Goal: Task Accomplishment & Management: Use online tool/utility

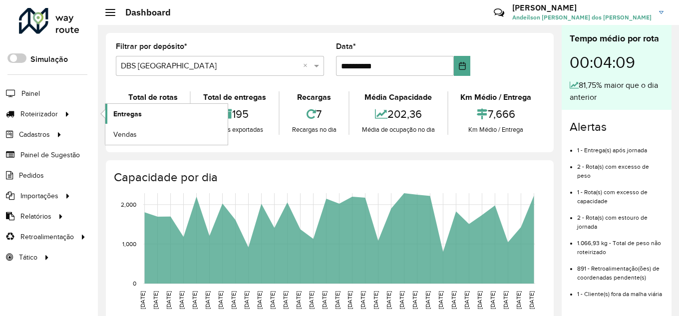
click at [116, 113] on span "Entregas" at bounding box center [127, 114] width 28 height 10
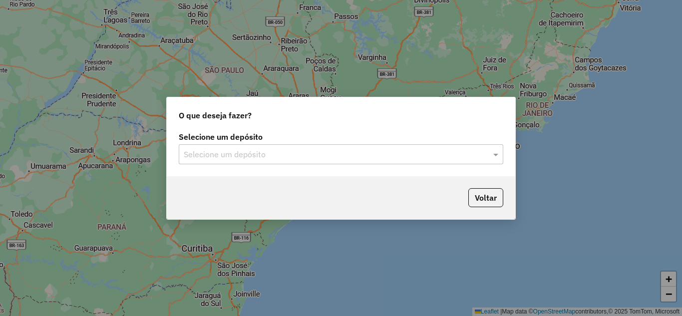
click at [346, 160] on div "Selecione um depósito" at bounding box center [341, 154] width 325 height 20
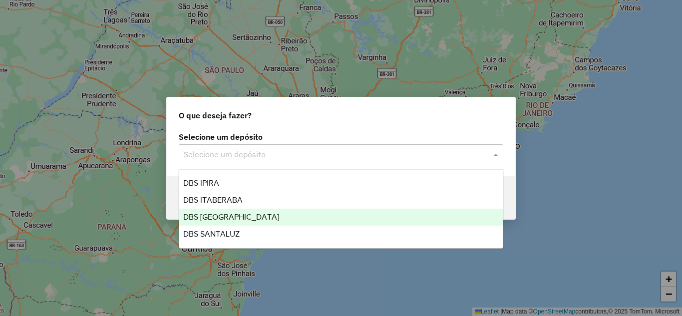
click at [322, 214] on div "DBS [GEOGRAPHIC_DATA]" at bounding box center [341, 217] width 324 height 17
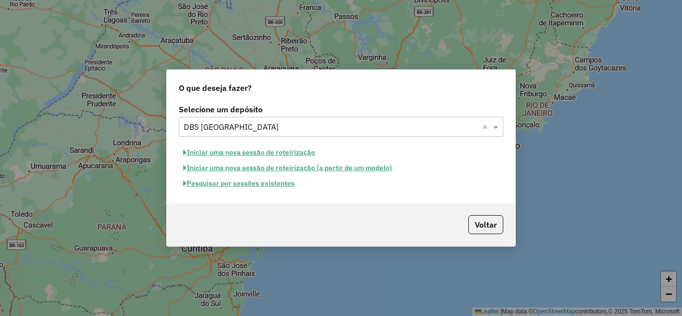
click at [276, 153] on button "Iniciar uma nova sessão de roteirização" at bounding box center [249, 152] width 141 height 15
select select "*"
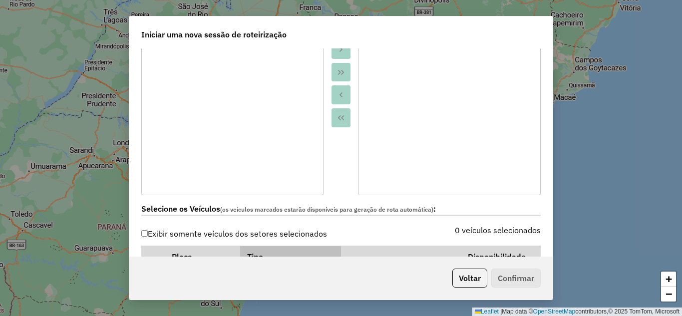
scroll to position [266, 0]
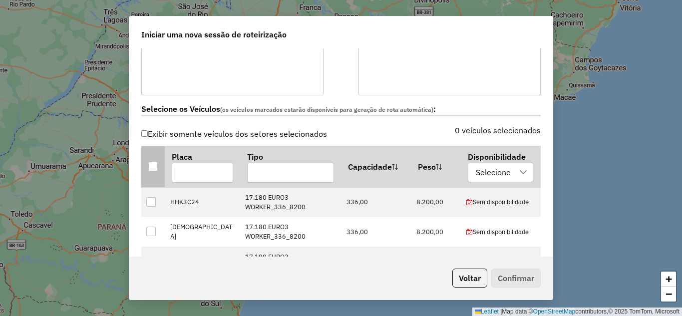
click at [157, 168] on div at bounding box center [152, 166] width 9 height 9
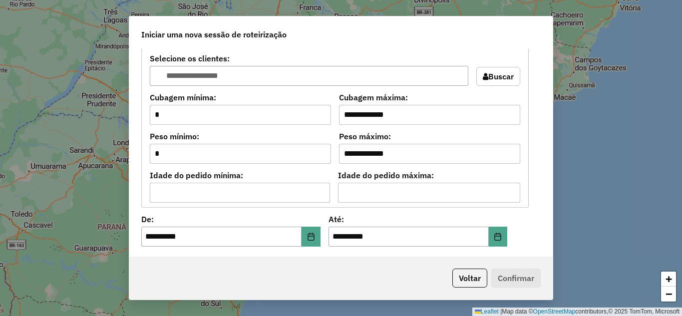
scroll to position [966, 0]
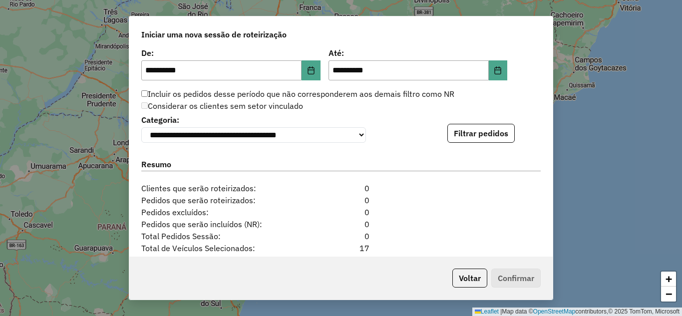
click at [489, 141] on button "Filtrar pedidos" at bounding box center [481, 133] width 67 height 19
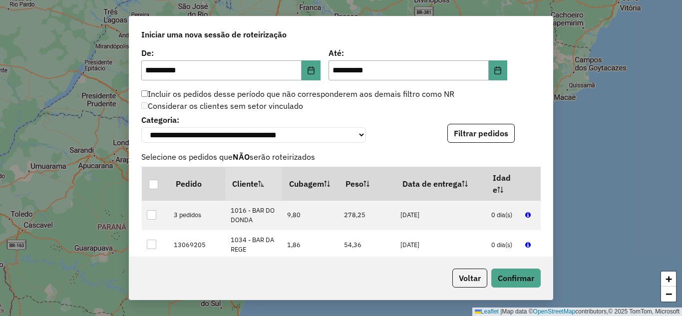
scroll to position [1166, 0]
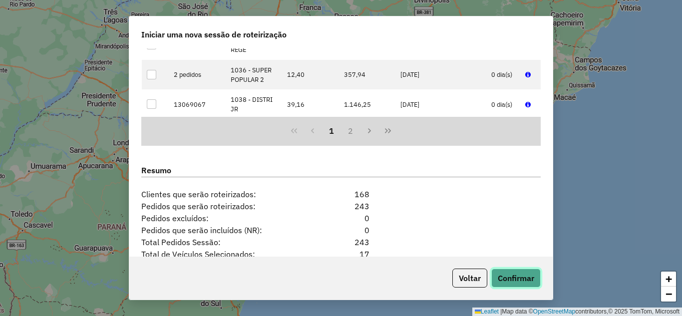
click at [519, 279] on button "Confirmar" at bounding box center [516, 278] width 49 height 19
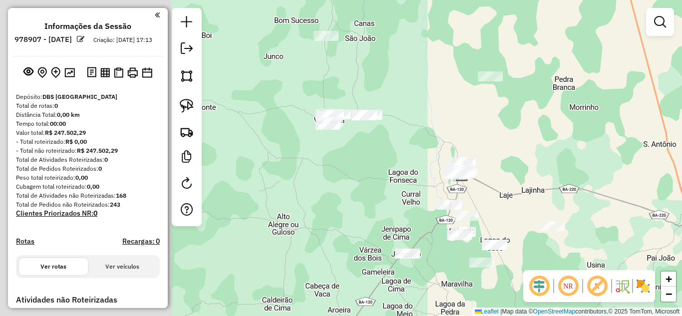
drag, startPoint x: 326, startPoint y: 188, endPoint x: 579, endPoint y: 104, distance: 267.0
click at [579, 105] on div "Janela de atendimento Grade de atendimento Capacidade Transportadoras Veículos …" at bounding box center [341, 158] width 682 height 316
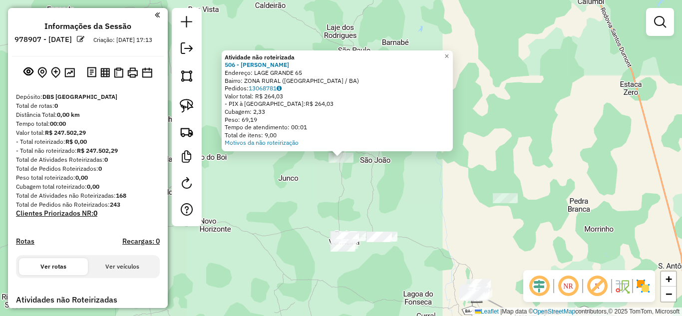
click at [372, 194] on div "Atividade não roteirizada 506 - MERCADINHO RODRIGUES Endereço: [GEOGRAPHIC_DATA…" at bounding box center [341, 158] width 682 height 316
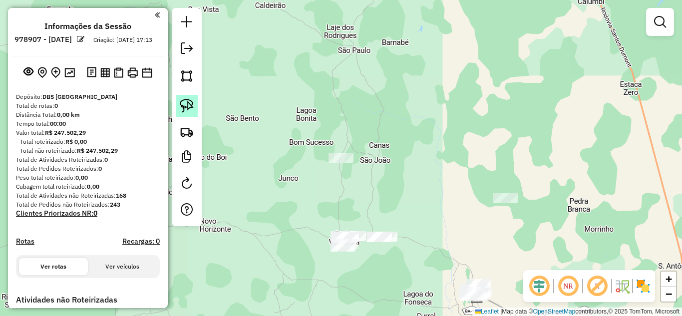
click at [192, 100] on img at bounding box center [187, 106] width 14 height 14
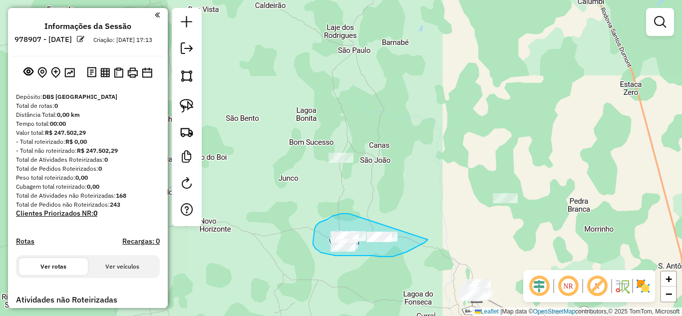
drag, startPoint x: 349, startPoint y: 214, endPoint x: 428, endPoint y: 240, distance: 83.1
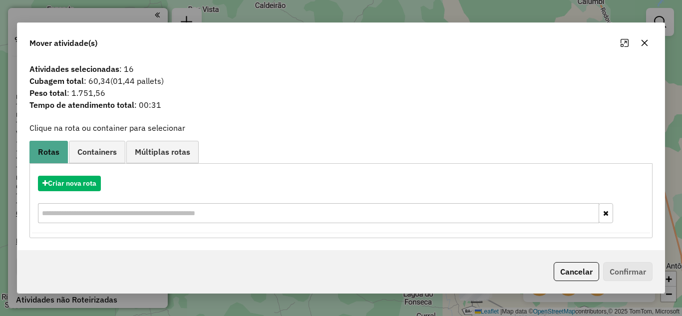
drag, startPoint x: 642, startPoint y: 40, endPoint x: 590, endPoint y: 87, distance: 69.3
click at [641, 40] on icon "button" at bounding box center [645, 43] width 8 height 8
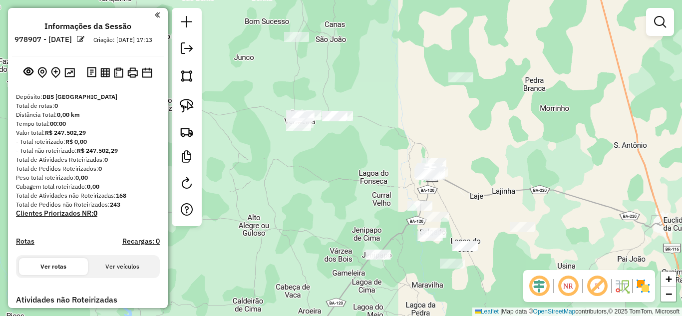
drag, startPoint x: 431, startPoint y: 210, endPoint x: 379, endPoint y: 71, distance: 148.8
click at [381, 77] on div "Janela de atendimento Grade de atendimento Capacidade Transportadoras Veículos …" at bounding box center [341, 158] width 682 height 316
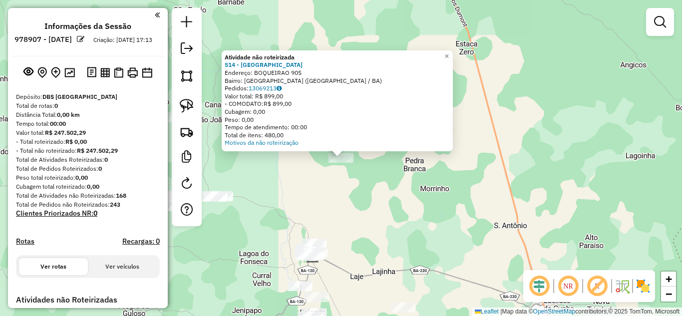
click at [369, 227] on div "Atividade não roteirizada 514 - BAR DO [GEOGRAPHIC_DATA] Endereço: BOQUEIRAO 90…" at bounding box center [341, 158] width 682 height 316
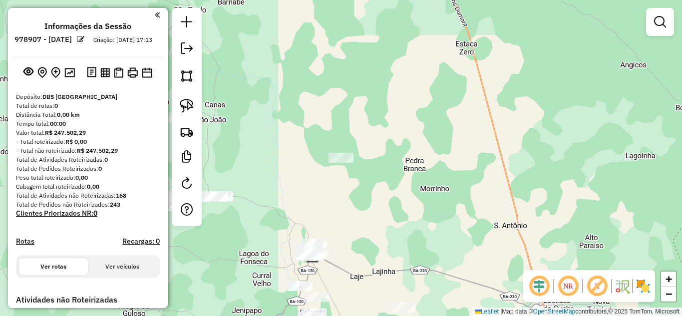
drag, startPoint x: 360, startPoint y: 256, endPoint x: 326, endPoint y: 107, distance: 152.7
click at [331, 131] on div "Janela de atendimento Grade de atendimento Capacidade Transportadoras Veículos …" at bounding box center [341, 158] width 682 height 316
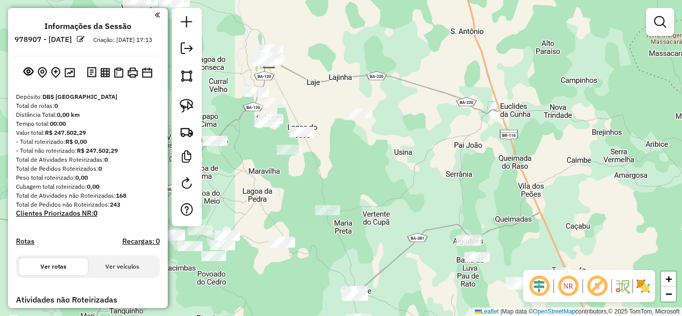
drag, startPoint x: 365, startPoint y: 192, endPoint x: 480, endPoint y: 116, distance: 138.4
click at [478, 119] on div "Janela de atendimento Grade de atendimento Capacidade Transportadoras Veículos …" at bounding box center [341, 158] width 682 height 316
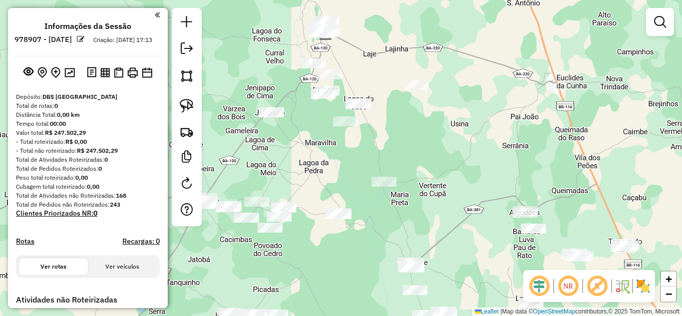
drag, startPoint x: 479, startPoint y: 163, endPoint x: 418, endPoint y: 214, distance: 79.8
click at [418, 214] on div "Janela de atendimento Grade de atendimento Capacidade Transportadoras Veículos …" at bounding box center [341, 158] width 682 height 316
click at [308, 58] on div "Janela de atendimento Grade de atendimento Capacidade Transportadoras Veículos …" at bounding box center [341, 158] width 682 height 316
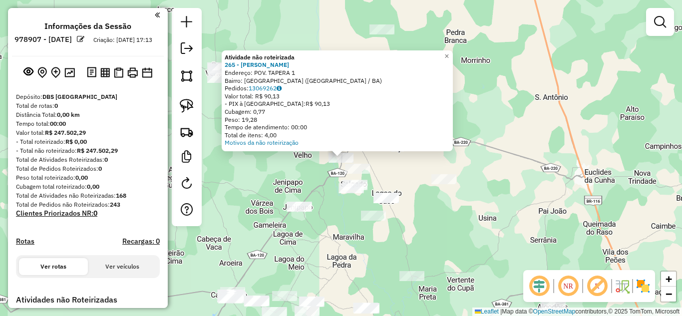
click at [336, 221] on div "Atividade não roteirizada 265 - MERC [PERSON_NAME]: POV. TAPERA 1 Bairro: CENTR…" at bounding box center [341, 158] width 682 height 316
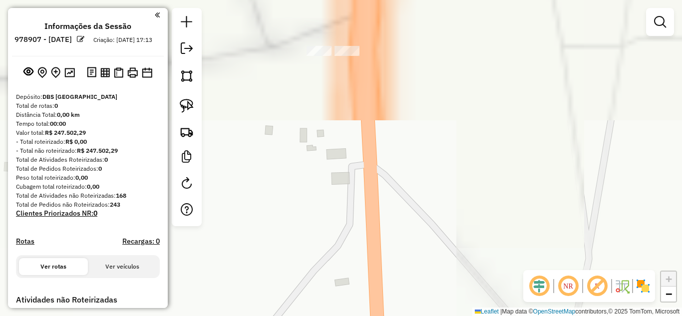
drag, startPoint x: 344, startPoint y: 104, endPoint x: 344, endPoint y: 143, distance: 39.5
click at [346, 190] on div "Janela de atendimento Grade de atendimento Capacidade Transportadoras Veículos …" at bounding box center [341, 158] width 682 height 316
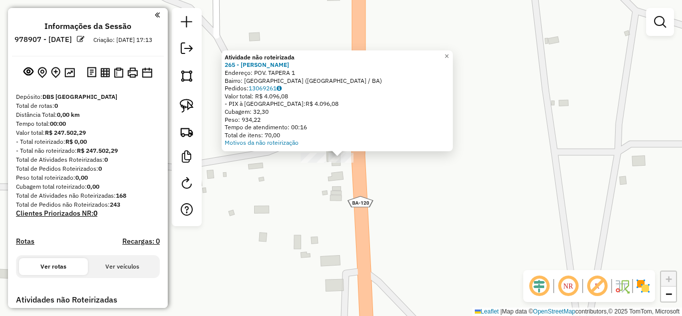
click at [322, 228] on div "Atividade não roteirizada 265 - MERC ANDRADE Endereço: POV. TAPERA 1 Bairro: CE…" at bounding box center [341, 158] width 682 height 316
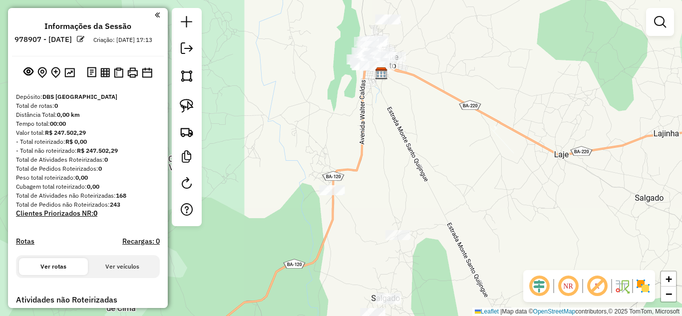
drag, startPoint x: 392, startPoint y: 247, endPoint x: 357, endPoint y: 155, distance: 98.6
click at [359, 158] on div "Janela de atendimento Grade de atendimento Capacidade Transportadoras Veículos …" at bounding box center [341, 158] width 682 height 316
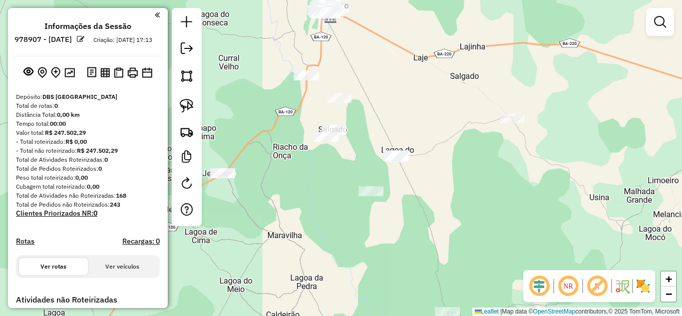
drag, startPoint x: 427, startPoint y: 189, endPoint x: 386, endPoint y: 100, distance: 98.2
click at [387, 100] on div "Janela de atendimento Grade de atendimento Capacidade Transportadoras Veículos …" at bounding box center [341, 158] width 682 height 316
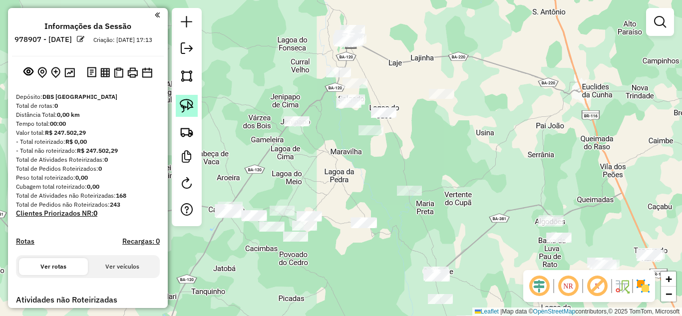
drag, startPoint x: 186, startPoint y: 100, endPoint x: 260, endPoint y: 100, distance: 73.4
click at [187, 100] on img at bounding box center [187, 106] width 14 height 14
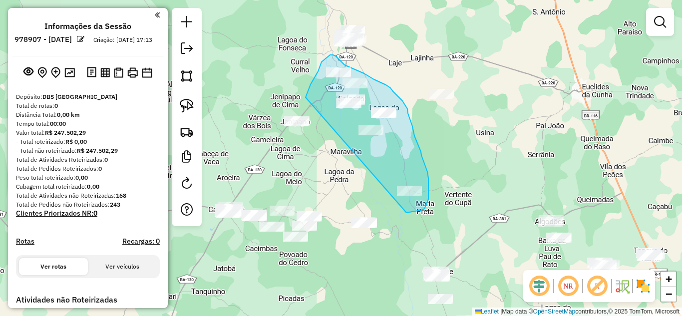
drag, startPoint x: 306, startPoint y: 97, endPoint x: 407, endPoint y: 213, distance: 153.3
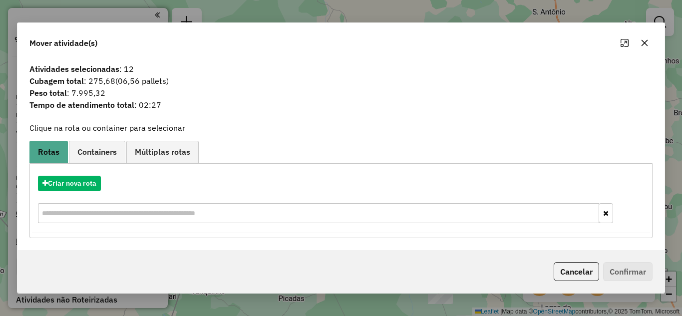
click at [646, 41] on icon "button" at bounding box center [645, 43] width 8 height 8
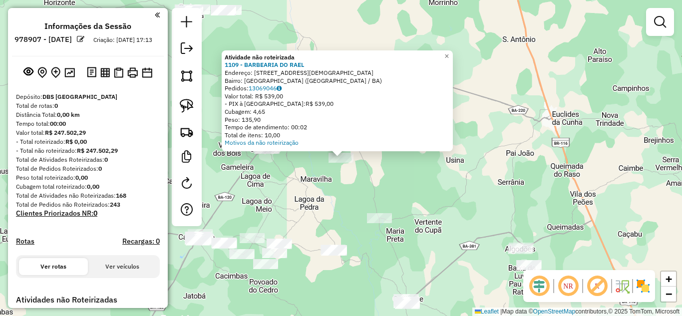
click at [356, 172] on div "Atividade não roteirizada 1109 - BARBEARIA DO RAEL Endereço: Travessa da Igreja…" at bounding box center [341, 158] width 682 height 316
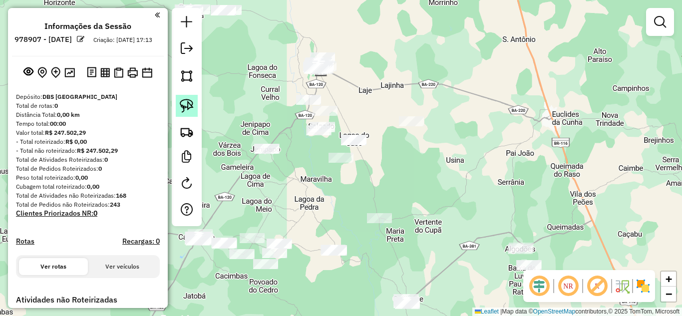
click at [182, 111] on img at bounding box center [187, 106] width 14 height 14
drag, startPoint x: 357, startPoint y: 121, endPoint x: 369, endPoint y: 143, distance: 25.7
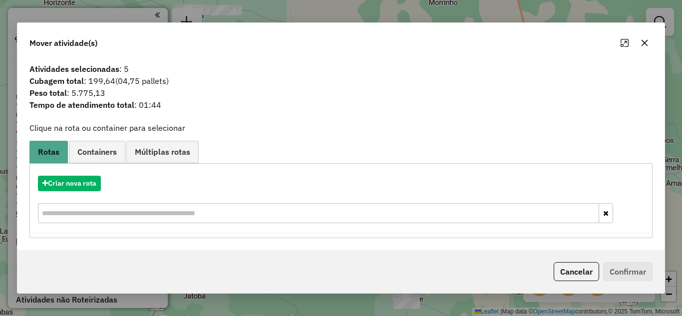
click at [647, 38] on button "button" at bounding box center [645, 43] width 16 height 16
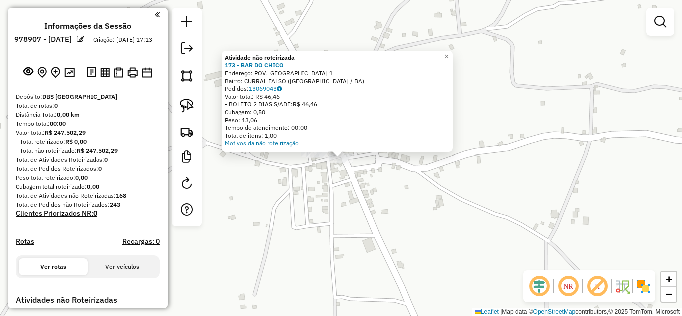
click at [324, 192] on div "Atividade não roteirizada 173 - BAR DO CHICO Endereço: POV. LAGOA DO SACO 1 Bai…" at bounding box center [341, 158] width 682 height 316
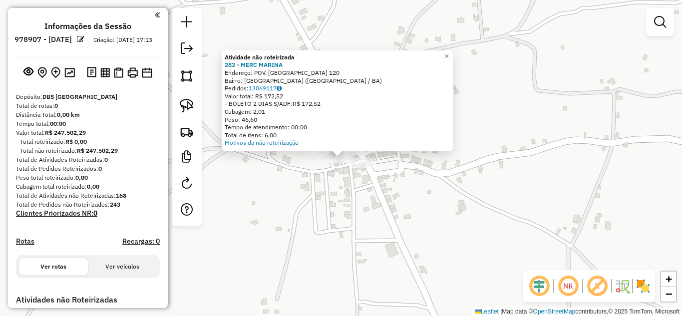
drag, startPoint x: 317, startPoint y: 187, endPoint x: 328, endPoint y: 172, distance: 18.7
click at [318, 187] on div "Atividade não roteirizada 283 - MERC MARINA Endereço: POV. LAGOA DO SACO 120 Ba…" at bounding box center [341, 158] width 682 height 316
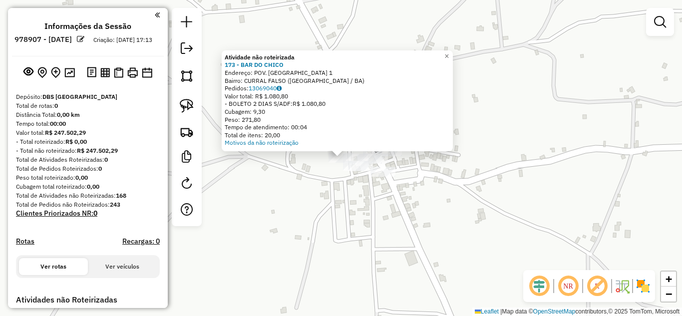
click at [335, 189] on div "Atividade não roteirizada 173 - BAR DO CHICO Endereço: POV. LAGOA DO SACO 1 Bai…" at bounding box center [341, 158] width 682 height 316
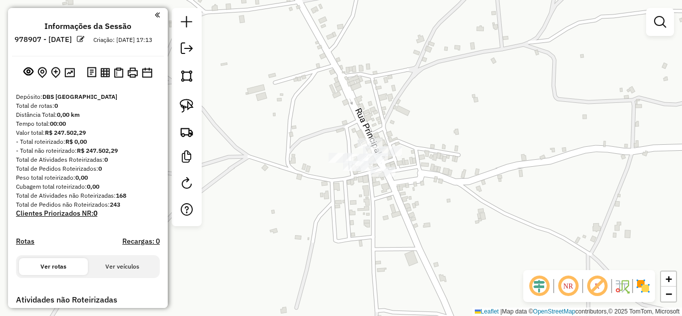
click at [355, 153] on div "Janela de atendimento Grade de atendimento Capacidade Transportadoras Veículos …" at bounding box center [341, 158] width 682 height 316
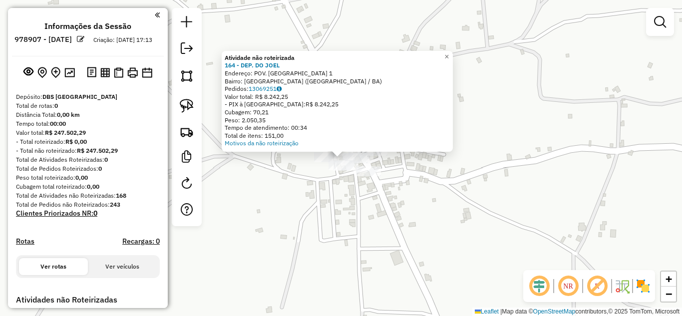
click at [343, 205] on div "Atividade não roteirizada 164 - DEP. DO JOEL Endereço: POV. LAGOA DO SACO 1 Bai…" at bounding box center [341, 158] width 682 height 316
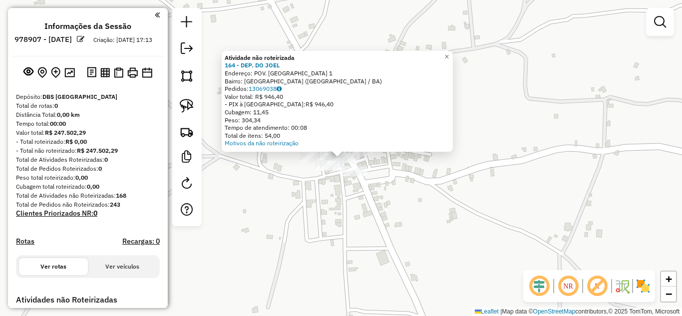
click at [335, 206] on div "Atividade não roteirizada 164 - DEP. DO JOEL Endereço: POV. LAGOA DO SACO 1 Bai…" at bounding box center [341, 158] width 682 height 316
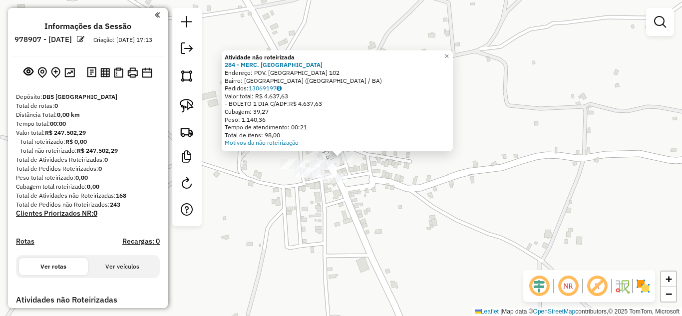
click at [327, 234] on div "Atividade não roteirizada 284 - MERC. DO ALMIR Endereço: POV. LAGOA DO SACO 102…" at bounding box center [341, 158] width 682 height 316
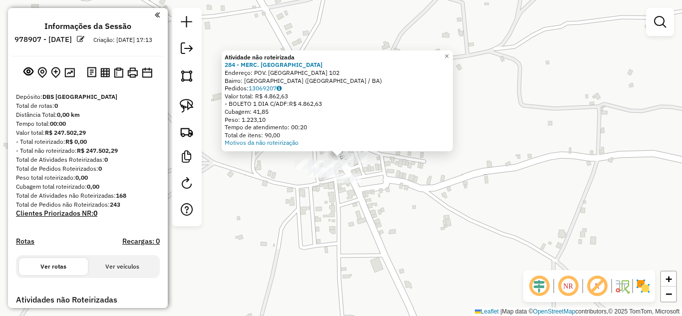
click at [326, 219] on div "Atividade não roteirizada 284 - MERC. DO ALMIR Endereço: POV. LAGOA DO SACO 102…" at bounding box center [341, 158] width 682 height 316
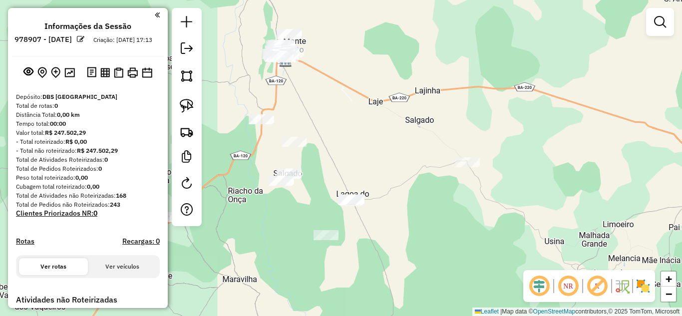
drag, startPoint x: 312, startPoint y: 183, endPoint x: 358, endPoint y: 173, distance: 47.4
click at [358, 173] on div "Janela de atendimento Grade de atendimento Capacidade Transportadoras Veículos …" at bounding box center [341, 158] width 682 height 316
drag, startPoint x: 192, startPoint y: 115, endPoint x: 197, endPoint y: 116, distance: 5.6
click at [192, 115] on link at bounding box center [187, 106] width 22 height 22
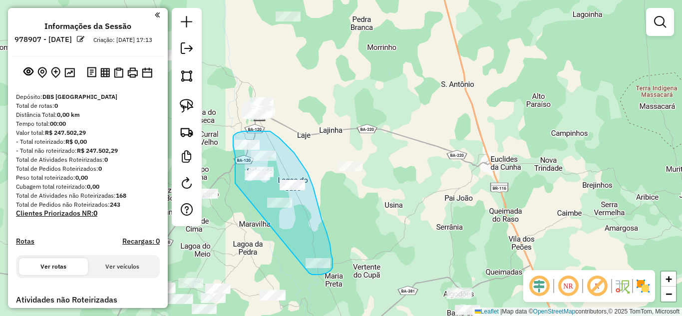
drag, startPoint x: 235, startPoint y: 183, endPoint x: 309, endPoint y: 273, distance: 116.0
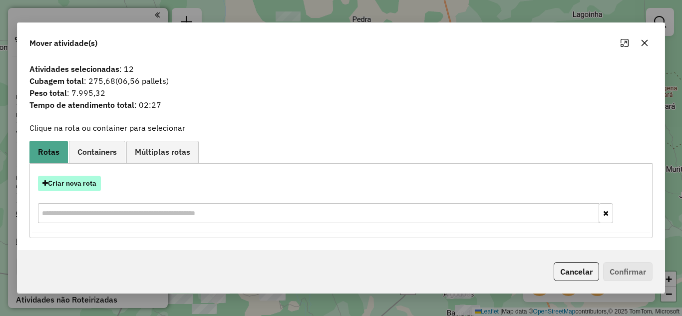
click at [86, 182] on button "Criar nova rota" at bounding box center [69, 183] width 63 height 15
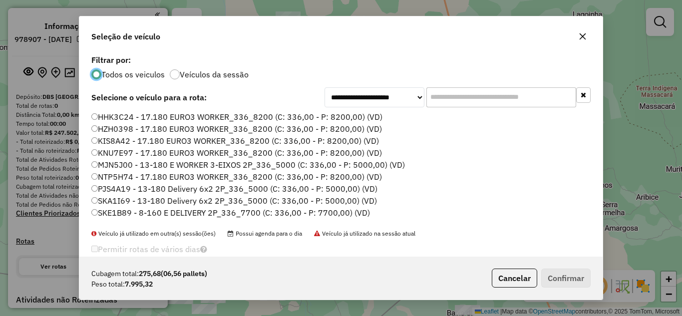
scroll to position [5, 3]
click at [582, 37] on icon "button" at bounding box center [583, 36] width 6 height 6
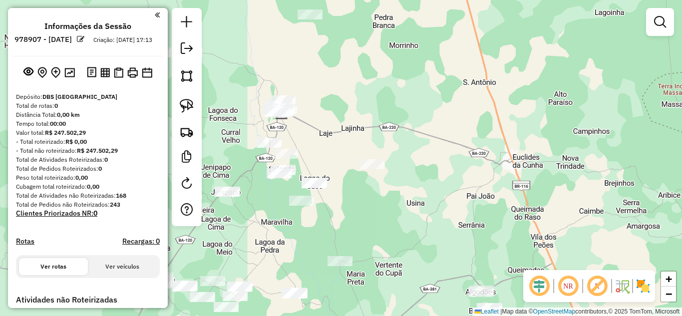
drag, startPoint x: 387, startPoint y: 197, endPoint x: 473, endPoint y: 168, distance: 90.7
click at [510, 156] on div "Janela de atendimento Grade de atendimento Capacidade Transportadoras Veículos …" at bounding box center [341, 158] width 682 height 316
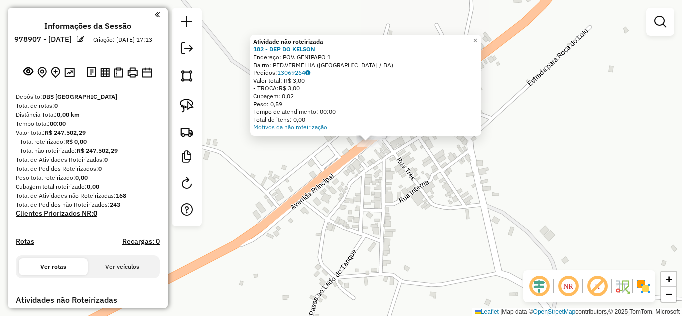
click at [394, 161] on div "Atividade não roteirizada 182 - DEP DO KELSON Endereço: POV. GENIPAPO 1 Bairro:…" at bounding box center [341, 158] width 682 height 316
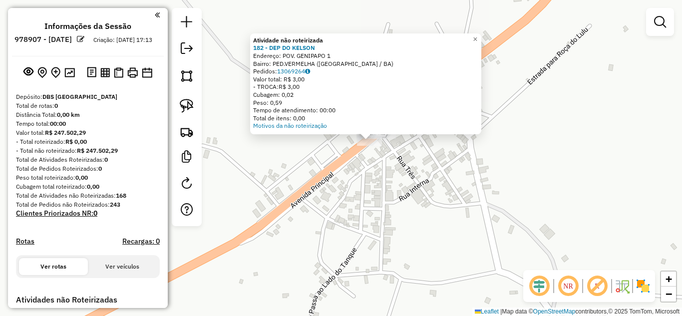
click at [386, 165] on div "Atividade não roteirizada 182 - DEP DO KELSON Endereço: POV. GENIPAPO 1 Bairro:…" at bounding box center [341, 158] width 682 height 316
click at [477, 36] on span "×" at bounding box center [475, 40] width 4 height 8
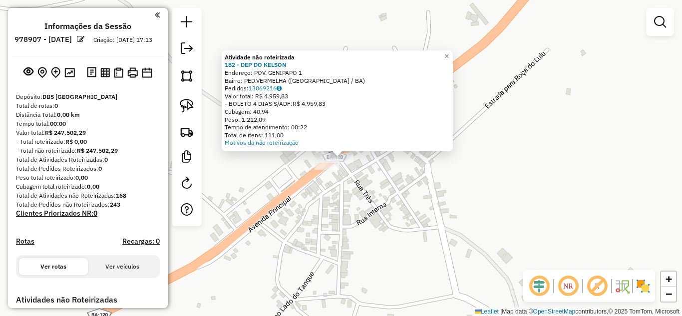
click at [352, 191] on div "Atividade não roteirizada 182 - DEP DO KELSON Endereço: POV. GENIPAPO 1 Bairro:…" at bounding box center [341, 158] width 682 height 316
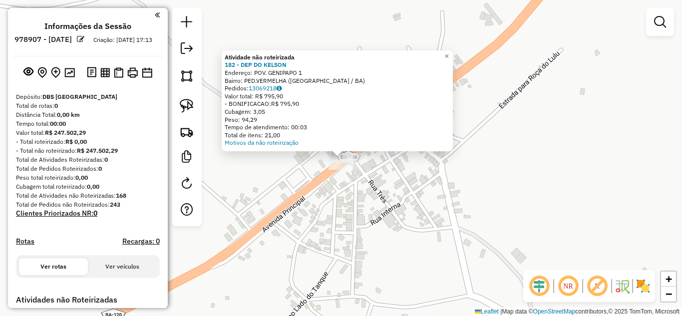
click at [343, 201] on div "Atividade não roteirizada 182 - DEP DO KELSON Endereço: POV. GENIPAPO 1 Bairro:…" at bounding box center [341, 158] width 682 height 316
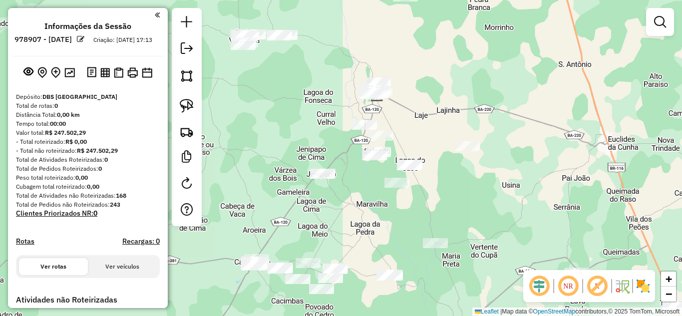
drag, startPoint x: 481, startPoint y: 232, endPoint x: 367, endPoint y: 189, distance: 121.9
click at [367, 189] on div "Janela de atendimento Grade de atendimento Capacidade Transportadoras Veículos …" at bounding box center [341, 158] width 682 height 316
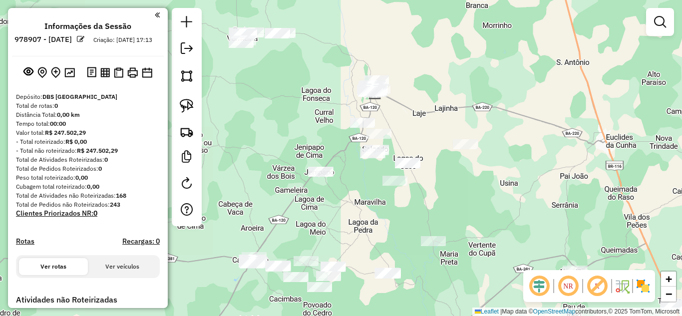
drag, startPoint x: 186, startPoint y: 110, endPoint x: 223, endPoint y: 119, distance: 38.2
click at [186, 109] on img at bounding box center [187, 106] width 14 height 14
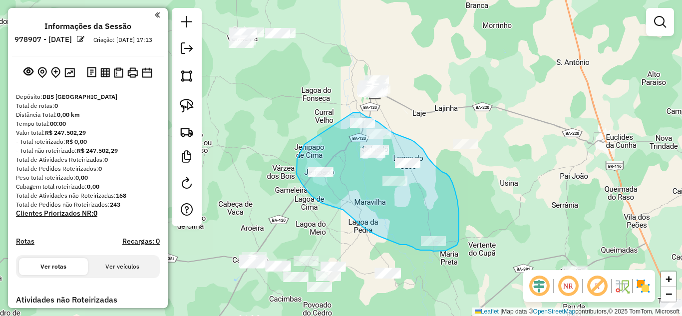
drag, startPoint x: 305, startPoint y: 144, endPoint x: 354, endPoint y: 112, distance: 58.5
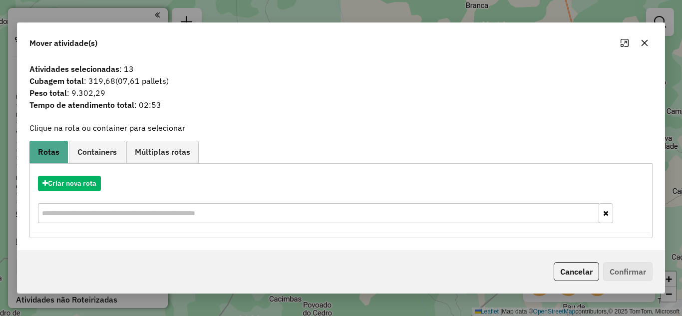
click at [645, 41] on icon "button" at bounding box center [645, 43] width 8 height 8
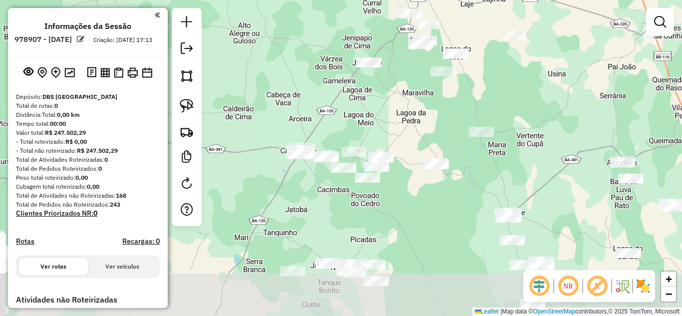
drag, startPoint x: 349, startPoint y: 200, endPoint x: 414, endPoint y: 67, distance: 147.3
click at [411, 69] on div "Janela de atendimento Grade de atendimento Capacidade Transportadoras Veículos …" at bounding box center [341, 158] width 682 height 316
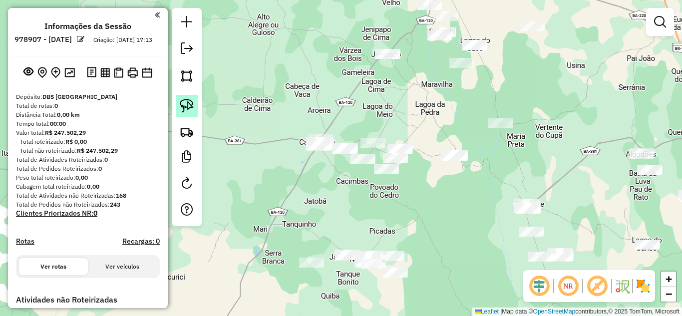
click at [178, 106] on link at bounding box center [187, 106] width 22 height 22
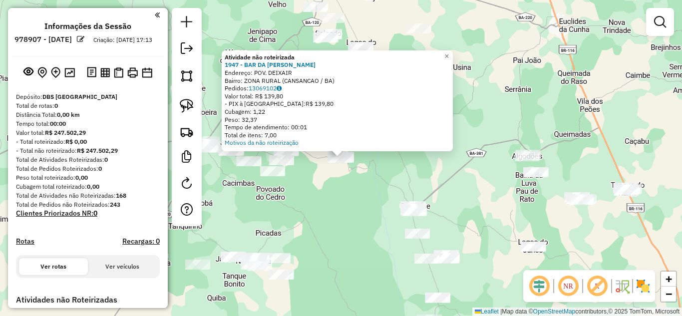
click at [318, 180] on div "Atividade não roteirizada 1947 - BAR DA JOSEFA Endereço: POV. DEIXAIR Bairro: Z…" at bounding box center [341, 158] width 682 height 316
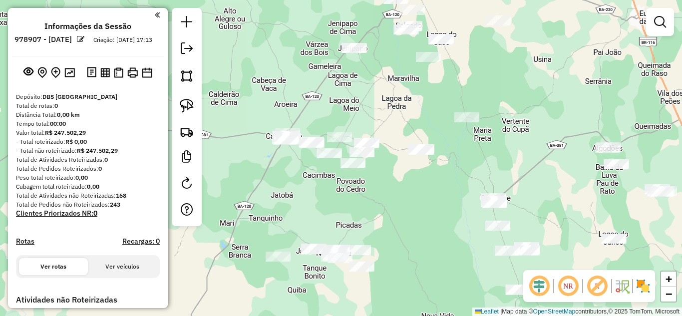
drag, startPoint x: 308, startPoint y: 180, endPoint x: 374, endPoint y: 167, distance: 67.7
click at [391, 172] on div "Janela de atendimento Grade de atendimento Capacidade Transportadoras Veículos …" at bounding box center [341, 158] width 682 height 316
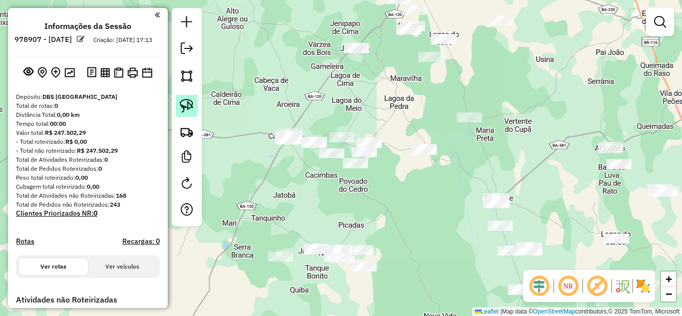
click at [183, 108] on img at bounding box center [187, 106] width 14 height 14
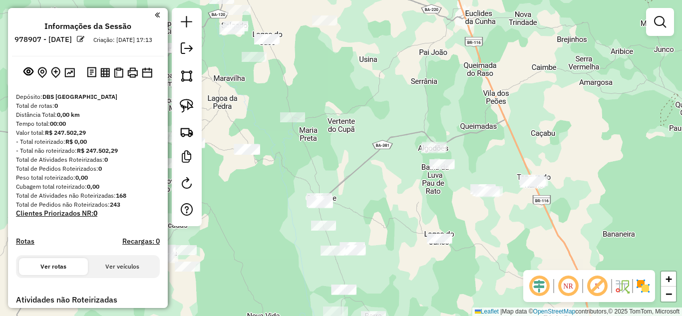
drag, startPoint x: 578, startPoint y: 149, endPoint x: 399, endPoint y: 148, distance: 178.9
click at [399, 148] on div "Janela de atendimento Grade de atendimento Capacidade Transportadoras Veículos …" at bounding box center [341, 158] width 682 height 316
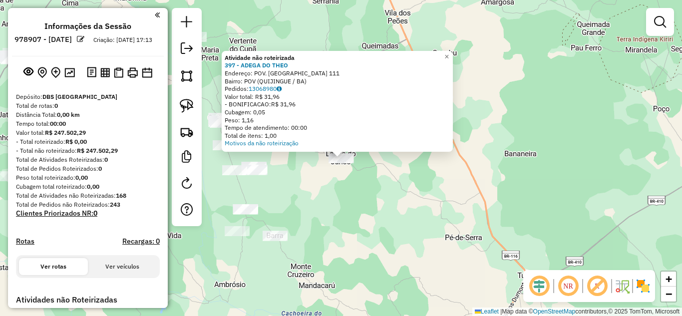
click at [386, 183] on div "Atividade não roteirizada 397 - ADEGA DO THEO Endereço: POV. LAGOA DO JUNCO 111…" at bounding box center [341, 158] width 682 height 316
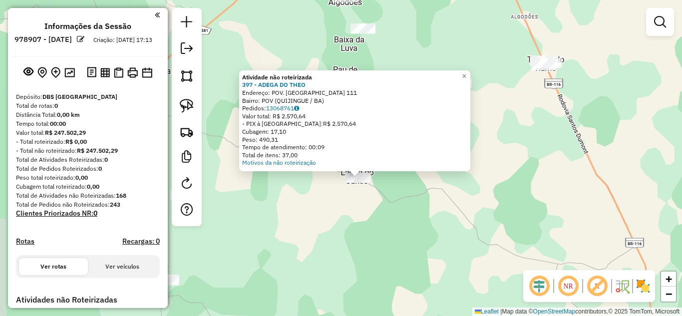
click at [407, 207] on div "Atividade não roteirizada 397 - ADEGA DO THEO Endereço: POV. LAGOA DO JUNCO 111…" at bounding box center [341, 158] width 682 height 316
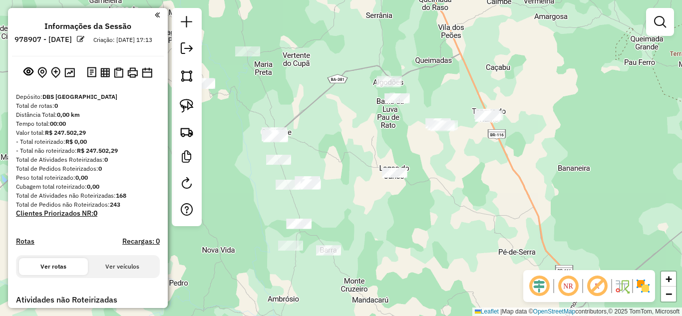
drag, startPoint x: 339, startPoint y: 161, endPoint x: 373, endPoint y: 129, distance: 46.7
click at [373, 129] on div "Janela de atendimento Grade de atendimento Capacidade Transportadoras Veículos …" at bounding box center [341, 158] width 682 height 316
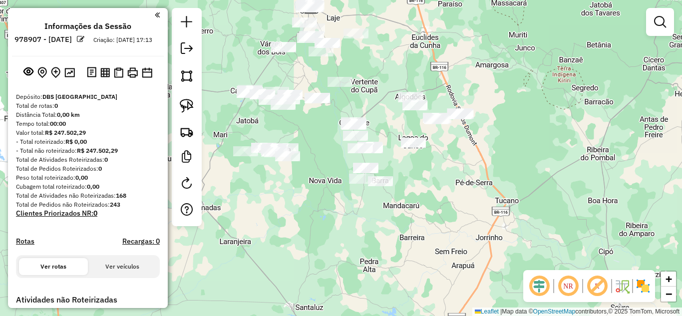
drag, startPoint x: 363, startPoint y: 125, endPoint x: 382, endPoint y: 129, distance: 18.9
click at [382, 129] on div "Janela de atendimento Grade de atendimento Capacidade Transportadoras Veículos …" at bounding box center [341, 158] width 682 height 316
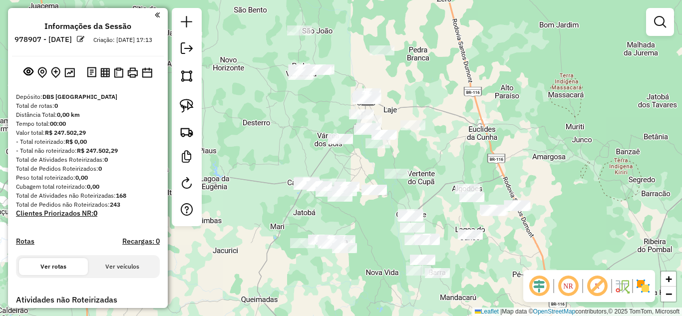
drag, startPoint x: 375, startPoint y: 112, endPoint x: 436, endPoint y: 203, distance: 109.5
click at [436, 203] on div "Janela de atendimento Grade de atendimento Capacidade Transportadoras Veículos …" at bounding box center [341, 158] width 682 height 316
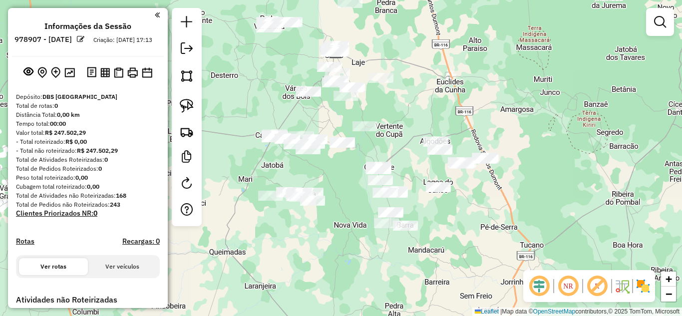
drag, startPoint x: 448, startPoint y: 147, endPoint x: 385, endPoint y: 88, distance: 86.6
click at [391, 66] on div "Janela de atendimento Grade de atendimento Capacidade Transportadoras Veículos …" at bounding box center [341, 158] width 682 height 316
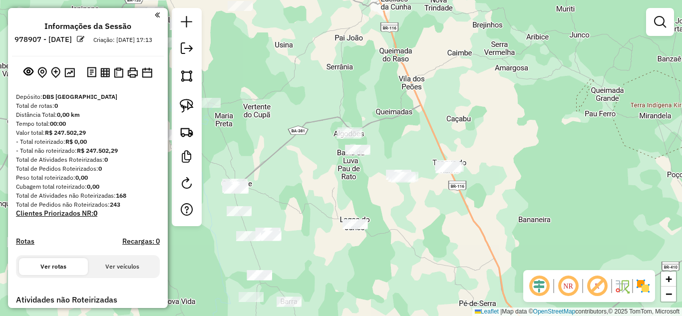
drag, startPoint x: 391, startPoint y: 118, endPoint x: 292, endPoint y: 221, distance: 142.8
click at [294, 222] on div "Janela de atendimento Grade de atendimento Capacidade Transportadoras Veículos …" at bounding box center [341, 158] width 682 height 316
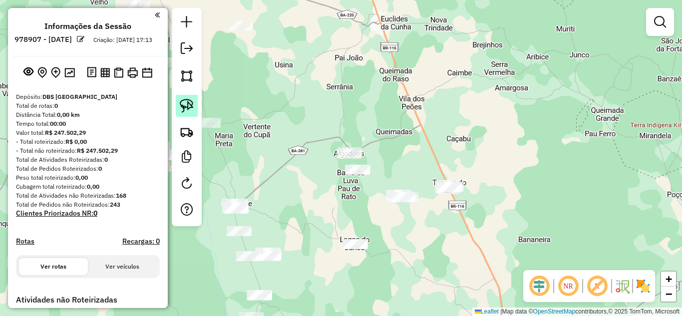
click at [182, 109] on img at bounding box center [187, 106] width 14 height 14
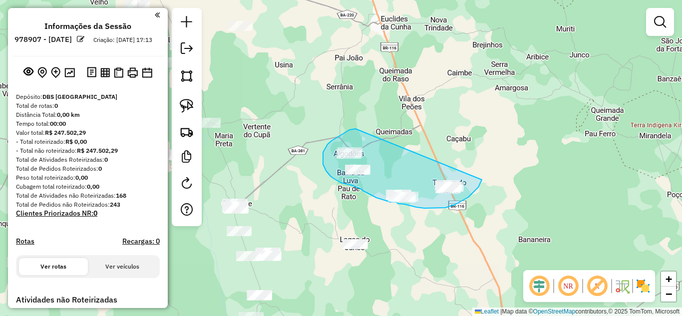
drag, startPoint x: 356, startPoint y: 129, endPoint x: 482, endPoint y: 180, distance: 136.3
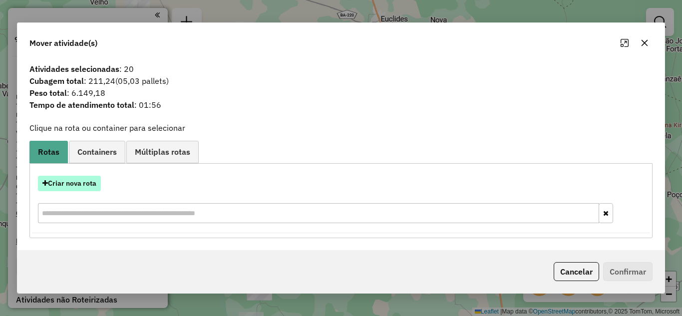
click at [81, 181] on button "Criar nova rota" at bounding box center [69, 183] width 63 height 15
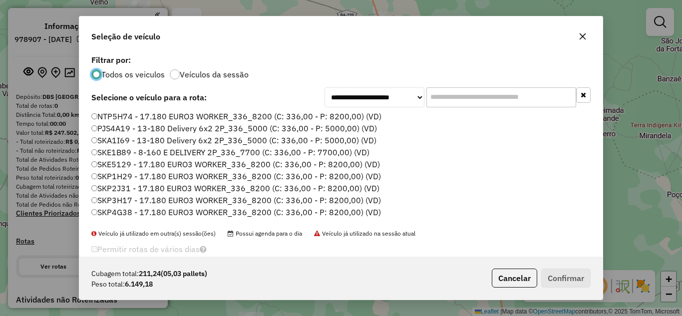
scroll to position [94, 0]
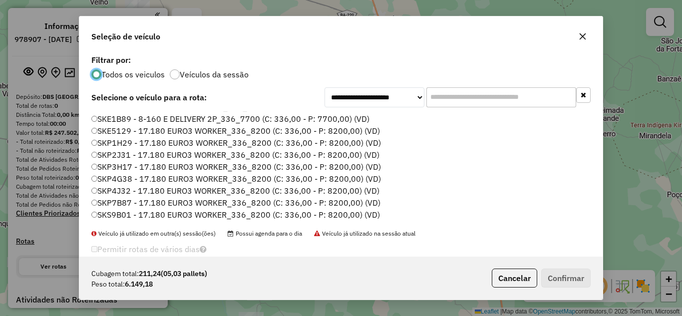
click at [581, 33] on icon "button" at bounding box center [583, 36] width 8 height 8
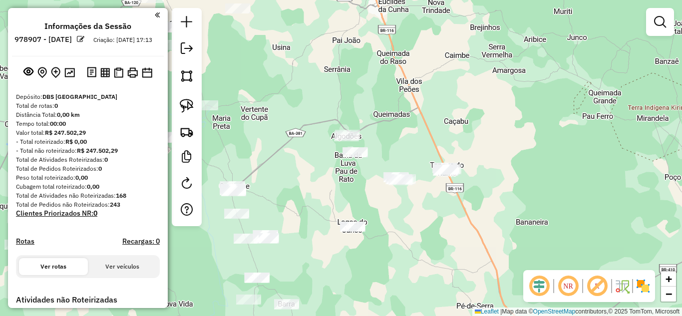
drag, startPoint x: 384, startPoint y: 131, endPoint x: 382, endPoint y: 113, distance: 17.7
click at [382, 113] on div "Janela de atendimento Grade de atendimento Capacidade Transportadoras Veículos …" at bounding box center [341, 158] width 682 height 316
click at [184, 103] on img at bounding box center [187, 106] width 14 height 14
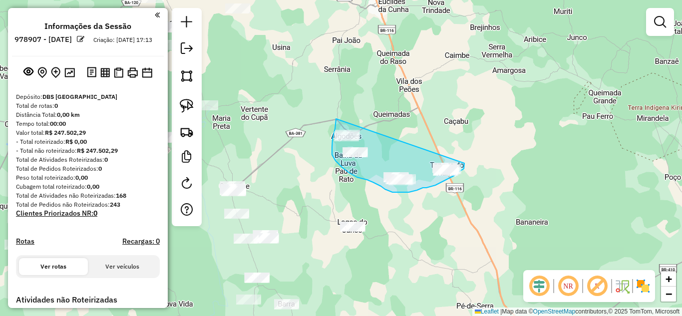
drag, startPoint x: 336, startPoint y: 119, endPoint x: 465, endPoint y: 163, distance: 135.9
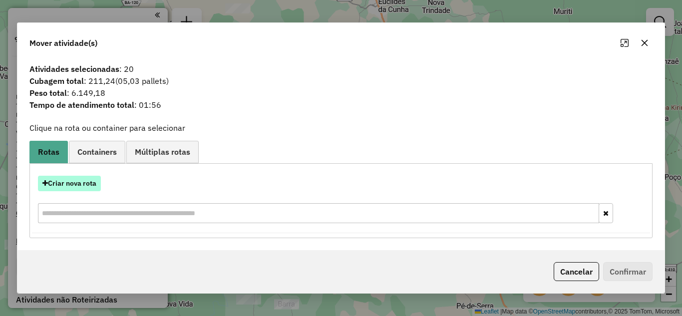
click at [95, 186] on button "Criar nova rota" at bounding box center [69, 183] width 63 height 15
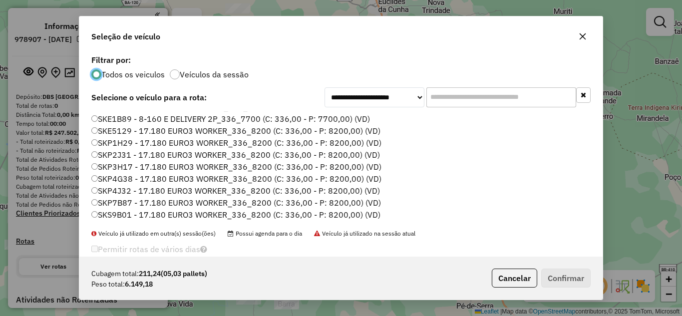
scroll to position [60, 0]
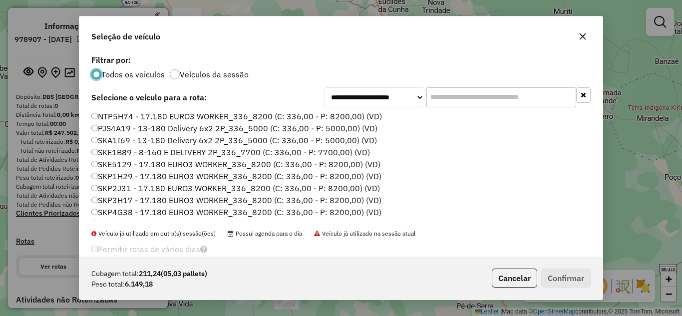
click at [142, 177] on label "SKP1H29 - 17.180 EURO3 WORKER_336_8200 (C: 336,00 - P: 8200,00) (VD)" at bounding box center [236, 176] width 290 height 12
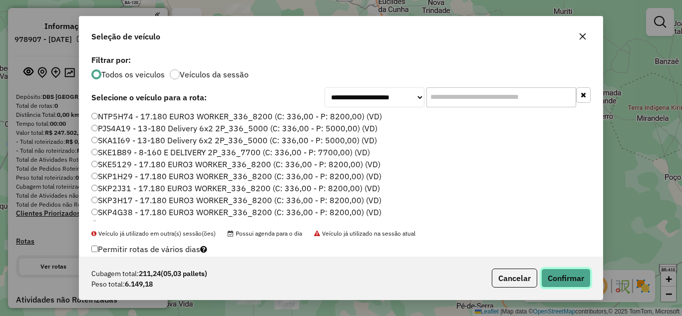
click at [575, 278] on button "Confirmar" at bounding box center [566, 278] width 49 height 19
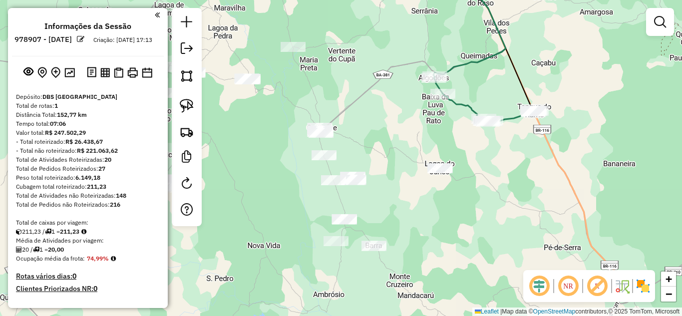
drag, startPoint x: 390, startPoint y: 164, endPoint x: 436, endPoint y: 118, distance: 65.0
click at [449, 114] on div "Janela de atendimento Grade de atendimento Capacidade Transportadoras Veículos …" at bounding box center [341, 158] width 682 height 316
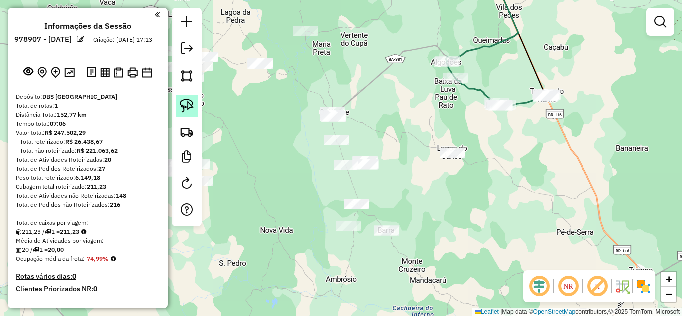
click at [185, 98] on link at bounding box center [187, 106] width 22 height 22
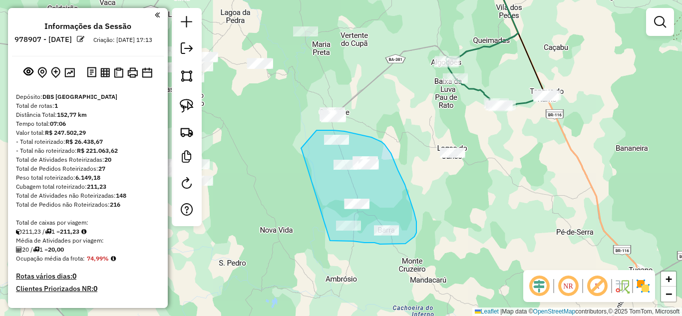
drag, startPoint x: 302, startPoint y: 149, endPoint x: 328, endPoint y: 241, distance: 95.1
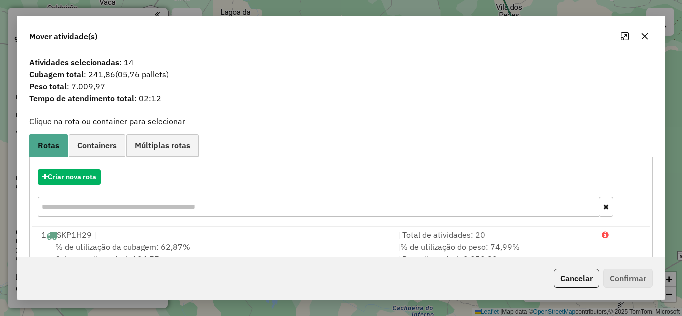
click at [641, 39] on icon "button" at bounding box center [645, 36] width 8 height 8
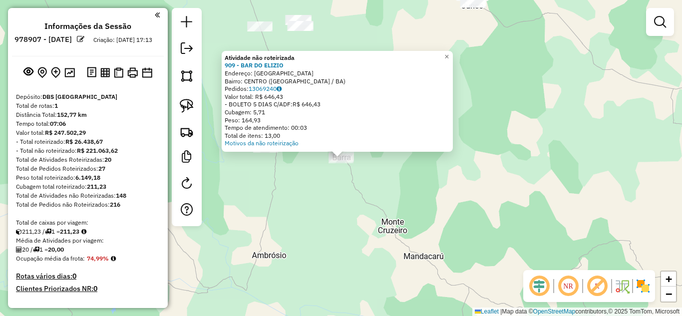
click at [328, 181] on div "Atividade não roteirizada 909 - BAR DO ELIZIO Endereço: Pov lagoa da barra SN B…" at bounding box center [341, 158] width 682 height 316
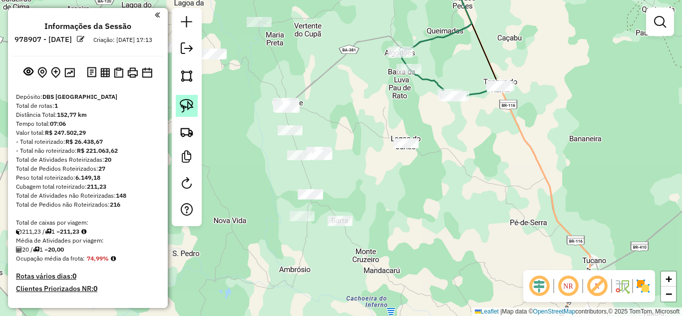
click at [186, 107] on img at bounding box center [187, 106] width 14 height 14
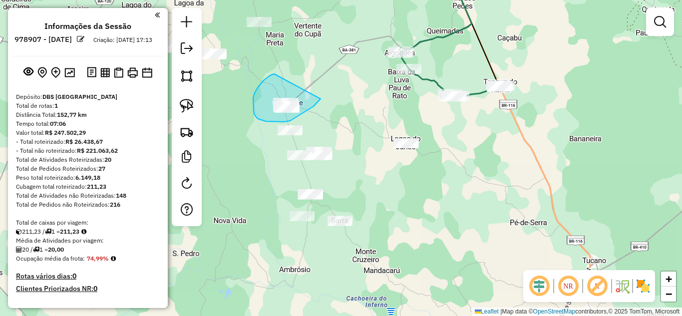
drag, startPoint x: 274, startPoint y: 74, endPoint x: 321, endPoint y: 99, distance: 52.8
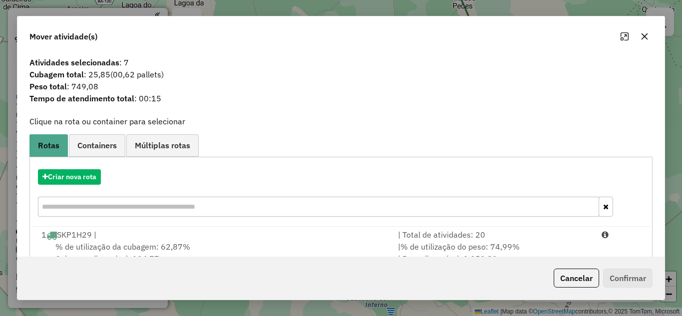
click at [645, 38] on icon "button" at bounding box center [645, 36] width 8 height 8
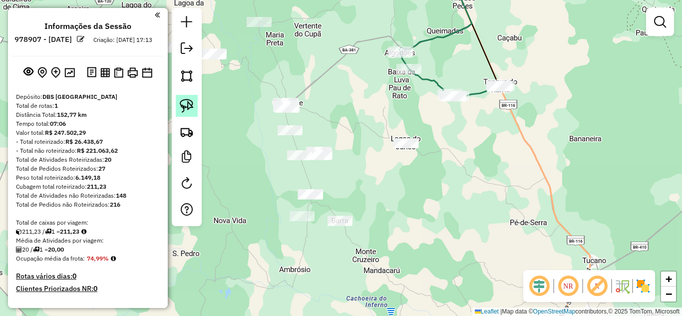
click at [187, 112] on img at bounding box center [187, 106] width 14 height 14
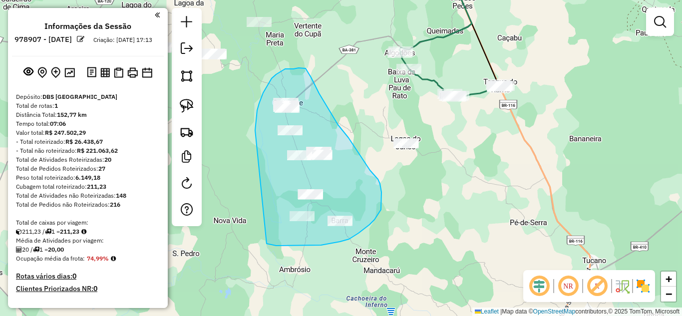
drag, startPoint x: 257, startPoint y: 110, endPoint x: 267, endPoint y: 244, distance: 133.7
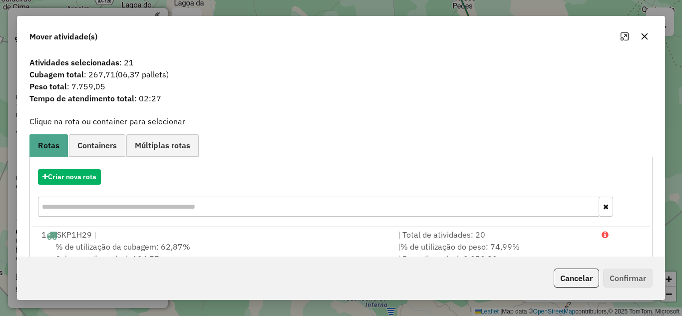
click at [644, 35] on icon "button" at bounding box center [645, 36] width 6 height 6
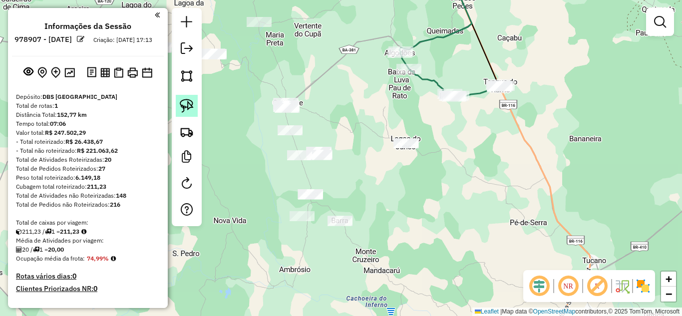
click at [188, 103] on img at bounding box center [187, 106] width 14 height 14
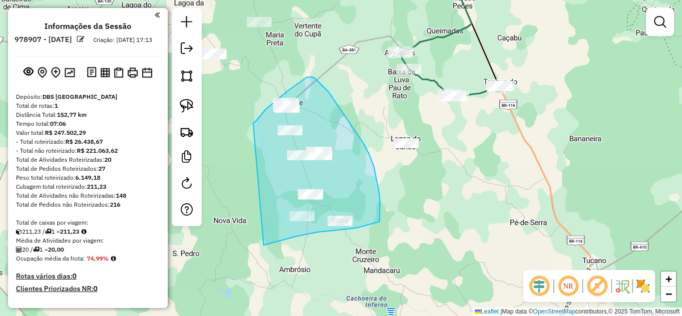
drag, startPoint x: 253, startPoint y: 123, endPoint x: 264, endPoint y: 245, distance: 122.4
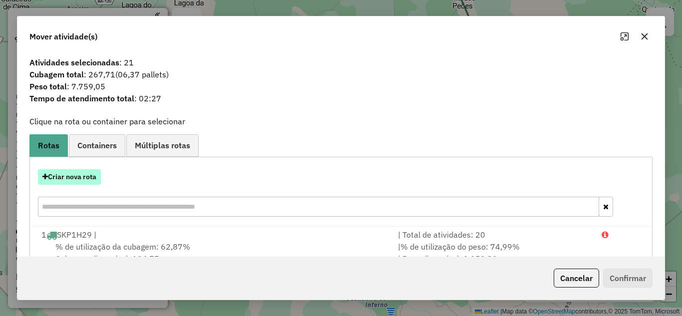
click at [90, 179] on button "Criar nova rota" at bounding box center [69, 176] width 63 height 15
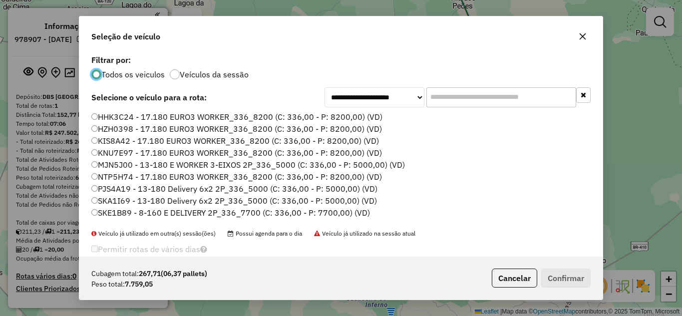
scroll to position [94, 0]
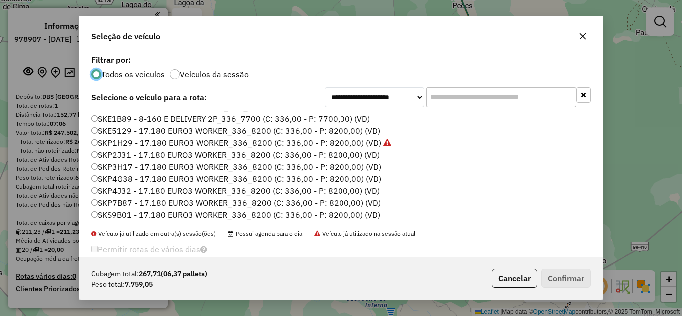
click at [190, 165] on label "SKP3H17 - 17.180 EURO3 WORKER_336_8200 (C: 336,00 - P: 8200,00) (VD)" at bounding box center [236, 167] width 290 height 12
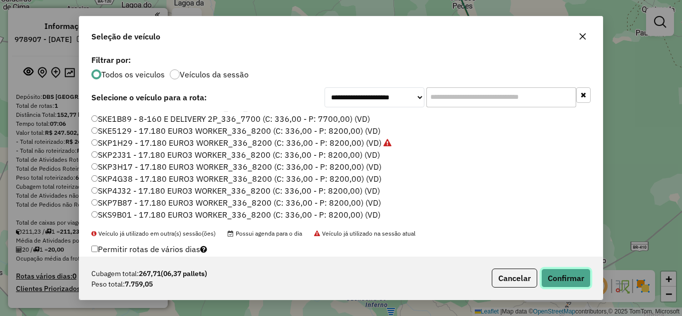
click at [556, 274] on button "Confirmar" at bounding box center [566, 278] width 49 height 19
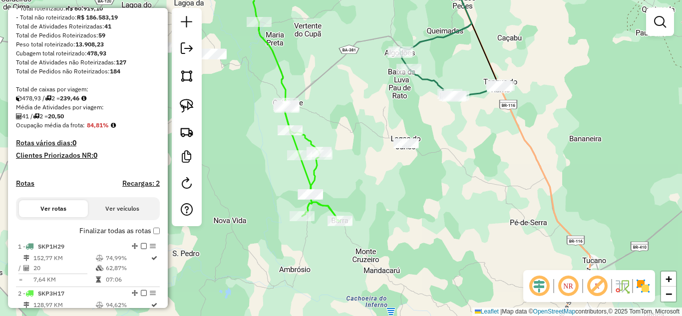
scroll to position [266, 0]
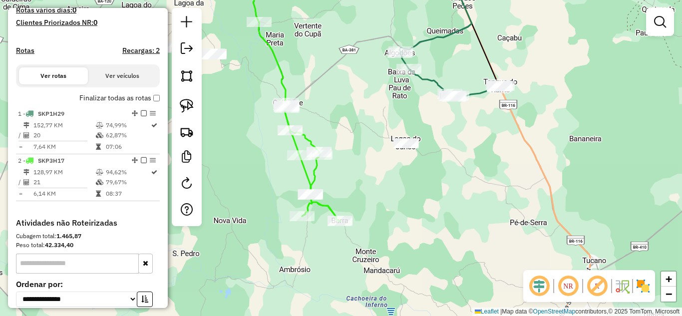
drag, startPoint x: 89, startPoint y: 185, endPoint x: 172, endPoint y: 180, distance: 83.1
click at [89, 177] on td "128,97 KM" at bounding box center [64, 172] width 62 height 10
select select "**********"
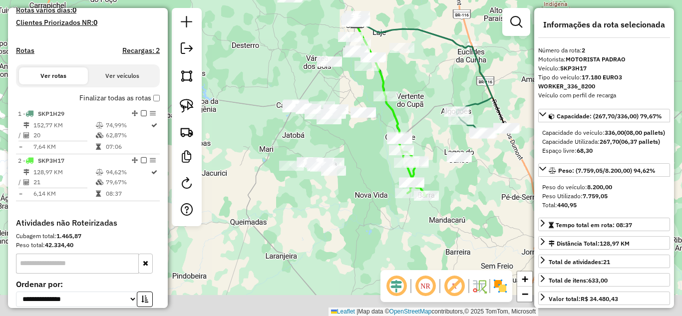
drag, startPoint x: 377, startPoint y: 167, endPoint x: 428, endPoint y: 117, distance: 71.4
click at [428, 117] on div "Janela de atendimento Grade de atendimento Capacidade Transportadoras Veículos …" at bounding box center [341, 158] width 682 height 316
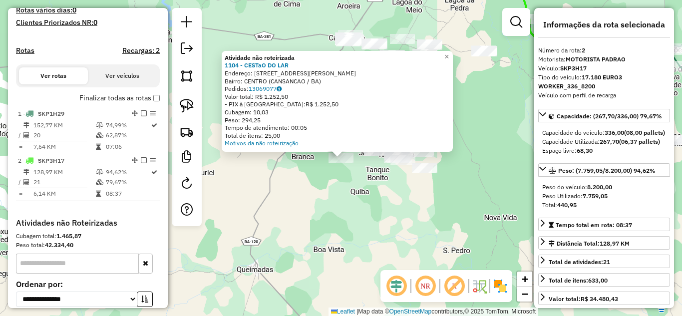
click at [363, 169] on div "Atividade não roteirizada 1104 - CESTaO DO LAR Endereço: RUA SaO MIGUEL 133 Bai…" at bounding box center [341, 158] width 682 height 316
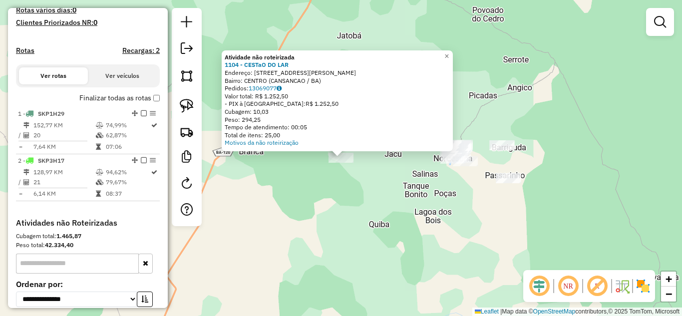
click at [393, 184] on div "Atividade não roteirizada 1104 - CESTaO DO LAR Endereço: RUA SaO MIGUEL 133 Bai…" at bounding box center [341, 158] width 682 height 316
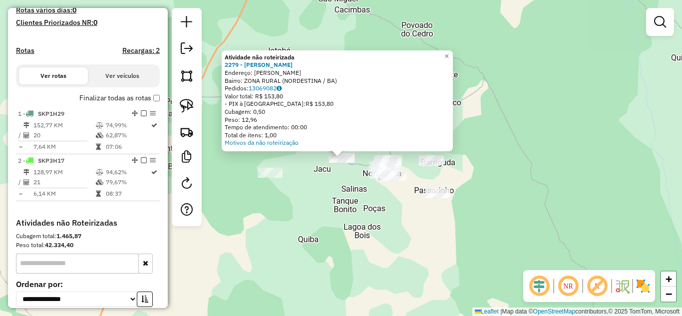
click at [378, 202] on div "Atividade não roteirizada 2279 - MERCADINHO SOUZA Endereço: Pov Costa Bairro: Z…" at bounding box center [341, 158] width 682 height 316
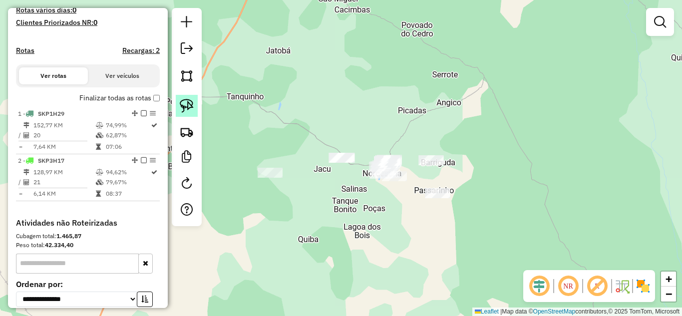
click at [189, 102] on img at bounding box center [187, 106] width 14 height 14
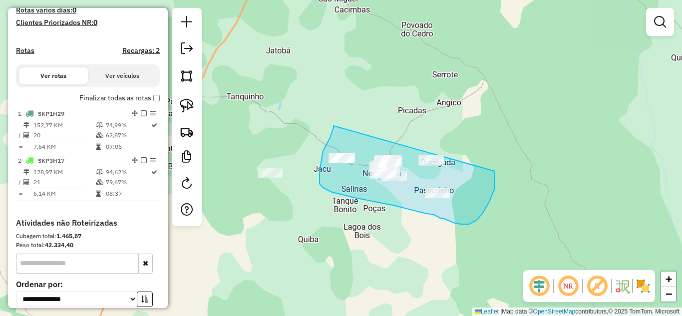
drag, startPoint x: 334, startPoint y: 126, endPoint x: 473, endPoint y: 150, distance: 141.0
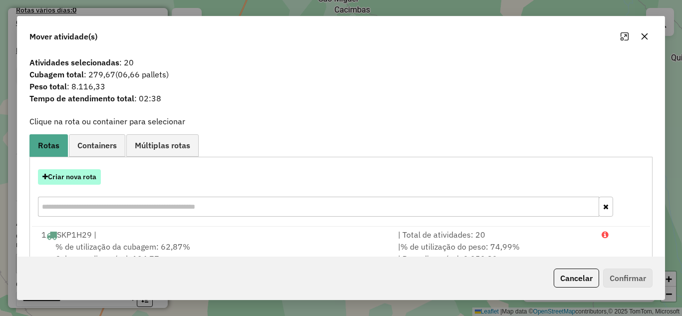
click at [80, 178] on button "Criar nova rota" at bounding box center [69, 176] width 63 height 15
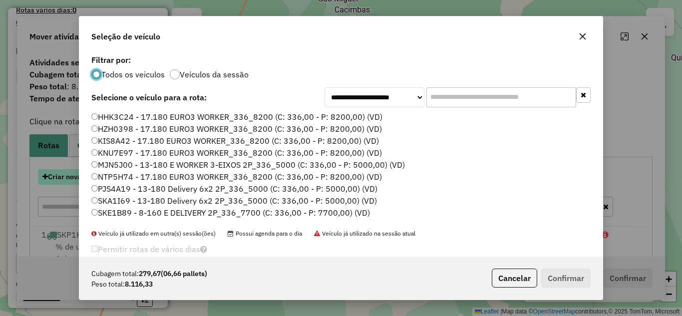
scroll to position [5, 3]
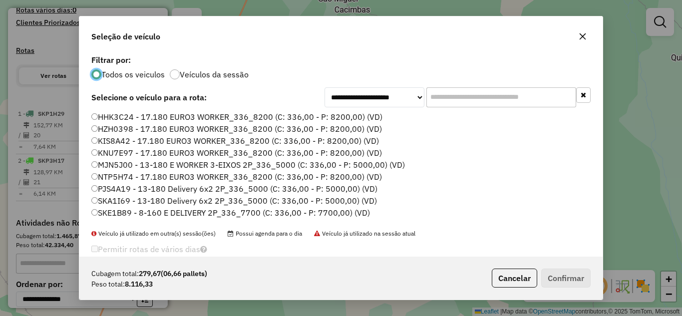
click at [175, 149] on label "KNU7E97 - 17.180 EURO3 WORKER_336_8200 (C: 336,00 - P: 8200,00) (VD)" at bounding box center [236, 153] width 291 height 12
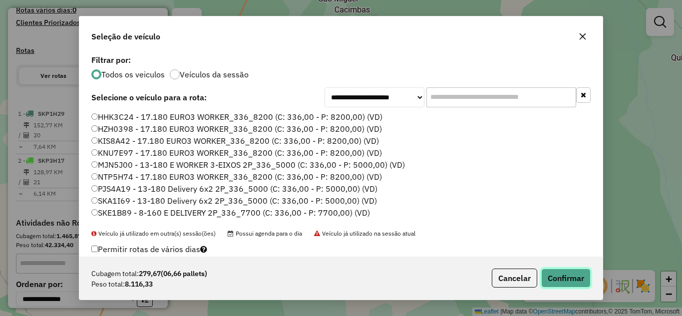
click at [583, 280] on button "Confirmar" at bounding box center [566, 278] width 49 height 19
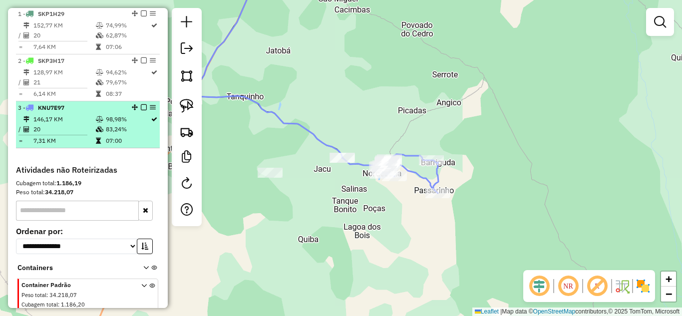
scroll to position [266, 0]
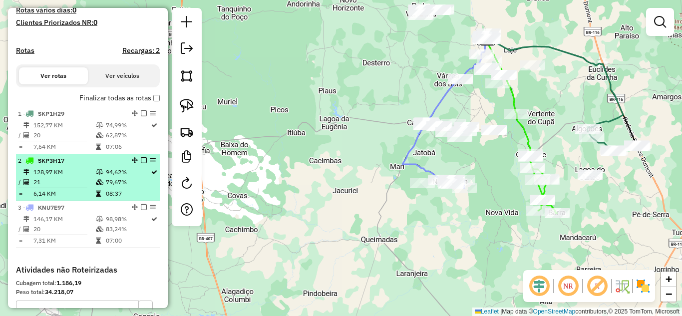
click at [76, 177] on td "128,97 KM" at bounding box center [64, 172] width 62 height 10
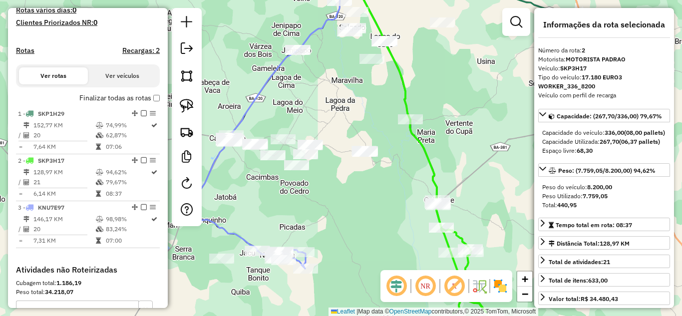
drag, startPoint x: 288, startPoint y: 198, endPoint x: 342, endPoint y: 208, distance: 54.8
click at [342, 208] on div "Janela de atendimento Grade de atendimento Capacidade Transportadoras Veículos …" at bounding box center [341, 158] width 682 height 316
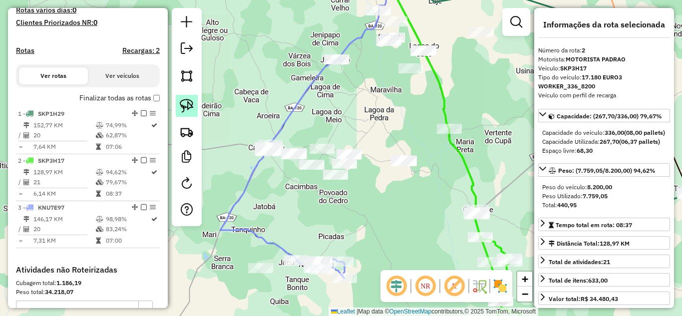
click at [190, 111] on img at bounding box center [187, 106] width 14 height 14
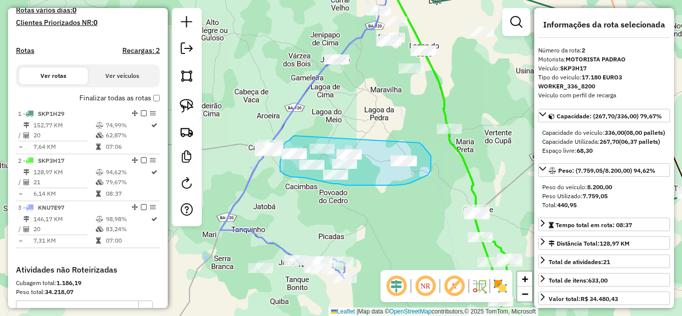
drag, startPoint x: 293, startPoint y: 137, endPoint x: 417, endPoint y: 140, distance: 124.0
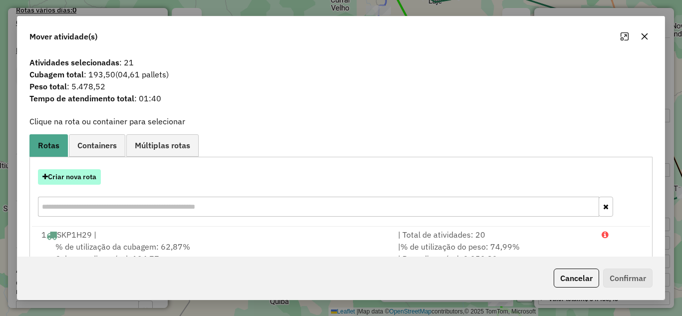
click at [89, 176] on button "Criar nova rota" at bounding box center [69, 176] width 63 height 15
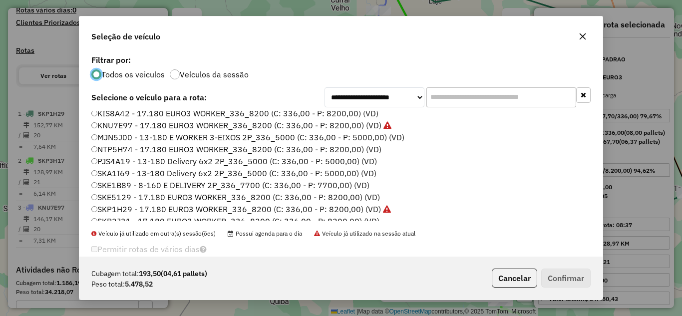
scroll to position [94, 0]
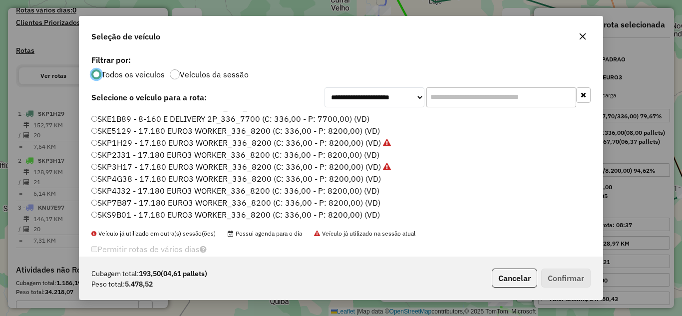
click at [143, 198] on label "SKP7B87 - 17.180 EURO3 WORKER_336_8200 (C: 336,00 - P: 8200,00) (VD)" at bounding box center [235, 203] width 289 height 12
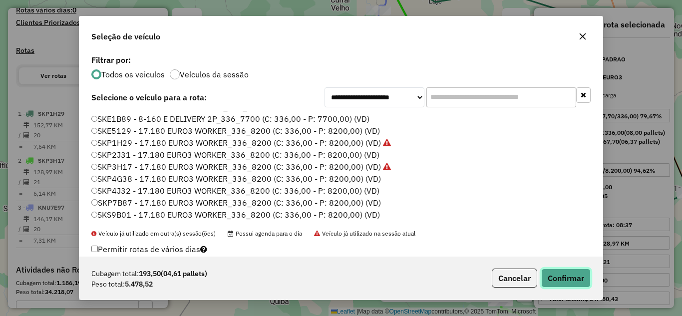
click at [569, 278] on button "Confirmar" at bounding box center [566, 278] width 49 height 19
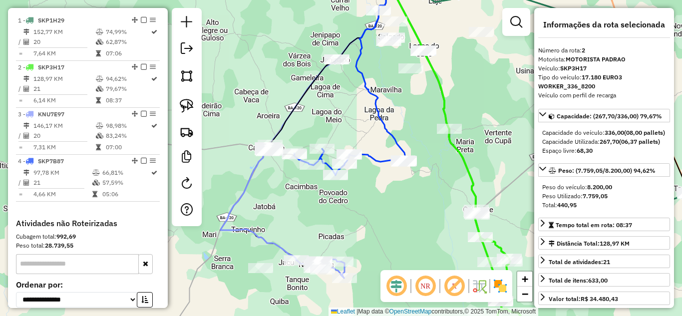
scroll to position [422, 0]
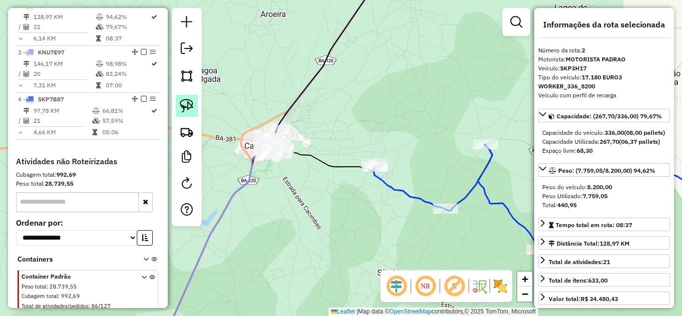
drag, startPoint x: 189, startPoint y: 106, endPoint x: 256, endPoint y: 115, distance: 67.6
click at [190, 105] on img at bounding box center [187, 106] width 14 height 14
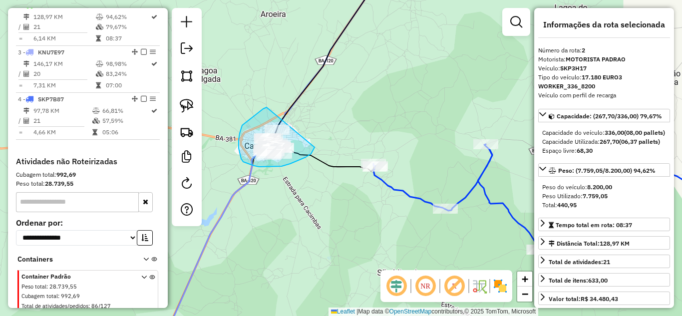
drag, startPoint x: 260, startPoint y: 112, endPoint x: 315, endPoint y: 144, distance: 64.3
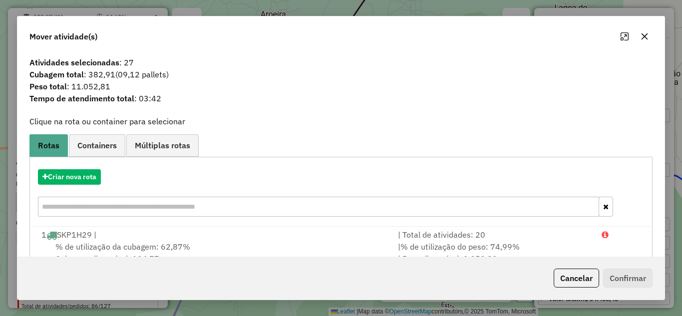
click at [643, 39] on icon "button" at bounding box center [645, 36] width 8 height 8
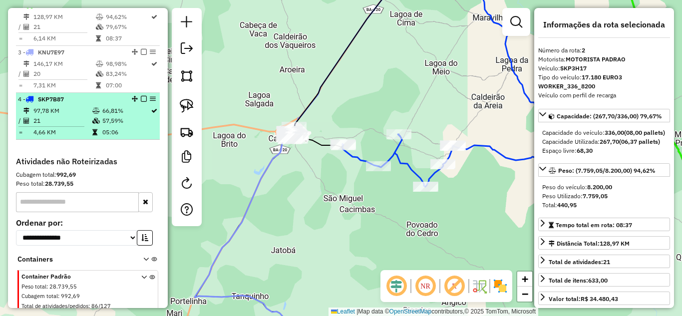
click at [71, 116] on td "97,78 KM" at bounding box center [62, 111] width 59 height 10
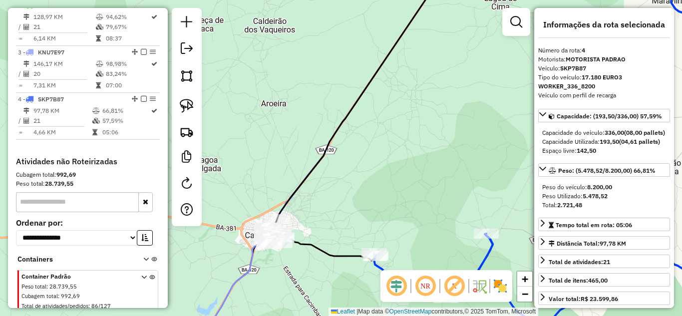
drag, startPoint x: 187, startPoint y: 111, endPoint x: 203, endPoint y: 123, distance: 19.7
click at [187, 111] on img at bounding box center [187, 106] width 14 height 14
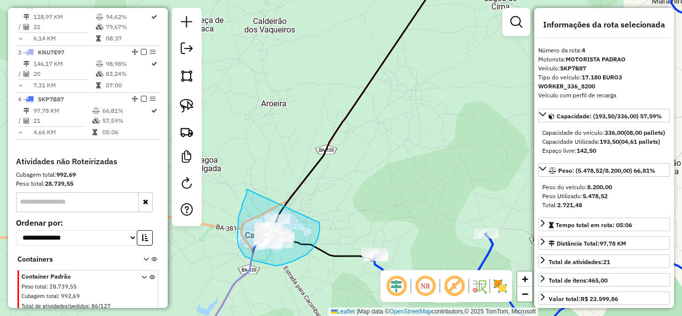
drag, startPoint x: 247, startPoint y: 189, endPoint x: 320, endPoint y: 223, distance: 80.3
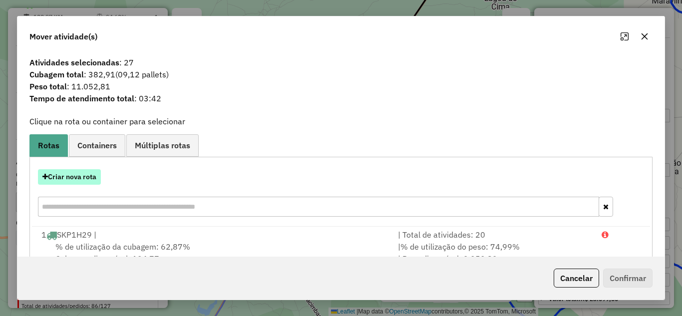
click at [74, 171] on button "Criar nova rota" at bounding box center [69, 176] width 63 height 15
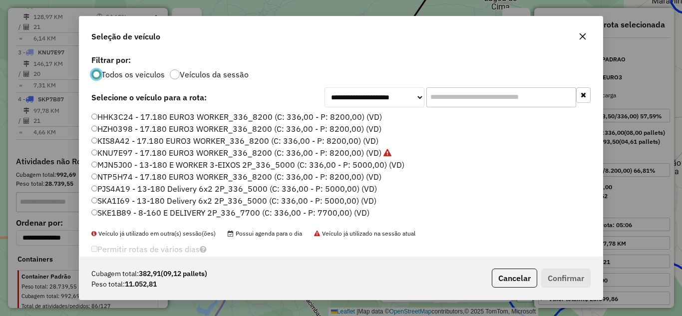
scroll to position [94, 0]
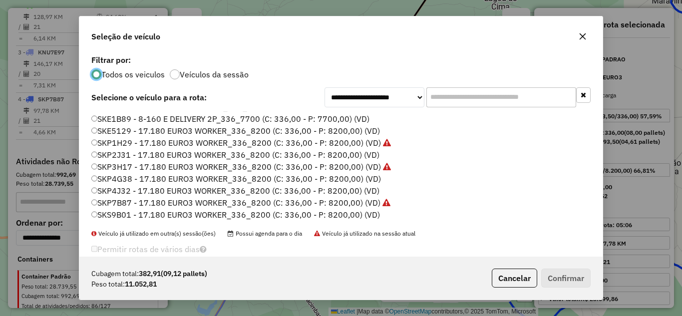
click at [134, 133] on label "SKE5129 - 17.180 EURO3 WORKER_336_8200 (C: 336,00 - P: 8200,00) (VD)" at bounding box center [235, 131] width 289 height 12
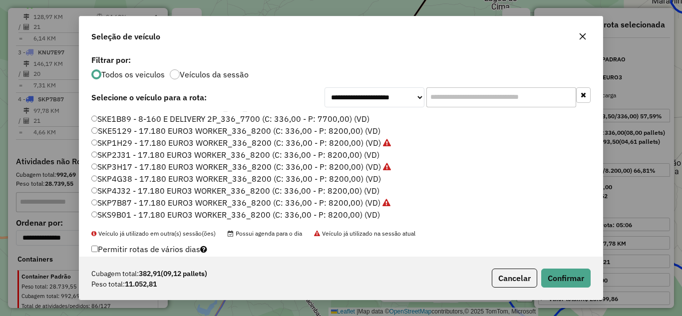
scroll to position [60, 0]
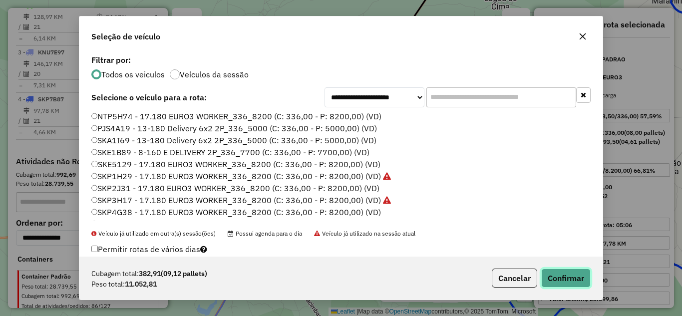
click at [581, 283] on button "Confirmar" at bounding box center [566, 278] width 49 height 19
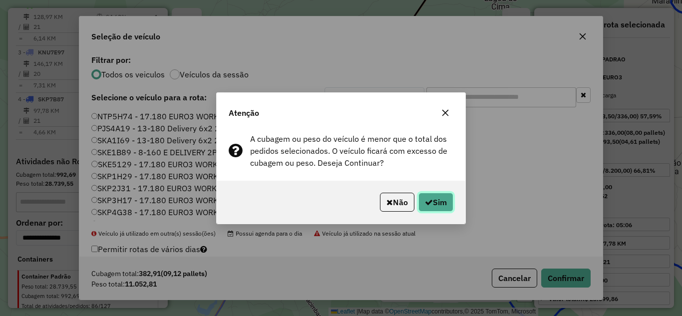
click at [442, 201] on button "Sim" at bounding box center [436, 202] width 35 height 19
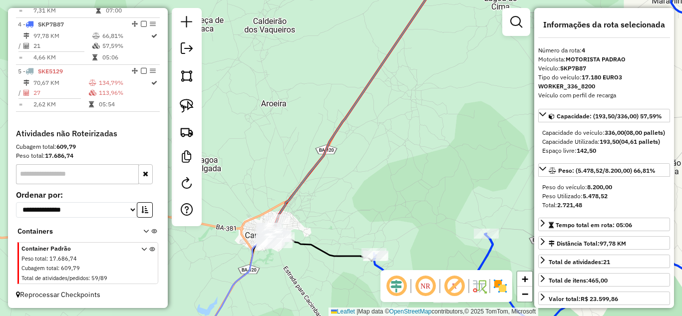
scroll to position [506, 0]
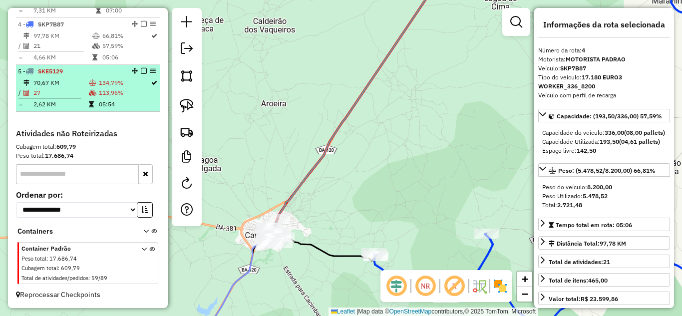
click at [57, 88] on td "27" at bounding box center [60, 93] width 55 height 10
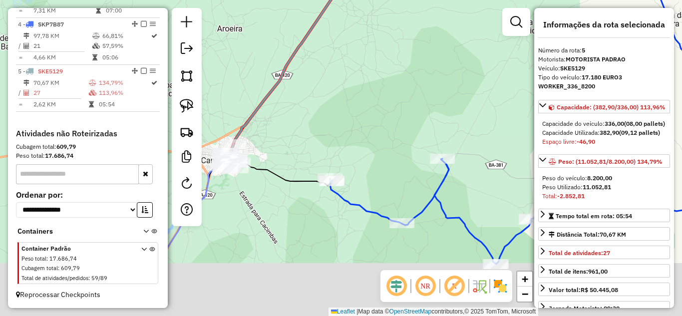
drag, startPoint x: 344, startPoint y: 227, endPoint x: 329, endPoint y: 133, distance: 95.7
click at [329, 137] on div "Janela de atendimento Grade de atendimento Capacidade Transportadoras Veículos …" at bounding box center [341, 158] width 682 height 316
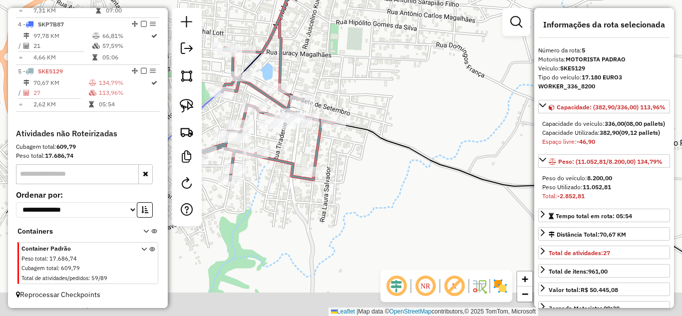
drag, startPoint x: 305, startPoint y: 162, endPoint x: 374, endPoint y: 123, distance: 79.0
click at [374, 123] on div "Janela de atendimento Grade de atendimento Capacidade Transportadoras Veículos …" at bounding box center [341, 158] width 682 height 316
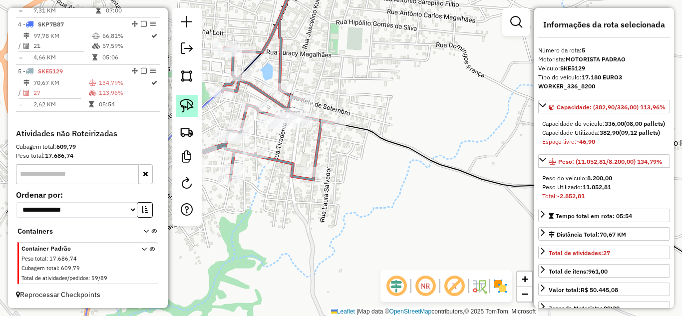
click at [187, 109] on img at bounding box center [187, 106] width 14 height 14
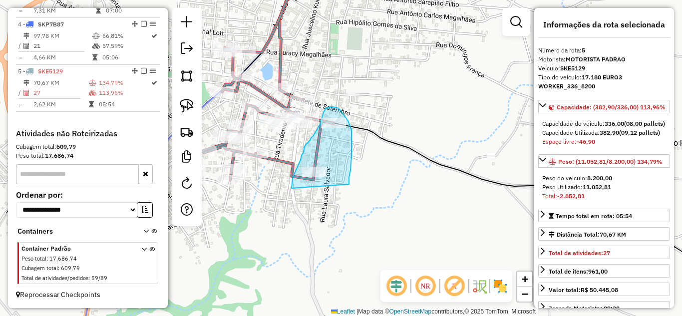
drag, startPoint x: 292, startPoint y: 188, endPoint x: 349, endPoint y: 187, distance: 57.0
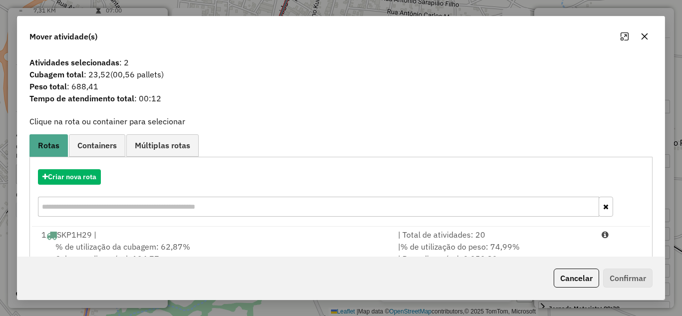
click at [645, 38] on icon "button" at bounding box center [645, 36] width 8 height 8
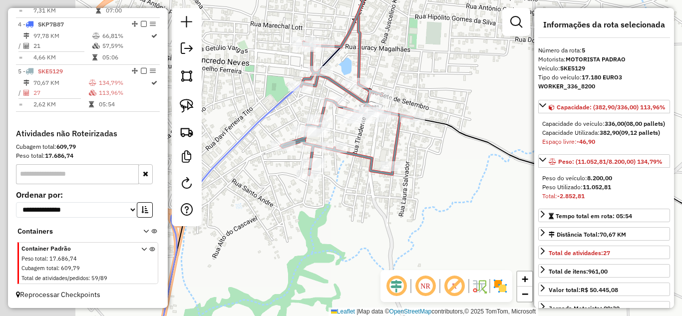
drag, startPoint x: 374, startPoint y: 175, endPoint x: 453, endPoint y: 170, distance: 78.6
click at [453, 170] on div "Janela de atendimento Grade de atendimento Capacidade Transportadoras Veículos …" at bounding box center [341, 158] width 682 height 316
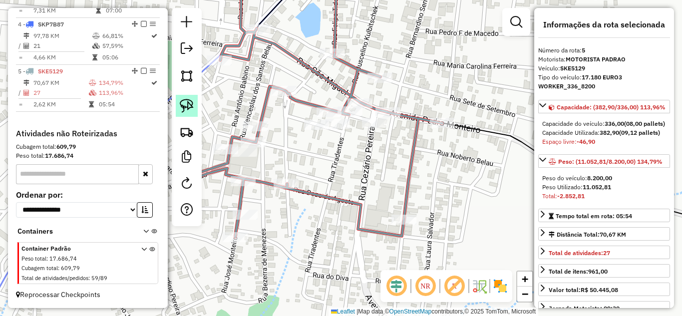
click at [188, 107] on img at bounding box center [187, 106] width 14 height 14
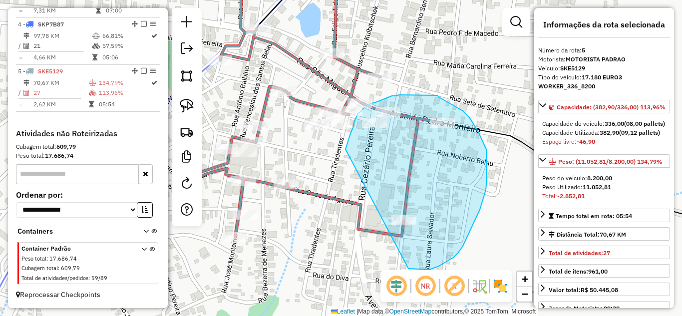
drag, startPoint x: 346, startPoint y: 149, endPoint x: 409, endPoint y: 269, distance: 135.0
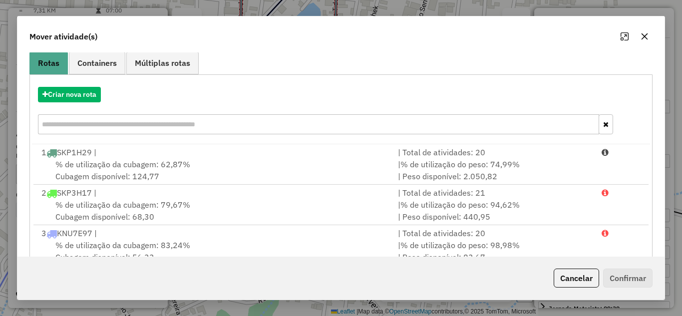
scroll to position [149, 0]
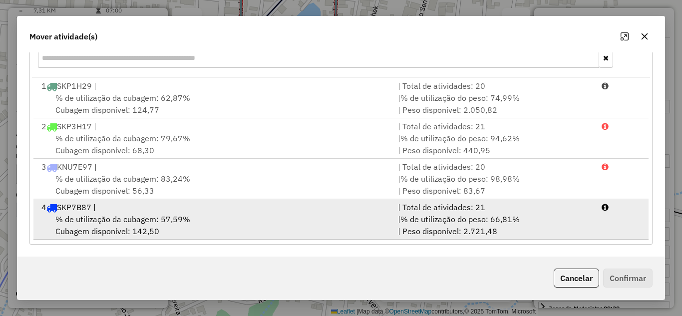
click at [167, 231] on div "% de utilização da cubagem: 57,59% Cubagem disponível: 142,50" at bounding box center [213, 225] width 357 height 24
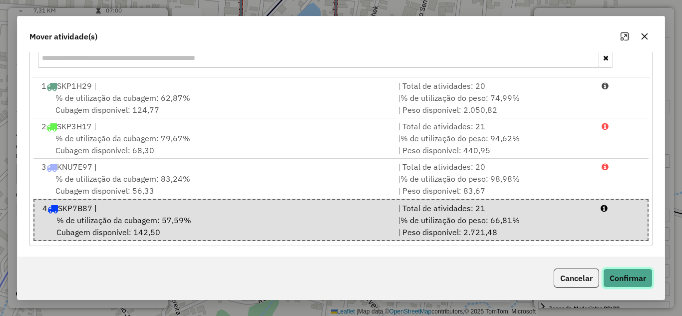
click at [639, 282] on button "Confirmar" at bounding box center [628, 278] width 49 height 19
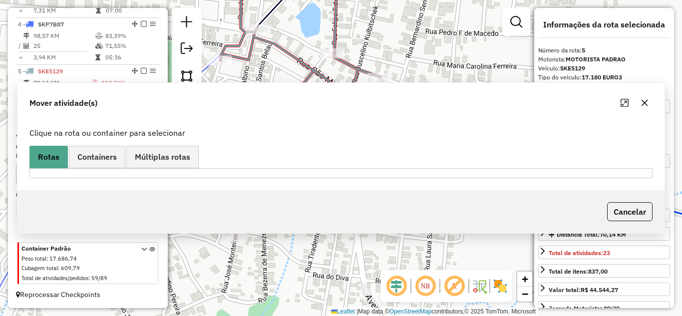
scroll to position [0, 0]
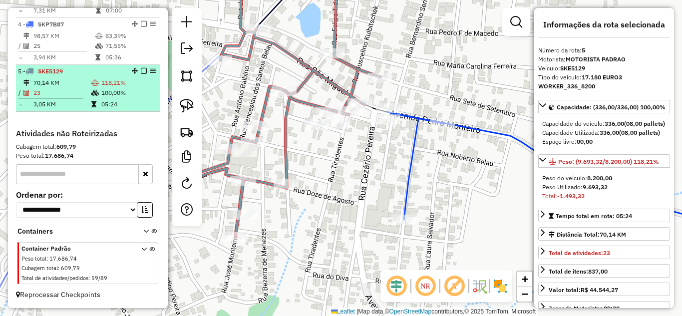
click at [76, 79] on td "70,14 KM" at bounding box center [62, 83] width 58 height 10
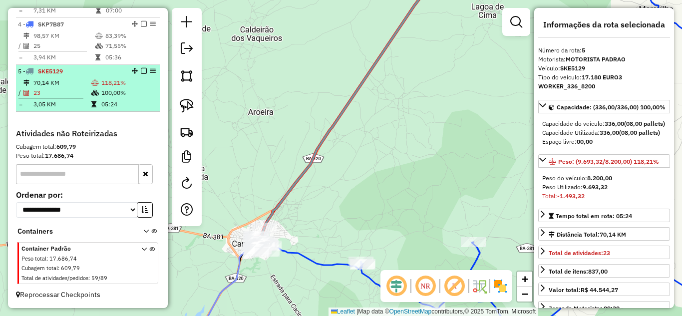
click at [79, 74] on div "5 - SKE5129" at bounding box center [71, 71] width 106 height 9
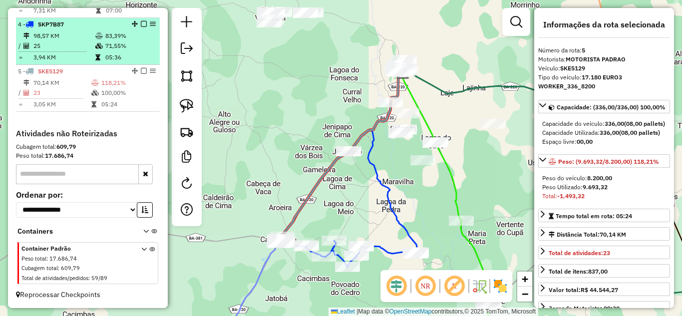
click at [84, 48] on td "25" at bounding box center [64, 46] width 62 height 10
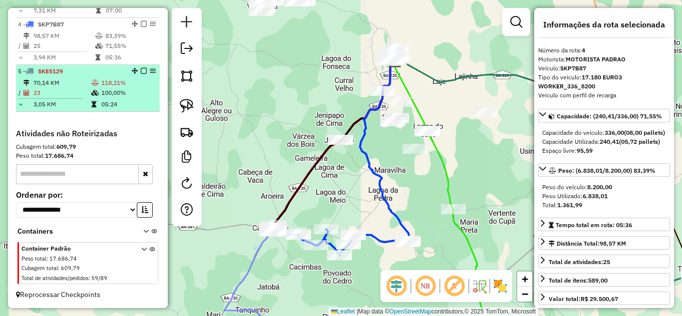
click at [83, 78] on td "70,14 KM" at bounding box center [62, 83] width 58 height 10
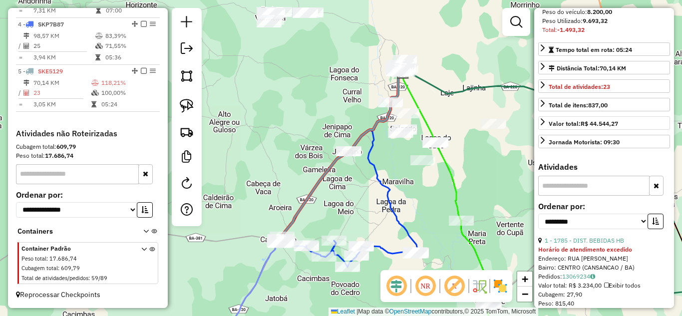
scroll to position [300, 0]
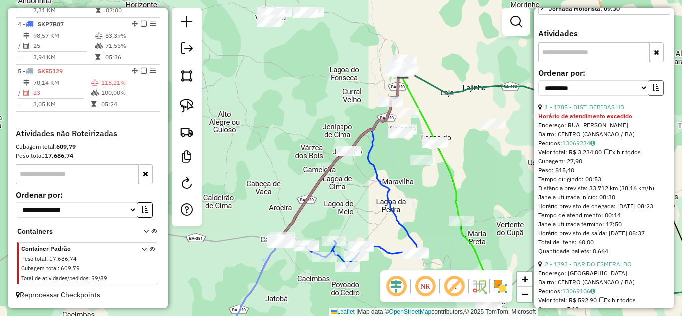
click at [653, 91] on icon "button" at bounding box center [656, 87] width 7 height 7
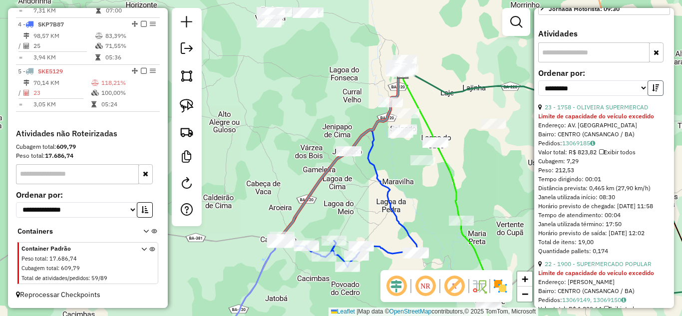
click at [653, 91] on icon "button" at bounding box center [656, 87] width 7 height 7
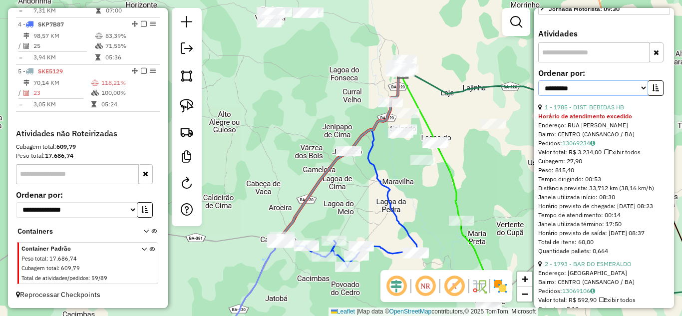
drag, startPoint x: 623, startPoint y: 116, endPoint x: 613, endPoint y: 120, distance: 10.8
click at [623, 96] on select "**********" at bounding box center [594, 87] width 110 height 15
select select "*********"
click at [539, 96] on select "**********" at bounding box center [594, 87] width 110 height 15
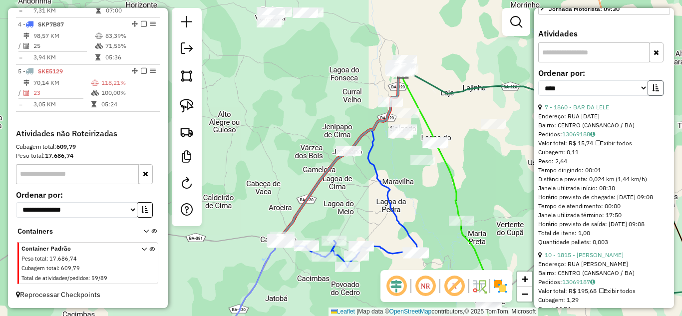
click at [653, 91] on icon "button" at bounding box center [656, 87] width 7 height 7
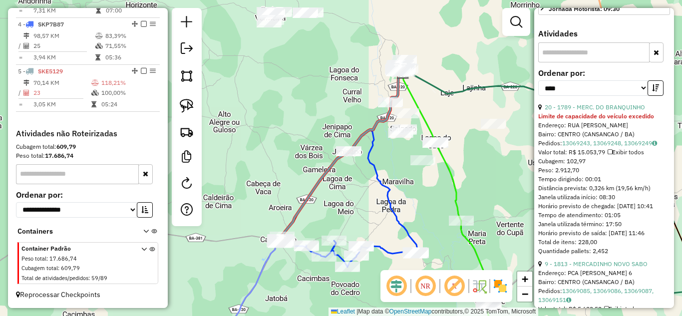
scroll to position [433, 0]
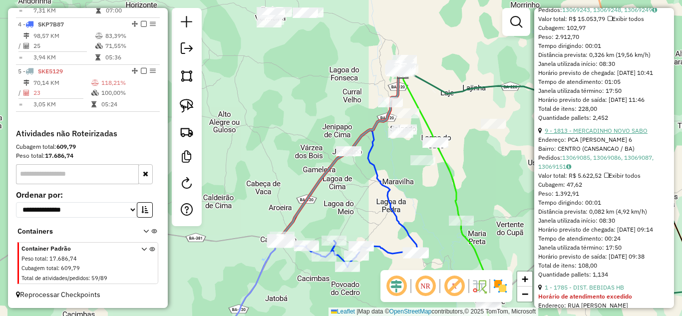
click at [605, 134] on link "9 - 1813 - MERCADINHO NOVO SABO" at bounding box center [596, 130] width 103 height 7
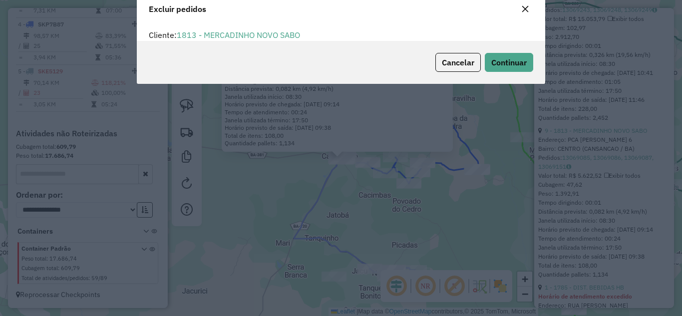
scroll to position [6, 3]
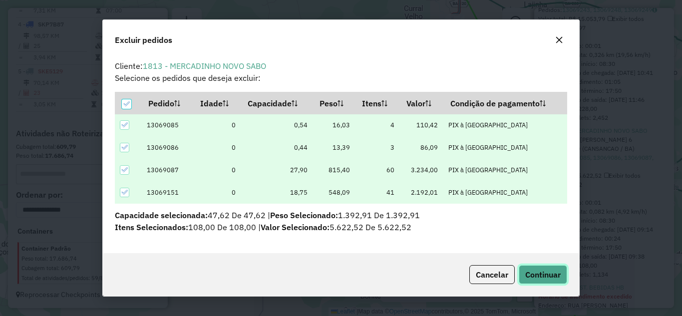
click at [553, 276] on span "Continuar" at bounding box center [543, 275] width 35 height 10
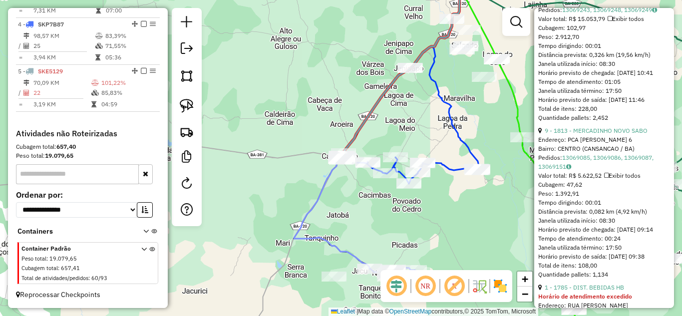
scroll to position [258, 0]
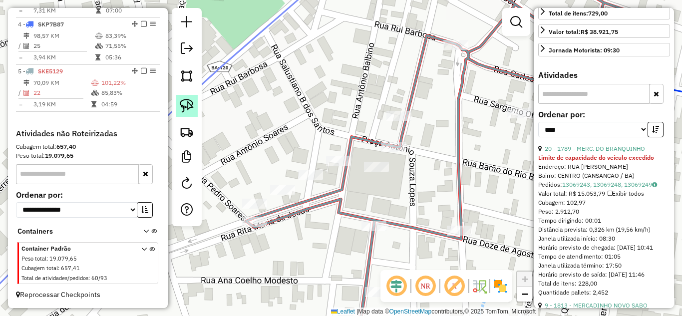
click at [188, 112] on img at bounding box center [187, 106] width 14 height 14
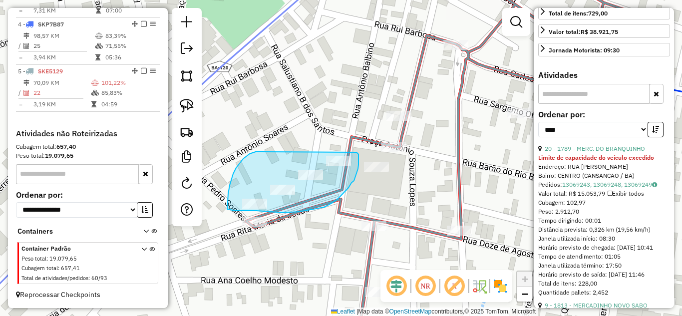
drag, startPoint x: 260, startPoint y: 152, endPoint x: 350, endPoint y: 138, distance: 91.0
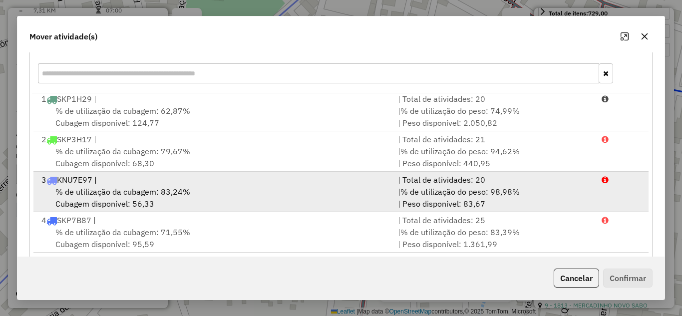
scroll to position [187, 0]
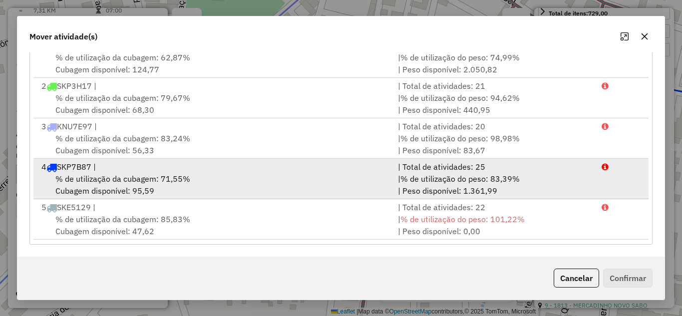
click at [283, 180] on div "% de utilização da cubagem: 71,55% Cubagem disponível: 95,59" at bounding box center [213, 185] width 357 height 24
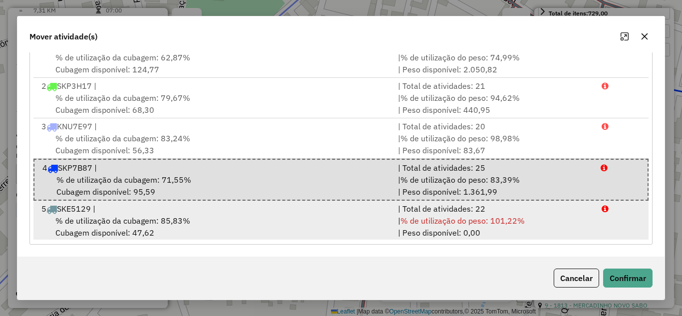
click at [397, 215] on div "| % de utilização do peso: 101,22% | Peso disponível: 0,00" at bounding box center [494, 227] width 204 height 24
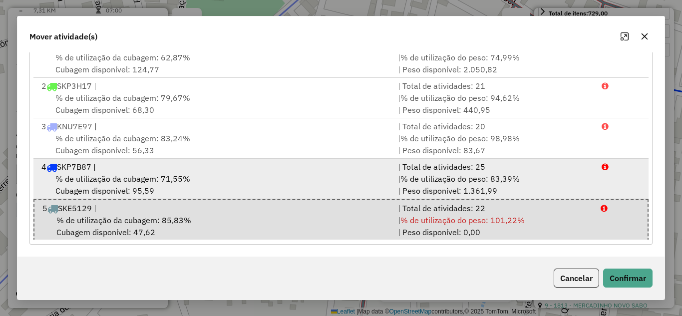
click at [454, 186] on div "| % de utilização do peso: 83,39% | Peso disponível: 1.361,99" at bounding box center [494, 185] width 204 height 24
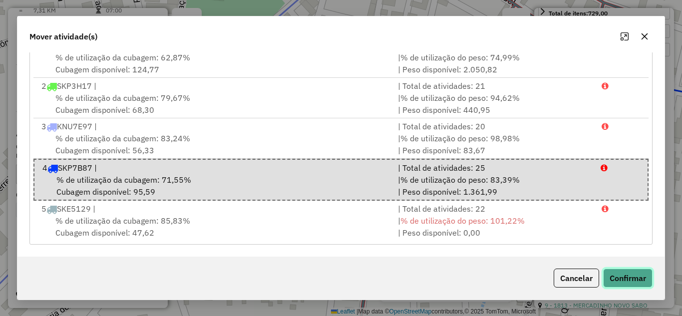
click at [620, 275] on button "Confirmar" at bounding box center [628, 278] width 49 height 19
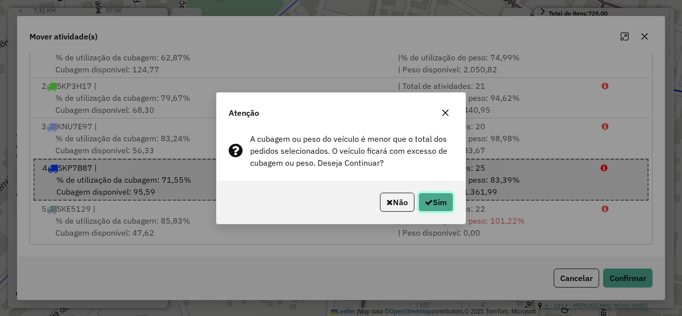
click at [432, 203] on button "Sim" at bounding box center [436, 202] width 35 height 19
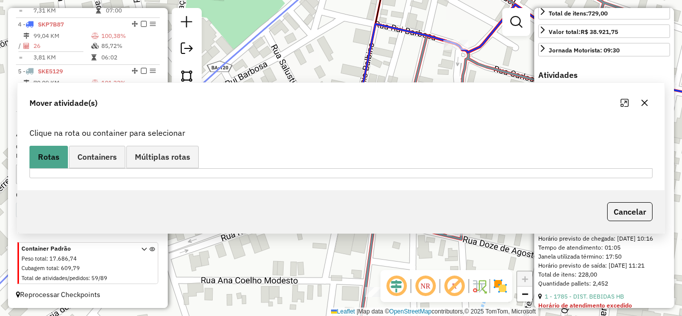
scroll to position [0, 0]
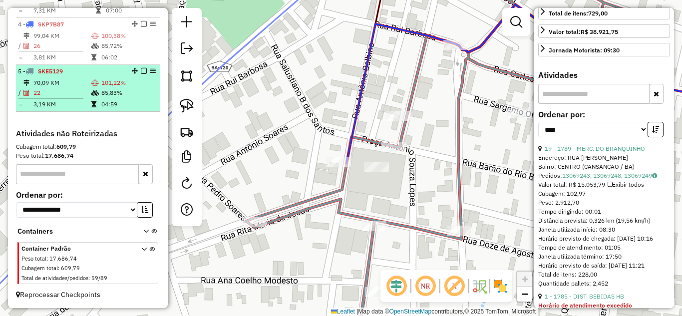
click at [91, 78] on td at bounding box center [96, 83] width 10 height 10
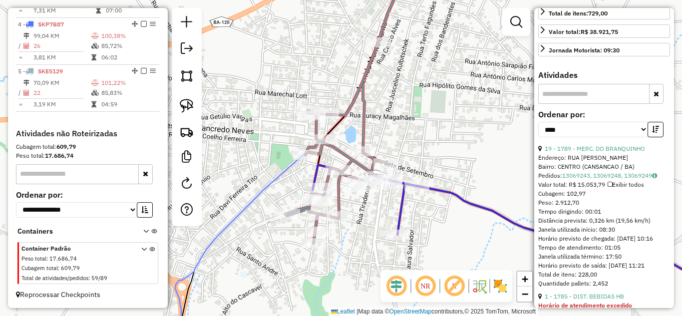
drag, startPoint x: 417, startPoint y: 248, endPoint x: 363, endPoint y: 208, distance: 67.3
click at [361, 214] on div "Janela de atendimento Grade de atendimento Capacidade Transportadoras Veículos …" at bounding box center [341, 158] width 682 height 316
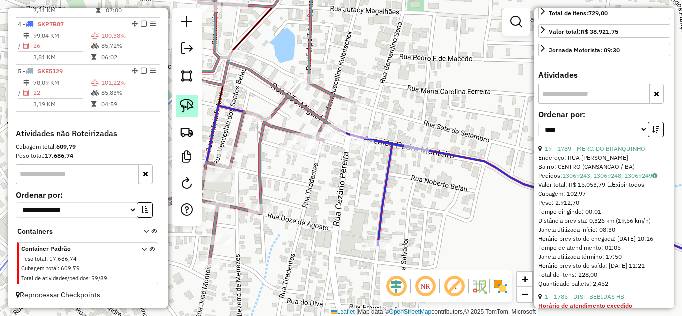
click at [184, 105] on img at bounding box center [187, 106] width 14 height 14
drag, startPoint x: 339, startPoint y: 155, endPoint x: 362, endPoint y: 116, distance: 44.8
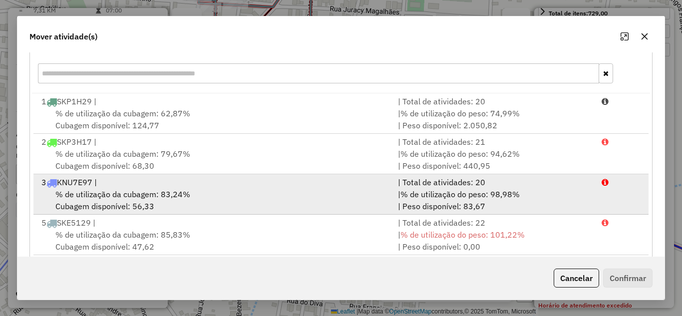
scroll to position [149, 0]
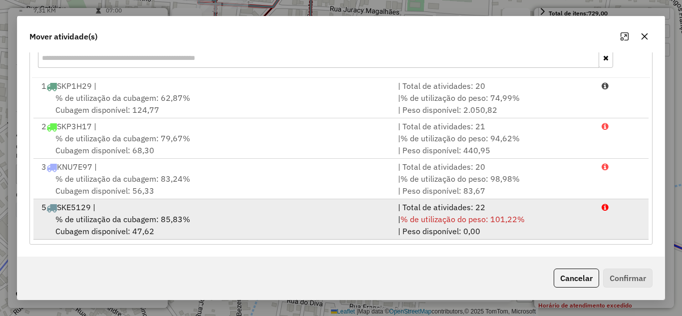
click at [223, 210] on div "5 SKE5129 |" at bounding box center [213, 207] width 357 height 12
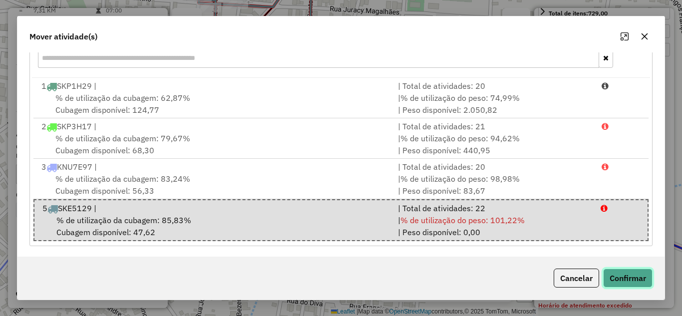
click at [630, 281] on button "Confirmar" at bounding box center [628, 278] width 49 height 19
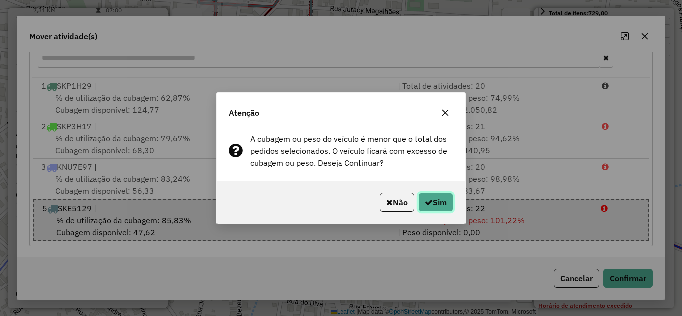
click at [437, 195] on button "Sim" at bounding box center [436, 202] width 35 height 19
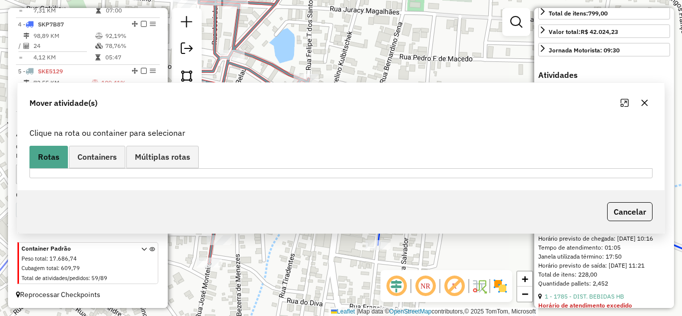
scroll to position [0, 0]
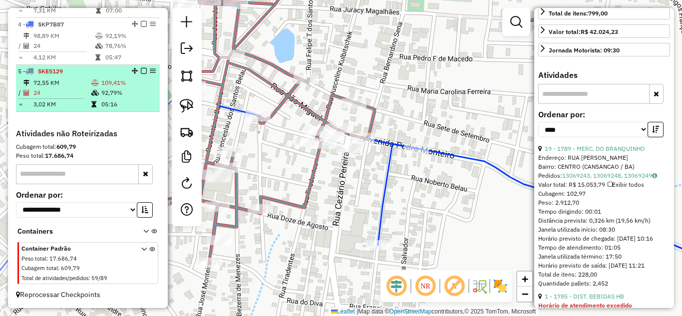
click at [74, 85] on td "72,55 KM" at bounding box center [62, 83] width 58 height 10
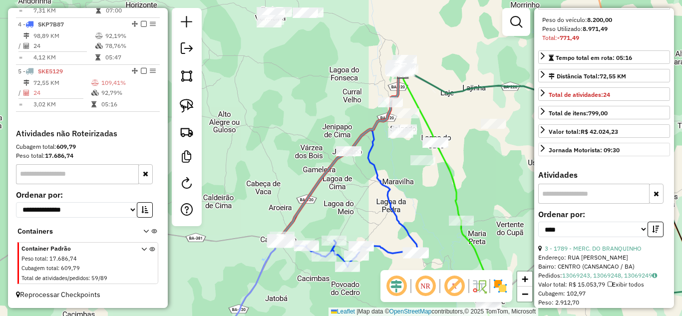
scroll to position [91, 0]
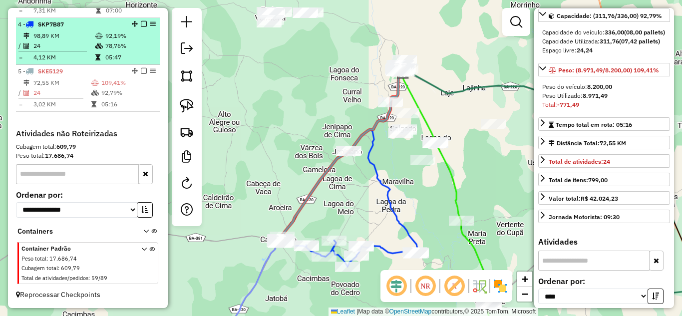
click at [72, 42] on td "24" at bounding box center [64, 46] width 62 height 10
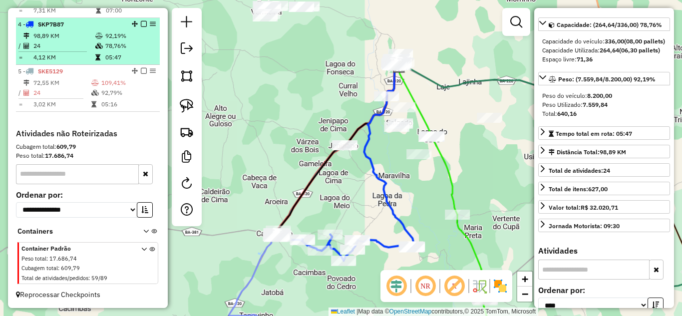
scroll to position [100, 0]
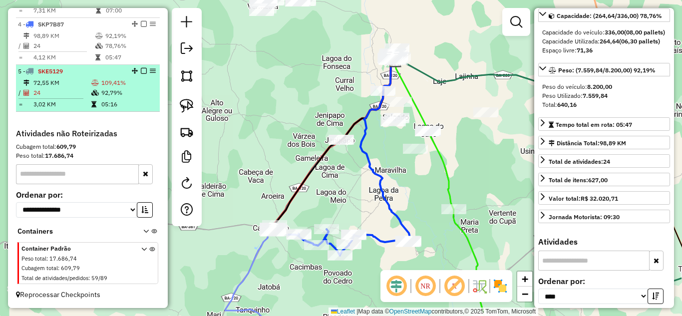
click at [77, 90] on td "24" at bounding box center [62, 93] width 58 height 10
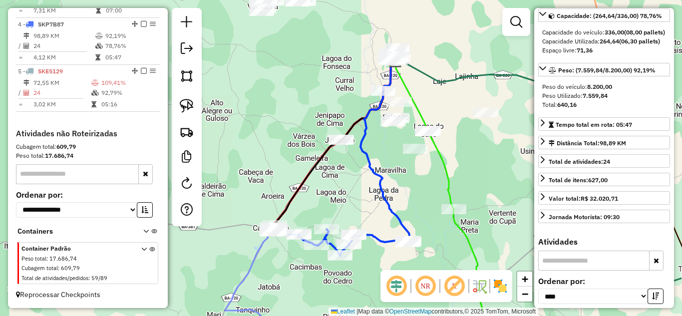
scroll to position [91, 0]
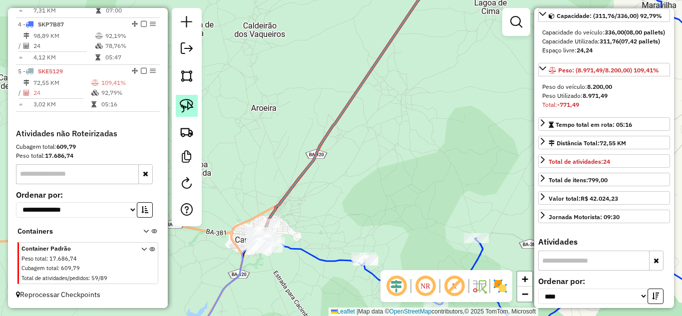
click at [184, 102] on img at bounding box center [187, 106] width 14 height 14
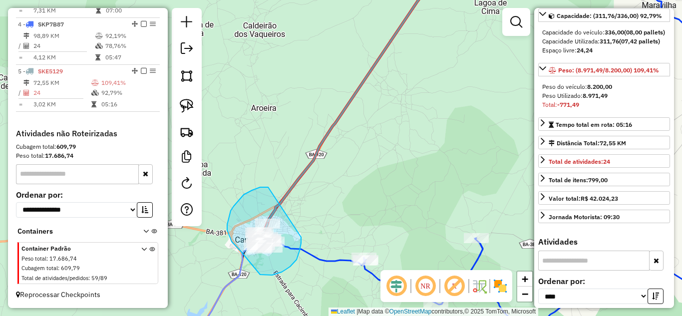
drag, startPoint x: 252, startPoint y: 190, endPoint x: 301, endPoint y: 237, distance: 67.8
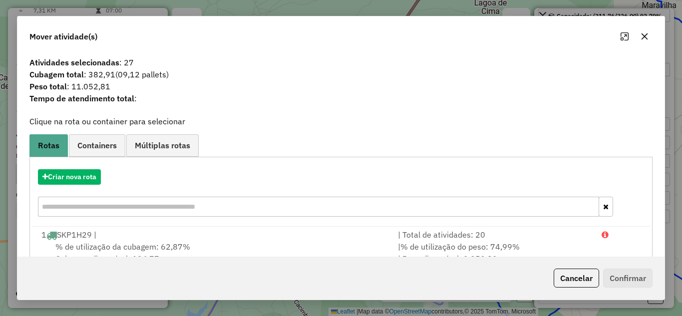
click at [644, 37] on icon "button" at bounding box center [645, 36] width 8 height 8
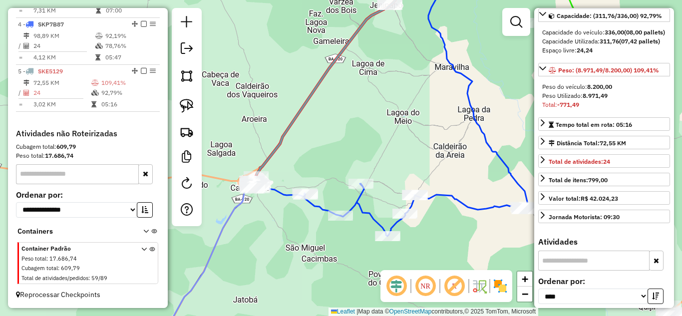
drag, startPoint x: 379, startPoint y: 161, endPoint x: 325, endPoint y: 149, distance: 55.3
click at [325, 149] on div "Janela de atendimento Grade de atendimento Capacidade Transportadoras Veículos …" at bounding box center [341, 158] width 682 height 316
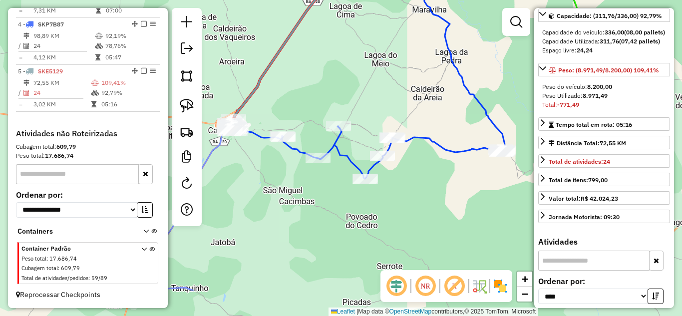
drag, startPoint x: 273, startPoint y: 143, endPoint x: 250, endPoint y: 86, distance: 61.7
click at [250, 86] on icon at bounding box center [315, 17] width 170 height 212
drag, startPoint x: 187, startPoint y: 106, endPoint x: 222, endPoint y: 93, distance: 37.1
click at [188, 106] on img at bounding box center [187, 106] width 14 height 14
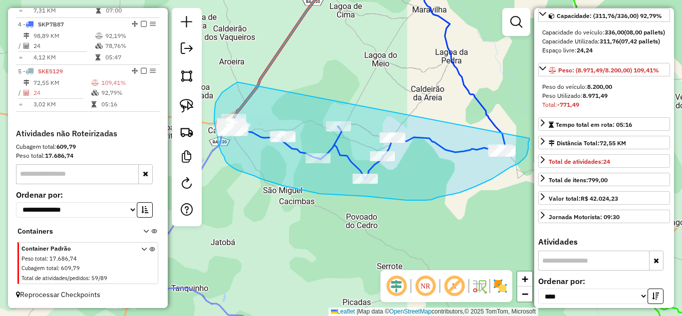
drag, startPoint x: 239, startPoint y: 82, endPoint x: 530, endPoint y: 138, distance: 296.1
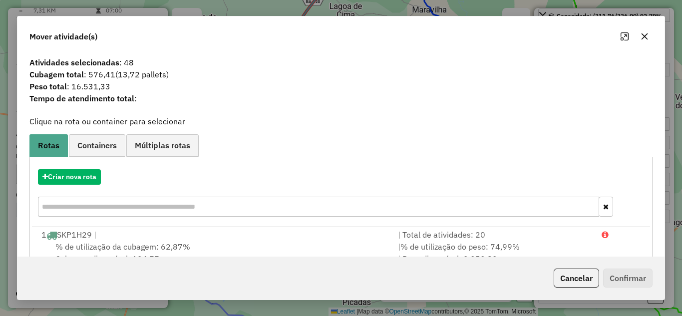
click at [646, 40] on button "button" at bounding box center [645, 36] width 16 height 16
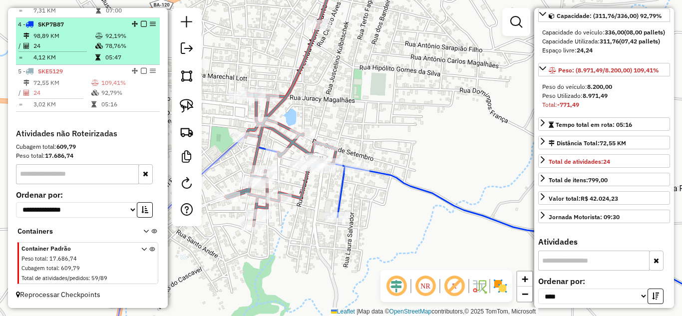
click at [75, 53] on td "4,12 KM" at bounding box center [64, 57] width 62 height 10
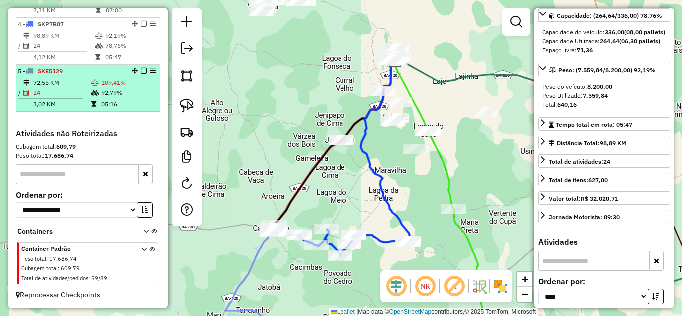
click at [80, 98] on td at bounding box center [54, 98] width 73 height 1
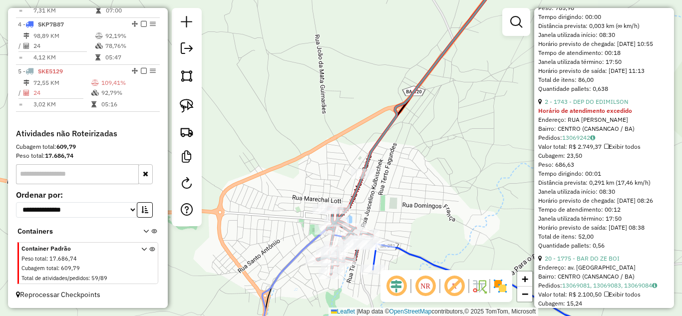
scroll to position [691, 0]
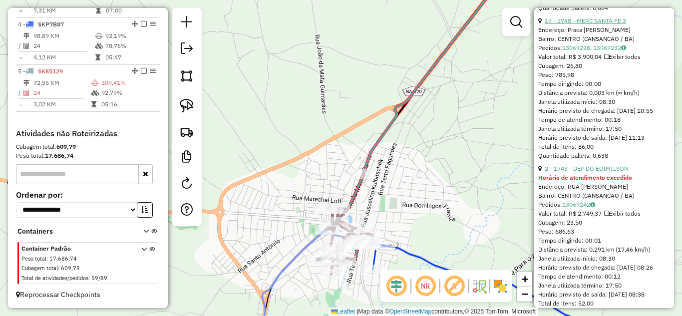
click at [591, 24] on link "19 - 1748 - MERC SANTA FE 3" at bounding box center [585, 20] width 81 height 7
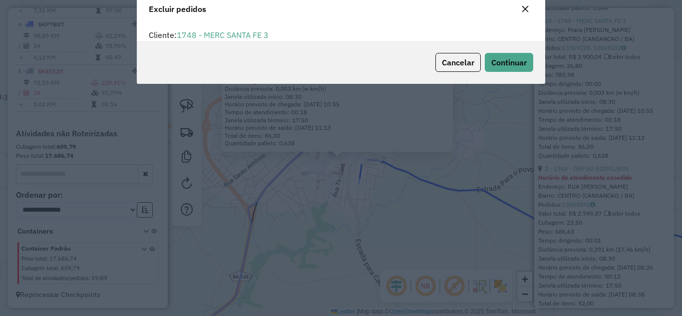
scroll to position [0, 0]
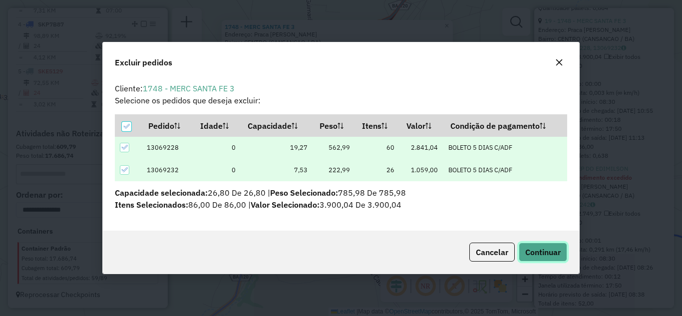
click at [541, 247] on span "Continuar" at bounding box center [543, 252] width 35 height 10
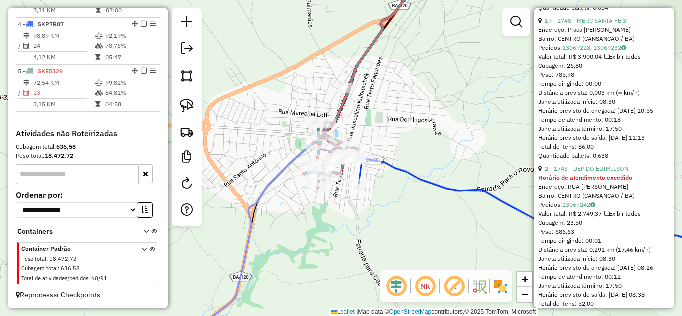
scroll to position [368, 0]
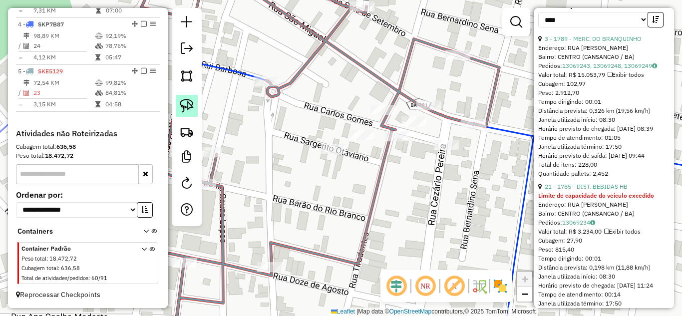
click at [187, 106] on img at bounding box center [187, 106] width 14 height 14
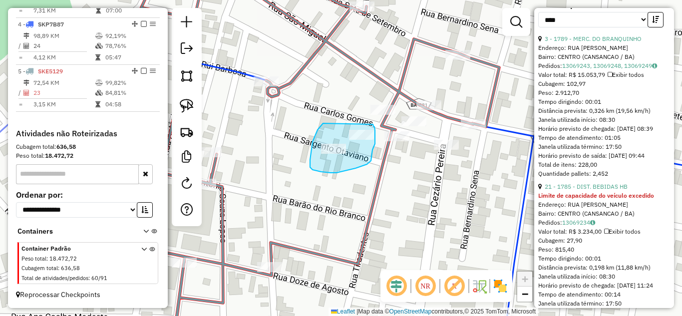
drag, startPoint x: 323, startPoint y: 123, endPoint x: 373, endPoint y: 124, distance: 50.0
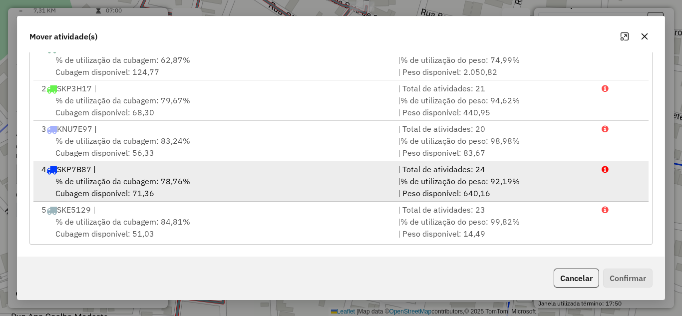
scroll to position [2, 0]
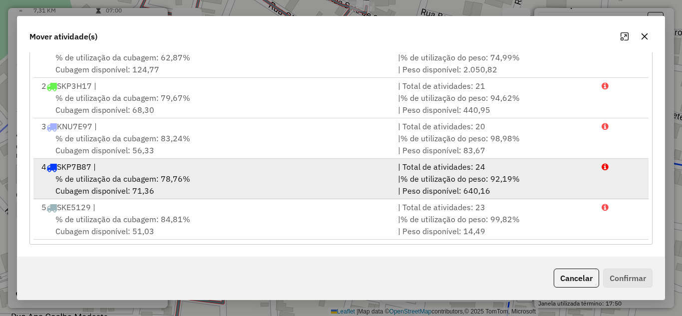
drag, startPoint x: 217, startPoint y: 177, endPoint x: 285, endPoint y: 183, distance: 68.8
click at [219, 176] on div "% de utilização da cubagem: 78,76% Cubagem disponível: 71,36" at bounding box center [213, 185] width 357 height 24
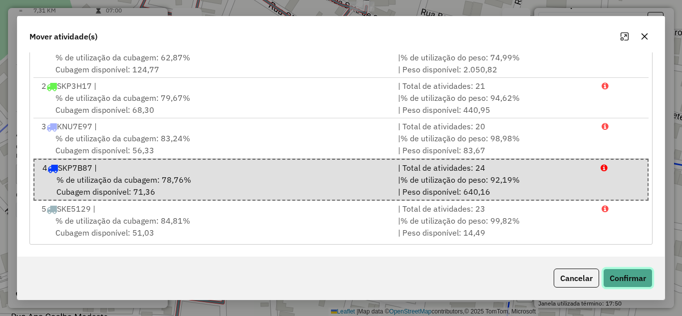
click at [634, 277] on button "Confirmar" at bounding box center [628, 278] width 49 height 19
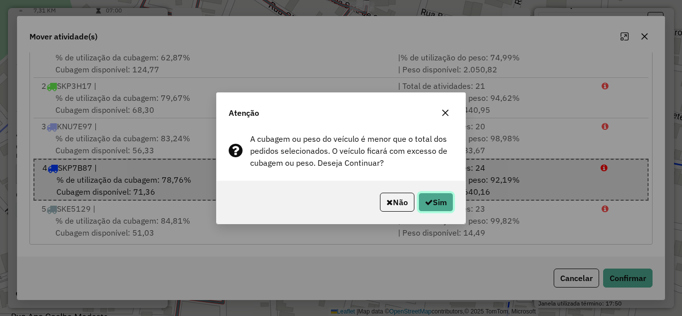
click at [449, 204] on button "Sim" at bounding box center [436, 202] width 35 height 19
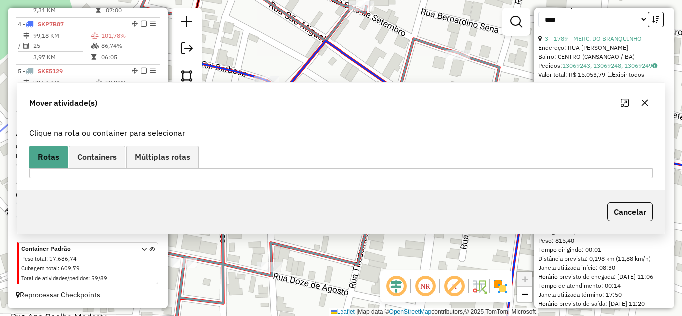
scroll to position [0, 0]
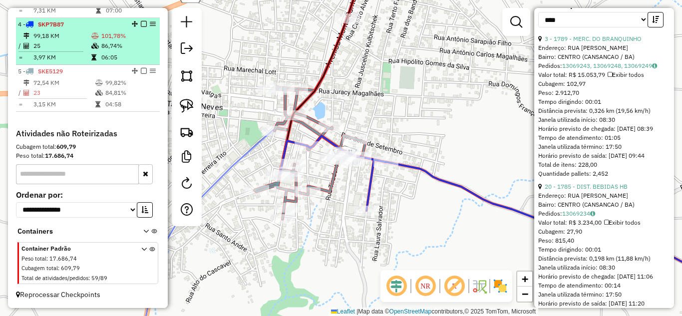
click at [76, 43] on td "25" at bounding box center [62, 46] width 58 height 10
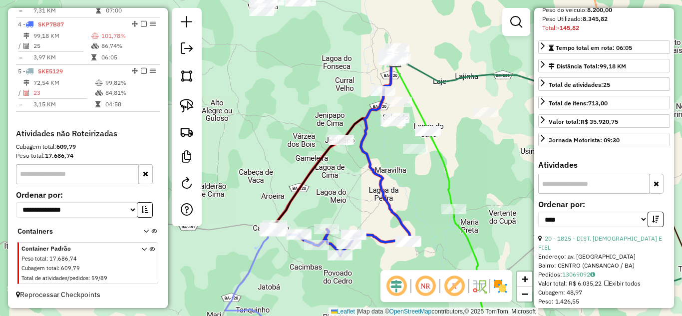
scroll to position [111, 0]
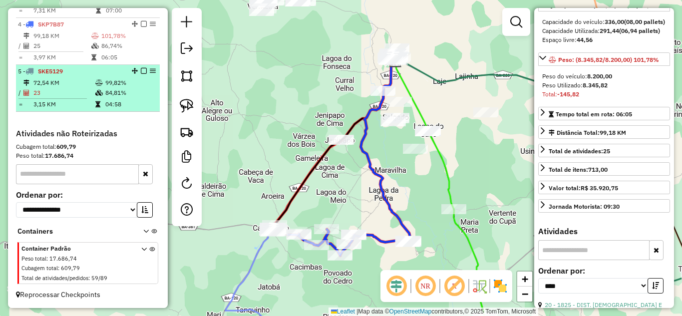
click at [73, 77] on li "5 - SKE5129 72,54 KM 99,82% / 23 84,81% = 3,15 KM 04:58" at bounding box center [88, 88] width 144 height 47
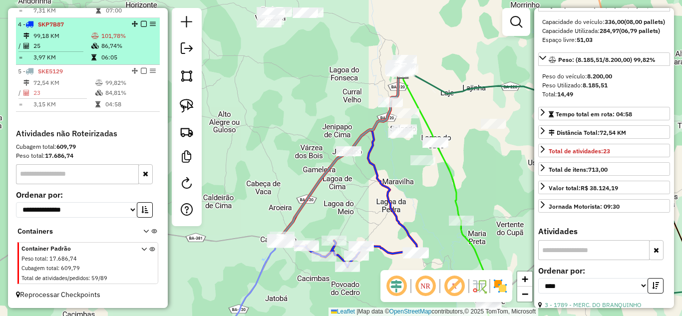
click at [71, 42] on td "25" at bounding box center [62, 46] width 58 height 10
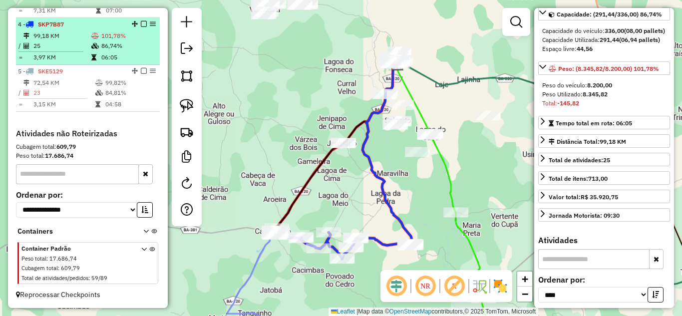
scroll to position [111, 0]
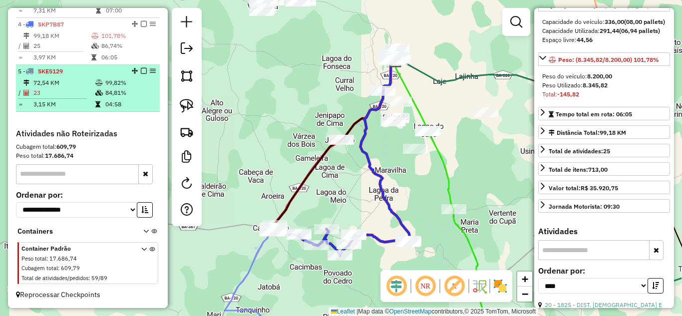
click at [71, 88] on td "23" at bounding box center [64, 93] width 62 height 10
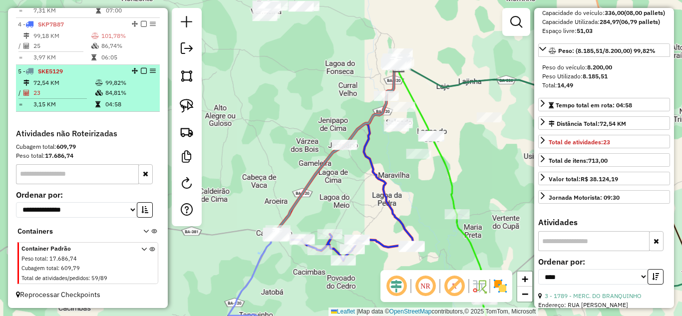
scroll to position [102, 0]
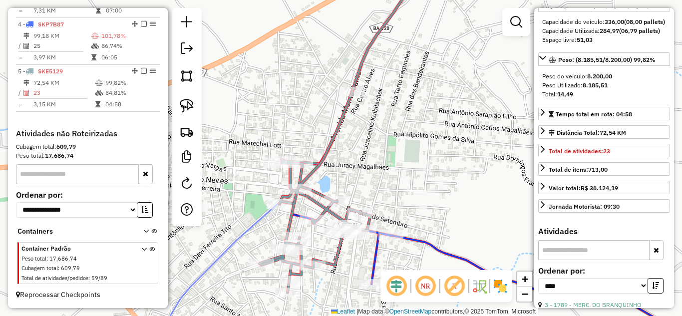
drag, startPoint x: 296, startPoint y: 233, endPoint x: 260, endPoint y: 215, distance: 40.2
click at [269, 226] on div "Janela de atendimento Grade de atendimento Capacidade Transportadoras Veículos …" at bounding box center [341, 158] width 682 height 316
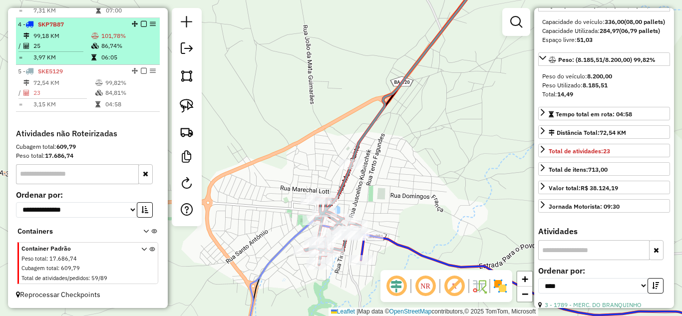
click at [79, 44] on td "25" at bounding box center [62, 46] width 58 height 10
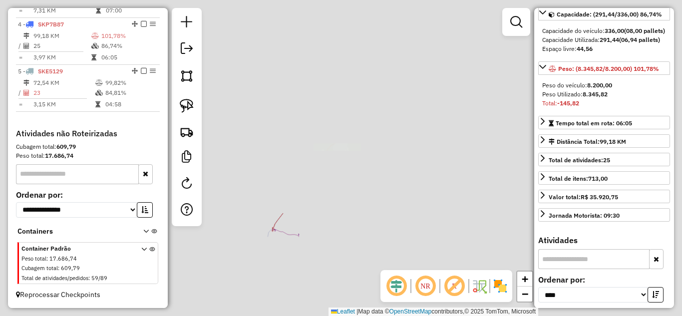
scroll to position [111, 0]
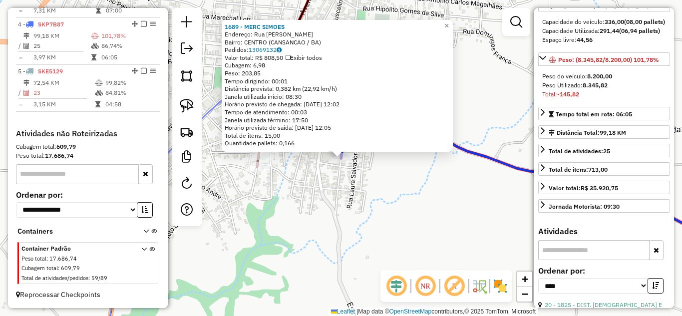
click at [328, 191] on div "1689 - MERC SIMOES Endereço: Rua Domingos Pereira De Carval Bairro: CENTRO (CAN…" at bounding box center [341, 158] width 682 height 316
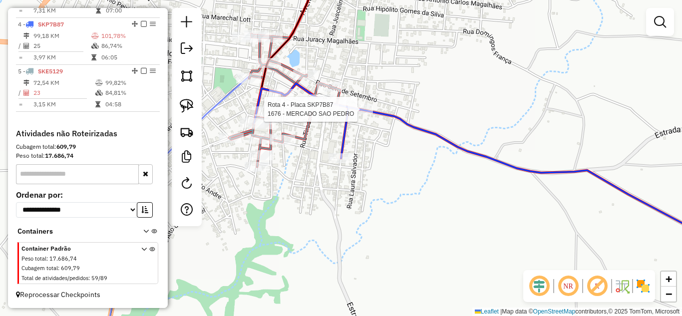
select select "*********"
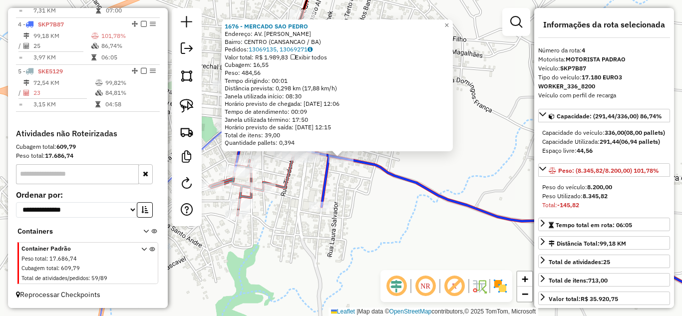
click at [377, 188] on div "1676 - MERCADO SAO PEDRO Endereço: AV. PEDRO MONTEIRO Bairro: CENTRO (CANSANCAO…" at bounding box center [341, 158] width 682 height 316
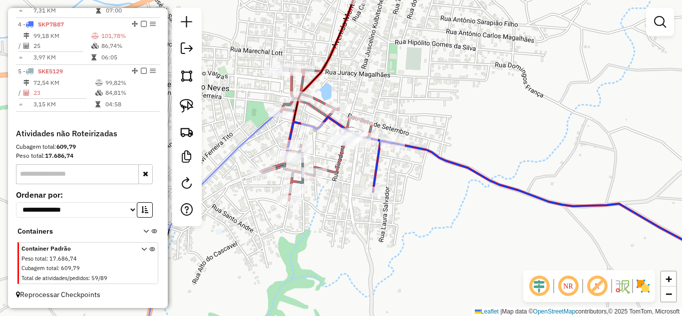
drag, startPoint x: 344, startPoint y: 187, endPoint x: 366, endPoint y: 173, distance: 26.1
click at [366, 173] on div "Janela de atendimento Grade de atendimento Capacidade Transportadoras Veículos …" at bounding box center [341, 158] width 682 height 316
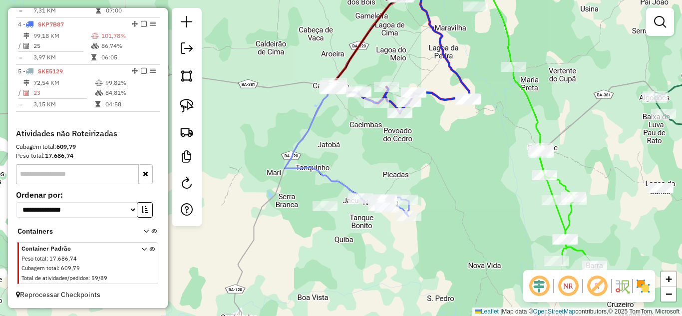
drag, startPoint x: 428, startPoint y: 231, endPoint x: 368, endPoint y: 138, distance: 110.3
click at [368, 138] on div "Janela de atendimento Grade de atendimento Capacidade Transportadoras Veículos …" at bounding box center [341, 158] width 682 height 316
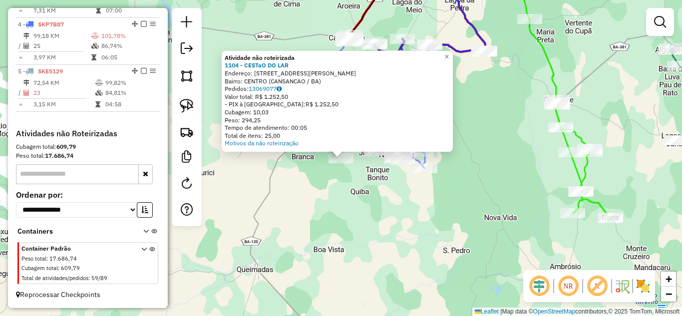
click at [322, 201] on div "Atividade não roteirizada 1104 - CESTaO DO LAR Endereço: RUA SaO MIGUEL 133 Bai…" at bounding box center [341, 158] width 682 height 316
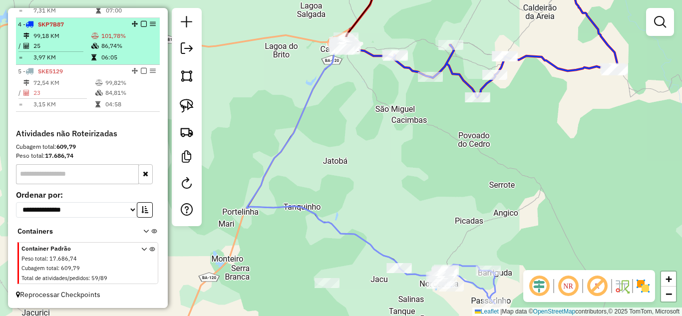
click at [59, 38] on td "99,18 KM" at bounding box center [62, 36] width 58 height 10
select select "*********"
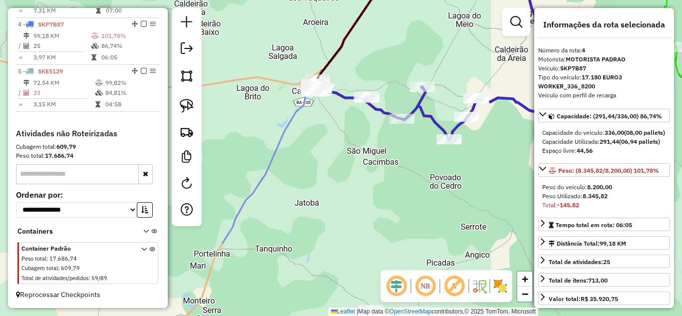
drag, startPoint x: 327, startPoint y: 167, endPoint x: 373, endPoint y: 67, distance: 110.0
click at [373, 68] on div "Janela de atendimento Grade de atendimento Capacidade Transportadoras Veículos …" at bounding box center [341, 158] width 682 height 316
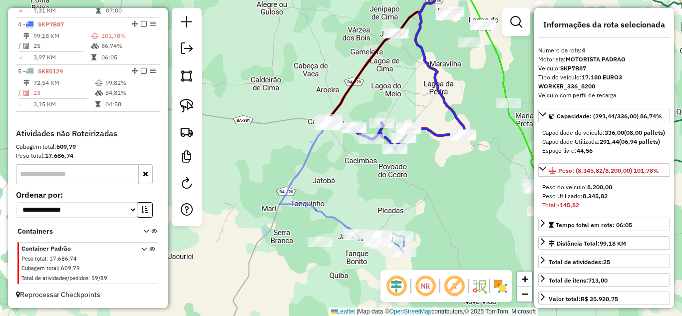
drag, startPoint x: 320, startPoint y: 201, endPoint x: 333, endPoint y: 177, distance: 27.7
click at [333, 177] on div "Janela de atendimento Grade de atendimento Capacidade Transportadoras Veículos …" at bounding box center [341, 158] width 682 height 316
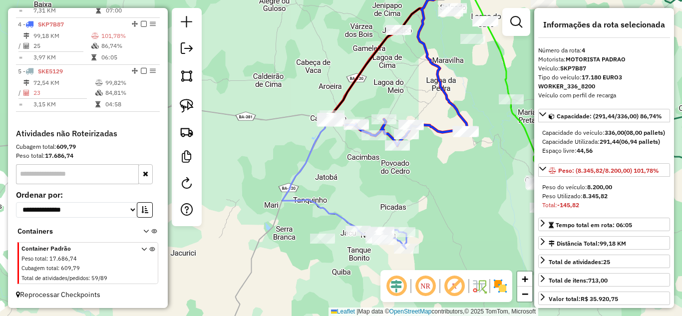
drag, startPoint x: 188, startPoint y: 103, endPoint x: 215, endPoint y: 102, distance: 27.0
click at [188, 103] on img at bounding box center [187, 106] width 14 height 14
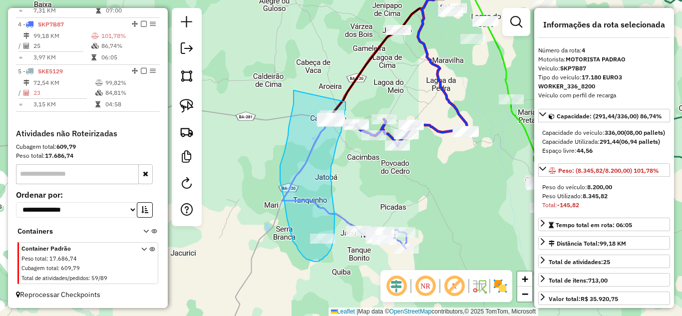
drag, startPoint x: 294, startPoint y: 90, endPoint x: 346, endPoint y: 102, distance: 53.2
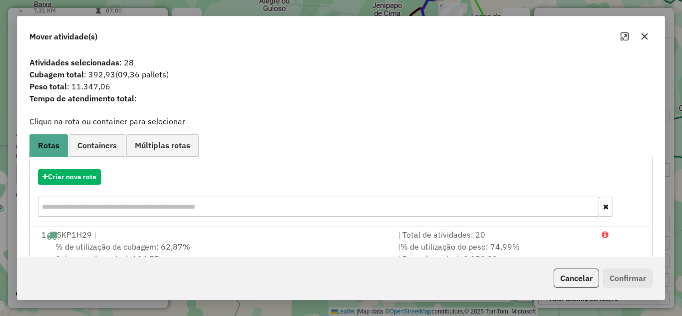
scroll to position [108, 0]
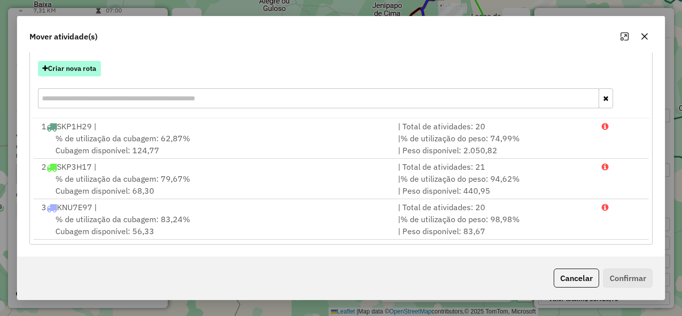
click at [86, 68] on button "Criar nova rota" at bounding box center [69, 68] width 63 height 15
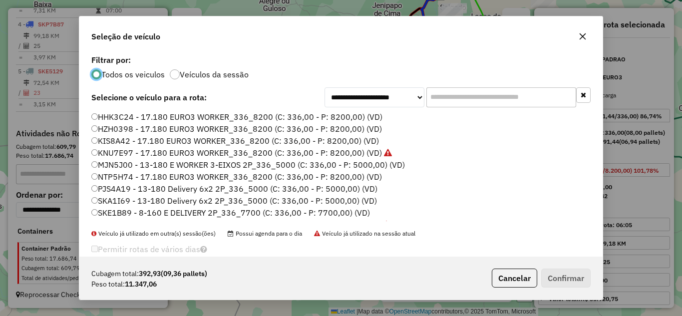
scroll to position [94, 0]
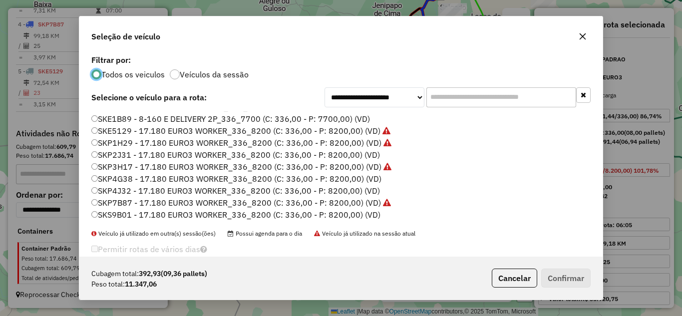
click at [165, 134] on label "SKE5129 - 17.180 EURO3 WORKER_336_8200 (C: 336,00 - P: 8200,00) (VD)" at bounding box center [240, 131] width 299 height 12
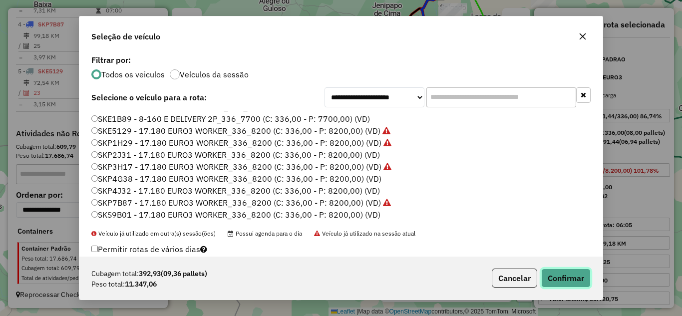
click at [554, 274] on button "Confirmar" at bounding box center [566, 278] width 49 height 19
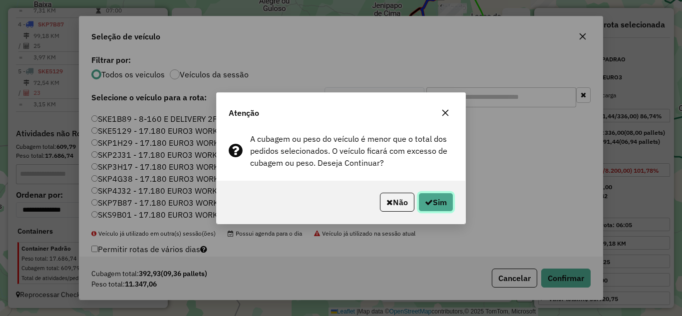
drag, startPoint x: 423, startPoint y: 196, endPoint x: 417, endPoint y: 196, distance: 6.5
click at [424, 196] on button "Sim" at bounding box center [436, 202] width 35 height 19
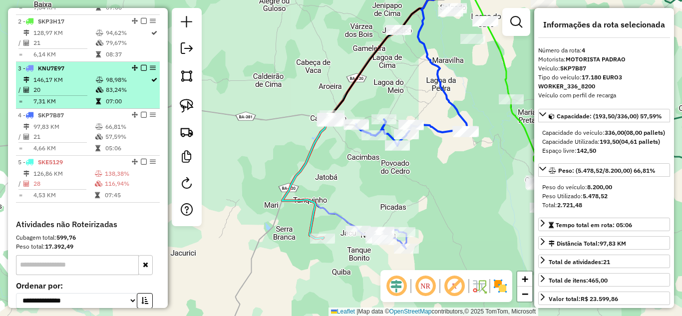
scroll to position [339, 0]
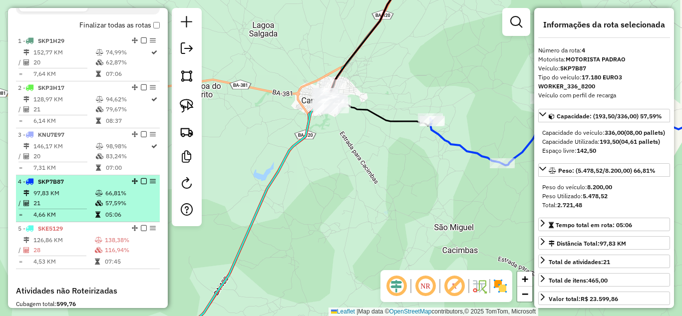
click at [56, 198] on td "97,83 KM" at bounding box center [64, 193] width 62 height 10
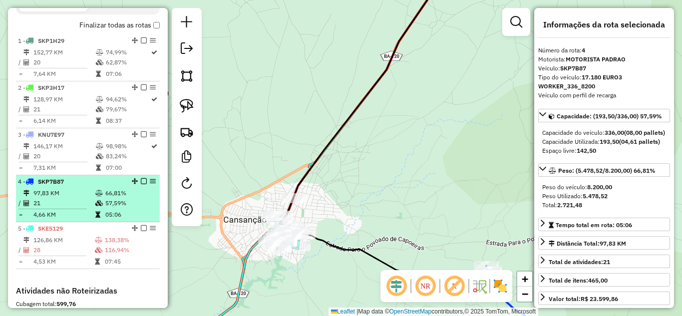
scroll to position [406, 0]
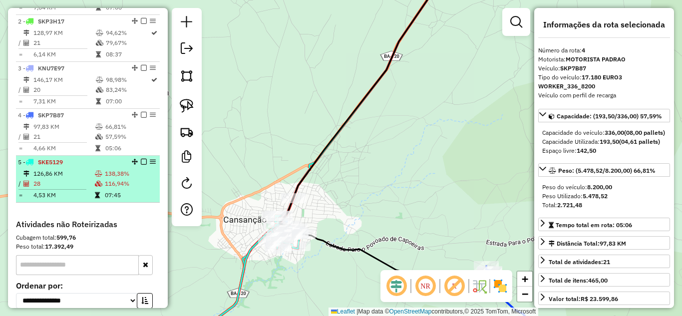
click at [75, 179] on td "126,86 KM" at bounding box center [63, 174] width 61 height 10
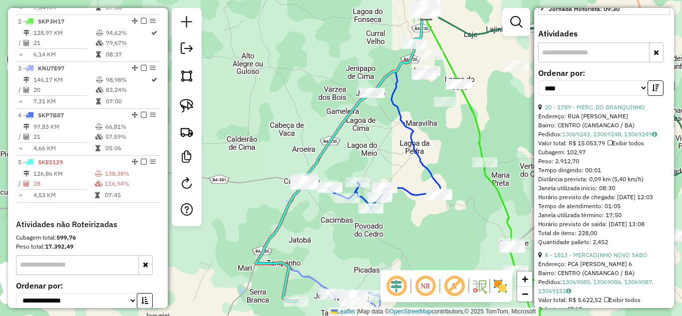
scroll to position [433, 0]
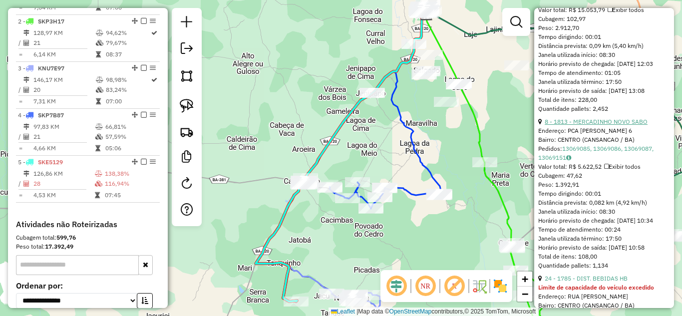
click at [622, 125] on link "8 - 1813 - MERCADINHO NOVO SABO" at bounding box center [596, 121] width 103 height 7
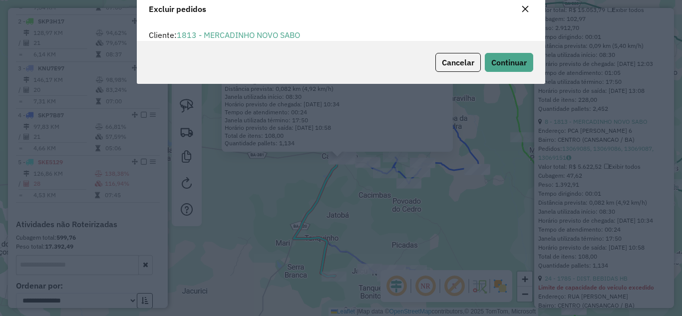
scroll to position [0, 0]
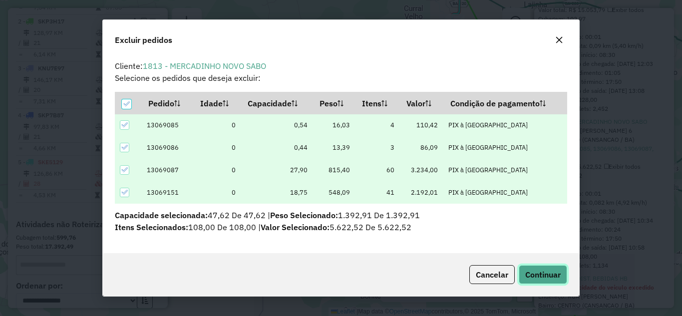
click at [536, 273] on span "Continuar" at bounding box center [543, 275] width 35 height 10
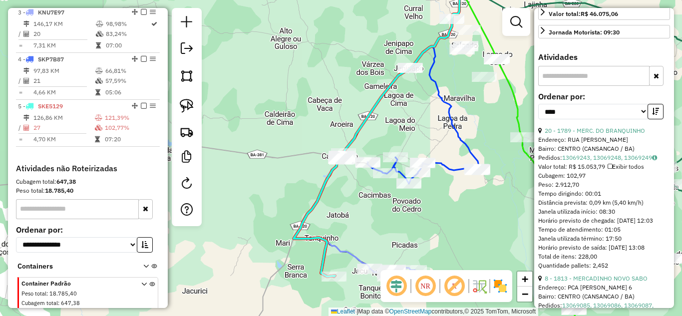
scroll to position [506, 0]
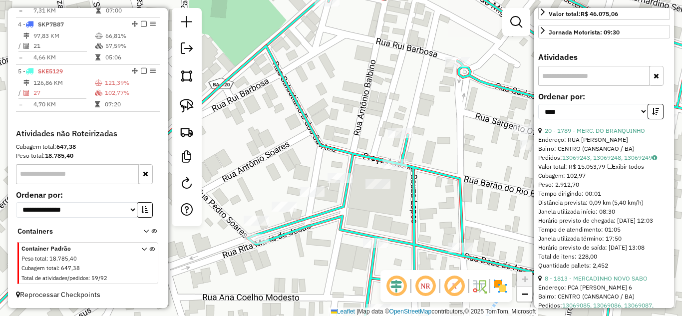
drag, startPoint x: 316, startPoint y: 210, endPoint x: 366, endPoint y: 198, distance: 52.0
click at [366, 198] on icon at bounding box center [358, 159] width 800 height 380
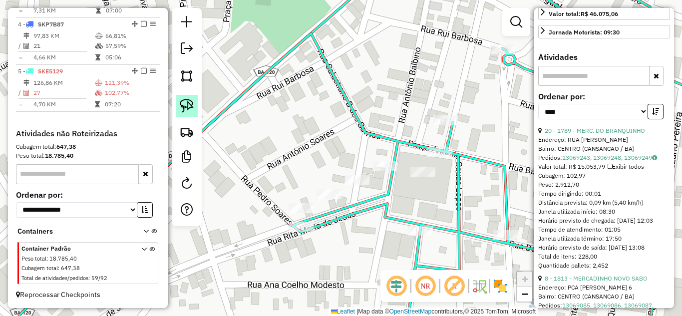
click at [183, 108] on img at bounding box center [187, 106] width 14 height 14
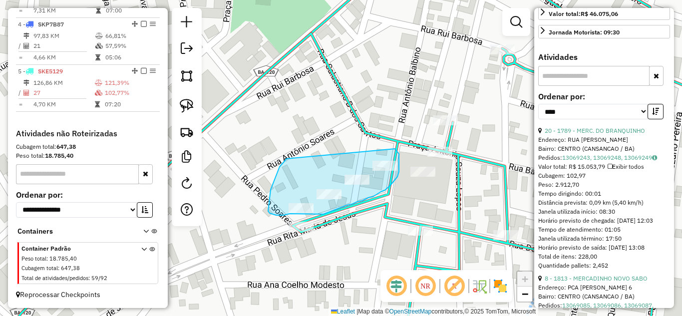
drag, startPoint x: 287, startPoint y: 159, endPoint x: 395, endPoint y: 149, distance: 108.9
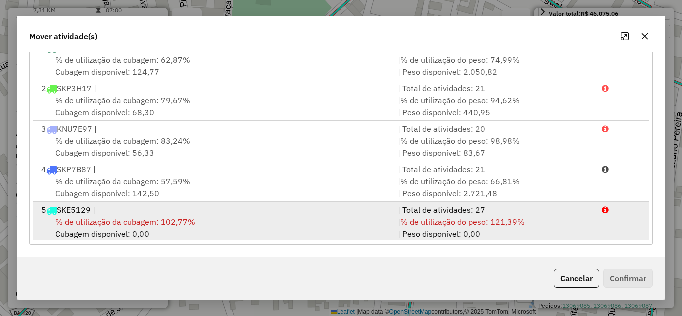
scroll to position [2, 0]
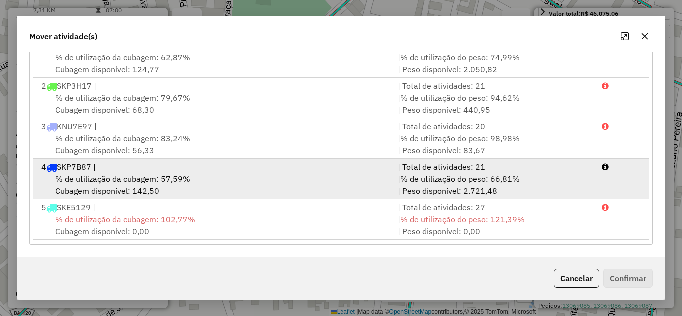
click at [231, 183] on div "% de utilização da cubagem: 57,59% Cubagem disponível: 142,50" at bounding box center [213, 185] width 357 height 24
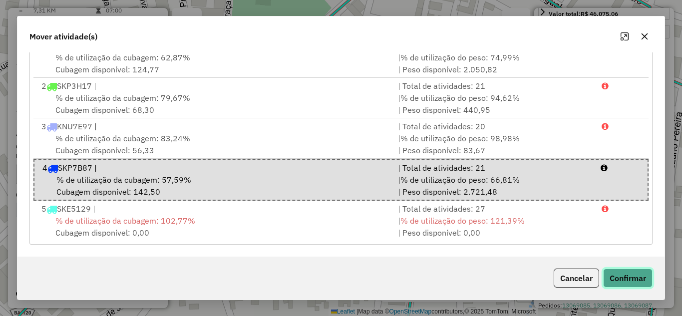
click at [641, 271] on button "Confirmar" at bounding box center [628, 278] width 49 height 19
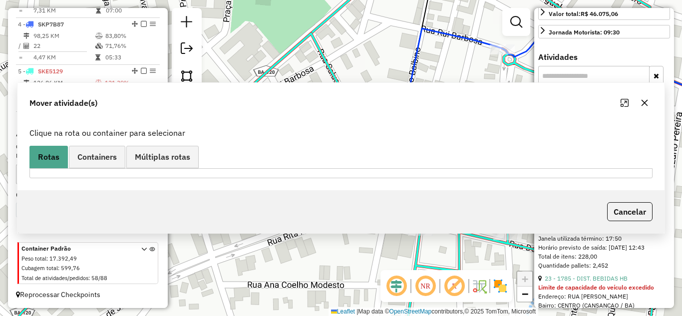
scroll to position [0, 0]
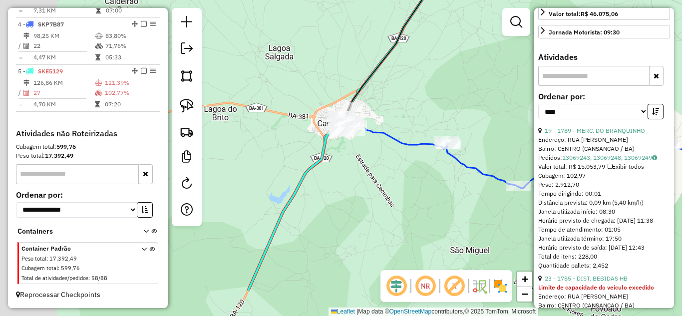
drag, startPoint x: 269, startPoint y: 243, endPoint x: 311, endPoint y: 137, distance: 113.9
click at [313, 141] on div "Janela de atendimento Grade de atendimento Capacidade Transportadoras Veículos …" at bounding box center [341, 158] width 682 height 316
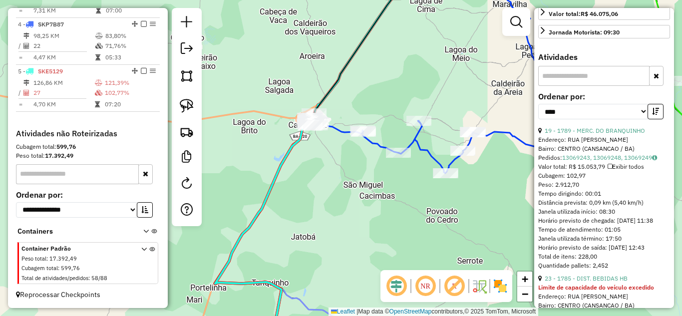
click at [330, 200] on div "Janela de atendimento Grade de atendimento Capacidade Transportadoras Veículos …" at bounding box center [341, 158] width 682 height 316
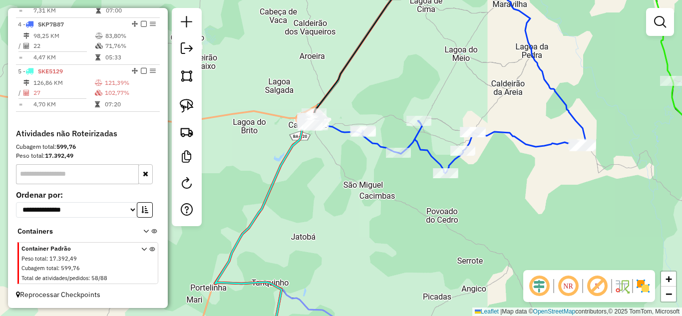
drag, startPoint x: 327, startPoint y: 212, endPoint x: 315, endPoint y: 160, distance: 53.8
click at [315, 166] on div "Janela de atendimento Grade de atendimento Capacidade Transportadoras Veículos …" at bounding box center [341, 158] width 682 height 316
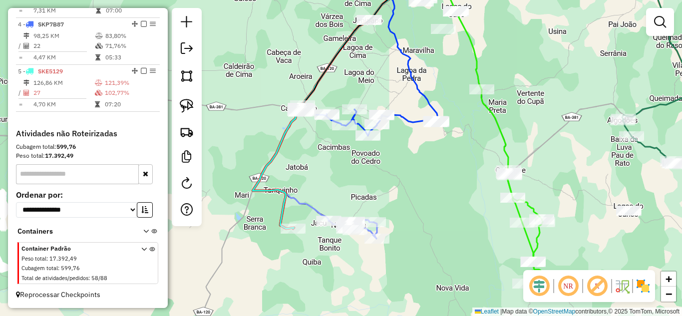
drag, startPoint x: 312, startPoint y: 129, endPoint x: 311, endPoint y: 219, distance: 89.4
click at [311, 219] on div "Janela de atendimento Grade de atendimento Capacidade Transportadoras Veículos …" at bounding box center [341, 158] width 682 height 316
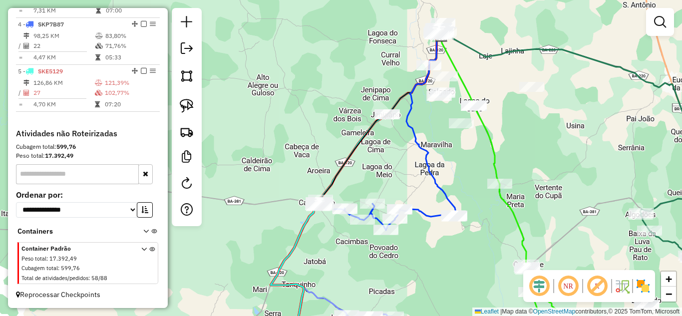
drag, startPoint x: 334, startPoint y: 243, endPoint x: 251, endPoint y: 178, distance: 105.3
click at [253, 184] on div "Janela de atendimento Grade de atendimento Capacidade Transportadoras Veículos …" at bounding box center [341, 158] width 682 height 316
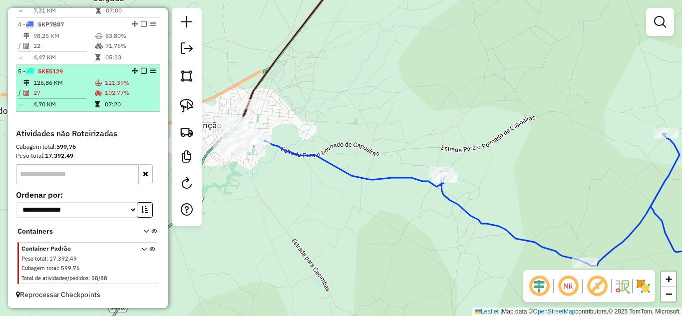
click at [70, 91] on td "27" at bounding box center [63, 93] width 61 height 10
select select "*********"
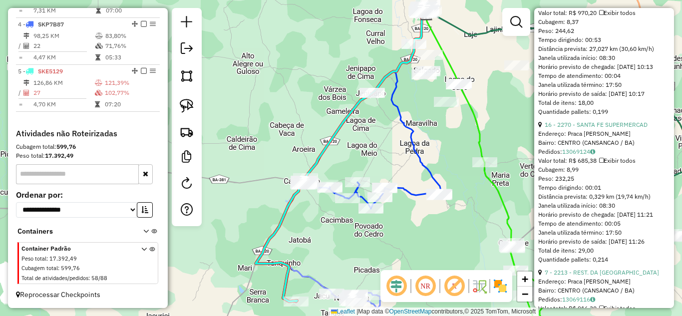
scroll to position [2265, 0]
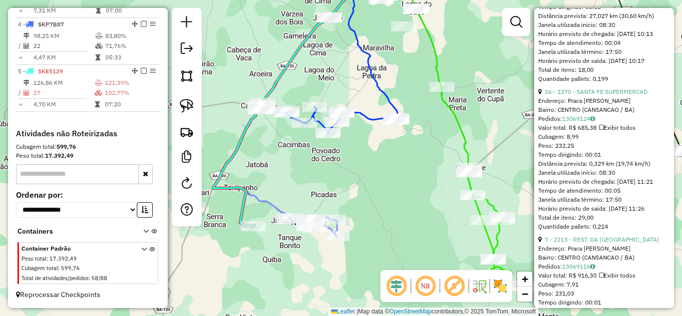
drag, startPoint x: 335, startPoint y: 228, endPoint x: 272, endPoint y: 112, distance: 132.3
click at [272, 112] on div "Janela de atendimento Grade de atendimento Capacidade Transportadoras Veículos …" at bounding box center [341, 158] width 682 height 316
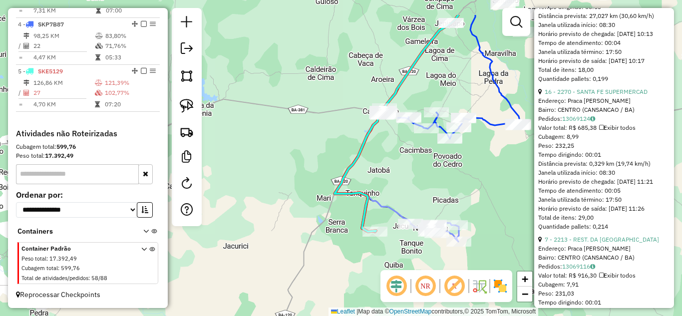
drag, startPoint x: 279, startPoint y: 131, endPoint x: 308, endPoint y: 145, distance: 32.4
click at [422, 176] on div "Janela de atendimento Grade de atendimento Capacidade Transportadoras Veículos …" at bounding box center [341, 158] width 682 height 316
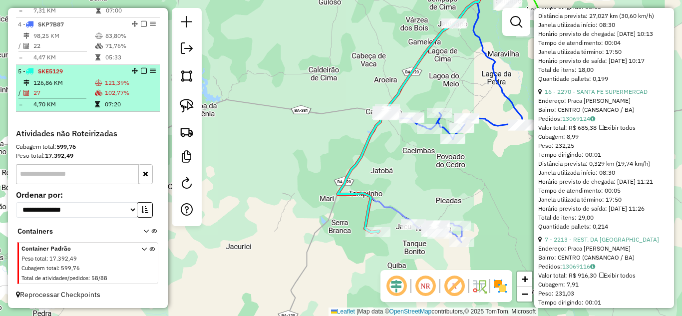
click at [82, 82] on td "126,86 KM" at bounding box center [63, 83] width 61 height 10
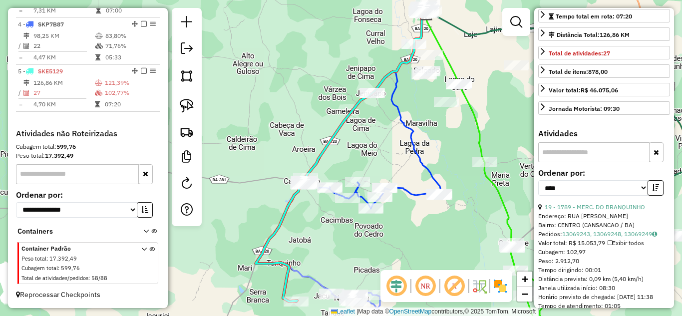
scroll to position [100, 0]
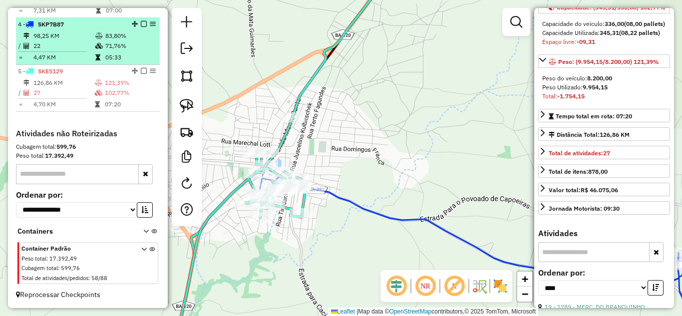
click at [58, 47] on td "22" at bounding box center [64, 46] width 62 height 10
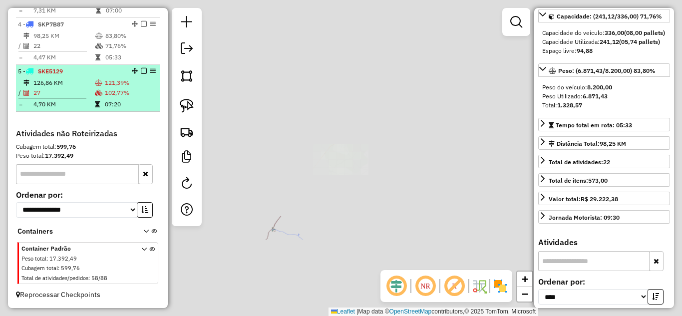
scroll to position [109, 0]
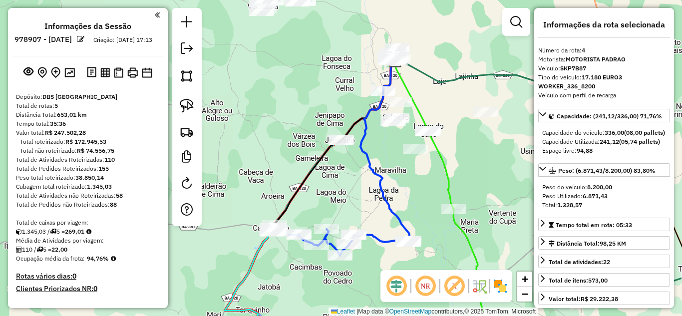
select select "*********"
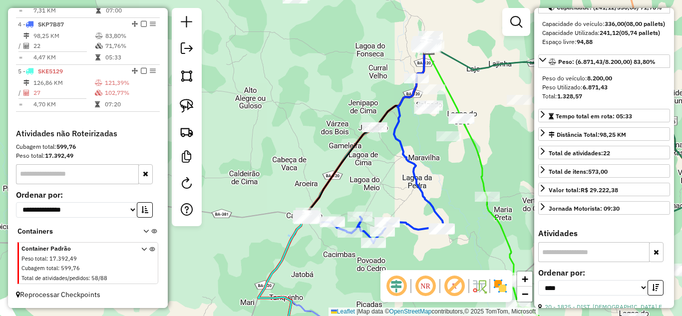
drag, startPoint x: 362, startPoint y: 191, endPoint x: 302, endPoint y: 148, distance: 73.5
click at [307, 152] on icon at bounding box center [367, 133] width 123 height 169
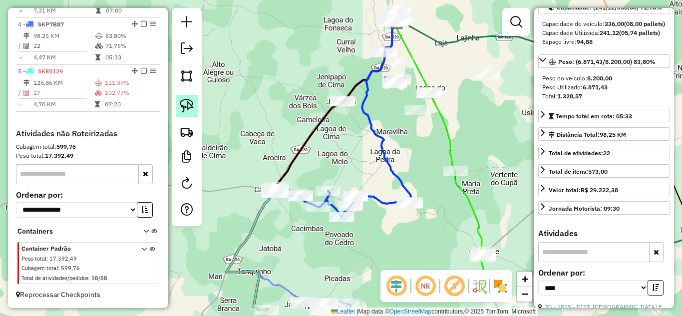
click at [176, 100] on link at bounding box center [187, 106] width 22 height 22
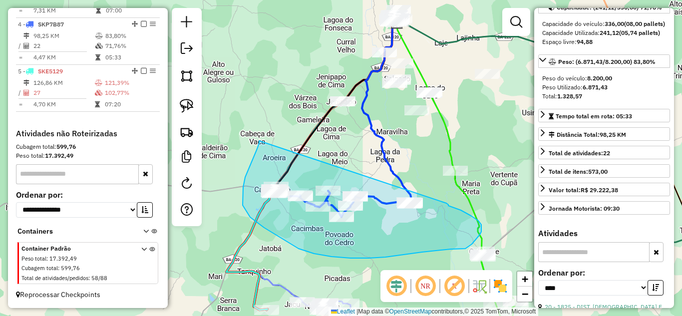
drag, startPoint x: 259, startPoint y: 141, endPoint x: 442, endPoint y: 198, distance: 191.0
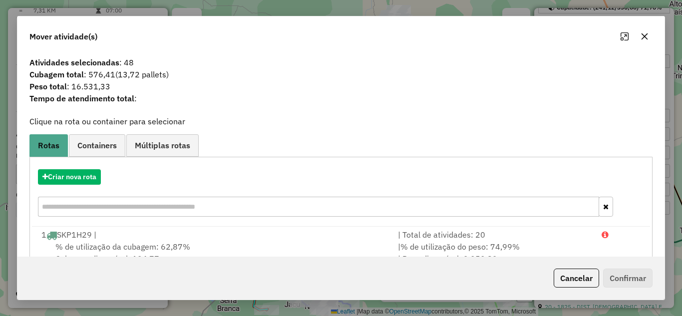
click at [644, 35] on icon "button" at bounding box center [645, 36] width 6 height 6
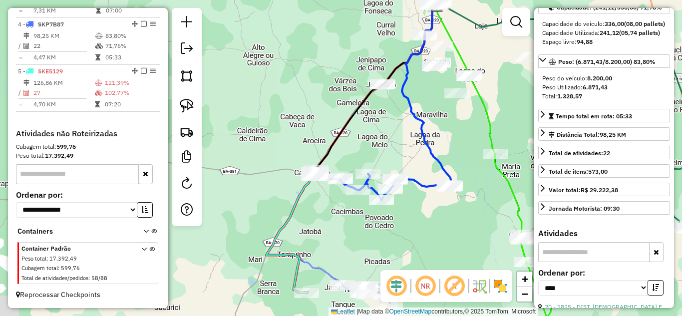
drag, startPoint x: 404, startPoint y: 141, endPoint x: 480, endPoint y: 100, distance: 86.3
click at [471, 105] on div "Janela de atendimento Grade de atendimento Capacidade Transportadoras Veículos …" at bounding box center [341, 158] width 682 height 316
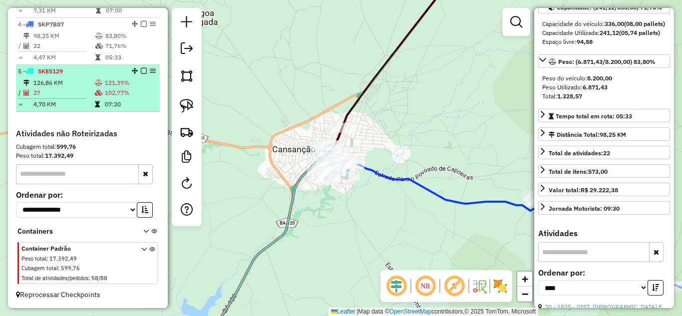
click at [74, 83] on td "126,86 KM" at bounding box center [63, 83] width 61 height 10
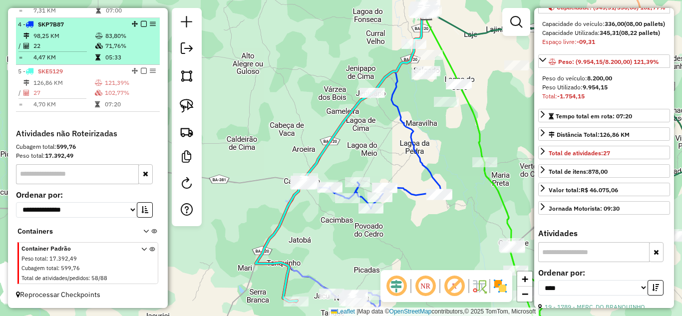
click at [72, 38] on td "98,25 KM" at bounding box center [64, 36] width 62 height 10
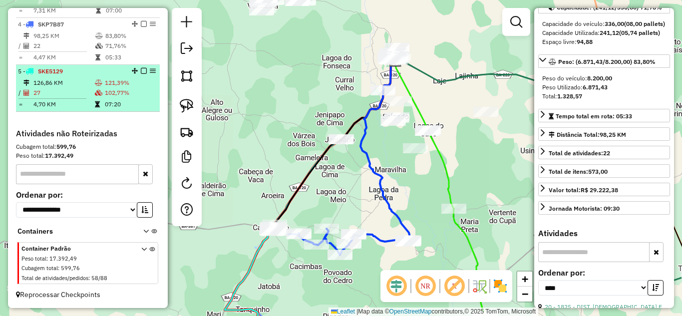
click at [79, 81] on td "126,86 KM" at bounding box center [63, 83] width 61 height 10
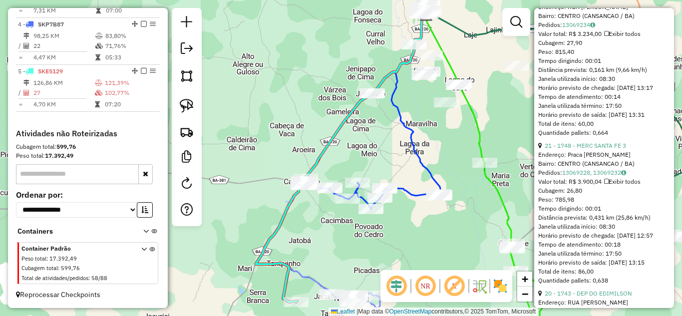
scroll to position [533, 0]
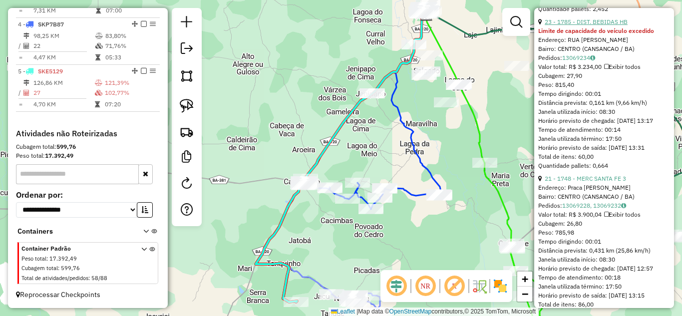
click at [569, 25] on link "23 - 1785 - DIST. BEBIDAS HB" at bounding box center [586, 21] width 83 height 7
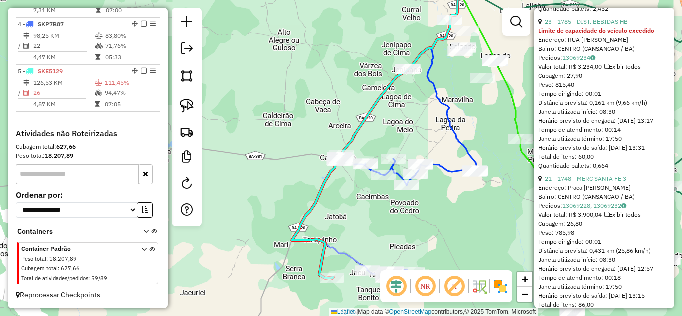
scroll to position [367, 0]
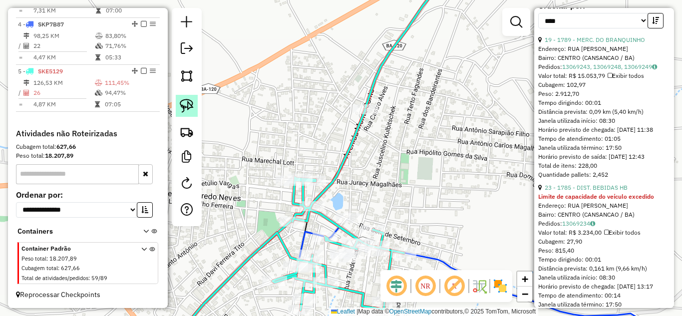
click at [191, 106] on img at bounding box center [187, 106] width 14 height 14
click at [360, 222] on div "Janela de atendimento Grade de atendimento Capacidade Transportadoras Veículos …" at bounding box center [341, 158] width 682 height 316
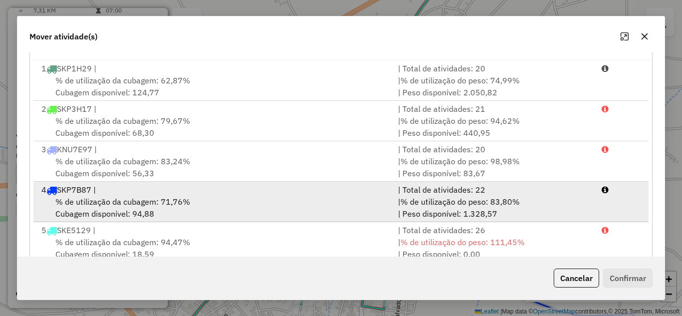
scroll to position [2, 0]
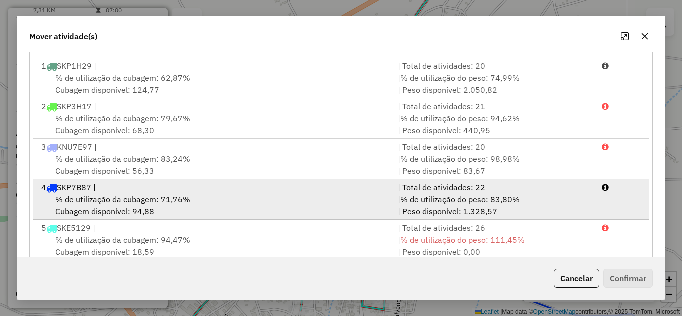
click at [270, 201] on div "% de utilização da cubagem: 71,76% Cubagem disponível: 94,88" at bounding box center [213, 205] width 357 height 24
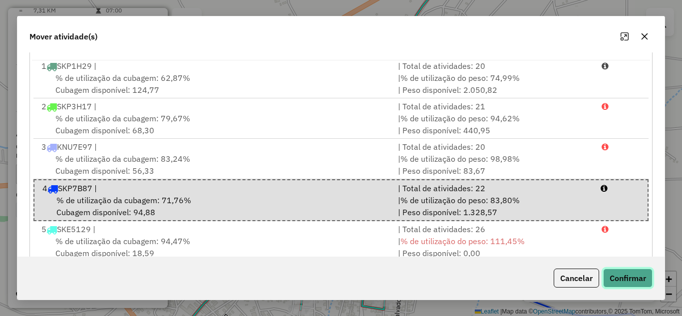
click at [632, 278] on button "Confirmar" at bounding box center [628, 278] width 49 height 19
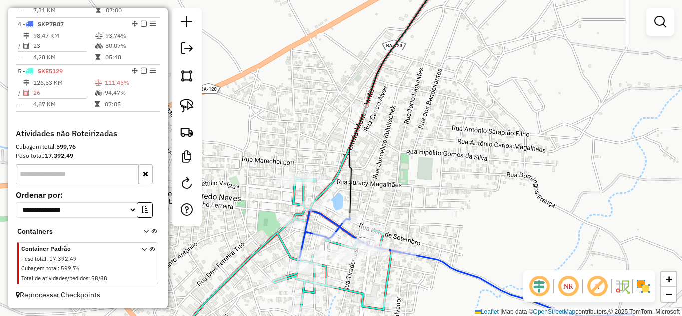
scroll to position [0, 0]
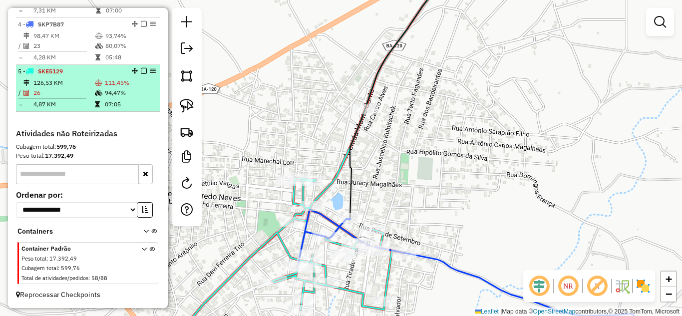
click at [56, 78] on td "126,53 KM" at bounding box center [63, 83] width 61 height 10
select select "*********"
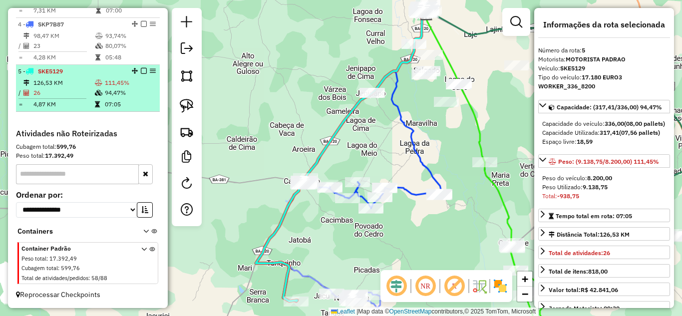
click at [58, 79] on td "126,53 KM" at bounding box center [63, 83] width 61 height 10
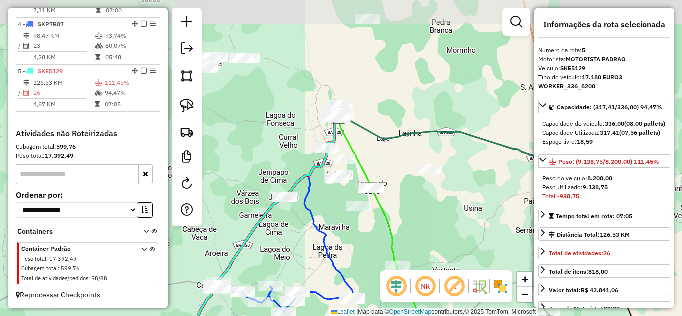
drag, startPoint x: 458, startPoint y: 131, endPoint x: 372, endPoint y: 234, distance: 133.8
click at [372, 234] on div "Janela de atendimento Grade de atendimento Capacidade Transportadoras Veículos …" at bounding box center [341, 158] width 682 height 316
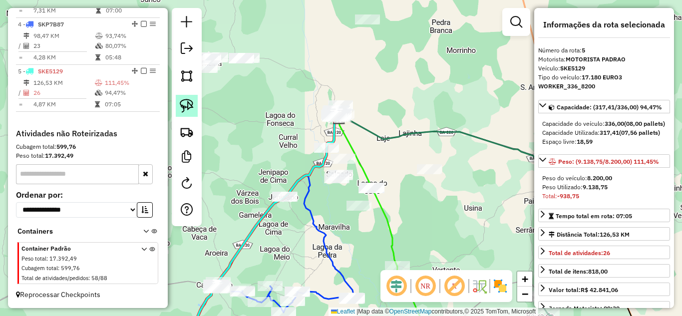
drag, startPoint x: 182, startPoint y: 101, endPoint x: 294, endPoint y: 111, distance: 112.4
click at [183, 101] on img at bounding box center [187, 106] width 14 height 14
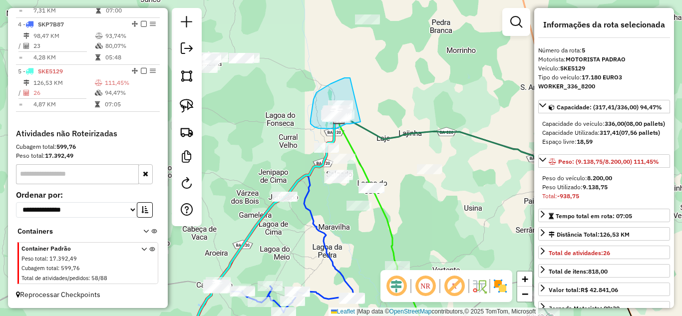
drag, startPoint x: 350, startPoint y: 78, endPoint x: 361, endPoint y: 122, distance: 45.2
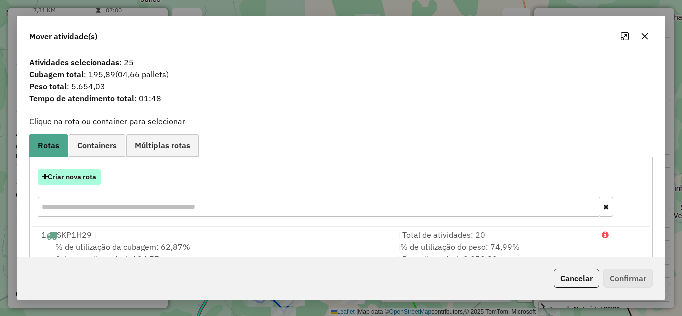
click at [79, 175] on button "Criar nova rota" at bounding box center [69, 176] width 63 height 15
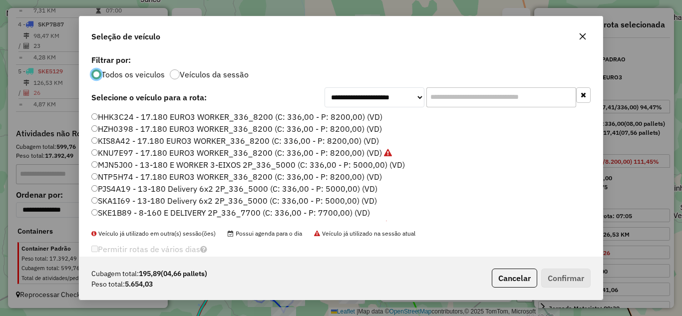
scroll to position [33, 0]
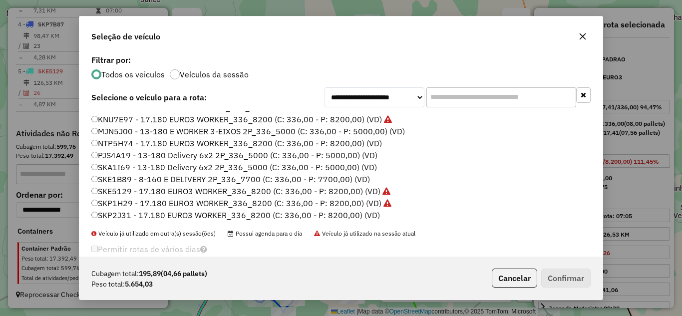
click at [144, 164] on label "SKA1I69 - 13-180 Delivery 6x2 2P_336_5000 (C: 336,00 - P: 5000,00) (VD)" at bounding box center [234, 167] width 286 height 12
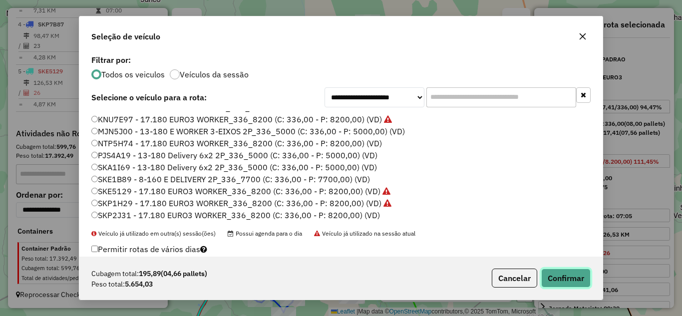
click at [554, 276] on button "Confirmar" at bounding box center [566, 278] width 49 height 19
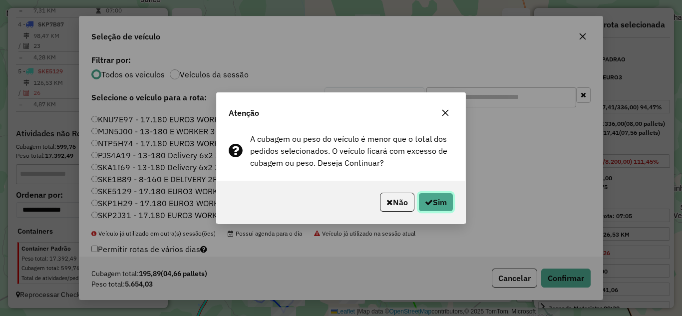
click at [444, 201] on button "Sim" at bounding box center [436, 202] width 35 height 19
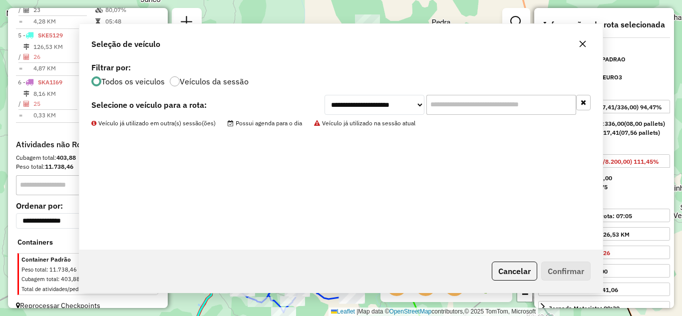
scroll to position [553, 0]
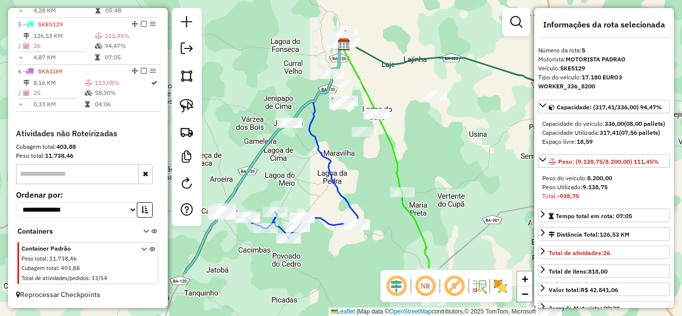
drag, startPoint x: 377, startPoint y: 236, endPoint x: 373, endPoint y: 162, distance: 74.0
click at [379, 164] on div "Janela de atendimento Grade de atendimento Capacidade Transportadoras Veículos …" at bounding box center [341, 158] width 682 height 316
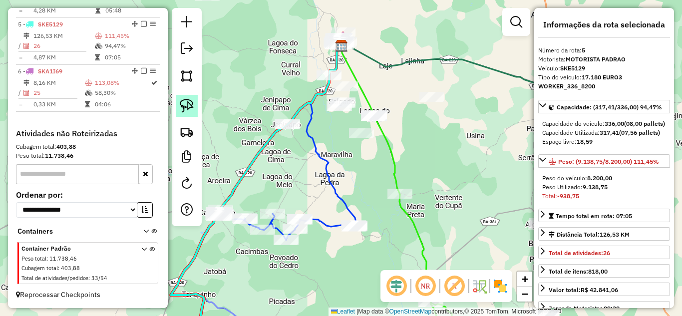
click at [188, 100] on img at bounding box center [187, 106] width 14 height 14
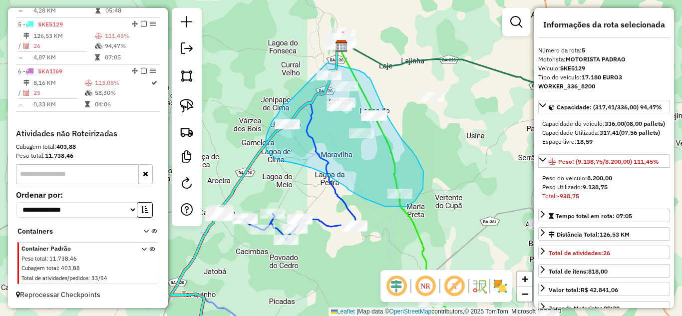
drag, startPoint x: 287, startPoint y: 104, endPoint x: 312, endPoint y: 62, distance: 48.2
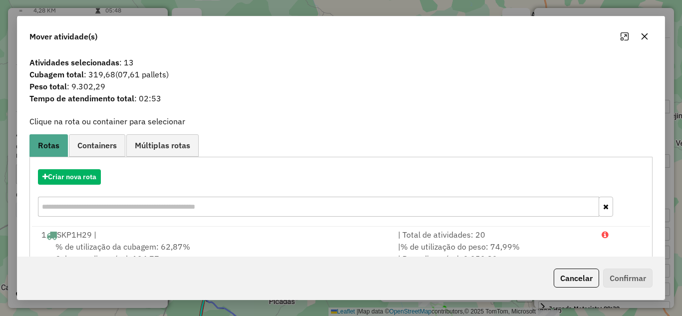
click at [641, 32] on icon "button" at bounding box center [645, 36] width 8 height 8
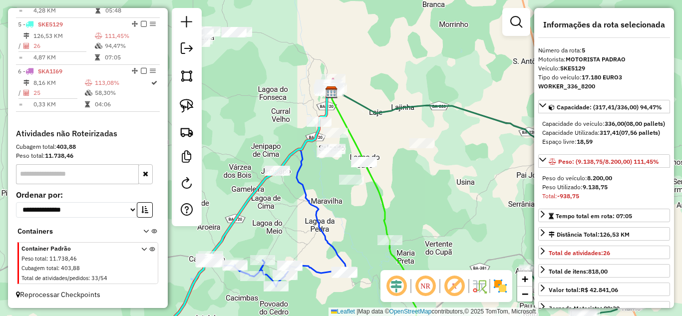
drag, startPoint x: 412, startPoint y: 133, endPoint x: 372, endPoint y: 166, distance: 51.5
click at [376, 169] on div "Janela de atendimento Grade de atendimento Capacidade Transportadoras Veículos …" at bounding box center [341, 158] width 682 height 316
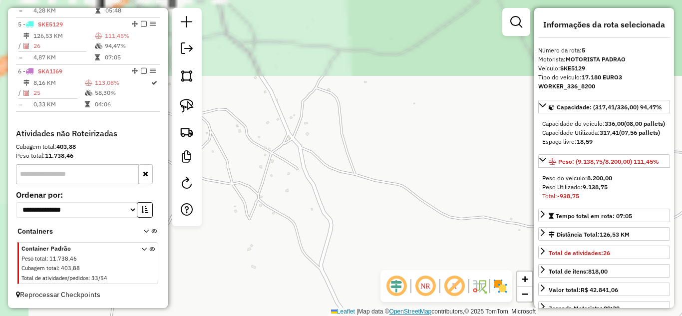
drag, startPoint x: 284, startPoint y: 74, endPoint x: 390, endPoint y: 314, distance: 261.7
click at [392, 314] on div "Atividade não roteirizada 182 - DEP DO KELSON Endereço: POV. GENIPAPO 1 Bairro:…" at bounding box center [341, 158] width 682 height 316
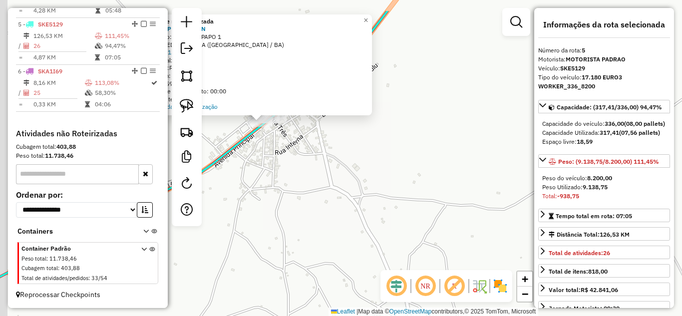
drag, startPoint x: 253, startPoint y: 147, endPoint x: 379, endPoint y: 261, distance: 169.4
click at [379, 261] on div "Atividade não roteirizada 182 - DEP DO KELSON Endereço: POV. GENIPAPO 1 Bairro:…" at bounding box center [341, 158] width 682 height 316
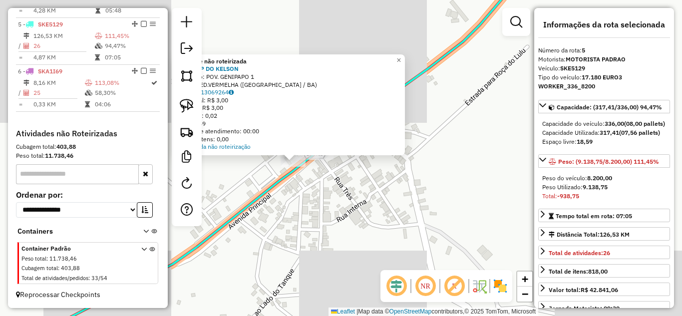
click at [322, 171] on div "Atividade não roteirizada 182 - DEP DO KELSON Endereço: POV. GENIPAPO 1 Bairro:…" at bounding box center [341, 158] width 682 height 316
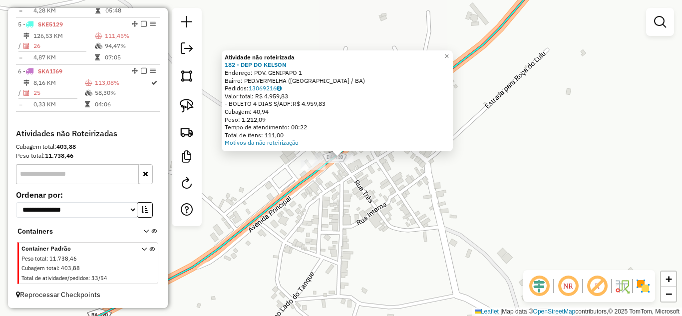
drag, startPoint x: 242, startPoint y: 119, endPoint x: 272, endPoint y: 121, distance: 30.5
click at [272, 121] on div "Peso: 1.212,09" at bounding box center [337, 120] width 225 height 8
click at [349, 260] on div "Atividade não roteirizada 182 - DEP DO KELSON Endereço: POV. GENIPAPO 1 Bairro:…" at bounding box center [341, 158] width 682 height 316
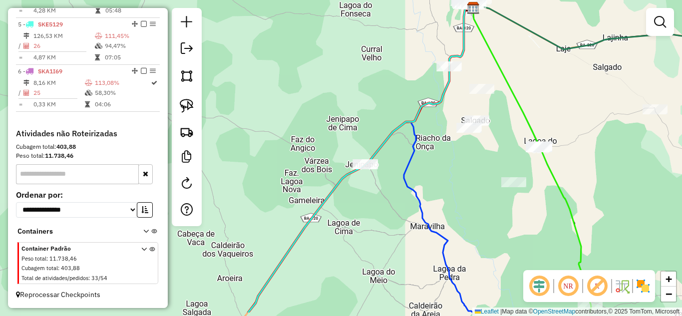
drag, startPoint x: 396, startPoint y: 210, endPoint x: 390, endPoint y: 146, distance: 64.8
click at [390, 157] on div "Janela de atendimento Grade de atendimento Capacidade Transportadoras Veículos …" at bounding box center [341, 158] width 682 height 316
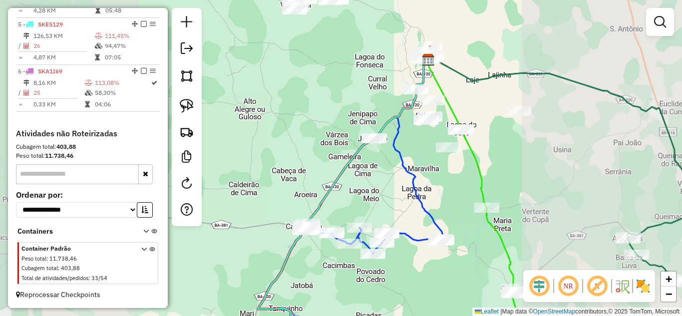
drag, startPoint x: 412, startPoint y: 163, endPoint x: 439, endPoint y: 134, distance: 40.3
click at [434, 139] on div "Janela de atendimento Grade de atendimento Capacidade Transportadoras Veículos …" at bounding box center [341, 158] width 682 height 316
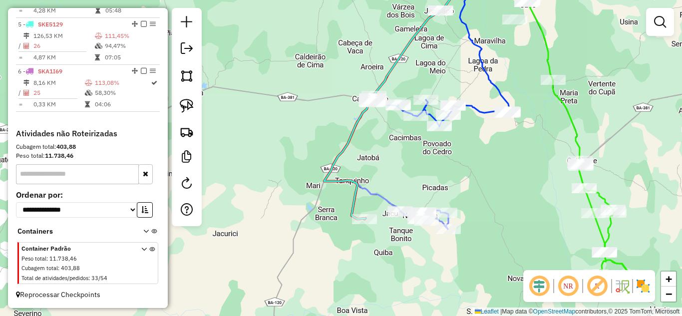
drag, startPoint x: 433, startPoint y: 148, endPoint x: 382, endPoint y: 133, distance: 52.5
click at [382, 133] on div "Janela de atendimento Grade de atendimento Capacidade Transportadoras Veículos …" at bounding box center [341, 158] width 682 height 316
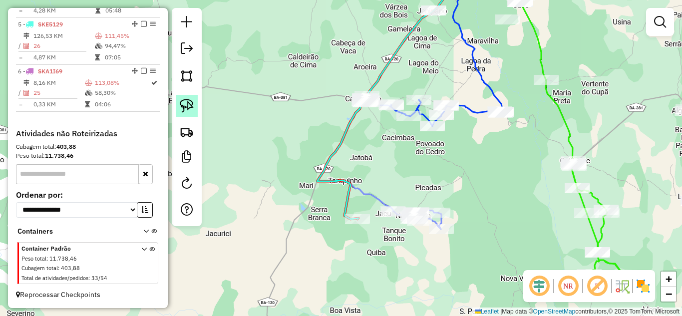
click at [185, 103] on img at bounding box center [187, 106] width 14 height 14
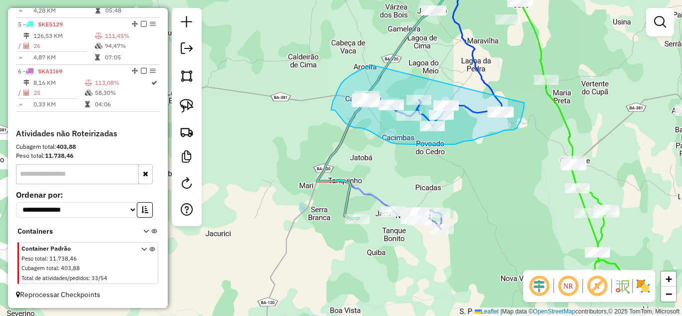
drag, startPoint x: 372, startPoint y: 65, endPoint x: 525, endPoint y: 103, distance: 157.5
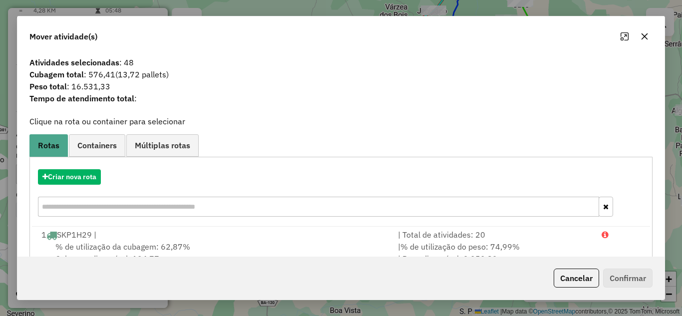
click at [644, 35] on icon "button" at bounding box center [645, 36] width 6 height 6
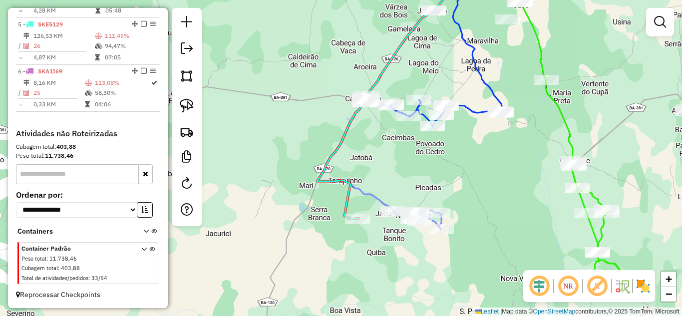
drag, startPoint x: 424, startPoint y: 171, endPoint x: 379, endPoint y: 129, distance: 61.1
click at [383, 132] on div "Janela de atendimento Grade de atendimento Capacidade Transportadoras Veículos …" at bounding box center [341, 158] width 682 height 316
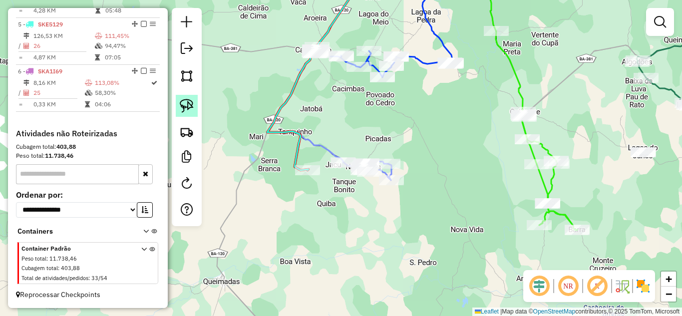
click at [188, 112] on img at bounding box center [187, 106] width 14 height 14
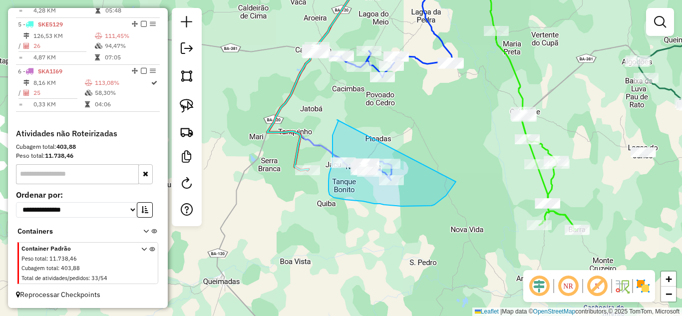
drag, startPoint x: 337, startPoint y: 125, endPoint x: 456, endPoint y: 182, distance: 131.8
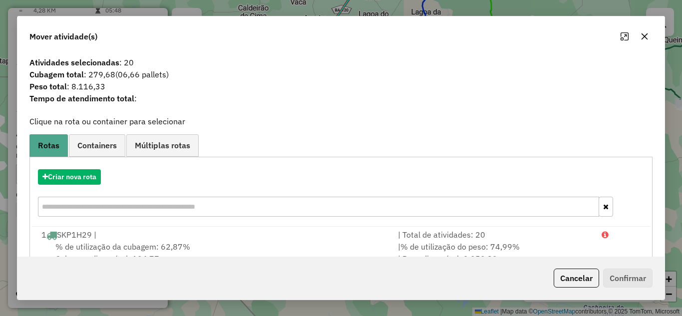
click at [646, 34] on icon "button" at bounding box center [645, 36] width 6 height 6
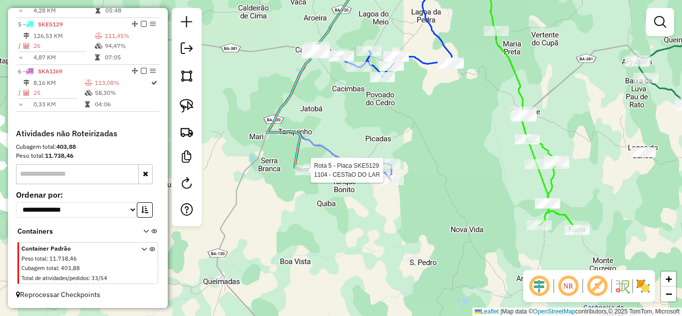
select select "*********"
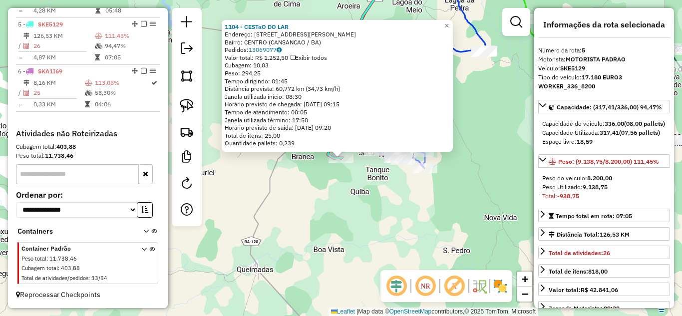
drag, startPoint x: 249, startPoint y: 42, endPoint x: 341, endPoint y: 44, distance: 92.0
click at [341, 44] on div "Bairro: CENTRO (CANSANCAO / BA)" at bounding box center [337, 42] width 225 height 8
click at [325, 117] on div "Janela utilizada término: 17:50" at bounding box center [337, 120] width 225 height 8
click at [387, 184] on div "1104 - CESTaO DO LAR Endereço: [STREET_ADDRESS] Pedidos: 13069077 Valor total: …" at bounding box center [341, 158] width 682 height 316
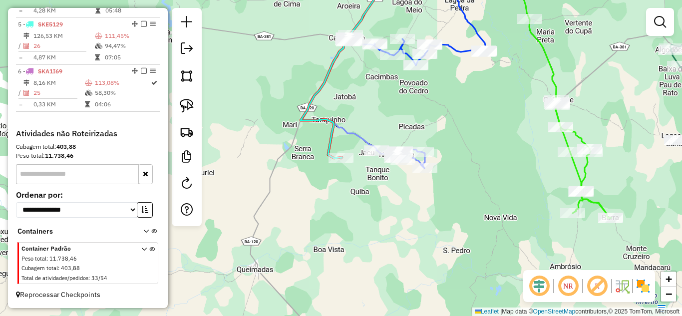
scroll to position [386, 0]
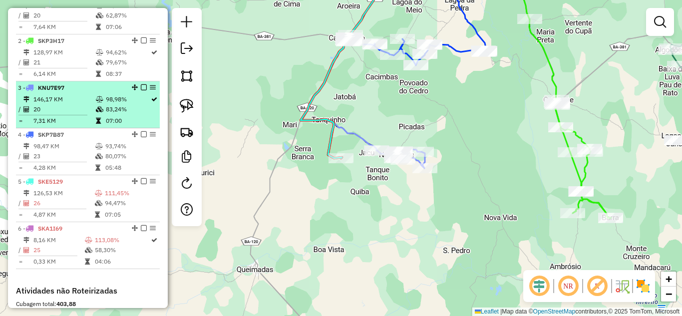
click at [68, 126] on td "7,31 KM" at bounding box center [64, 121] width 62 height 10
select select "*********"
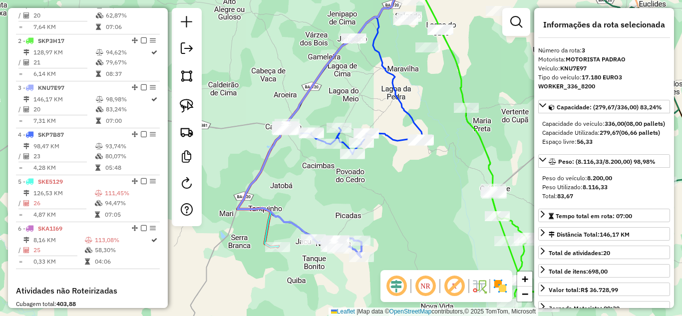
drag, startPoint x: 342, startPoint y: 236, endPoint x: 319, endPoint y: 162, distance: 77.4
click at [321, 175] on div "Janela de atendimento Grade de atendimento Capacidade Transportadoras Veículos …" at bounding box center [341, 158] width 682 height 316
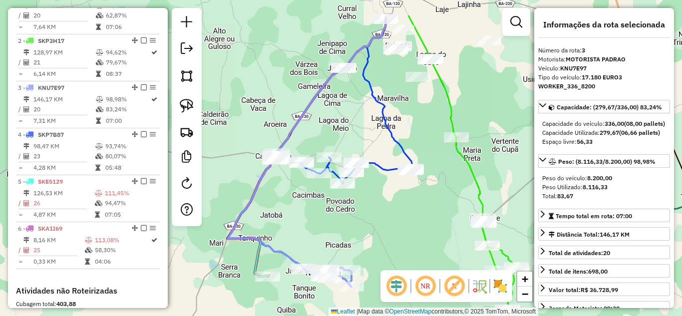
drag, startPoint x: 358, startPoint y: 165, endPoint x: 388, endPoint y: 223, distance: 65.0
click at [388, 223] on div "Janela de atendimento Grade de atendimento Capacidade Transportadoras Veículos …" at bounding box center [341, 158] width 682 height 316
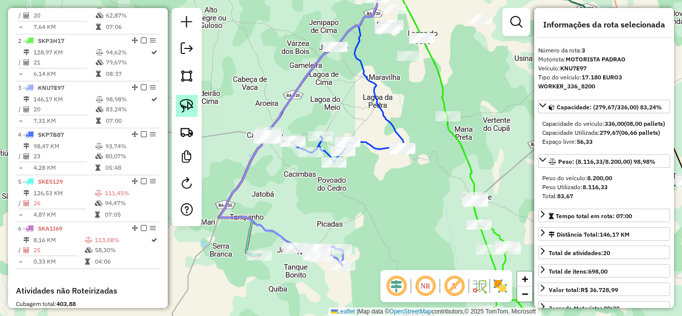
click at [184, 104] on img at bounding box center [187, 106] width 14 height 14
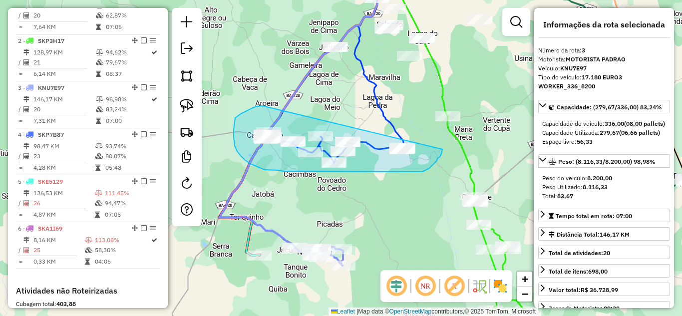
drag, startPoint x: 253, startPoint y: 108, endPoint x: 443, endPoint y: 149, distance: 194.2
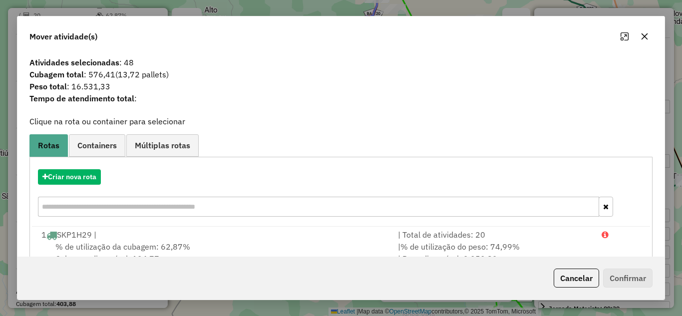
click at [644, 34] on icon "button" at bounding box center [645, 36] width 8 height 8
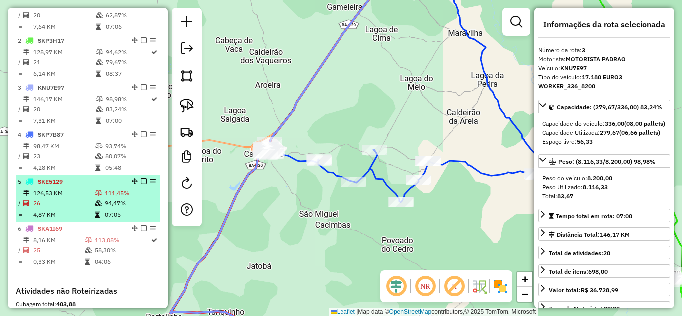
click at [75, 198] on td "126,53 KM" at bounding box center [63, 193] width 61 height 10
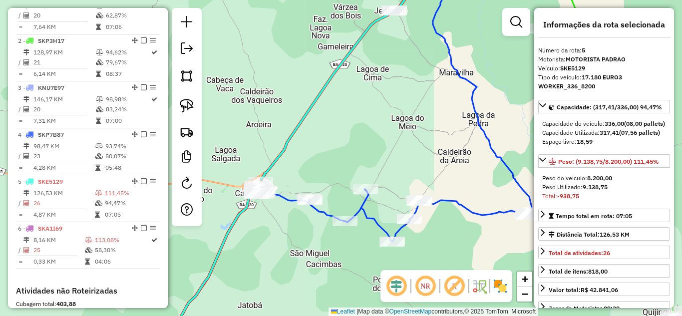
drag, startPoint x: 330, startPoint y: 144, endPoint x: 301, endPoint y: 118, distance: 38.5
click at [303, 119] on div "Janela de atendimento Grade de atendimento Capacidade Transportadoras Veículos …" at bounding box center [341, 158] width 682 height 316
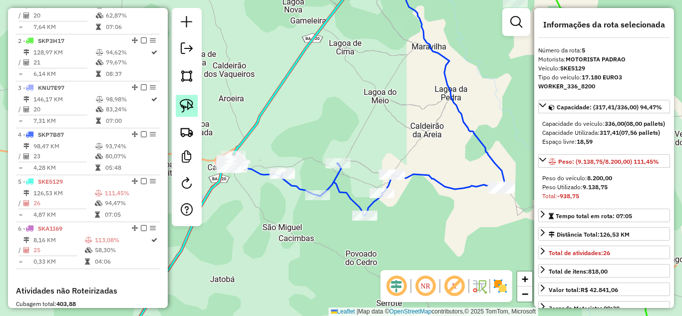
click at [190, 106] on img at bounding box center [187, 106] width 14 height 14
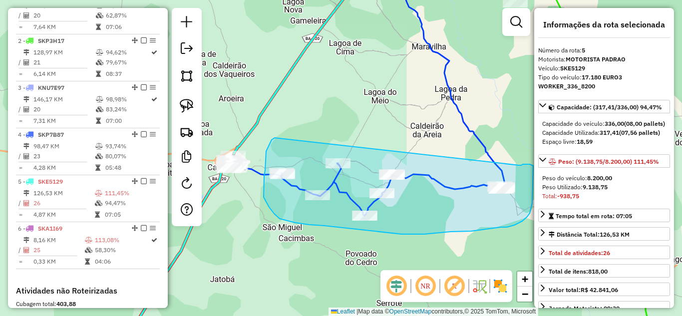
drag, startPoint x: 270, startPoint y: 143, endPoint x: 517, endPoint y: 166, distance: 247.9
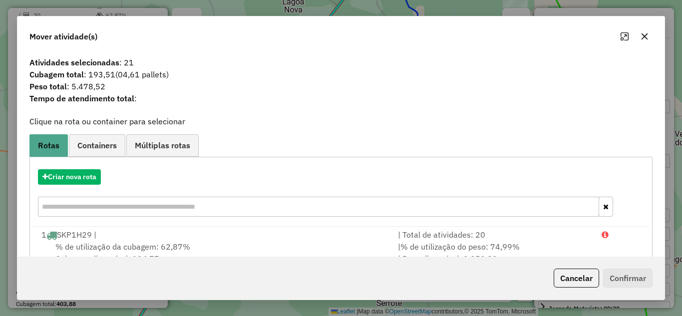
click at [647, 37] on icon "button" at bounding box center [645, 36] width 8 height 8
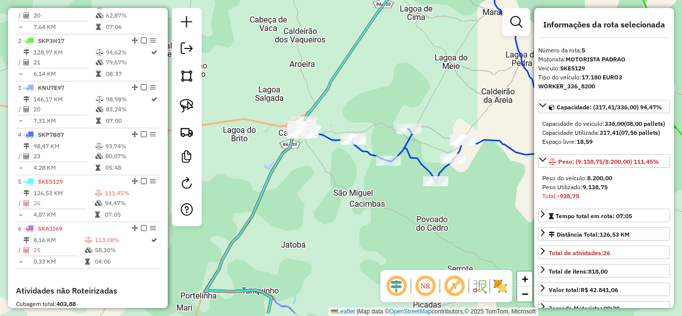
drag, startPoint x: 298, startPoint y: 130, endPoint x: 411, endPoint y: 77, distance: 124.7
click at [411, 77] on div "Janela de atendimento Grade de atendimento Capacidade Transportadoras Veículos …" at bounding box center [341, 158] width 682 height 316
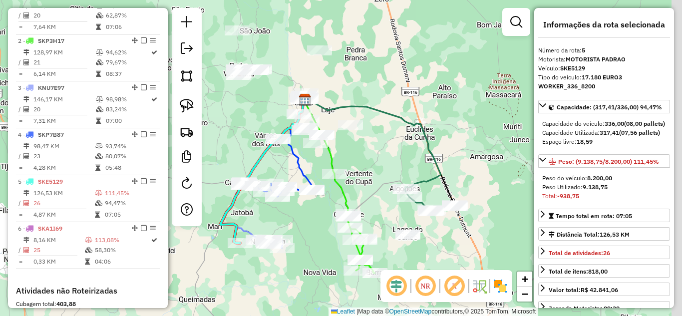
drag, startPoint x: 410, startPoint y: 101, endPoint x: 269, endPoint y: 144, distance: 147.2
click at [269, 144] on div "Janela de atendimento Grade de atendimento Capacidade Transportadoras Veículos …" at bounding box center [341, 158] width 682 height 316
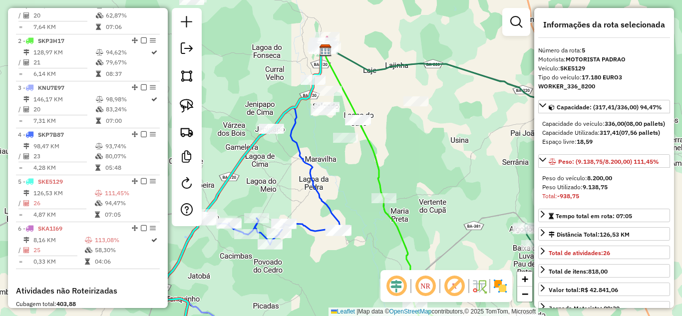
drag, startPoint x: 344, startPoint y: 153, endPoint x: 389, endPoint y: 151, distance: 44.5
click at [389, 151] on div "Janela de atendimento Grade de atendimento Capacidade Transportadoras Veículos …" at bounding box center [341, 158] width 682 height 316
click at [191, 110] on img at bounding box center [187, 106] width 14 height 14
drag, startPoint x: 263, startPoint y: 110, endPoint x: 290, endPoint y: 129, distance: 32.7
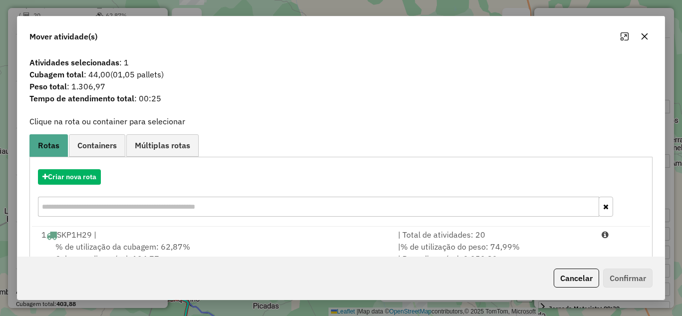
drag, startPoint x: 649, startPoint y: 35, endPoint x: 545, endPoint y: 86, distance: 115.3
click at [648, 36] on icon "button" at bounding box center [645, 36] width 8 height 8
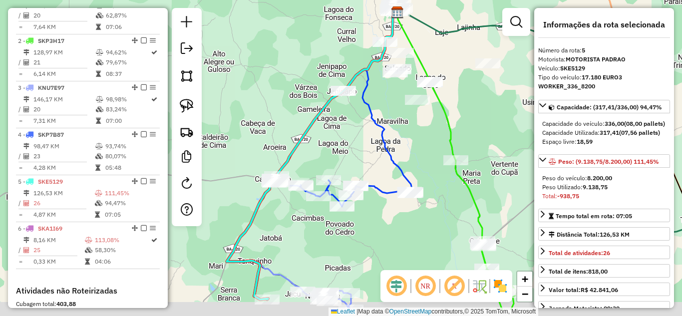
drag, startPoint x: 345, startPoint y: 178, endPoint x: 397, endPoint y: 148, distance: 59.8
click at [397, 148] on div "Janela de atendimento Grade de atendimento Capacidade Transportadoras Veículos …" at bounding box center [341, 158] width 682 height 316
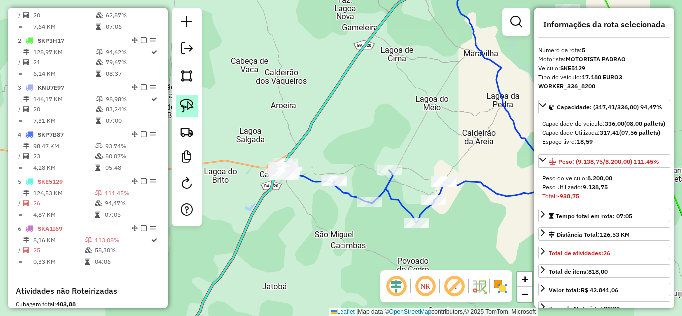
click at [187, 105] on img at bounding box center [187, 106] width 14 height 14
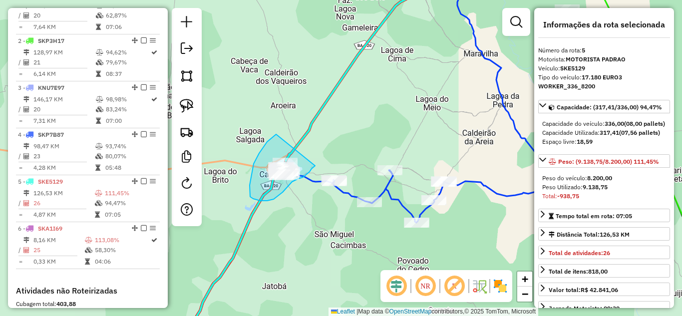
drag, startPoint x: 257, startPoint y: 158, endPoint x: 315, endPoint y: 166, distance: 58.5
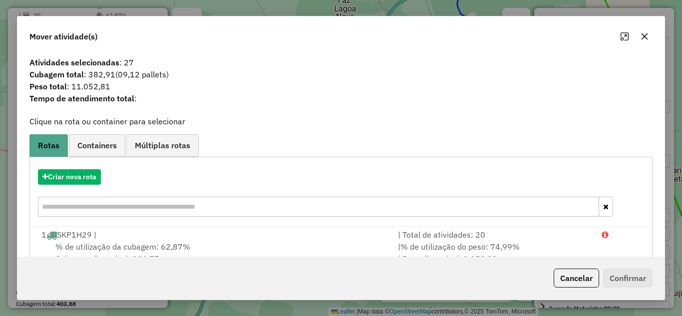
click at [646, 38] on icon "button" at bounding box center [645, 36] width 6 height 6
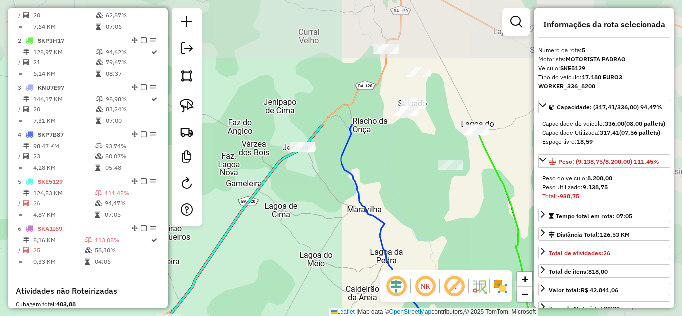
drag, startPoint x: 384, startPoint y: 101, endPoint x: 292, endPoint y: 175, distance: 117.6
click at [278, 231] on div "Janela de atendimento Grade de atendimento Capacidade Transportadoras Veículos …" at bounding box center [341, 158] width 682 height 316
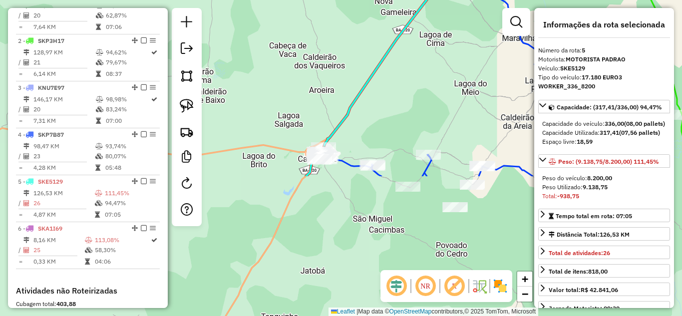
drag, startPoint x: 260, startPoint y: 231, endPoint x: 405, endPoint y: 60, distance: 224.4
click at [413, 60] on div "Janela de atendimento Grade de atendimento Capacidade Transportadoras Veículos …" at bounding box center [341, 158] width 682 height 316
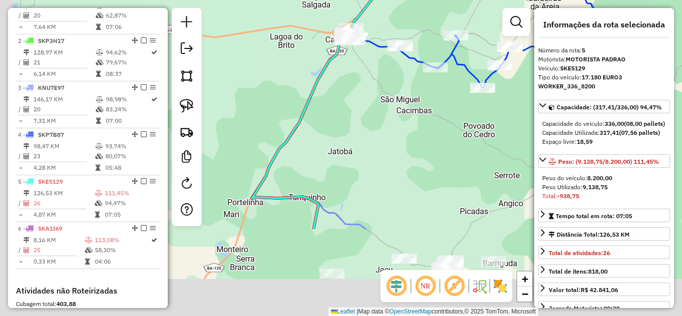
drag, startPoint x: 354, startPoint y: 128, endPoint x: 383, endPoint y: -4, distance: 135.2
click at [383, 0] on html "Aguarde... Pop-up bloqueado! Seu navegador bloqueou automáticamente a abertura …" at bounding box center [341, 158] width 682 height 316
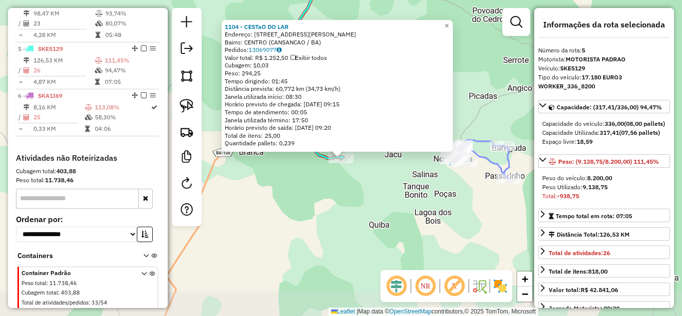
scroll to position [553, 0]
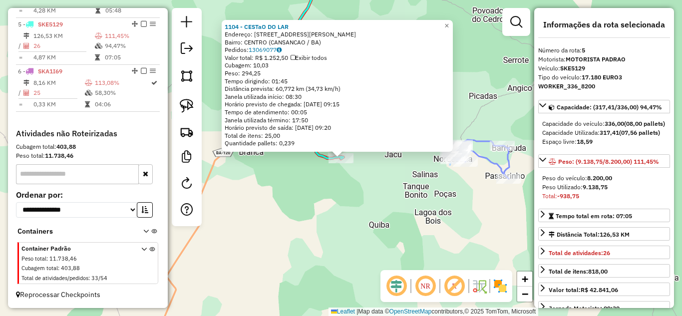
click at [379, 216] on div "1104 - CESTaO DO LAR Endereço: [STREET_ADDRESS] Pedidos: 13069077 Valor total: …" at bounding box center [341, 158] width 682 height 316
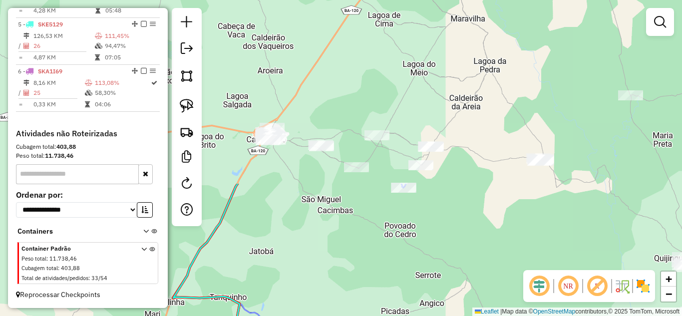
drag, startPoint x: 403, startPoint y: 86, endPoint x: 318, endPoint y: 265, distance: 198.2
click at [318, 265] on div "Janela de atendimento Grade de atendimento Capacidade Transportadoras Veículos …" at bounding box center [341, 158] width 682 height 316
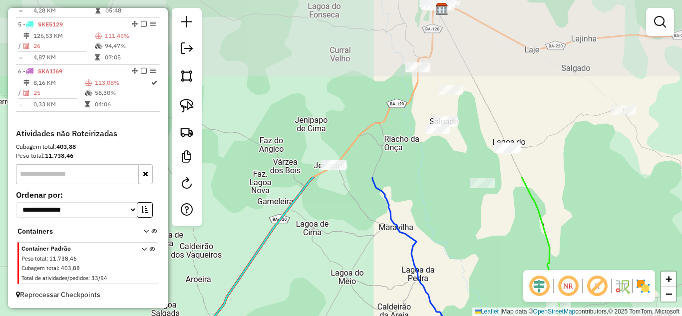
drag, startPoint x: 345, startPoint y: 82, endPoint x: 273, endPoint y: 288, distance: 218.5
click at [273, 288] on div "Janela de atendimento Grade de atendimento Capacidade Transportadoras Veículos …" at bounding box center [341, 158] width 682 height 316
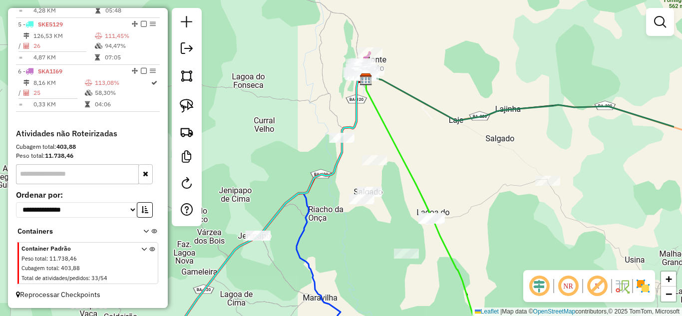
drag, startPoint x: 403, startPoint y: 167, endPoint x: 335, endPoint y: 232, distance: 94.0
click at [335, 232] on div "Janela de atendimento Grade de atendimento Capacidade Transportadoras Veículos …" at bounding box center [341, 158] width 682 height 316
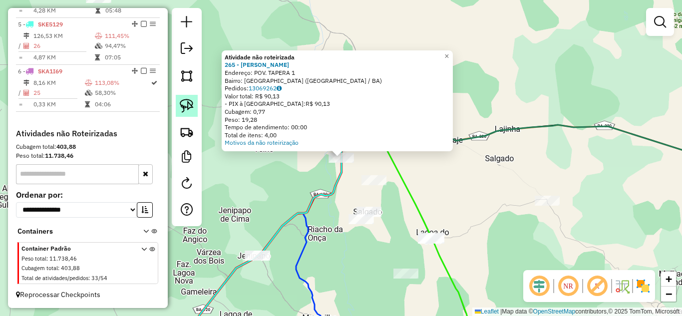
click at [187, 109] on img at bounding box center [187, 106] width 14 height 14
drag, startPoint x: 310, startPoint y: 167, endPoint x: 343, endPoint y: 179, distance: 35.1
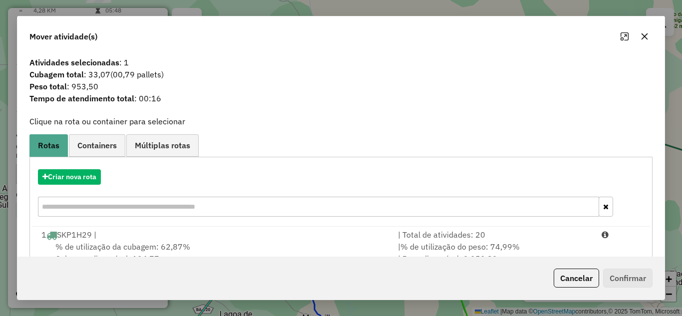
click at [645, 40] on button "button" at bounding box center [645, 36] width 16 height 16
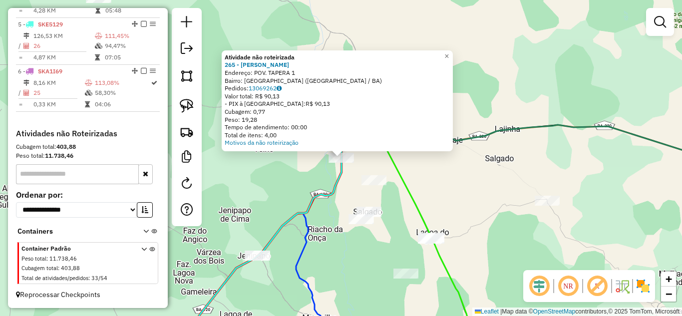
click at [448, 206] on div "Atividade não roteirizada 265 - MERC [PERSON_NAME]: POV. TAPERA 1 Bairro: CENTR…" at bounding box center [341, 158] width 682 height 316
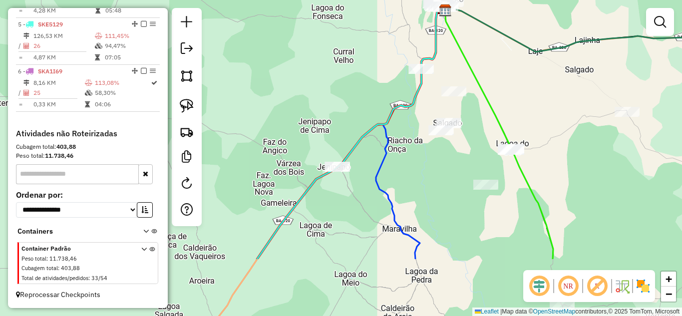
drag, startPoint x: 443, startPoint y: 203, endPoint x: 529, endPoint y: 100, distance: 133.8
click at [538, 100] on div "Janela de atendimento Grade de atendimento Capacidade Transportadoras Veículos …" at bounding box center [341, 158] width 682 height 316
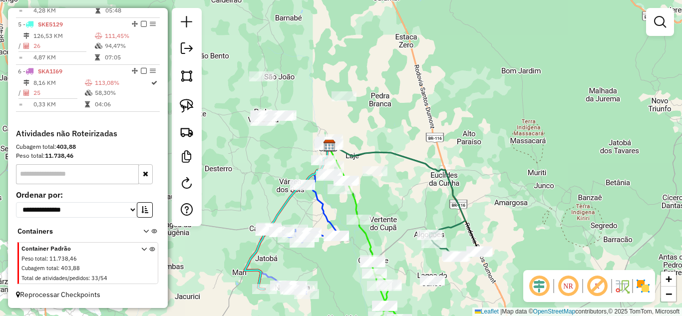
drag, startPoint x: 361, startPoint y: 222, endPoint x: 301, endPoint y: 220, distance: 60.0
click at [301, 220] on div "Janela de atendimento Grade de atendimento Capacidade Transportadoras Veículos …" at bounding box center [341, 158] width 682 height 316
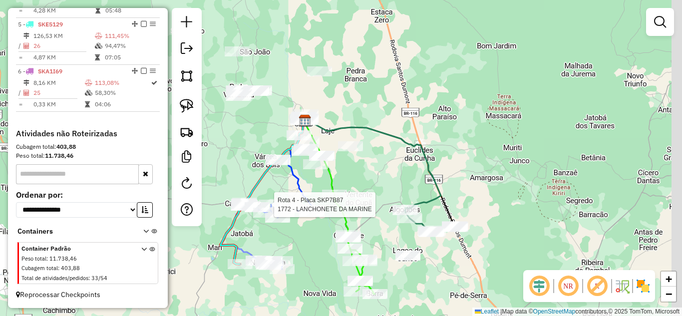
drag, startPoint x: 259, startPoint y: 173, endPoint x: 246, endPoint y: 161, distance: 17.7
click at [247, 161] on div "Rota 4 - Placa SKP7B87 1772 - LANCHONETE DA MARINE Janela de atendimento Grade …" at bounding box center [341, 158] width 682 height 316
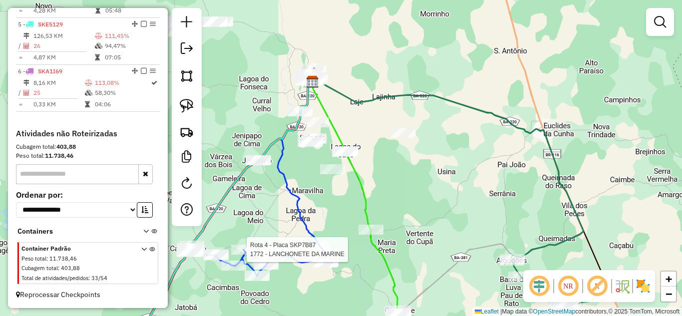
drag, startPoint x: 295, startPoint y: 174, endPoint x: 294, endPoint y: 190, distance: 16.5
click at [294, 190] on div "Rota 4 - Placa SKP7B87 1772 - LANCHONETE DA MARINE Janela de atendimento Grade …" at bounding box center [341, 158] width 682 height 316
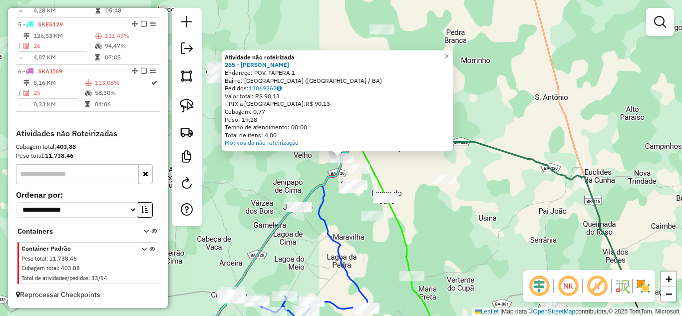
click at [285, 181] on div "Atividade não roteirizada 265 - MERC [PERSON_NAME]: POV. TAPERA 1 Bairro: CENTR…" at bounding box center [341, 158] width 682 height 316
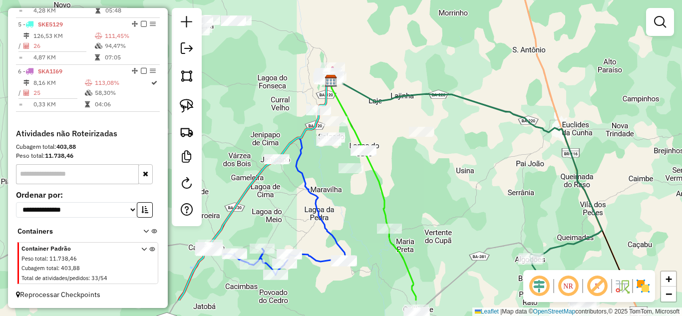
drag, startPoint x: 382, startPoint y: 246, endPoint x: 360, endPoint y: 199, distance: 52.5
click at [360, 199] on div "Janela de atendimento Grade de atendimento Capacidade Transportadoras Veículos …" at bounding box center [341, 158] width 682 height 316
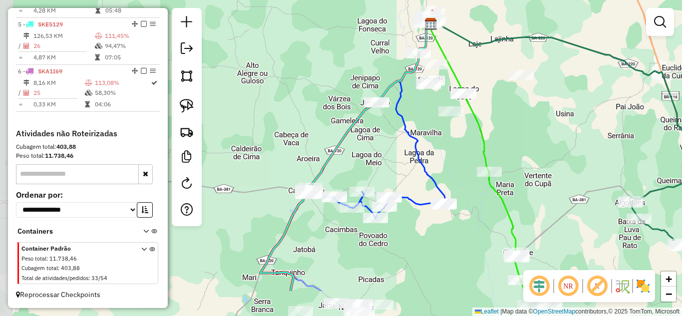
drag, startPoint x: 242, startPoint y: 208, endPoint x: 296, endPoint y: 145, distance: 83.3
click at [348, 147] on icon at bounding box center [346, 157] width 170 height 267
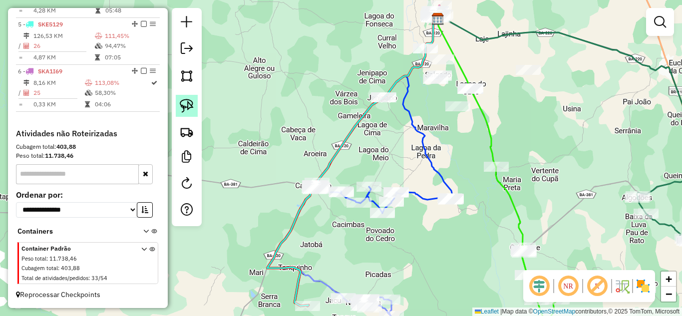
click at [185, 105] on img at bounding box center [187, 106] width 14 height 14
drag, startPoint x: 280, startPoint y: 184, endPoint x: 331, endPoint y: 172, distance: 52.4
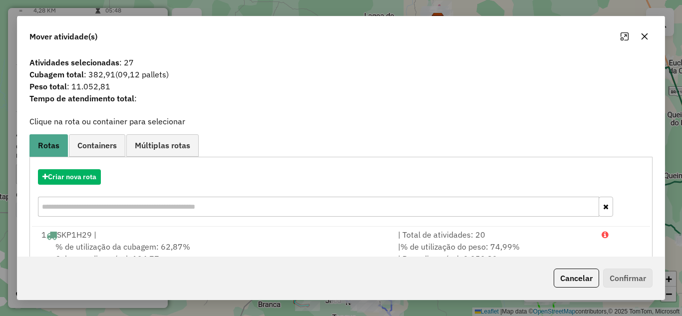
click at [644, 36] on icon "button" at bounding box center [645, 36] width 8 height 8
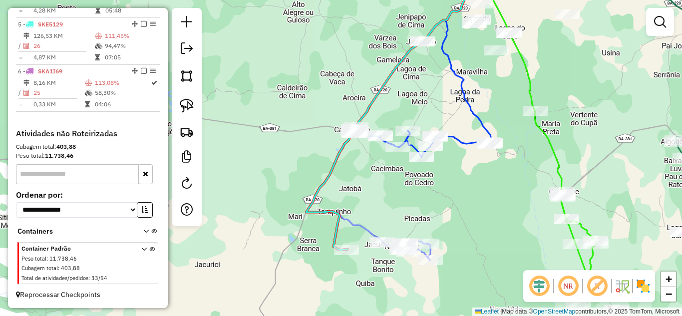
drag, startPoint x: 348, startPoint y: 168, endPoint x: 387, endPoint y: 112, distance: 68.2
click at [387, 112] on div "Janela de atendimento Grade de atendimento Capacidade Transportadoras Veículos …" at bounding box center [341, 158] width 682 height 316
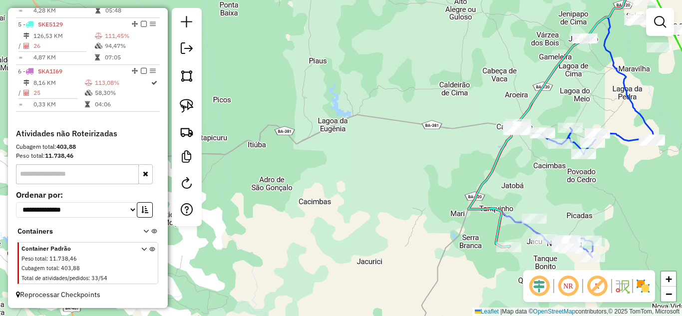
drag, startPoint x: 548, startPoint y: 246, endPoint x: 537, endPoint y: 225, distance: 23.7
click at [537, 224] on div at bounding box center [534, 219] width 25 height 10
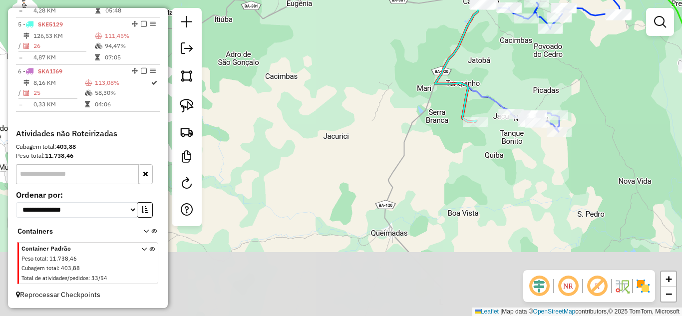
drag, startPoint x: 530, startPoint y: 170, endPoint x: 503, endPoint y: 84, distance: 90.1
click at [503, 84] on div "Janela de atendimento Grade de atendimento Capacidade Transportadoras Veículos …" at bounding box center [341, 158] width 682 height 316
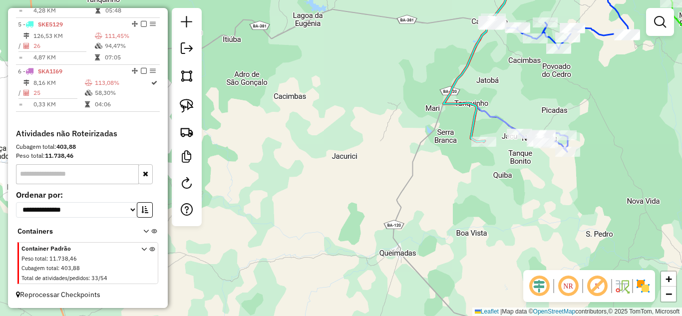
drag, startPoint x: 520, startPoint y: 57, endPoint x: 541, endPoint y: 123, distance: 69.2
click at [541, 123] on div "Janela de atendimento Grade de atendimento Capacidade Transportadoras Veículos …" at bounding box center [341, 158] width 682 height 316
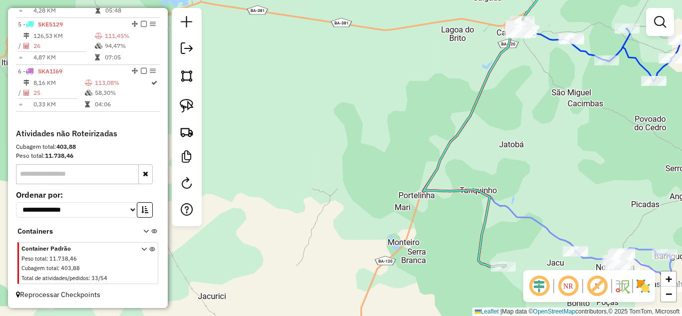
drag, startPoint x: 561, startPoint y: 144, endPoint x: 598, endPoint y: 146, distance: 37.0
click at [598, 146] on div "Janela de atendimento Grade de atendimento Capacidade Transportadoras Veículos …" at bounding box center [341, 158] width 682 height 316
drag, startPoint x: 181, startPoint y: 105, endPoint x: 274, endPoint y: 99, distance: 93.1
click at [181, 105] on img at bounding box center [187, 106] width 14 height 14
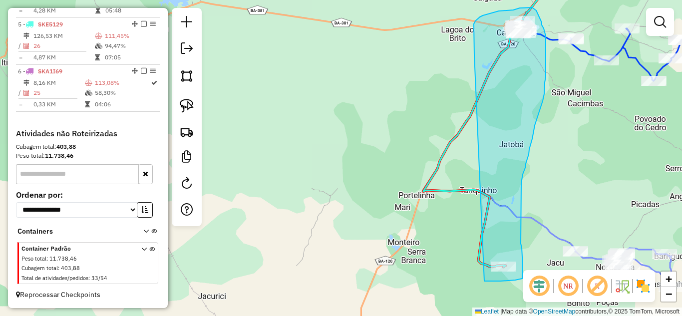
drag, startPoint x: 475, startPoint y: 55, endPoint x: 485, endPoint y: 281, distance: 226.0
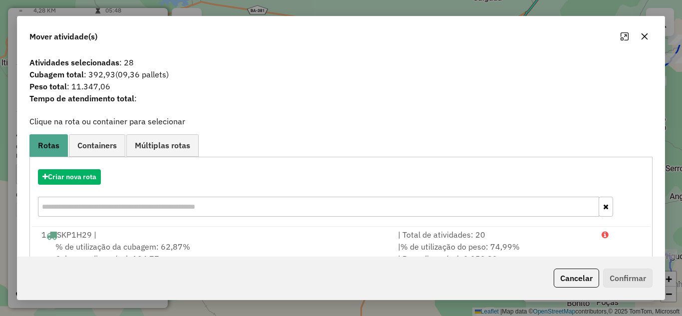
click at [646, 36] on icon "button" at bounding box center [645, 36] width 8 height 8
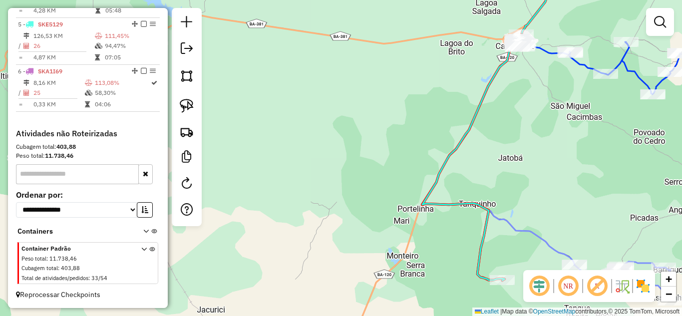
drag, startPoint x: 542, startPoint y: 59, endPoint x: 520, endPoint y: 148, distance: 92.2
click at [520, 148] on div "Janela de atendimento Grade de atendimento Capacidade Transportadoras Veículos …" at bounding box center [341, 158] width 682 height 316
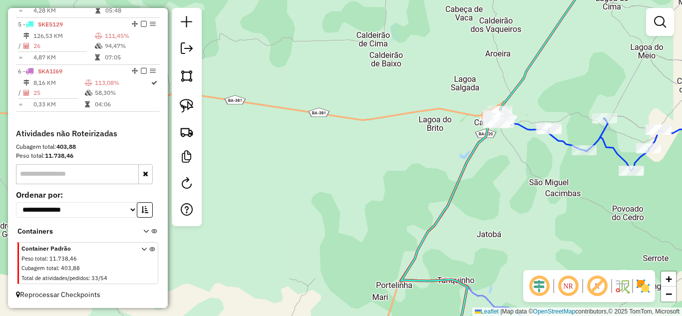
drag, startPoint x: 571, startPoint y: 87, endPoint x: 479, endPoint y: 174, distance: 126.5
click at [480, 179] on div "Janela de atendimento Grade de atendimento Capacidade Transportadoras Veículos …" at bounding box center [341, 158] width 682 height 316
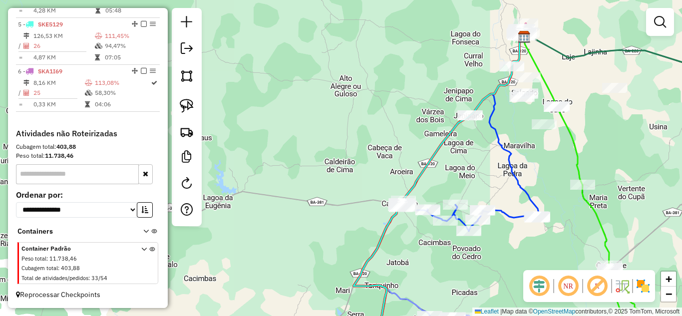
drag, startPoint x: 573, startPoint y: 95, endPoint x: 488, endPoint y: 154, distance: 103.7
click at [488, 154] on div "Janela de atendimento Grade de atendimento Capacidade Transportadoras Veículos …" at bounding box center [341, 158] width 682 height 316
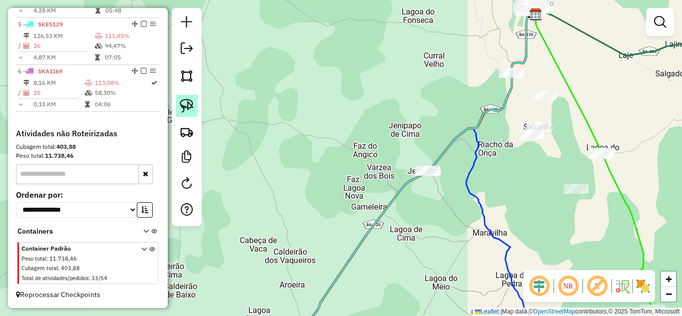
click at [188, 113] on link at bounding box center [187, 106] width 22 height 22
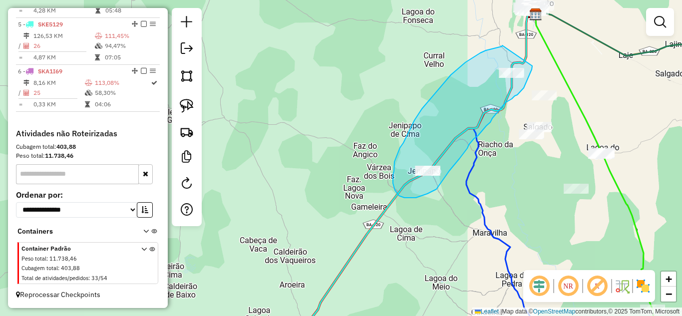
drag, startPoint x: 466, startPoint y: 62, endPoint x: 533, endPoint y: 53, distance: 67.6
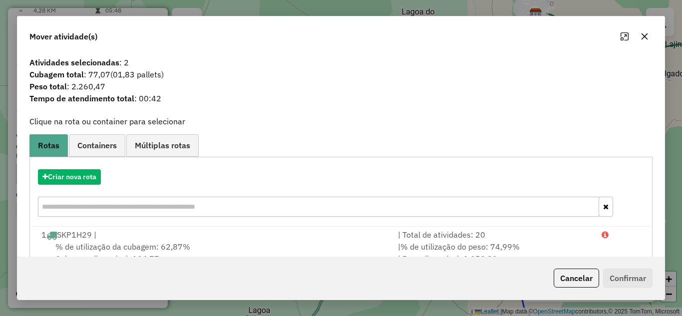
click at [645, 33] on icon "button" at bounding box center [645, 36] width 8 height 8
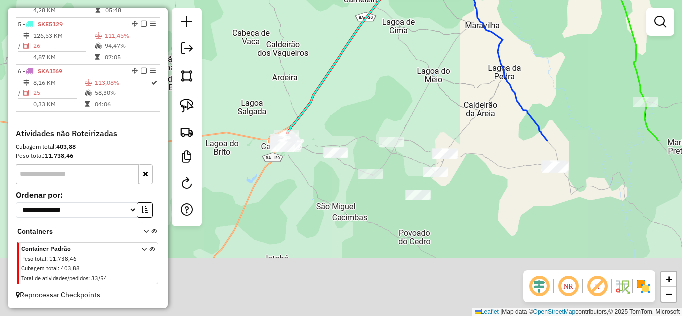
drag, startPoint x: 452, startPoint y: 225, endPoint x: 444, endPoint y: 16, distance: 208.5
click at [444, 16] on div "Janela de atendimento Grade de atendimento Capacidade Transportadoras Veículos …" at bounding box center [341, 158] width 682 height 316
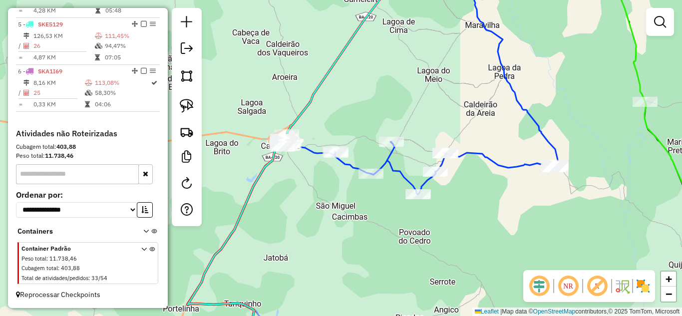
drag, startPoint x: 190, startPoint y: 100, endPoint x: 298, endPoint y: 112, distance: 109.0
click at [190, 100] on img at bounding box center [187, 106] width 14 height 14
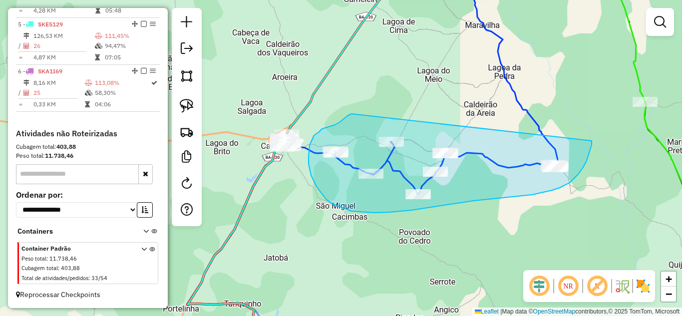
drag, startPoint x: 352, startPoint y: 114, endPoint x: 592, endPoint y: 140, distance: 241.7
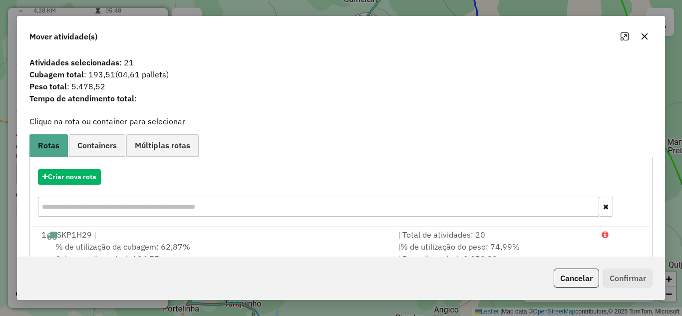
click at [645, 38] on icon "button" at bounding box center [645, 36] width 8 height 8
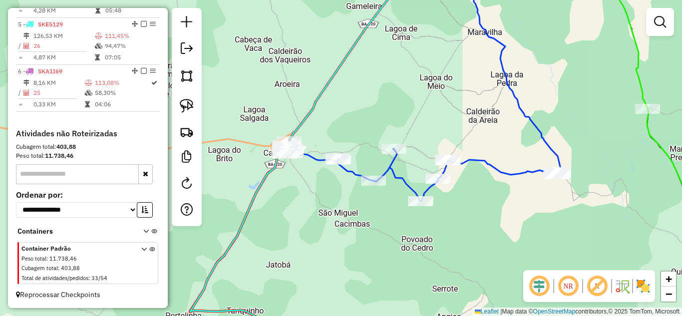
drag, startPoint x: 394, startPoint y: 73, endPoint x: 433, endPoint y: 171, distance: 105.4
click at [432, 171] on div "Janela de atendimento Grade de atendimento Capacidade Transportadoras Veículos …" at bounding box center [341, 158] width 682 height 316
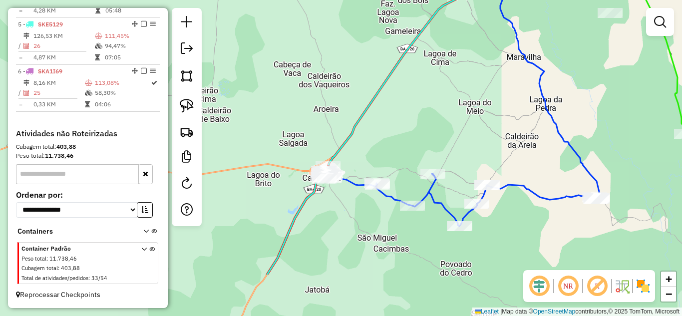
drag, startPoint x: 437, startPoint y: 175, endPoint x: 439, endPoint y: 90, distance: 85.5
click at [439, 90] on div "Janela de atendimento Grade de atendimento Capacidade Transportadoras Veículos …" at bounding box center [341, 158] width 682 height 316
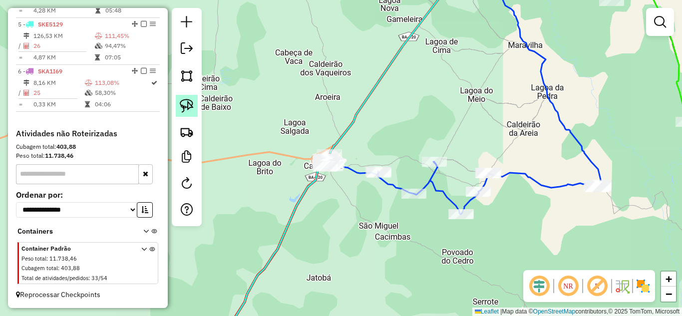
drag, startPoint x: 184, startPoint y: 102, endPoint x: 191, endPoint y: 102, distance: 7.0
click at [185, 102] on img at bounding box center [187, 106] width 14 height 14
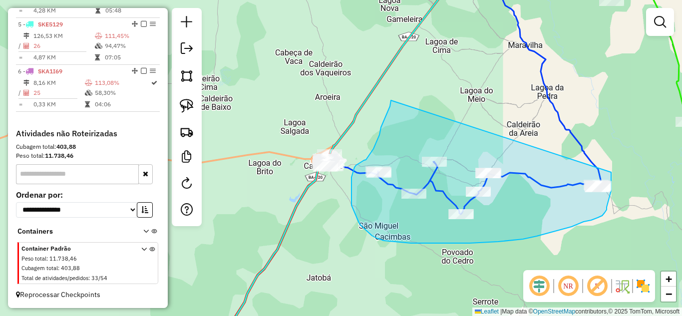
drag, startPoint x: 391, startPoint y: 100, endPoint x: 612, endPoint y: 164, distance: 229.9
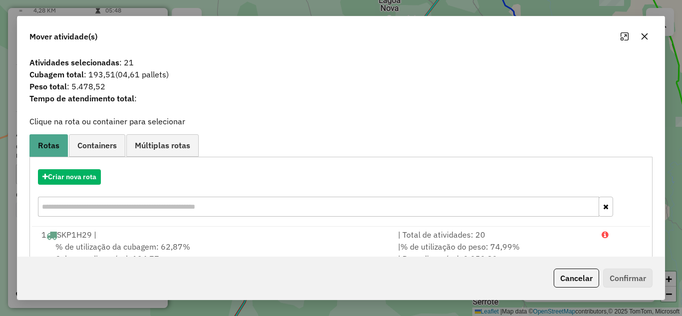
click at [647, 34] on icon "button" at bounding box center [645, 36] width 8 height 8
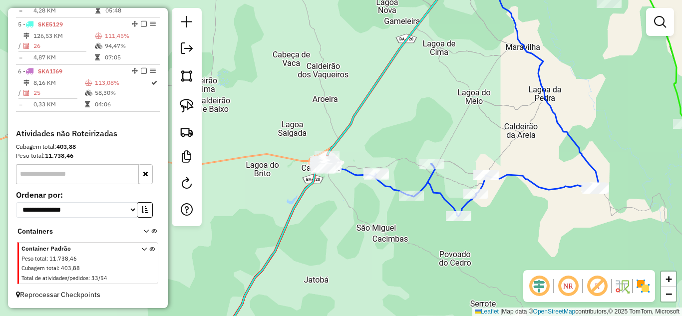
drag, startPoint x: 527, startPoint y: 49, endPoint x: 497, endPoint y: 73, distance: 38.1
click at [501, 71] on icon at bounding box center [549, 79] width 99 height 217
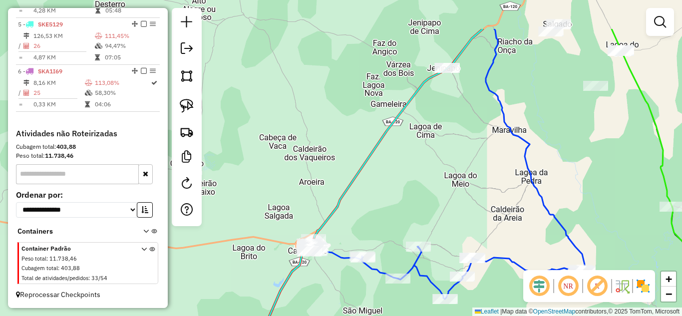
drag, startPoint x: 490, startPoint y: 75, endPoint x: 508, endPoint y: 144, distance: 71.4
click at [507, 144] on div "Janela de atendimento Grade de atendimento Capacidade Transportadoras Veículos …" at bounding box center [341, 158] width 682 height 316
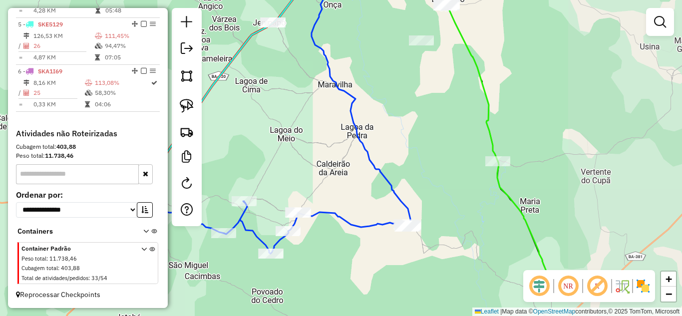
drag, startPoint x: 553, startPoint y: 114, endPoint x: 375, endPoint y: 61, distance: 185.2
click at [375, 61] on div "Janela de atendimento Grade de atendimento Capacidade Transportadoras Veículos …" at bounding box center [341, 158] width 682 height 316
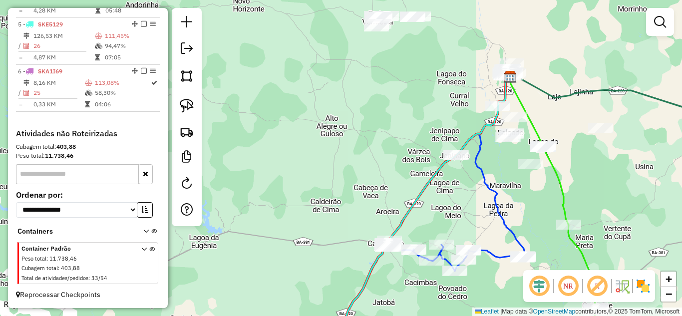
drag, startPoint x: 560, startPoint y: 83, endPoint x: 595, endPoint y: 187, distance: 109.6
click at [599, 189] on div "Janela de atendimento Grade de atendimento Capacidade Transportadoras Veículos …" at bounding box center [341, 158] width 682 height 316
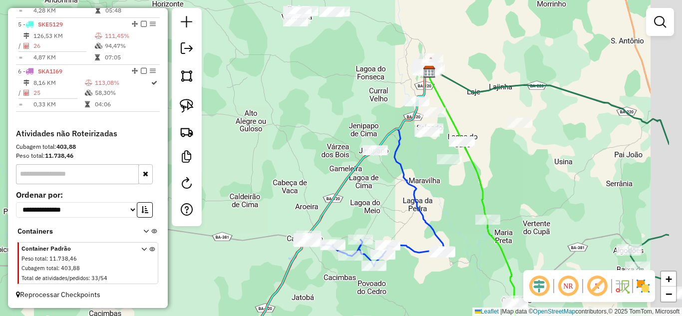
drag, startPoint x: 517, startPoint y: 170, endPoint x: 495, endPoint y: 169, distance: 21.5
click at [495, 169] on div "Janela de atendimento Grade de atendimento Capacidade Transportadoras Veículos …" at bounding box center [341, 158] width 682 height 316
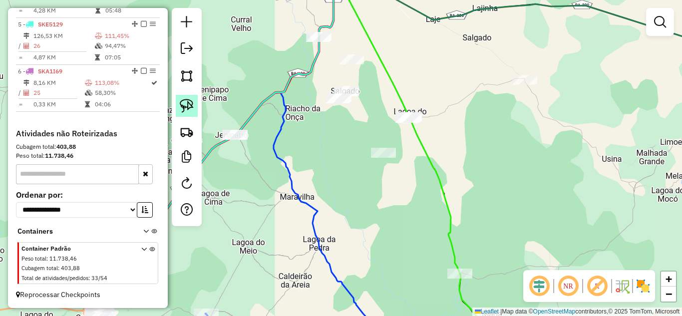
click at [190, 111] on img at bounding box center [187, 106] width 14 height 14
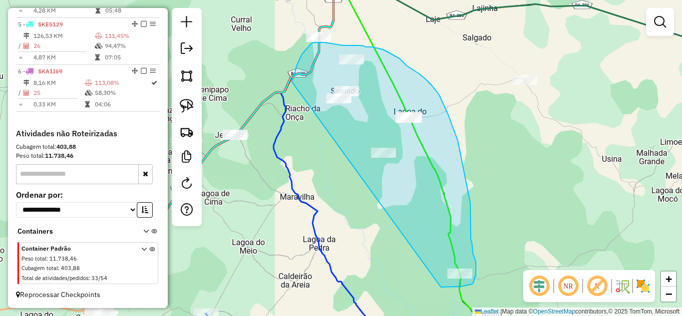
drag, startPoint x: 292, startPoint y: 81, endPoint x: 441, endPoint y: 287, distance: 254.3
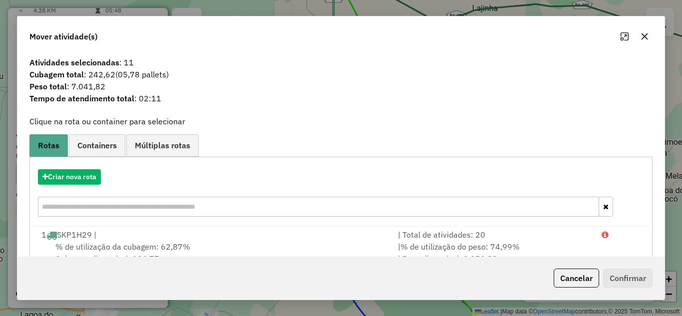
click at [651, 38] on button "button" at bounding box center [645, 36] width 16 height 16
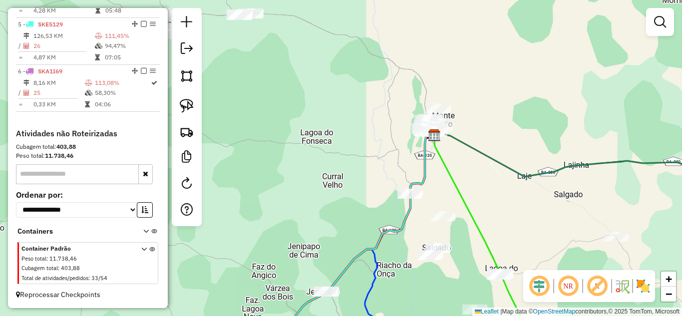
drag, startPoint x: 426, startPoint y: 93, endPoint x: 517, endPoint y: 250, distance: 181.6
click at [517, 250] on div "Janela de atendimento Grade de atendimento Capacidade Transportadoras Veículos …" at bounding box center [341, 158] width 682 height 316
click at [191, 103] on img at bounding box center [187, 106] width 14 height 14
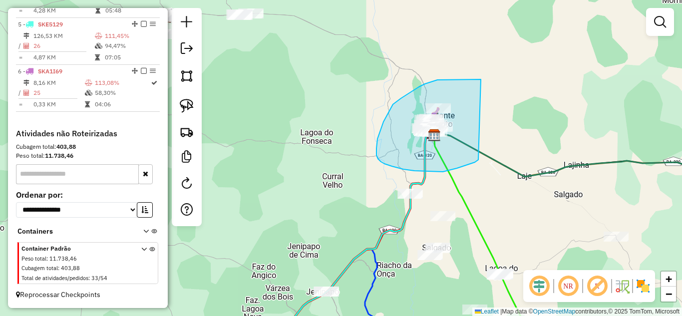
drag, startPoint x: 481, startPoint y: 79, endPoint x: 479, endPoint y: 160, distance: 80.5
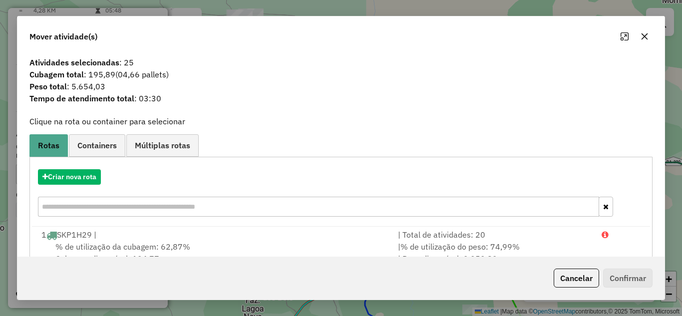
click at [648, 32] on icon "button" at bounding box center [645, 36] width 8 height 8
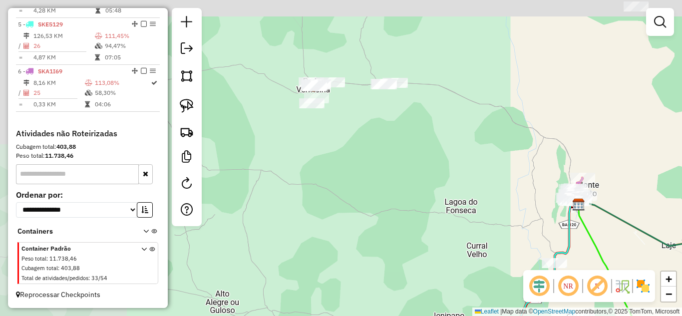
drag, startPoint x: 394, startPoint y: 74, endPoint x: 549, endPoint y: 153, distance: 174.1
click at [549, 153] on div "Janela de atendimento Grade de atendimento Capacidade Transportadoras Veículos …" at bounding box center [341, 158] width 682 height 316
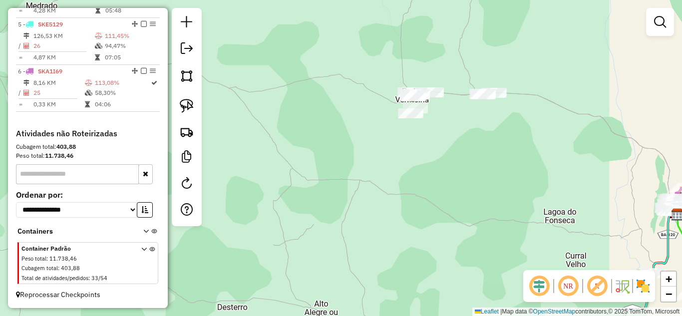
drag, startPoint x: 269, startPoint y: 76, endPoint x: 346, endPoint y: 79, distance: 77.0
click at [346, 79] on div "Janela de atendimento Grade de atendimento Capacidade Transportadoras Veículos …" at bounding box center [341, 158] width 682 height 316
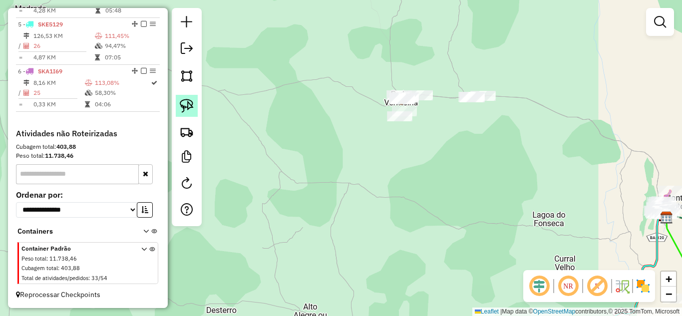
click at [179, 106] on link at bounding box center [187, 106] width 22 height 22
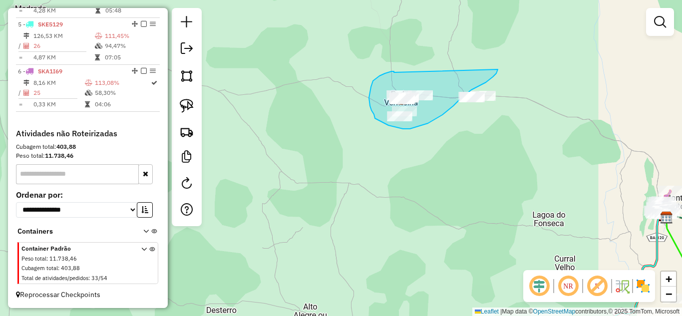
drag, startPoint x: 394, startPoint y: 71, endPoint x: 498, endPoint y: 69, distance: 103.9
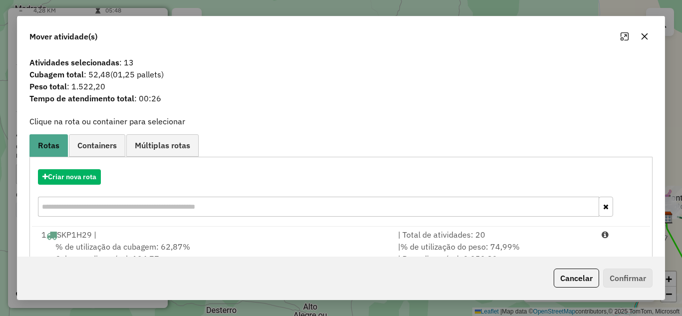
click at [643, 36] on icon "button" at bounding box center [645, 36] width 8 height 8
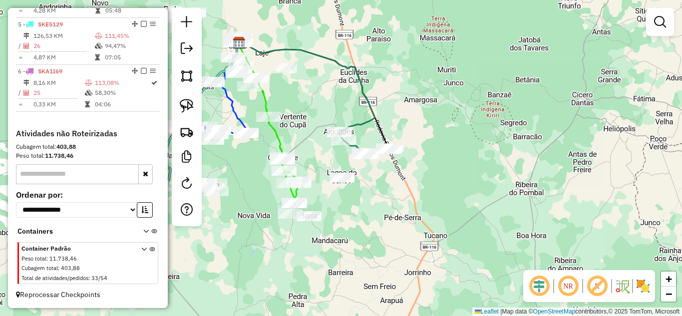
drag, startPoint x: 596, startPoint y: 222, endPoint x: 333, endPoint y: 80, distance: 298.9
click at [333, 80] on div "Janela de atendimento Grade de atendimento Capacidade Transportadoras Veículos …" at bounding box center [341, 158] width 682 height 316
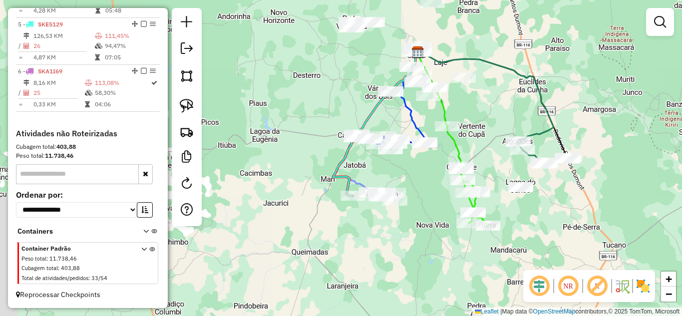
drag, startPoint x: 282, startPoint y: 126, endPoint x: 468, endPoint y: 131, distance: 185.4
click at [468, 131] on div "Janela de atendimento Grade de atendimento Capacidade Transportadoras Veículos …" at bounding box center [341, 158] width 682 height 316
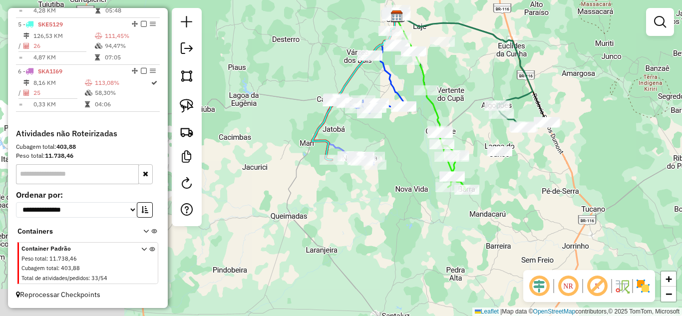
drag, startPoint x: 515, startPoint y: 203, endPoint x: 486, endPoint y: 170, distance: 43.5
click at [486, 170] on div "Janela de atendimento Grade de atendimento Capacidade Transportadoras Veículos …" at bounding box center [341, 158] width 682 height 316
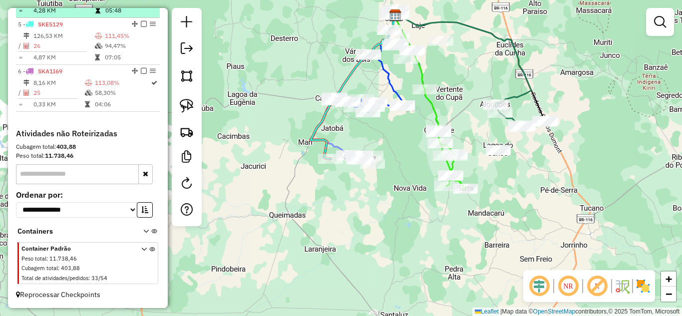
scroll to position [419, 0]
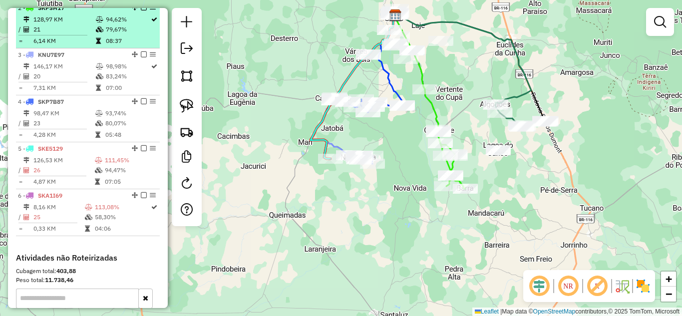
click at [69, 12] on div "2 - SKP3H17" at bounding box center [71, 7] width 106 height 9
select select "*********"
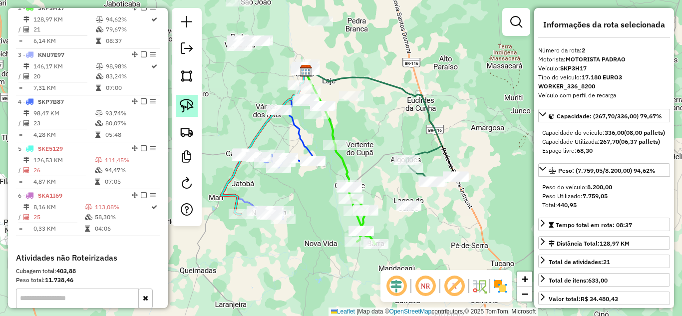
click at [195, 109] on link at bounding box center [187, 106] width 22 height 22
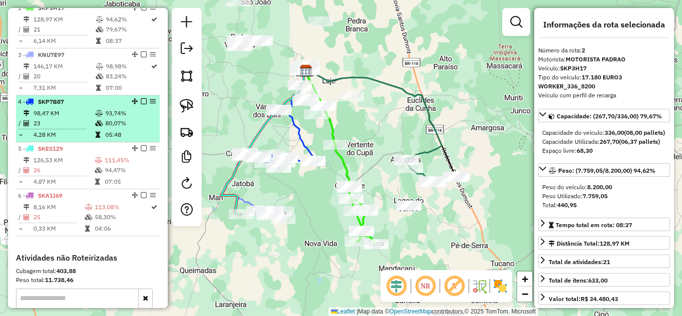
click at [56, 106] on div "4 - SKP7B87" at bounding box center [71, 101] width 106 height 9
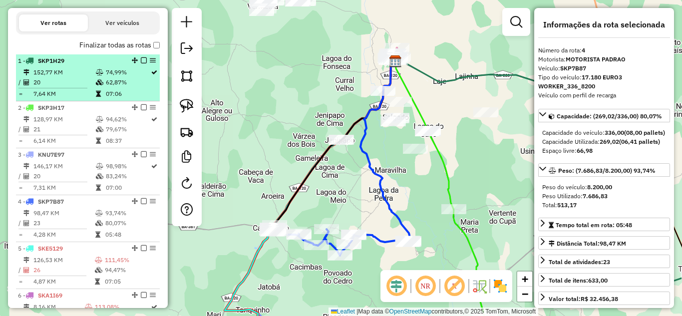
scroll to position [286, 0]
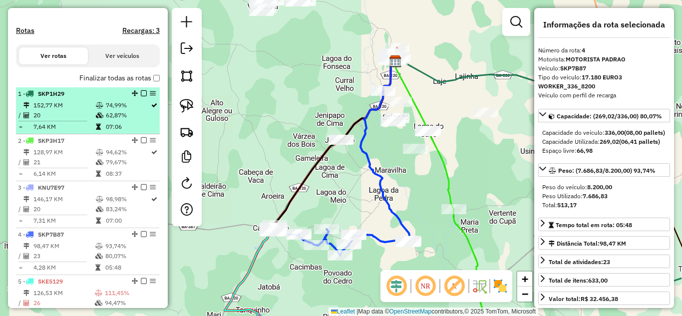
click at [54, 97] on span "SKP1H29" at bounding box center [51, 93] width 26 height 7
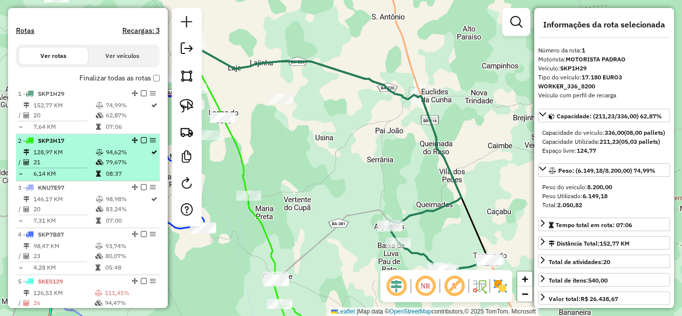
click at [63, 157] on td "128,97 KM" at bounding box center [64, 152] width 62 height 10
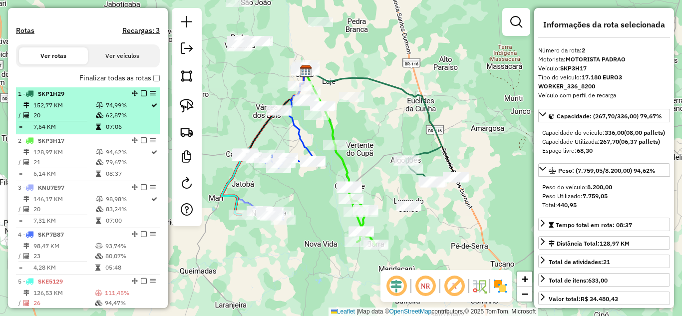
click at [56, 120] on td "20" at bounding box center [64, 115] width 62 height 10
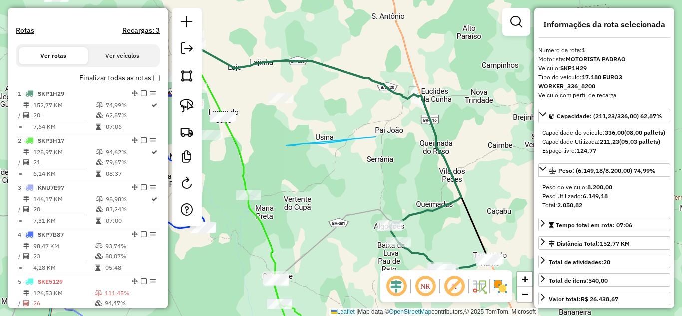
drag, startPoint x: 286, startPoint y: 145, endPoint x: 379, endPoint y: 137, distance: 93.3
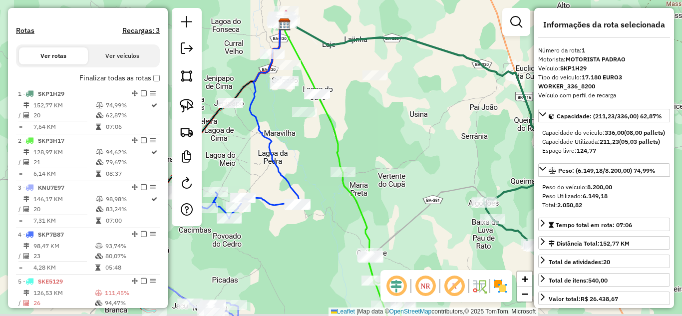
drag, startPoint x: 328, startPoint y: 172, endPoint x: 425, endPoint y: 149, distance: 99.6
click at [425, 149] on div "Janela de atendimento Grade de atendimento Capacidade Transportadoras Veículos …" at bounding box center [341, 158] width 682 height 316
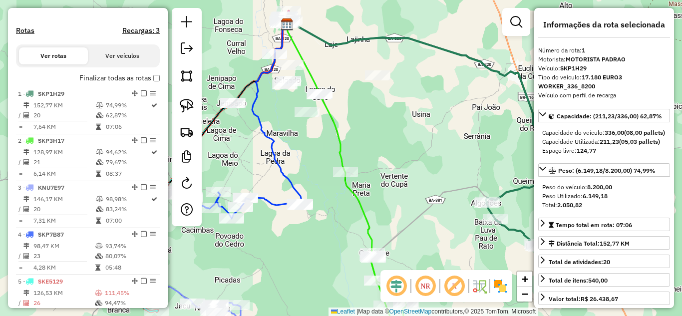
drag, startPoint x: 359, startPoint y: 134, endPoint x: 373, endPoint y: 141, distance: 15.9
click at [373, 141] on div "Janela de atendimento Grade de atendimento Capacidade Transportadoras Veículos …" at bounding box center [341, 158] width 682 height 316
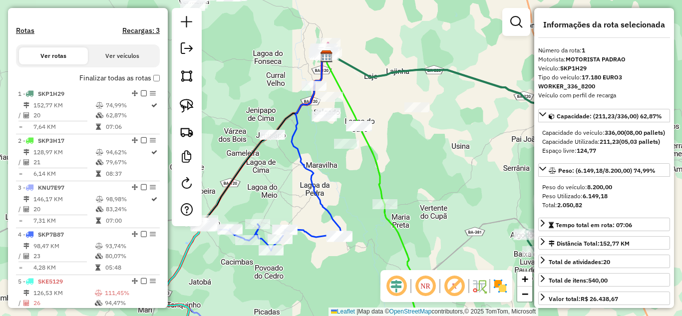
drag, startPoint x: 374, startPoint y: 141, endPoint x: 399, endPoint y: 165, distance: 35.3
click at [399, 165] on div "Janela de atendimento Grade de atendimento Capacidade Transportadoras Veículos …" at bounding box center [341, 158] width 682 height 316
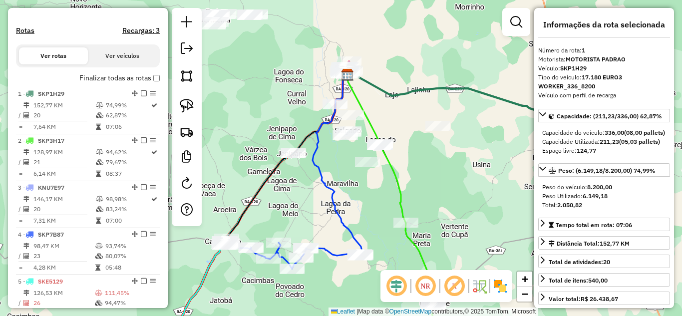
drag, startPoint x: 371, startPoint y: 95, endPoint x: 392, endPoint y: 114, distance: 28.0
click at [392, 114] on div "Janela de atendimento Grade de atendimento Capacidade Transportadoras Veículos …" at bounding box center [341, 158] width 682 height 316
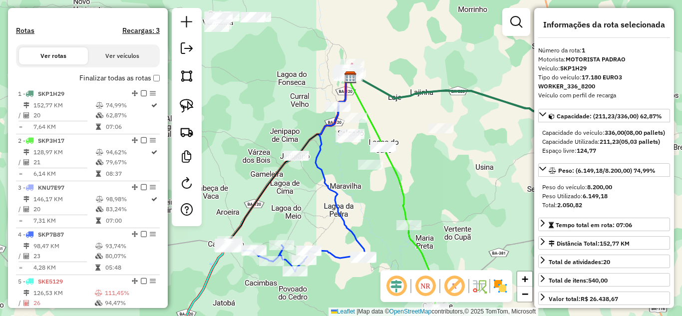
click at [395, 117] on div "Janela de atendimento Grade de atendimento Capacidade Transportadoras Veículos …" at bounding box center [341, 158] width 682 height 316
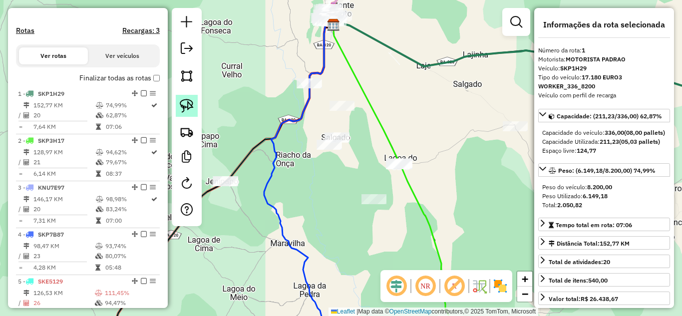
click at [182, 103] on img at bounding box center [187, 106] width 14 height 14
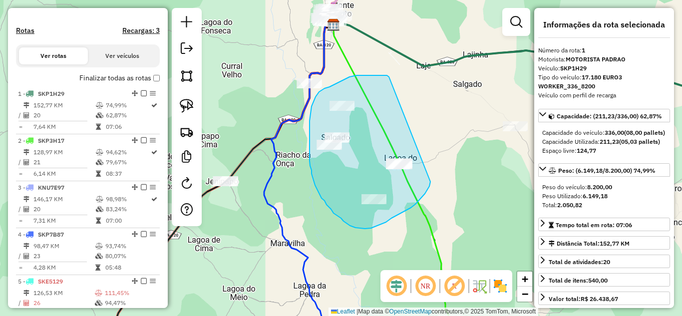
drag, startPoint x: 370, startPoint y: 75, endPoint x: 431, endPoint y: 182, distance: 122.4
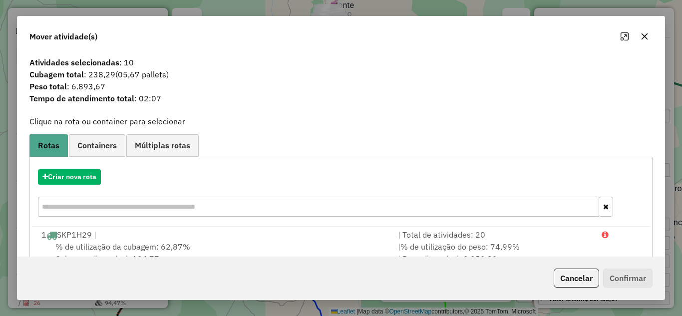
click at [646, 36] on icon "button" at bounding box center [645, 36] width 6 height 6
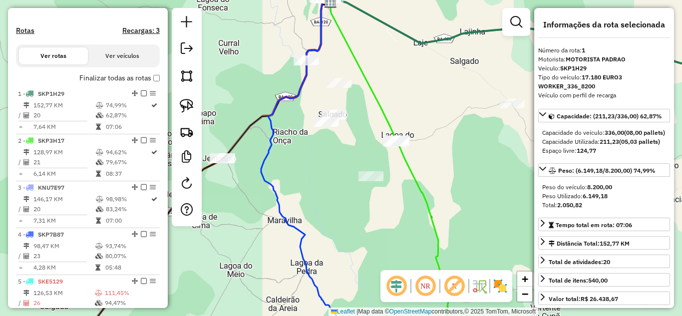
drag, startPoint x: 415, startPoint y: 121, endPoint x: 411, endPoint y: 99, distance: 22.3
click at [411, 99] on div "Janela de atendimento Grade de atendimento Capacidade Transportadoras Veículos …" at bounding box center [341, 158] width 682 height 316
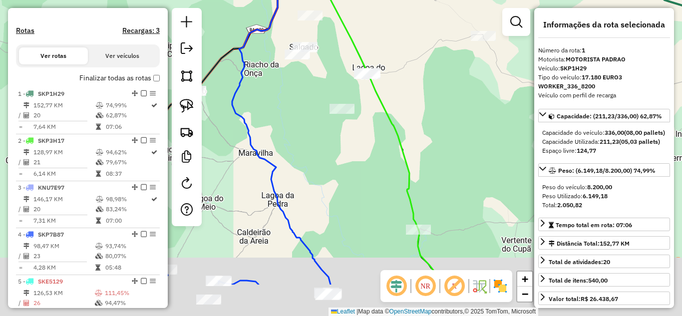
drag, startPoint x: 446, startPoint y: 173, endPoint x: 430, endPoint y: 109, distance: 65.8
click at [418, 114] on div "Janela de atendimento Grade de atendimento Capacidade Transportadoras Veículos …" at bounding box center [341, 158] width 682 height 316
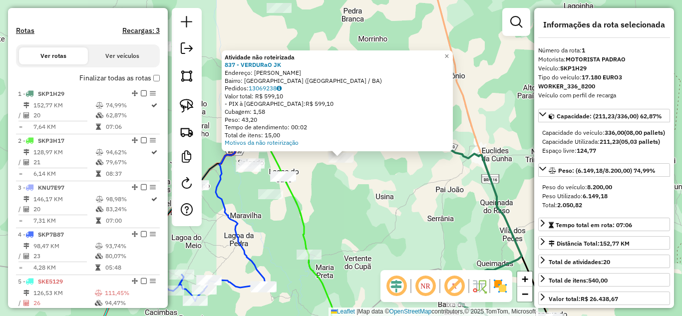
click at [354, 194] on div "Atividade não roteirizada 837 - VERDURaO JK Endereço: monsenhor berenguer SN Ba…" at bounding box center [341, 158] width 682 height 316
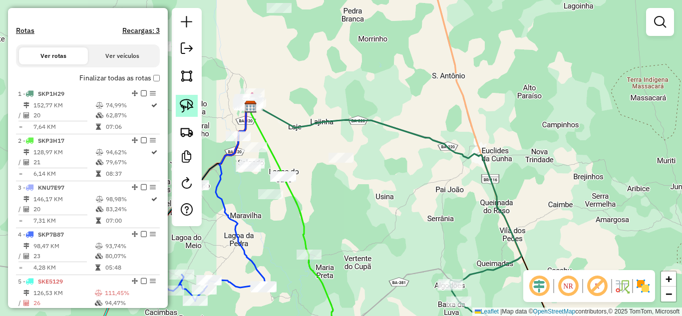
click at [183, 114] on link at bounding box center [187, 106] width 22 height 22
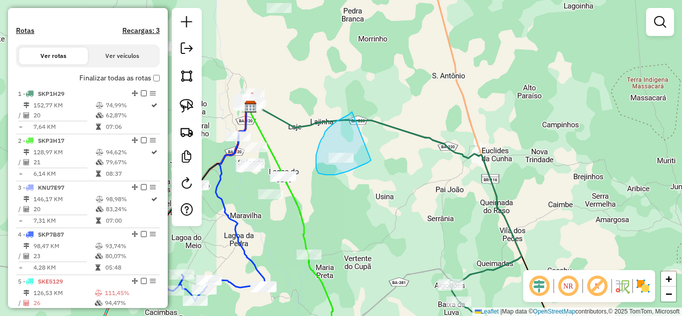
drag, startPoint x: 352, startPoint y: 112, endPoint x: 371, endPoint y: 160, distance: 52.0
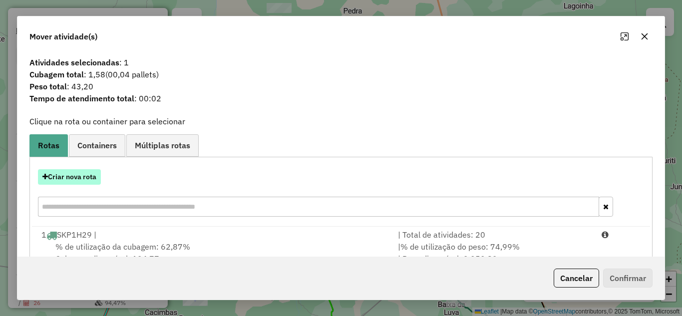
click at [60, 180] on button "Criar nova rota" at bounding box center [69, 176] width 63 height 15
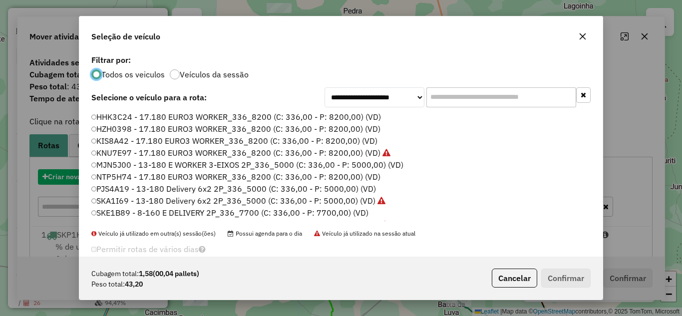
scroll to position [5, 3]
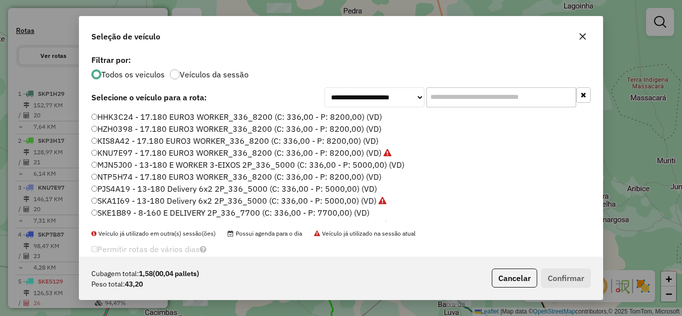
click at [109, 185] on label "PJS4A19 - 13-180 Delivery 6x2 2P_336_5000 (C: 336,00 - P: 5000,00) (VD)" at bounding box center [234, 189] width 286 height 12
click at [569, 282] on button "Confirmar" at bounding box center [566, 278] width 49 height 19
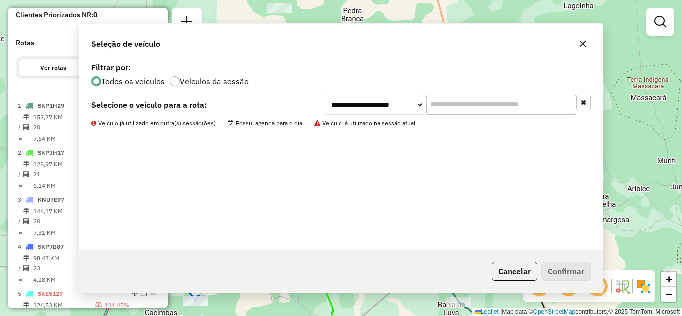
scroll to position [299, 0]
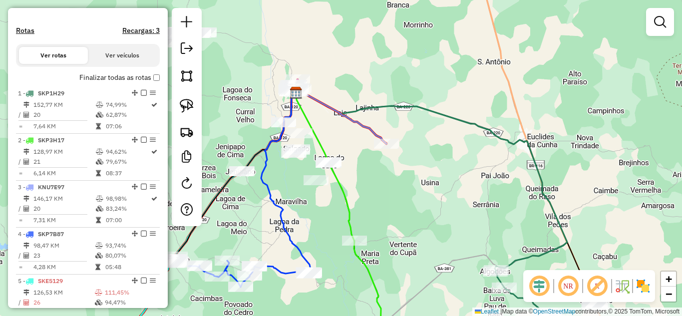
drag, startPoint x: 314, startPoint y: 208, endPoint x: 364, endPoint y: 194, distance: 52.0
click at [363, 194] on div "Janela de atendimento Grade de atendimento Capacidade Transportadoras Veículos …" at bounding box center [341, 158] width 682 height 316
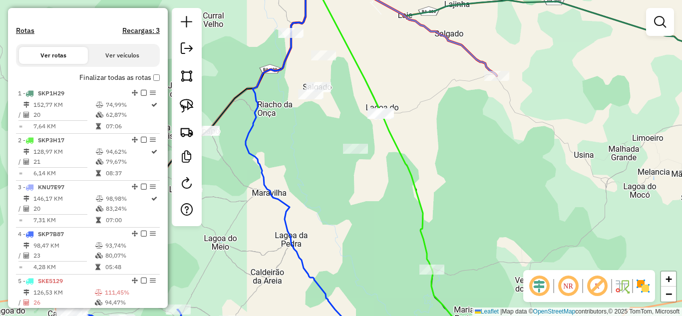
drag, startPoint x: 405, startPoint y: 184, endPoint x: 469, endPoint y: 176, distance: 64.4
click at [469, 176] on div "Janela de atendimento Grade de atendimento Capacidade Transportadoras Veículos …" at bounding box center [341, 158] width 682 height 316
click at [192, 104] on img at bounding box center [187, 106] width 14 height 14
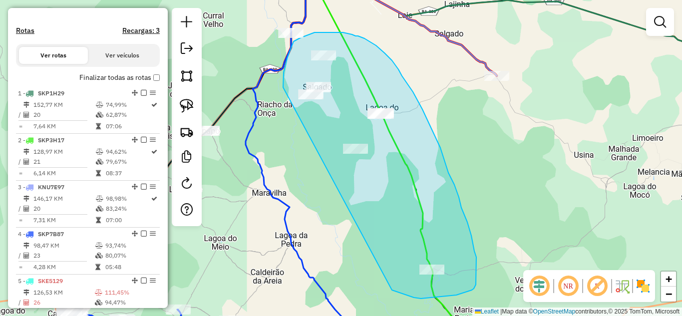
drag, startPoint x: 284, startPoint y: 74, endPoint x: 392, endPoint y: 290, distance: 241.5
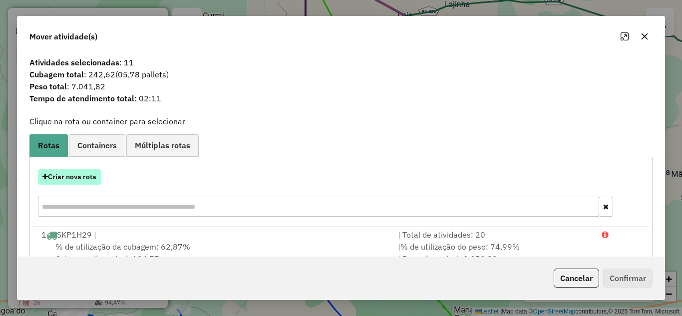
click at [66, 175] on button "Criar nova rota" at bounding box center [69, 176] width 63 height 15
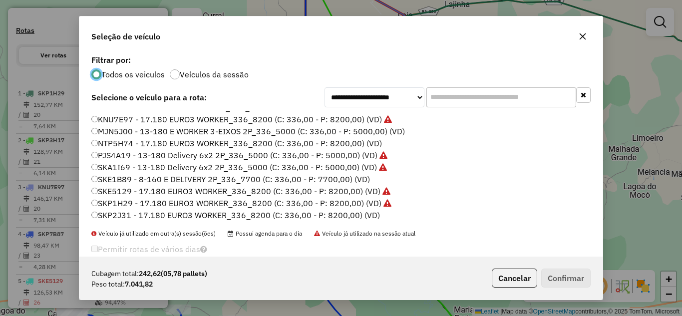
scroll to position [94, 0]
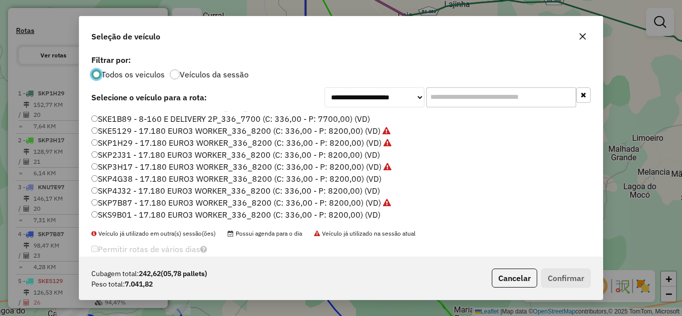
click at [166, 176] on label "SKP4G38 - 17.180 EURO3 WORKER_336_8200 (C: 336,00 - P: 8200,00) (VD)" at bounding box center [236, 179] width 290 height 12
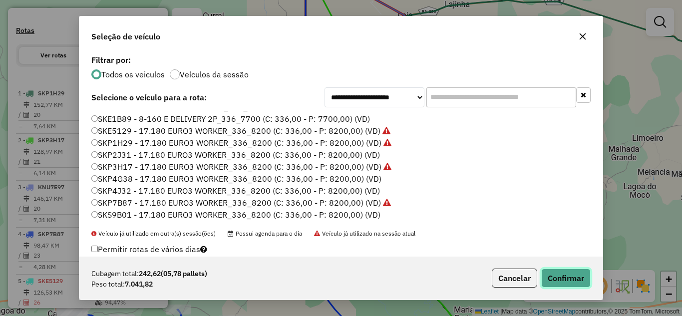
click at [543, 270] on button "Confirmar" at bounding box center [566, 278] width 49 height 19
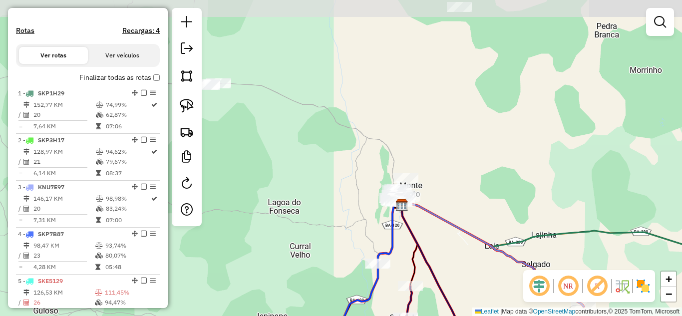
drag, startPoint x: 371, startPoint y: 75, endPoint x: 458, endPoint y: 306, distance: 246.7
click at [458, 306] on div "Janela de atendimento Grade de atendimento Capacidade Transportadoras Veículos …" at bounding box center [341, 158] width 682 height 316
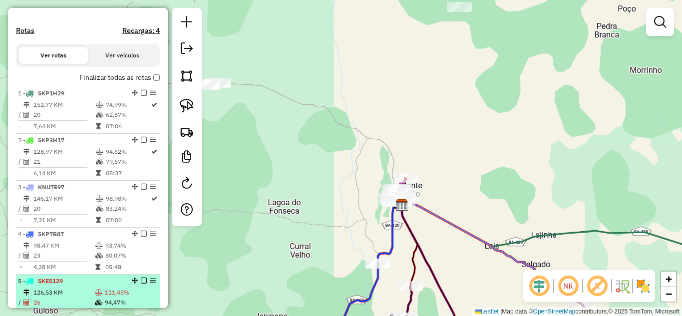
scroll to position [399, 0]
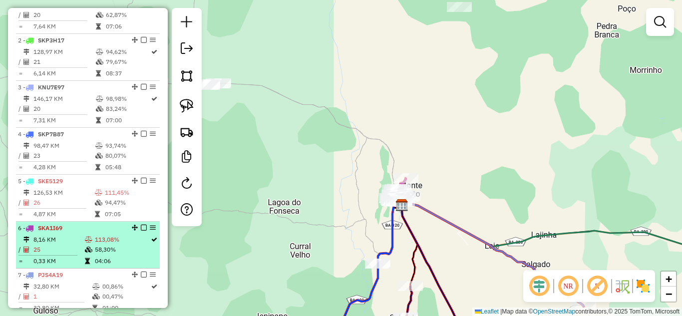
click at [54, 245] on td "8,16 KM" at bounding box center [58, 240] width 51 height 10
select select "*********"
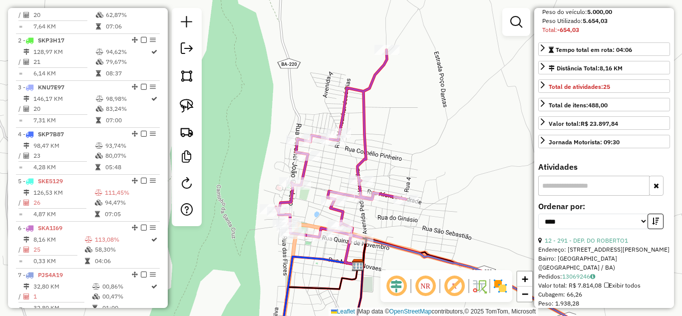
scroll to position [200, 0]
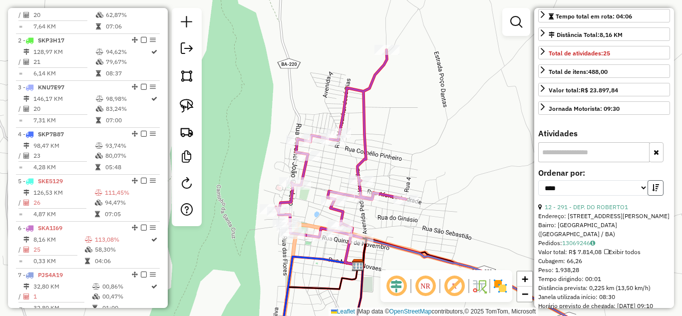
click at [655, 191] on icon "button" at bounding box center [656, 187] width 7 height 7
click at [609, 211] on link "12 - 291 - DEP. DO ROBERTO1" at bounding box center [586, 206] width 83 height 7
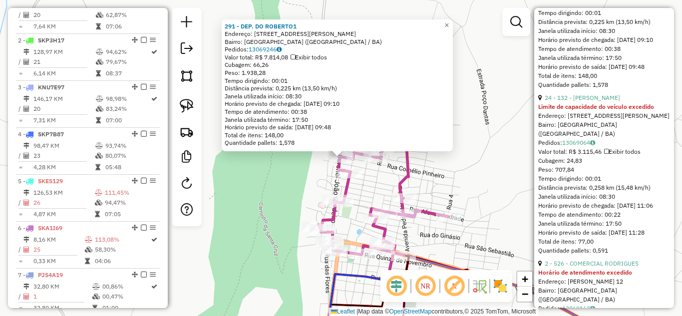
scroll to position [400, 0]
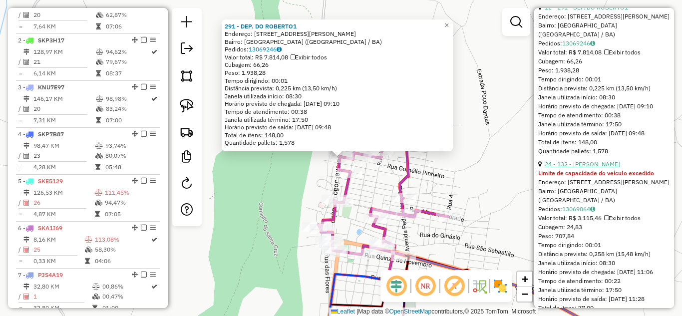
click at [605, 168] on link "24 - 132 - [PERSON_NAME]" at bounding box center [582, 163] width 75 height 7
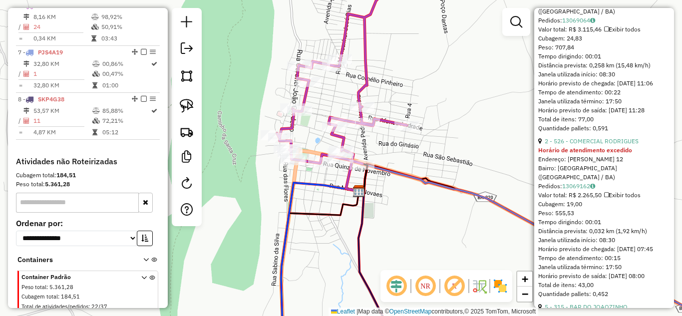
scroll to position [556, 0]
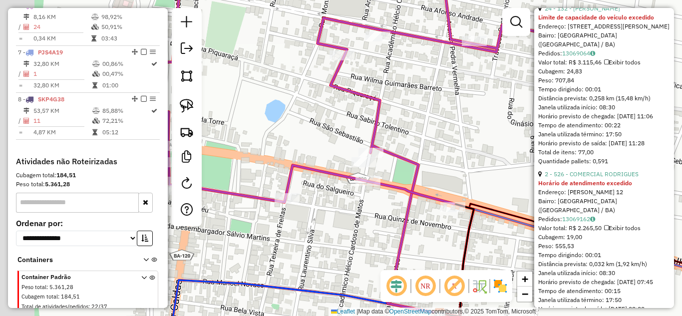
drag, startPoint x: 356, startPoint y: 148, endPoint x: 426, endPoint y: 148, distance: 69.9
click at [426, 148] on div "Janela de atendimento Grade de atendimento Capacidade Transportadoras Veículos …" at bounding box center [341, 158] width 682 height 316
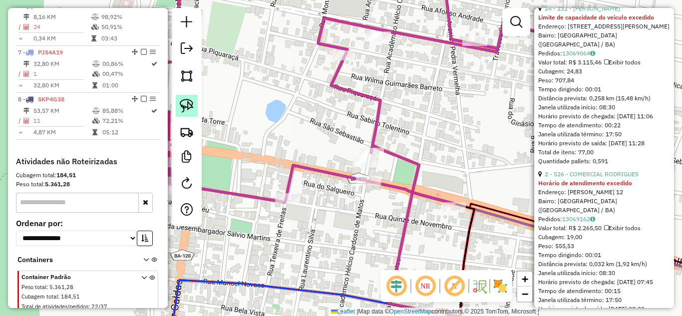
click at [189, 105] on img at bounding box center [187, 106] width 14 height 14
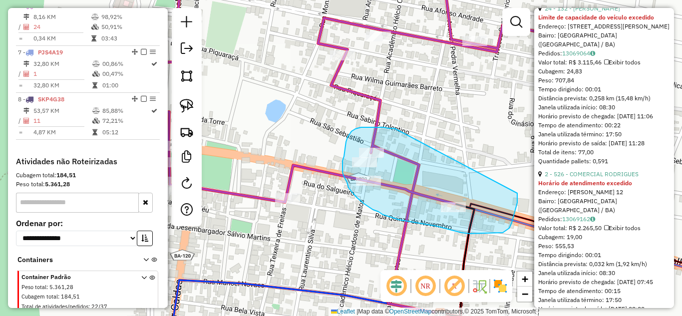
drag, startPoint x: 395, startPoint y: 128, endPoint x: 518, endPoint y: 193, distance: 139.0
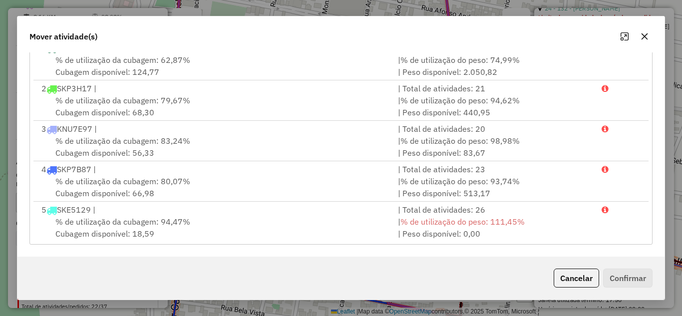
scroll to position [83, 0]
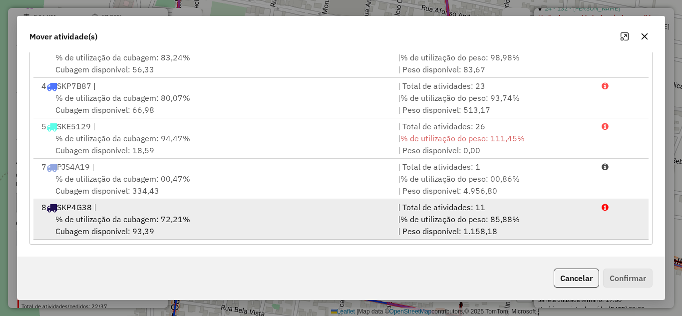
click at [239, 208] on div "8 SKP4G38 |" at bounding box center [213, 207] width 357 height 12
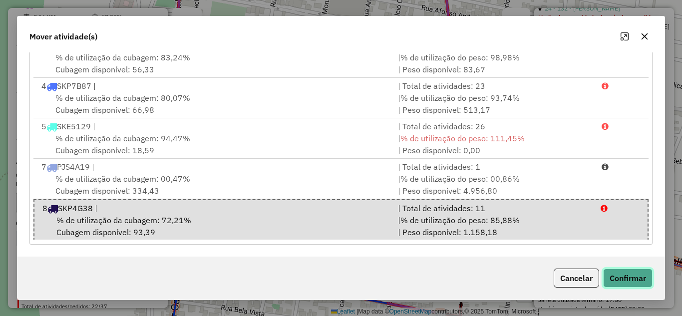
click at [612, 276] on button "Confirmar" at bounding box center [628, 278] width 49 height 19
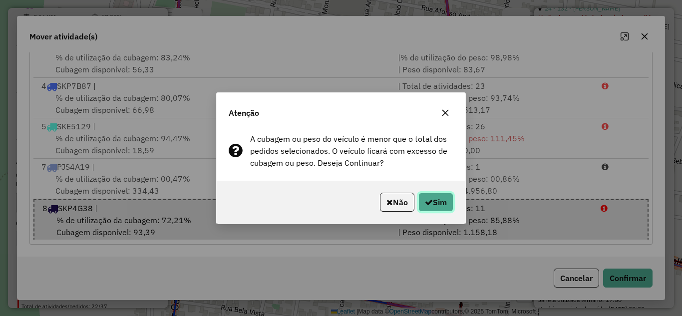
click at [451, 201] on button "Sim" at bounding box center [436, 202] width 35 height 19
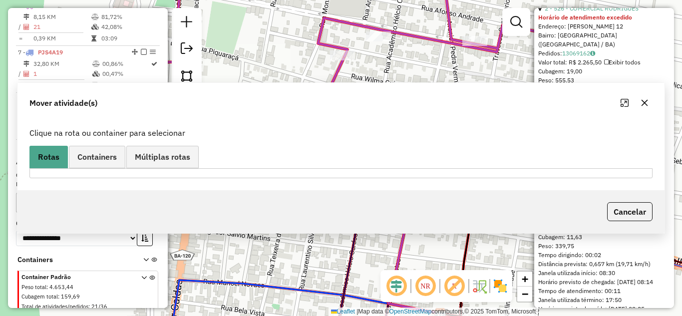
scroll to position [0, 0]
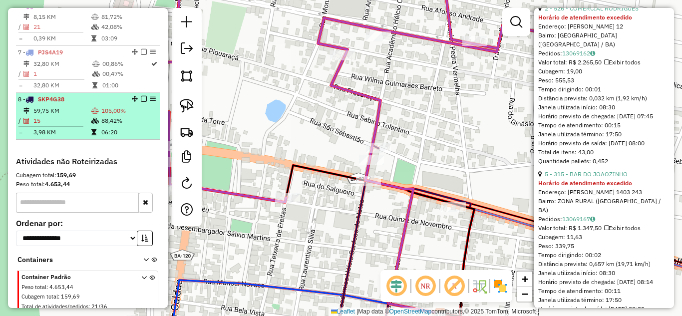
click at [64, 116] on td "59,75 KM" at bounding box center [62, 111] width 58 height 10
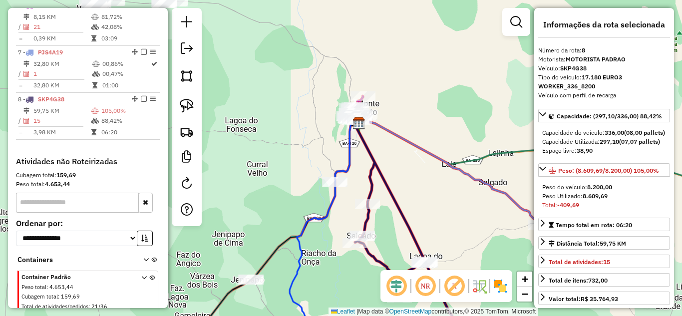
drag, startPoint x: 359, startPoint y: 88, endPoint x: 433, endPoint y: 198, distance: 133.2
click at [433, 198] on div "Janela de atendimento Grade de atendimento Capacidade Transportadoras Veículos …" at bounding box center [341, 158] width 682 height 316
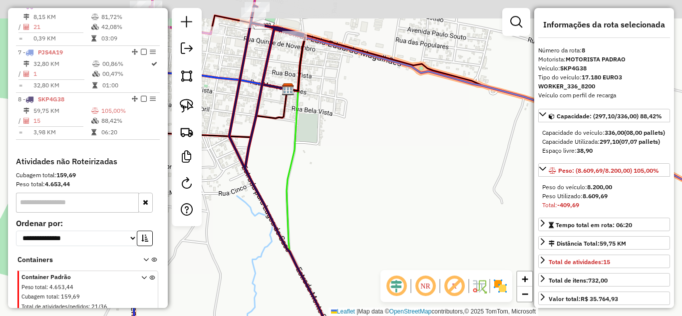
drag, startPoint x: 330, startPoint y: 94, endPoint x: 411, endPoint y: 183, distance: 120.2
click at [411, 183] on div "Janela de atendimento Grade de atendimento Capacidade Transportadoras Veículos …" at bounding box center [341, 158] width 682 height 316
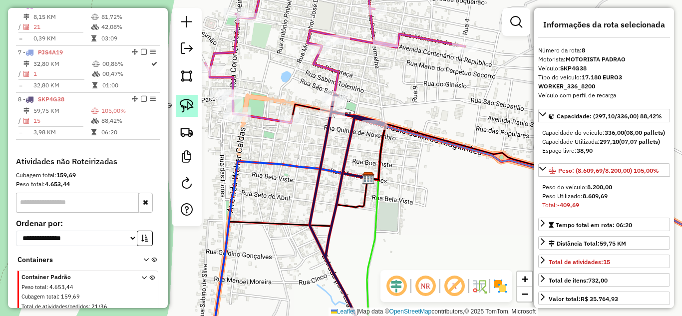
drag, startPoint x: 186, startPoint y: 103, endPoint x: 194, endPoint y: 102, distance: 8.6
click at [186, 103] on img at bounding box center [187, 106] width 14 height 14
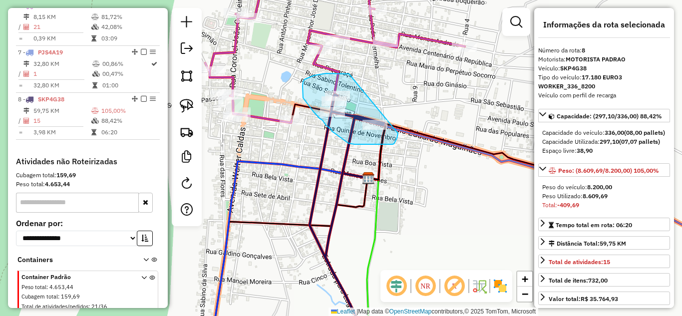
drag, startPoint x: 333, startPoint y: 73, endPoint x: 398, endPoint y: 131, distance: 87.0
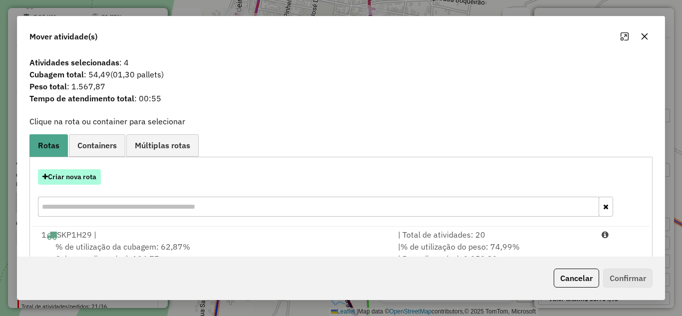
click at [64, 179] on button "Criar nova rota" at bounding box center [69, 176] width 63 height 15
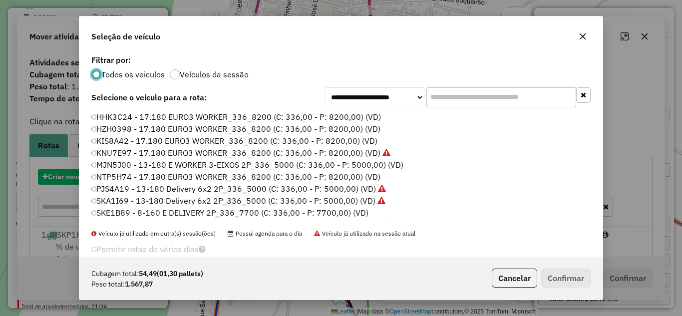
scroll to position [5, 3]
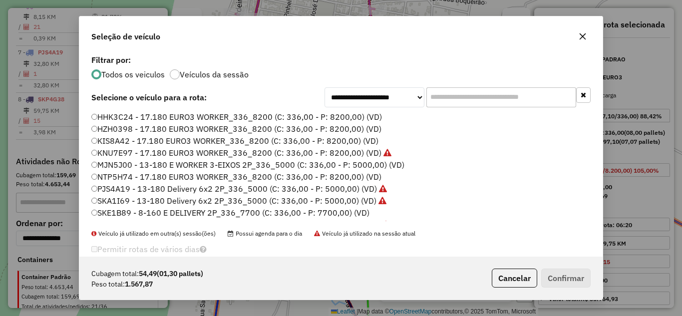
click at [134, 197] on label "SKA1I69 - 13-180 Delivery 6x2 2P_336_5000 (C: 336,00 - P: 5000,00) (VD)" at bounding box center [238, 201] width 295 height 12
click at [584, 37] on icon "button" at bounding box center [583, 36] width 6 height 6
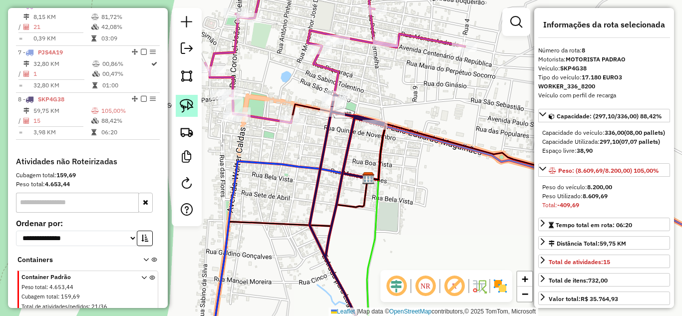
click at [188, 106] on img at bounding box center [187, 106] width 14 height 14
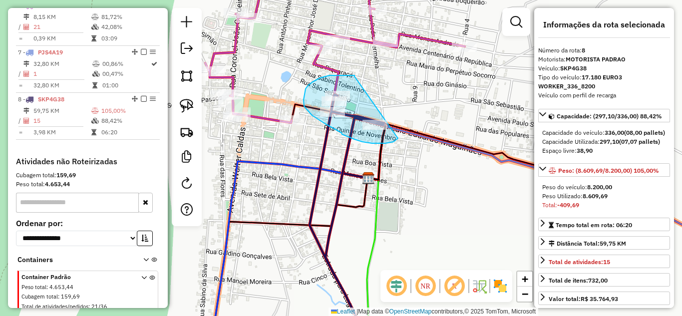
drag, startPoint x: 355, startPoint y: 76, endPoint x: 408, endPoint y: 122, distance: 69.8
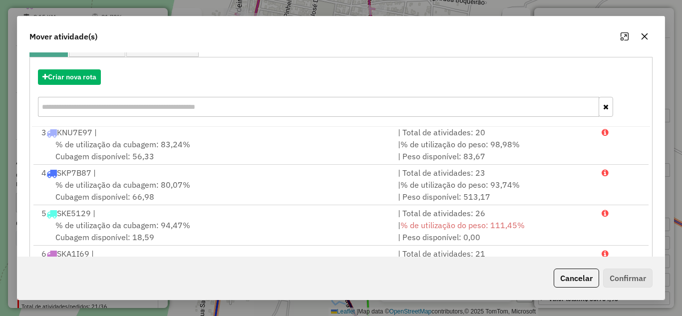
scroll to position [187, 0]
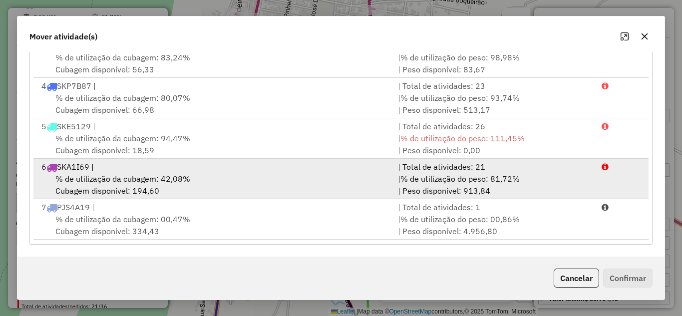
click at [159, 166] on div "6 SKA1I69 |" at bounding box center [213, 167] width 357 height 12
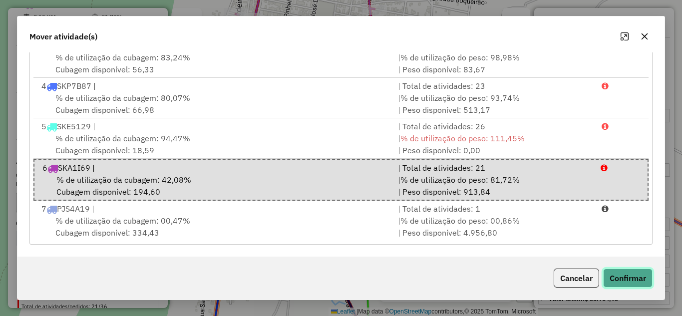
click at [633, 284] on button "Confirmar" at bounding box center [628, 278] width 49 height 19
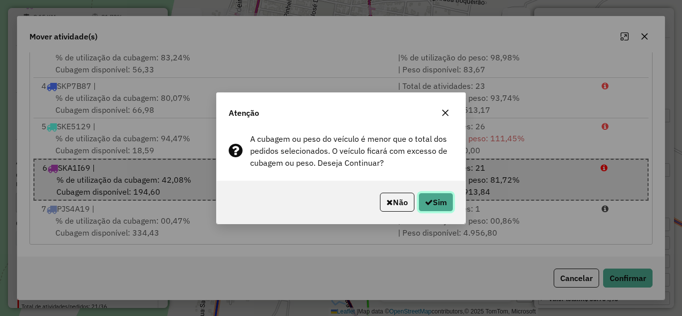
click at [436, 204] on button "Sim" at bounding box center [436, 202] width 35 height 19
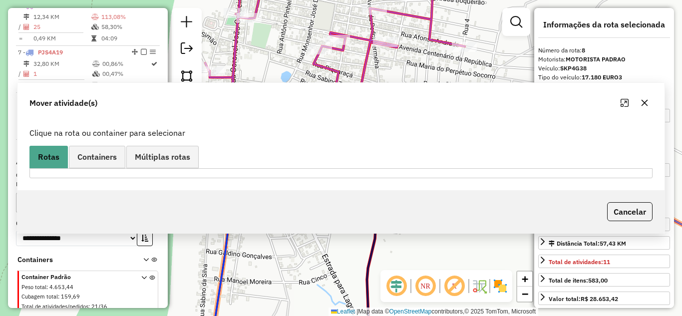
scroll to position [659, 0]
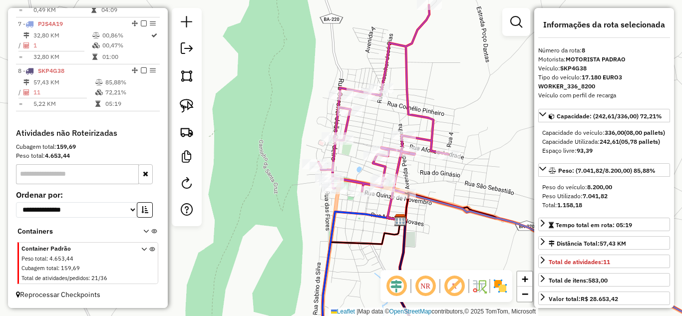
drag, startPoint x: 292, startPoint y: 227, endPoint x: 352, endPoint y: 259, distance: 67.3
click at [352, 259] on div "Janela de atendimento Grade de atendimento Capacidade Transportadoras Veículos …" at bounding box center [341, 158] width 682 height 316
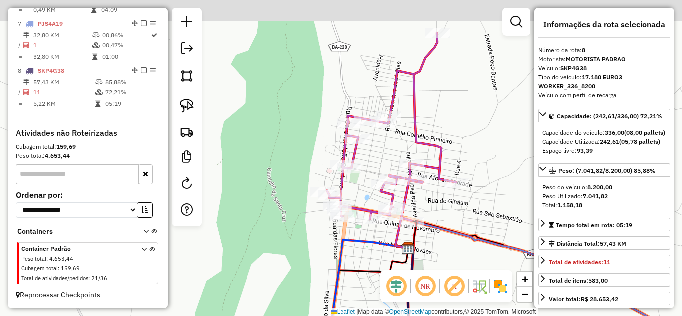
drag, startPoint x: 245, startPoint y: 213, endPoint x: 266, endPoint y: 264, distance: 55.8
click at [263, 263] on div "Janela de atendimento Grade de atendimento Capacidade Transportadoras Veículos …" at bounding box center [341, 158] width 682 height 316
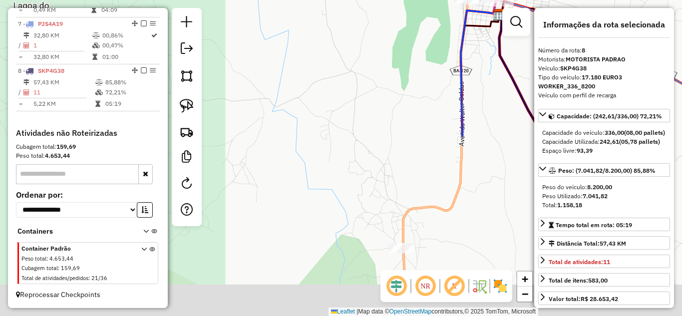
drag, startPoint x: 280, startPoint y: 267, endPoint x: 408, endPoint y: 80, distance: 226.4
click at [408, 80] on div "Janela de atendimento Grade de atendimento Capacidade Transportadoras Veículos …" at bounding box center [341, 158] width 682 height 316
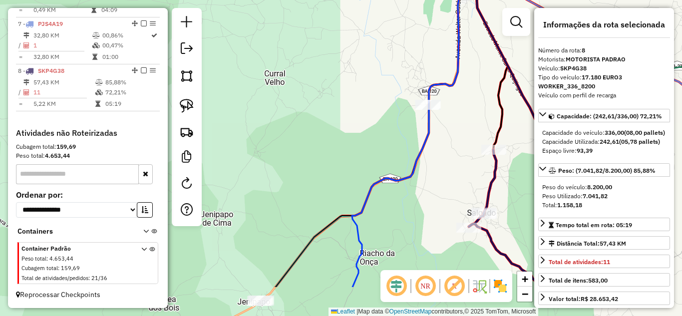
drag, startPoint x: 428, startPoint y: 192, endPoint x: 498, endPoint y: 60, distance: 149.1
click at [498, 60] on div "Janela de atendimento Grade de atendimento Capacidade Transportadoras Veículos …" at bounding box center [341, 158] width 682 height 316
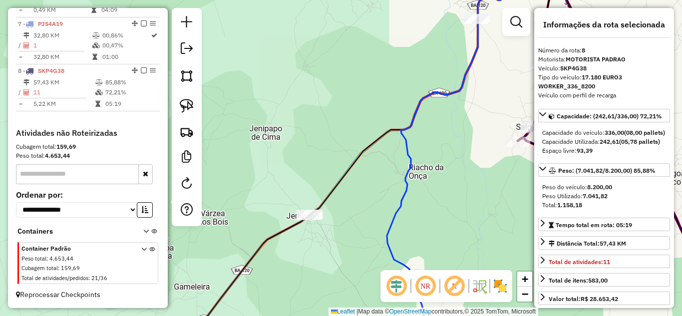
drag, startPoint x: 435, startPoint y: 159, endPoint x: 438, endPoint y: 96, distance: 63.0
click at [438, 96] on div "Janela de atendimento Grade de atendimento Capacidade Transportadoras Veículos …" at bounding box center [341, 158] width 682 height 316
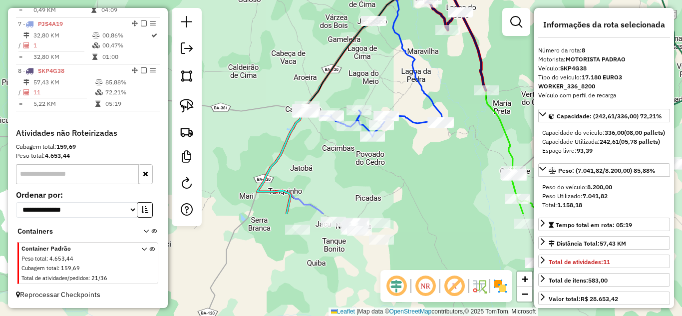
drag, startPoint x: 373, startPoint y: 203, endPoint x: 378, endPoint y: 69, distance: 134.0
click at [378, 69] on div "Janela de atendimento Grade de atendimento Capacidade Transportadoras Veículos …" at bounding box center [341, 158] width 682 height 316
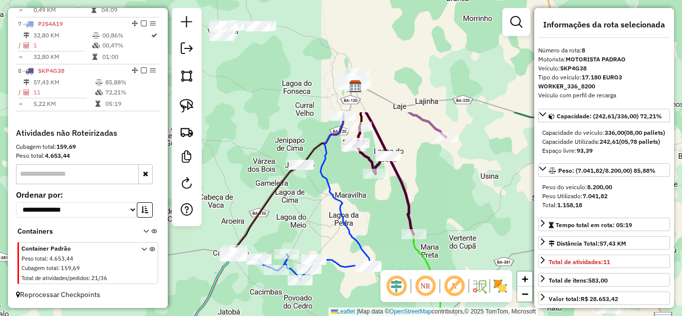
drag, startPoint x: 358, startPoint y: 62, endPoint x: 281, endPoint y: 210, distance: 166.7
click at [281, 210] on div "Janela de atendimento Grade de atendimento Capacidade Transportadoras Veículos …" at bounding box center [341, 158] width 682 height 316
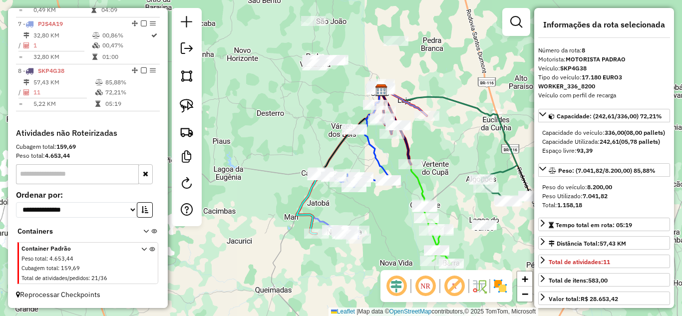
drag, startPoint x: 456, startPoint y: 206, endPoint x: 446, endPoint y: 153, distance: 54.0
click at [446, 153] on div "Janela de atendimento Grade de atendimento Capacidade Transportadoras Veículos …" at bounding box center [341, 158] width 682 height 316
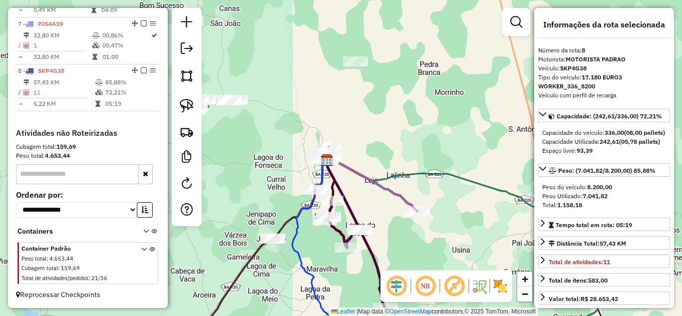
drag, startPoint x: 395, startPoint y: 110, endPoint x: 279, endPoint y: 263, distance: 191.9
click at [279, 263] on div "Janela de atendimento Grade de atendimento Capacidade Transportadoras Veículos …" at bounding box center [341, 158] width 682 height 316
click at [356, 71] on div "Janela de atendimento Grade de atendimento Capacidade Transportadoras Veículos …" at bounding box center [341, 158] width 682 height 316
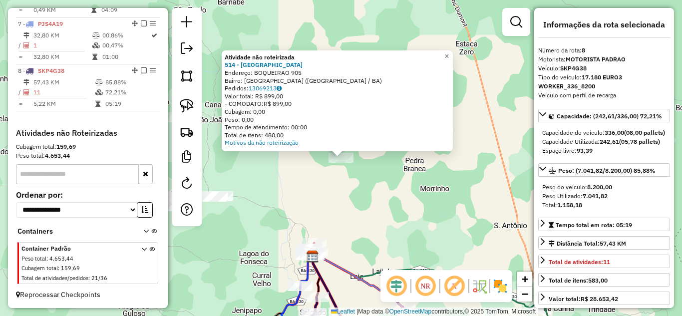
click at [280, 265] on div "Atividade não roteirizada 514 - BAR DO [GEOGRAPHIC_DATA] Endereço: BOQUEIRAO 90…" at bounding box center [341, 158] width 682 height 316
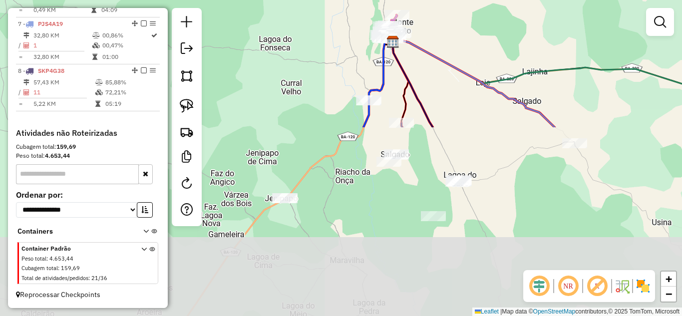
drag, startPoint x: 325, startPoint y: 292, endPoint x: 418, endPoint y: 71, distance: 239.4
click at [418, 71] on div "Janela de atendimento Grade de atendimento Capacidade Transportadoras Veículos …" at bounding box center [341, 158] width 682 height 316
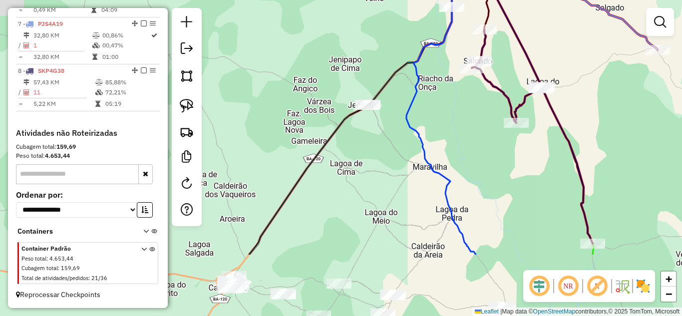
drag, startPoint x: 296, startPoint y: 244, endPoint x: 380, endPoint y: 153, distance: 123.8
click at [380, 153] on div "Janela de atendimento Grade de atendimento Capacidade Transportadoras Veículos …" at bounding box center [341, 158] width 682 height 316
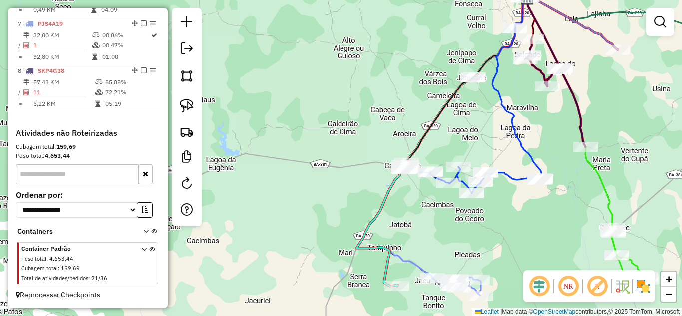
drag, startPoint x: 372, startPoint y: 186, endPoint x: 459, endPoint y: 155, distance: 92.3
click at [459, 155] on div "Janela de atendimento Grade de atendimento Capacidade Transportadoras Veículos …" at bounding box center [341, 158] width 682 height 316
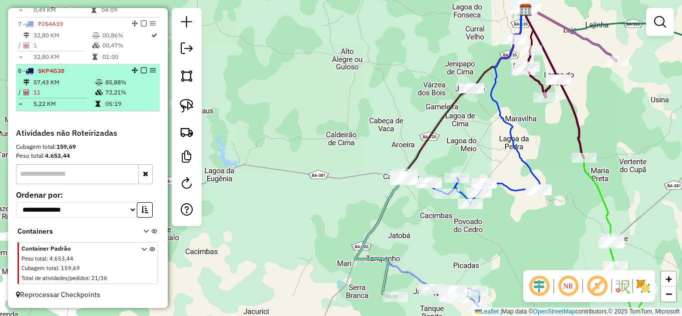
click at [53, 84] on td "57,43 KM" at bounding box center [64, 82] width 62 height 10
select select "*********"
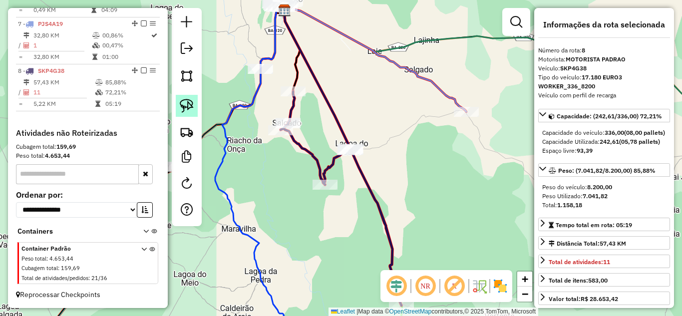
drag, startPoint x: 191, startPoint y: 101, endPoint x: 192, endPoint y: 95, distance: 6.1
click at [191, 100] on img at bounding box center [187, 106] width 14 height 14
drag, startPoint x: 241, startPoint y: 47, endPoint x: 286, endPoint y: 68, distance: 49.6
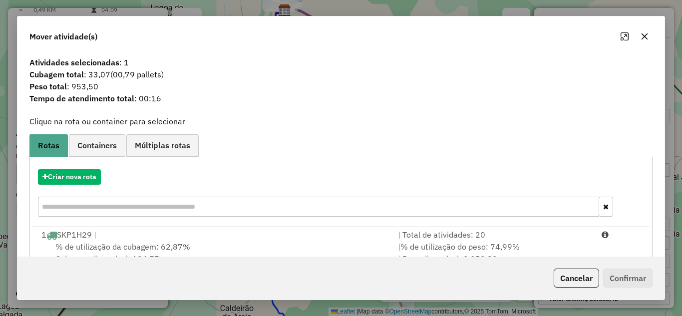
click at [642, 36] on icon "button" at bounding box center [645, 36] width 8 height 8
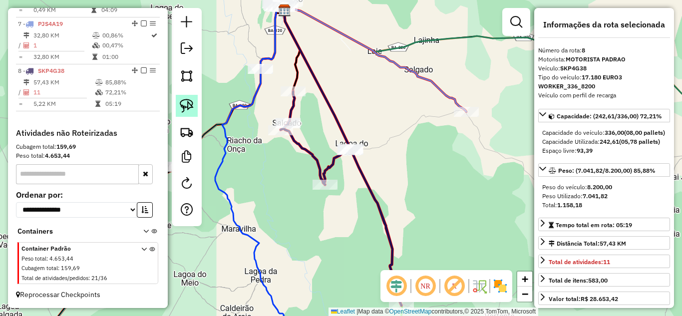
click at [184, 104] on img at bounding box center [187, 106] width 14 height 14
drag, startPoint x: 262, startPoint y: 46, endPoint x: 278, endPoint y: 82, distance: 39.6
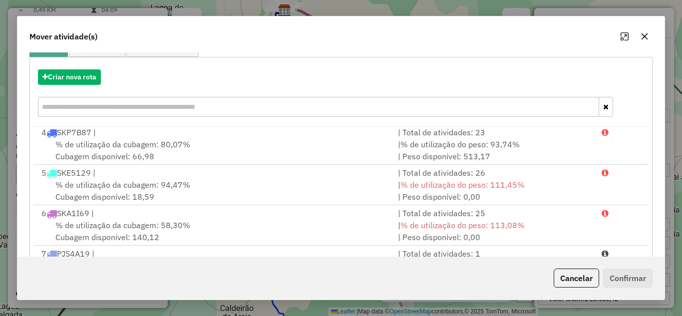
scroll to position [187, 0]
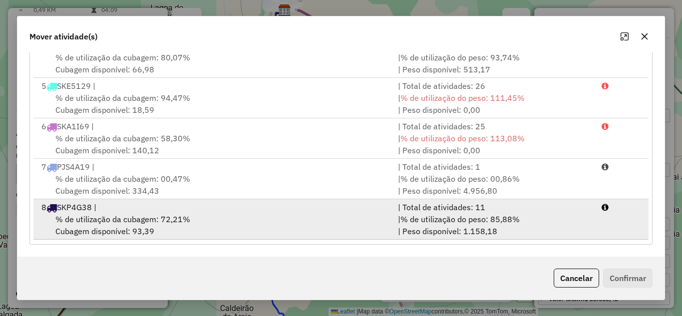
click at [163, 218] on span "% de utilização da cubagem: 72,21%" at bounding box center [122, 219] width 135 height 10
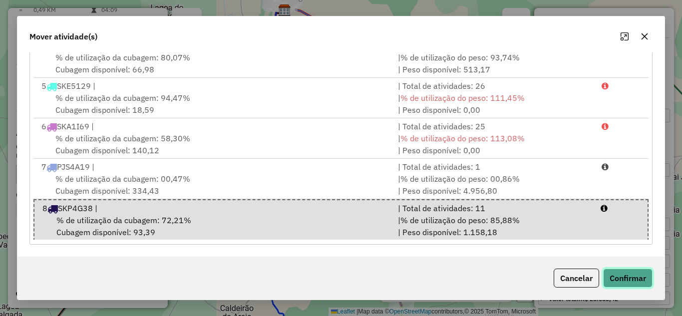
click at [629, 276] on button "Confirmar" at bounding box center [628, 278] width 49 height 19
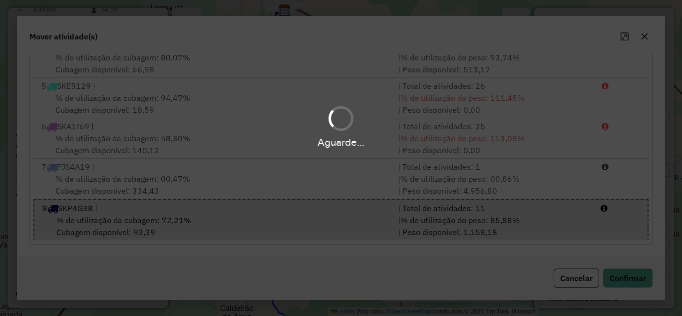
scroll to position [0, 0]
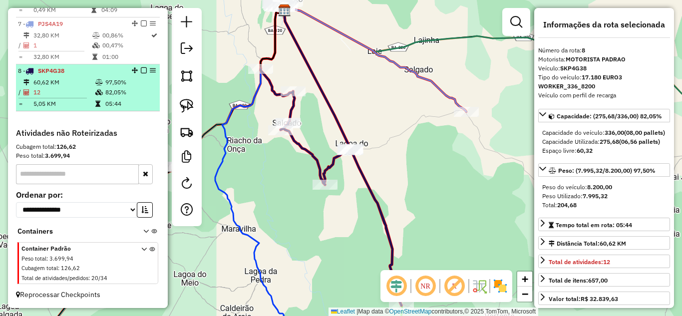
click at [51, 77] on td "60,62 KM" at bounding box center [64, 82] width 62 height 10
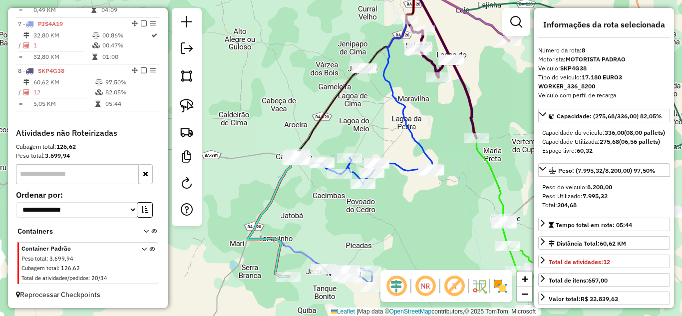
drag, startPoint x: 286, startPoint y: 193, endPoint x: 373, endPoint y: 127, distance: 109.1
click at [373, 127] on div "Janela de atendimento Grade de atendimento Capacidade Transportadoras Veículos …" at bounding box center [341, 158] width 682 height 316
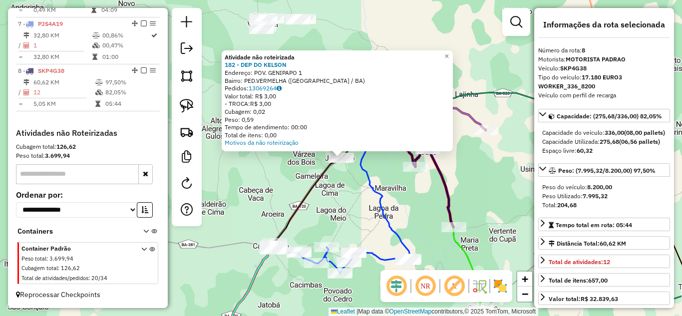
click at [324, 201] on div "Atividade não roteirizada 182 - DEP DO KELSON Endereço: POV. GENIPAPO 1 Bairro:…" at bounding box center [341, 158] width 682 height 316
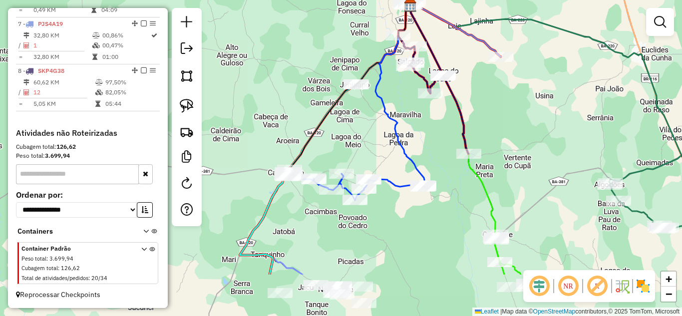
drag, startPoint x: 303, startPoint y: 237, endPoint x: 318, endPoint y: 163, distance: 75.0
click at [318, 163] on div "Janela de atendimento Grade de atendimento Capacidade Transportadoras Veículos …" at bounding box center [341, 158] width 682 height 316
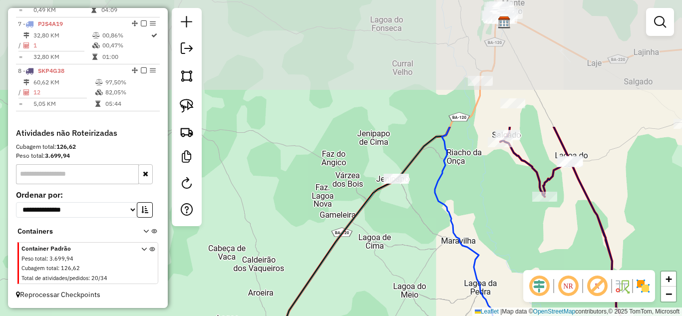
drag, startPoint x: 414, startPoint y: 138, endPoint x: 428, endPoint y: 254, distance: 116.7
click at [435, 285] on div "Janela de atendimento Grade de atendimento Capacidade Transportadoras Veículos …" at bounding box center [341, 158] width 682 height 316
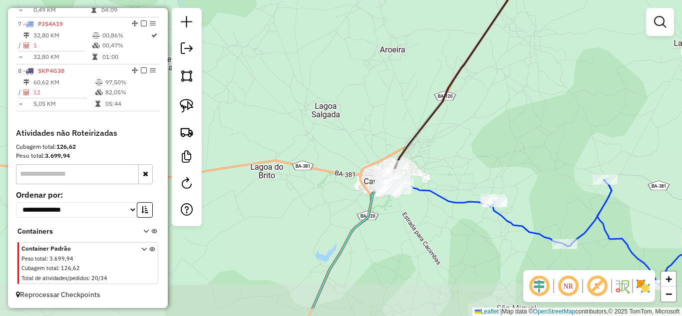
drag, startPoint x: 384, startPoint y: 204, endPoint x: 435, endPoint y: 166, distance: 63.6
click at [435, 166] on div "Janela de atendimento Grade de atendimento Capacidade Transportadoras Veículos …" at bounding box center [341, 158] width 682 height 316
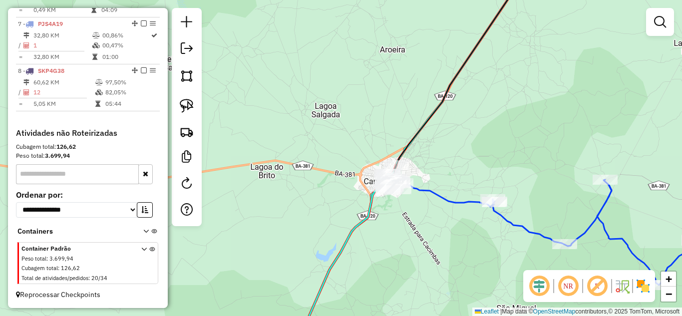
drag, startPoint x: 186, startPoint y: 105, endPoint x: 215, endPoint y: 109, distance: 29.3
click at [184, 106] on img at bounding box center [187, 106] width 14 height 14
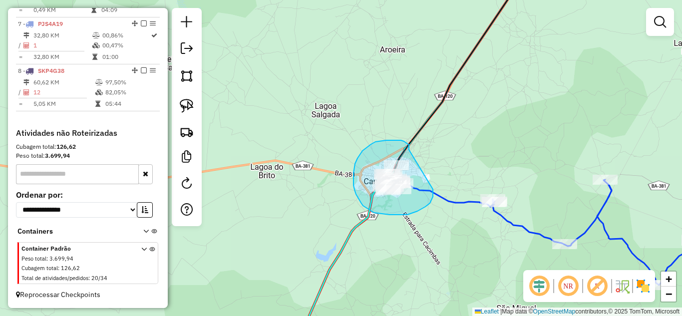
drag, startPoint x: 405, startPoint y: 142, endPoint x: 433, endPoint y: 189, distance: 54.7
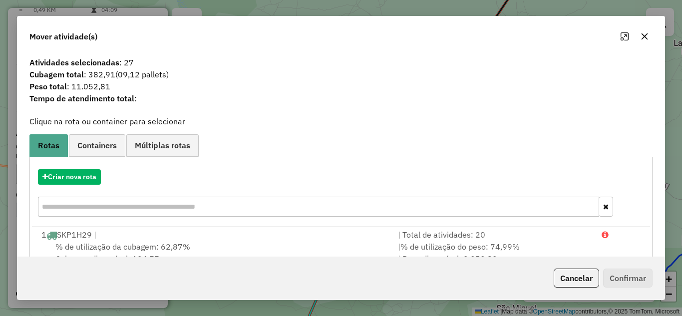
click at [643, 40] on button "button" at bounding box center [645, 36] width 16 height 16
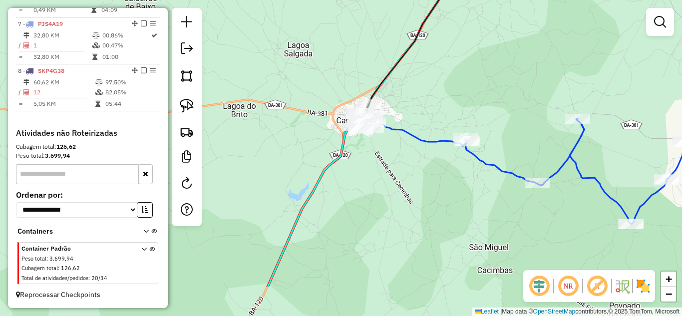
drag, startPoint x: 538, startPoint y: 204, endPoint x: 504, endPoint y: 128, distance: 82.5
click at [505, 128] on div "Janela de atendimento Grade de atendimento Capacidade Transportadoras Veículos …" at bounding box center [341, 158] width 682 height 316
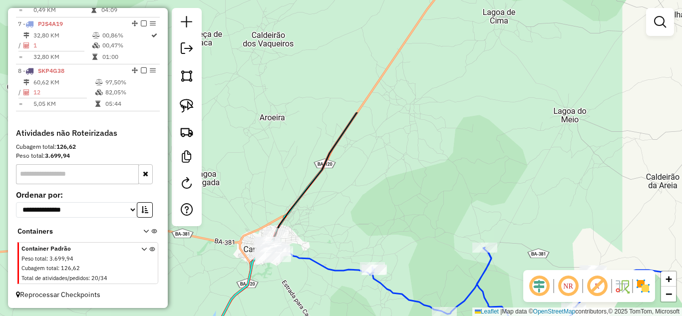
drag, startPoint x: 462, startPoint y: 71, endPoint x: 375, endPoint y: 215, distance: 168.4
click at [375, 215] on div "Janela de atendimento Grade de atendimento Capacidade Transportadoras Veículos …" at bounding box center [341, 158] width 682 height 316
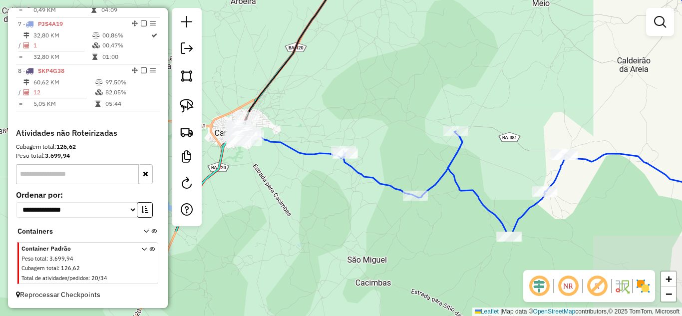
drag, startPoint x: 433, startPoint y: 119, endPoint x: 415, endPoint y: 53, distance: 68.4
click at [415, 53] on div "Janela de atendimento Grade de atendimento Capacidade Transportadoras Veículos …" at bounding box center [341, 158] width 682 height 316
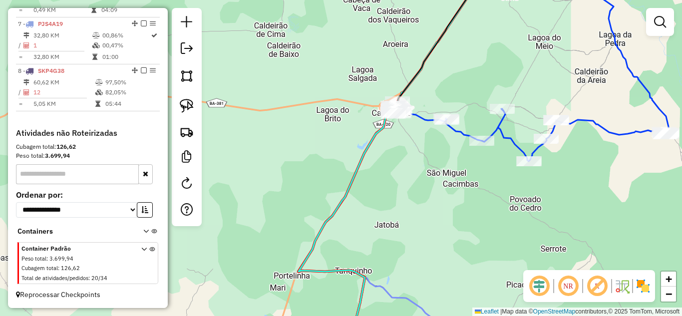
scroll to position [492, 0]
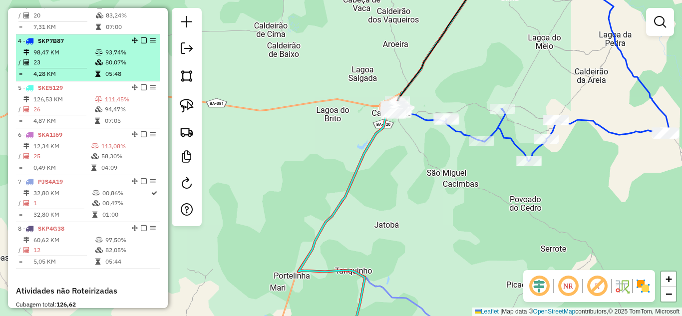
click at [52, 57] on td "98,47 KM" at bounding box center [64, 52] width 62 height 10
select select "*********"
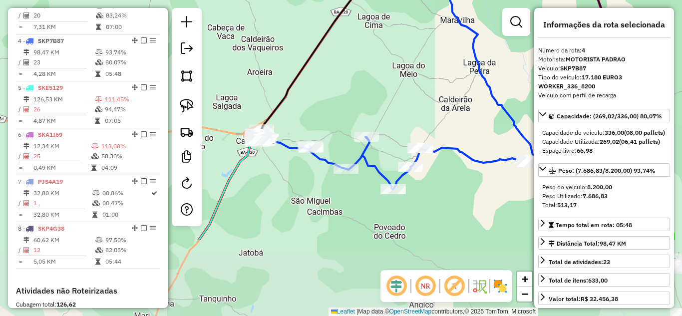
drag, startPoint x: 305, startPoint y: 214, endPoint x: 322, endPoint y: 106, distance: 109.3
click at [322, 106] on div "Janela de atendimento Grade de atendimento Capacidade Transportadoras Veículos …" at bounding box center [341, 158] width 682 height 316
click at [173, 108] on div at bounding box center [187, 117] width 30 height 218
click at [184, 107] on img at bounding box center [187, 106] width 14 height 14
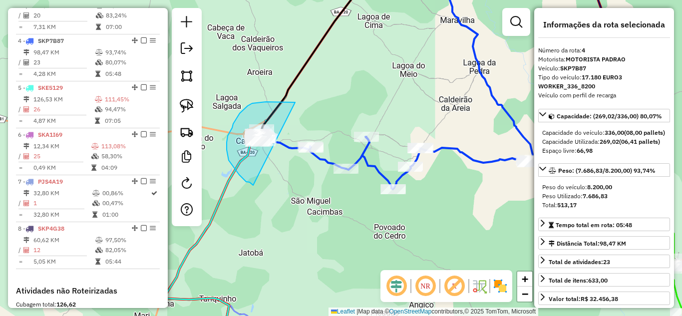
drag, startPoint x: 287, startPoint y: 102, endPoint x: 253, endPoint y: 185, distance: 89.9
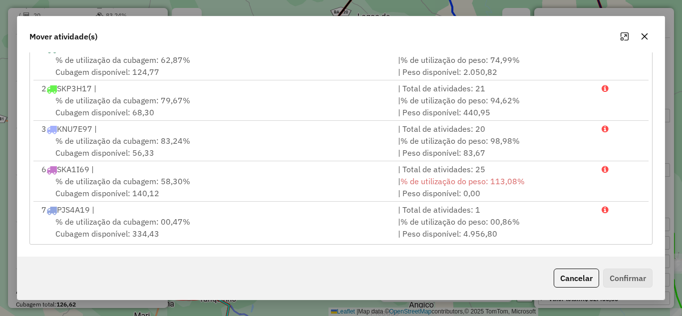
scroll to position [20, 0]
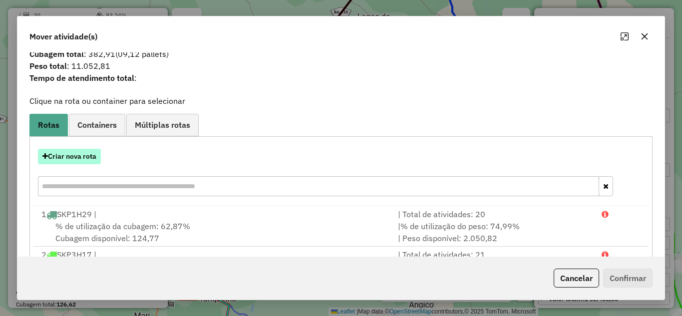
click at [78, 156] on button "Criar nova rota" at bounding box center [69, 156] width 63 height 15
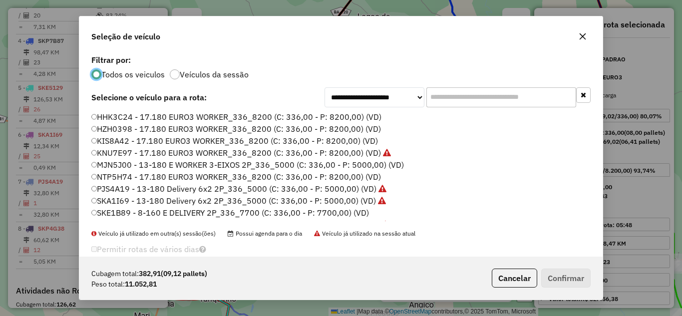
scroll to position [66, 0]
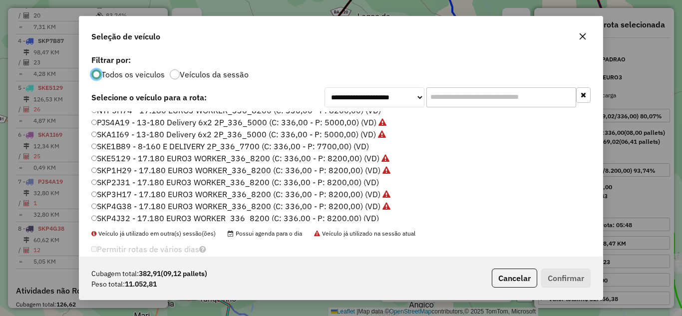
click at [169, 145] on label "SKE1B89 - 8-160 E DELIVERY 2P_336_7700 (C: 336,00 - P: 7700,00) (VD)" at bounding box center [230, 146] width 278 height 12
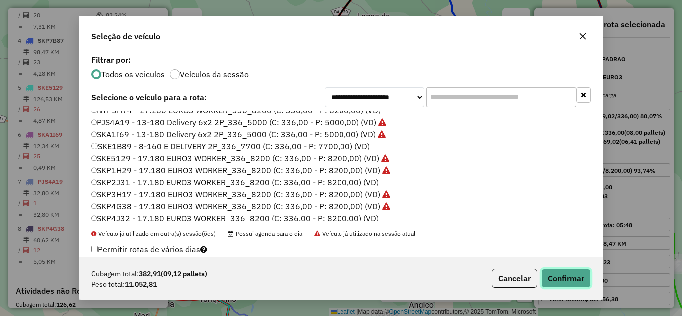
click at [572, 274] on button "Confirmar" at bounding box center [566, 278] width 49 height 19
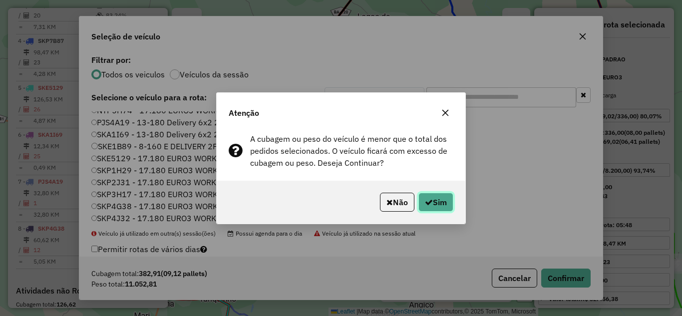
click at [419, 204] on button "Sim" at bounding box center [436, 202] width 35 height 19
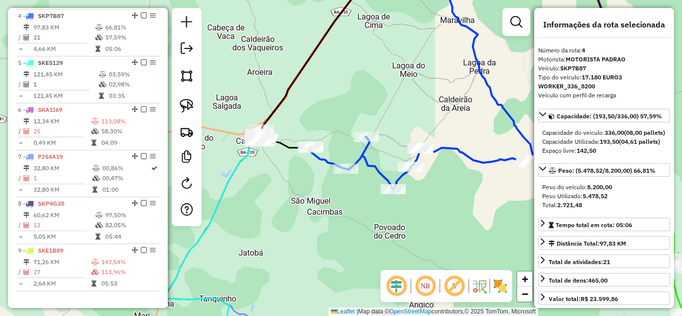
scroll to position [528, 0]
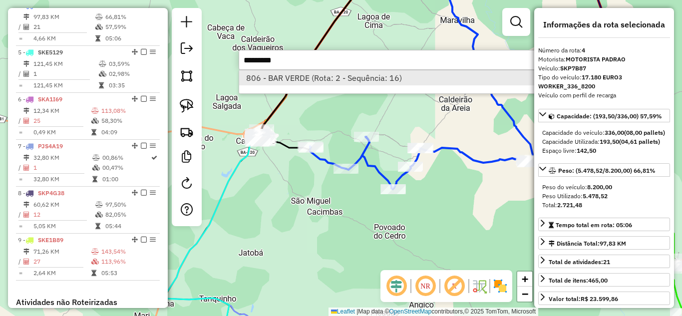
type input "*********"
click at [318, 83] on li "806 - BAR VERDE (Rota: 2 - Sequência: 16)" at bounding box center [388, 77] width 299 height 15
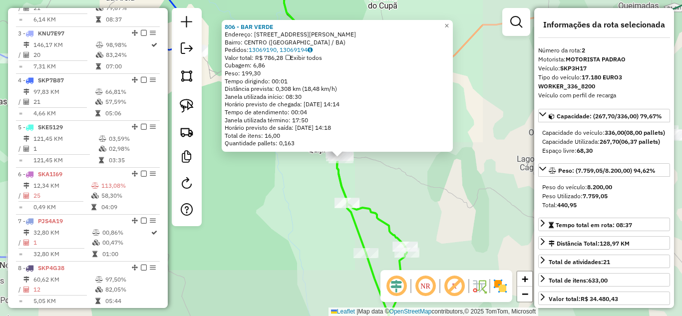
scroll to position [434, 0]
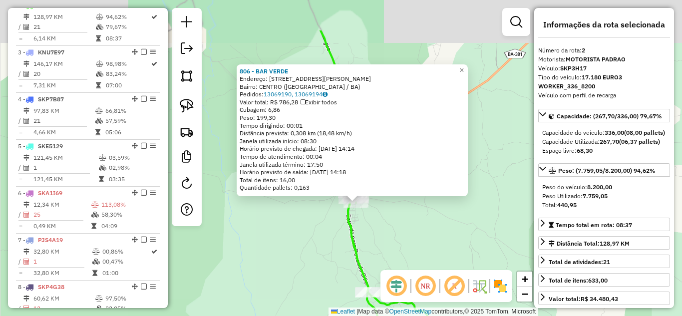
drag, startPoint x: 323, startPoint y: 169, endPoint x: 400, endPoint y: 209, distance: 86.0
click at [408, 234] on div "806 - BAR VERDE Endereço: [STREET_ADDRESS][PERSON_NAME] Bairro: CENTRO ([GEOGRA…" at bounding box center [341, 158] width 682 height 316
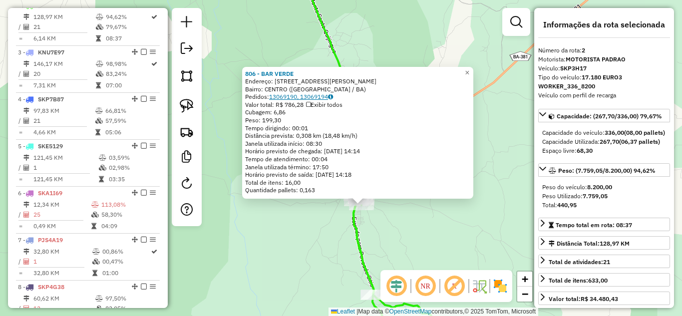
click at [299, 97] on link "13069190, 13069194" at bounding box center [301, 96] width 64 height 7
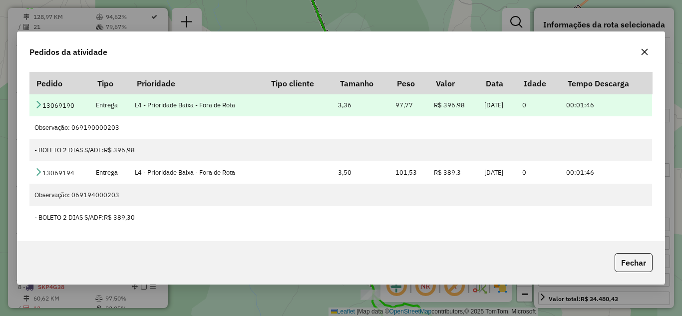
click at [46, 104] on td "13069190" at bounding box center [59, 105] width 61 height 22
click at [43, 104] on td "13069190" at bounding box center [59, 105] width 61 height 22
click at [31, 106] on td "13069190" at bounding box center [59, 105] width 61 height 22
click at [42, 101] on td "13069190" at bounding box center [59, 105] width 61 height 22
click at [42, 103] on icon at bounding box center [38, 104] width 8 height 8
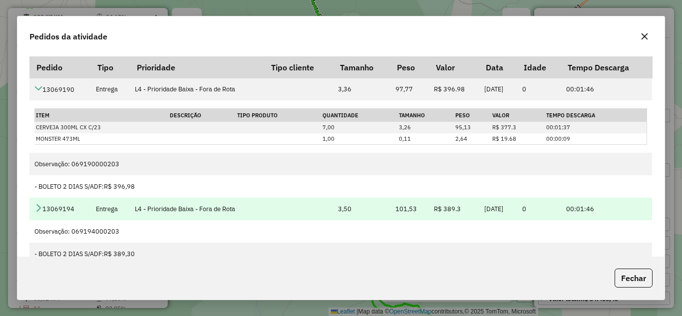
click at [43, 208] on td "13069194" at bounding box center [59, 209] width 61 height 22
click at [41, 207] on icon at bounding box center [38, 208] width 8 height 8
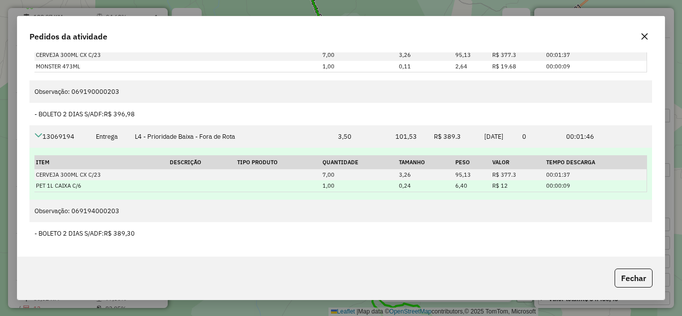
scroll to position [0, 0]
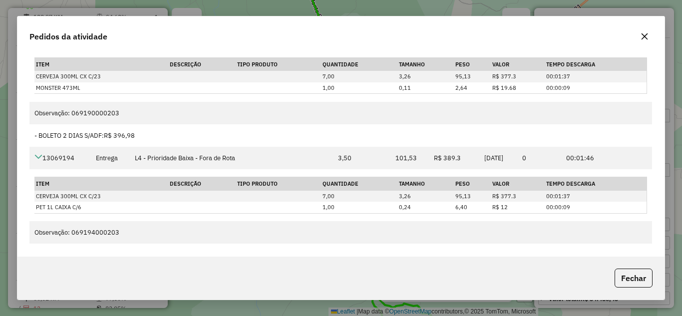
click at [639, 33] on button "button" at bounding box center [645, 36] width 16 height 16
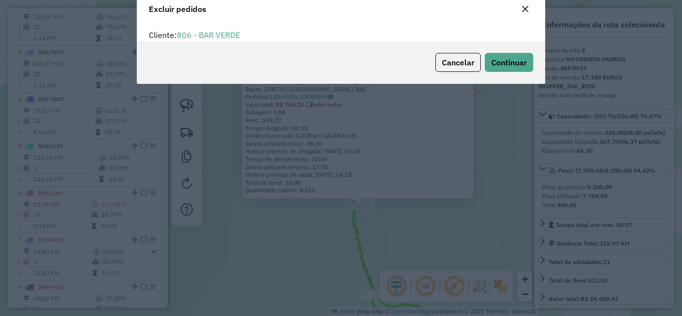
scroll to position [6, 3]
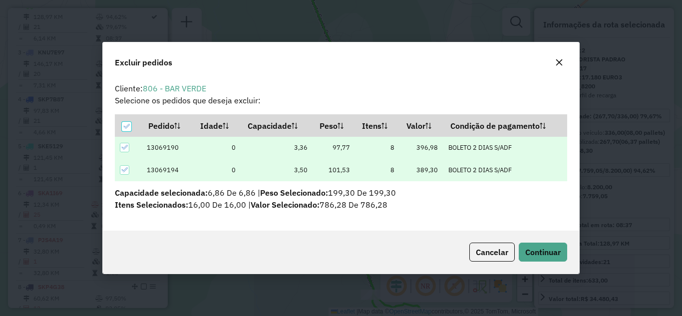
click at [126, 148] on icon at bounding box center [124, 147] width 7 height 7
click at [544, 254] on span "Continuar" at bounding box center [543, 252] width 35 height 10
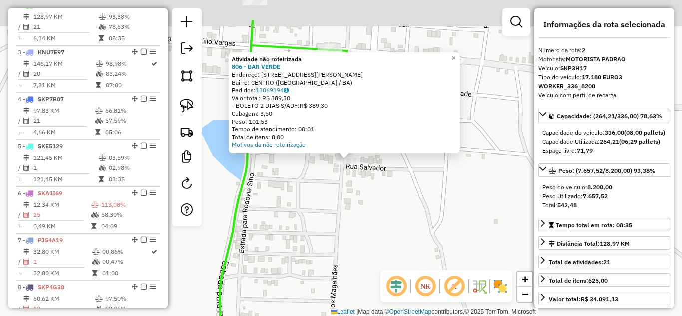
drag, startPoint x: 333, startPoint y: 138, endPoint x: 351, endPoint y: 190, distance: 55.5
click at [351, 190] on div "Atividade não roteirizada 806 - BAR VERDE Endereço: [STREET_ADDRESS][PERSON_NAM…" at bounding box center [341, 158] width 682 height 316
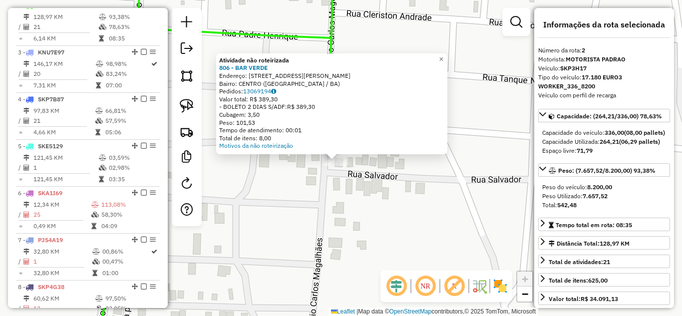
click at [346, 181] on div "Atividade não roteirizada 806 - BAR VERDE Endereço: [STREET_ADDRESS][PERSON_NAM…" at bounding box center [341, 158] width 682 height 316
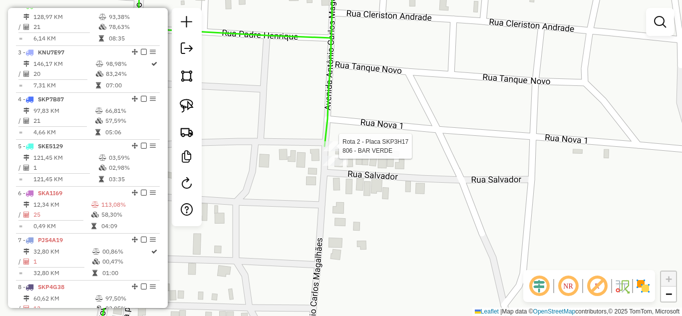
select select "*********"
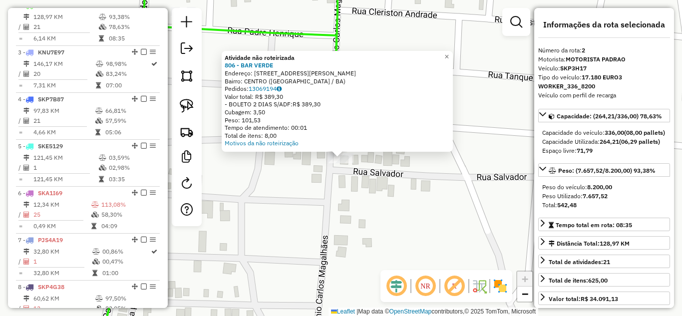
click at [375, 190] on div "Atividade não roteirizada 806 - BAR VERDE Endereço: [STREET_ADDRESS][PERSON_NAM…" at bounding box center [341, 158] width 682 height 316
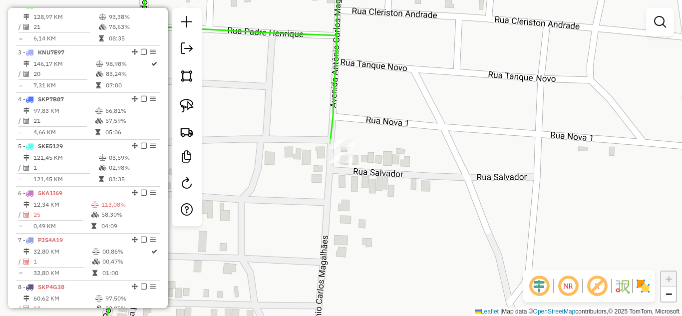
drag, startPoint x: 185, startPoint y: 110, endPoint x: 207, endPoint y: 120, distance: 24.6
click at [185, 110] on img at bounding box center [187, 106] width 14 height 14
drag, startPoint x: 318, startPoint y: 162, endPoint x: 326, endPoint y: 150, distance: 14.7
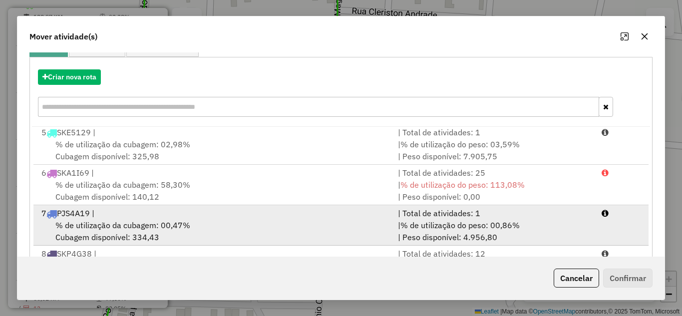
scroll to position [31, 0]
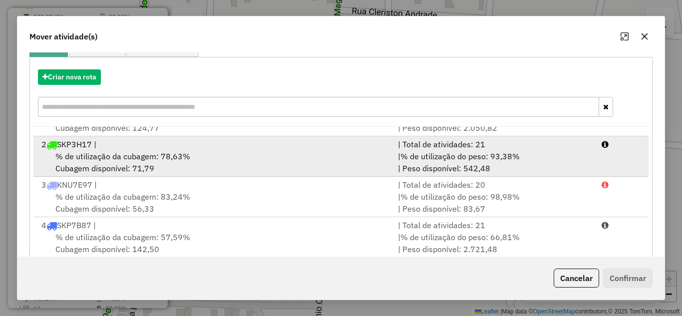
click at [193, 164] on div "% de utilização da cubagem: 78,63% Cubagem disponível: 71,79" at bounding box center [213, 162] width 357 height 24
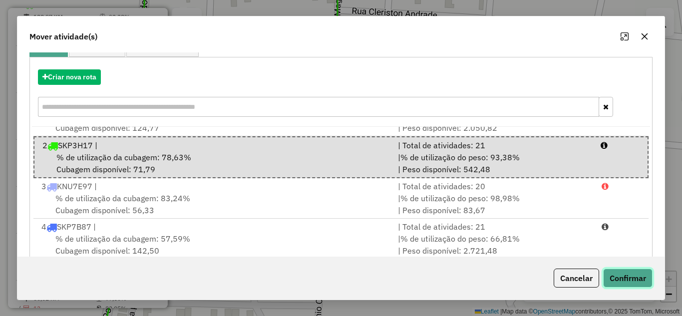
click at [636, 284] on button "Confirmar" at bounding box center [628, 278] width 49 height 19
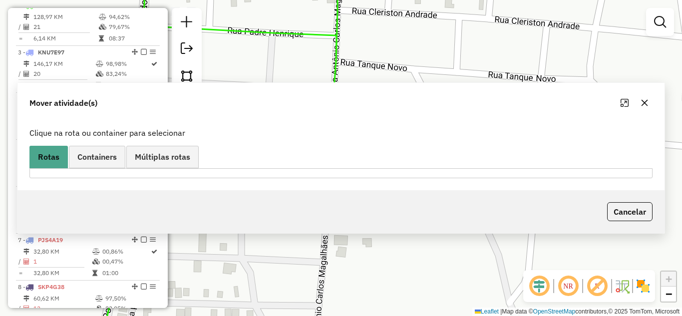
scroll to position [0, 0]
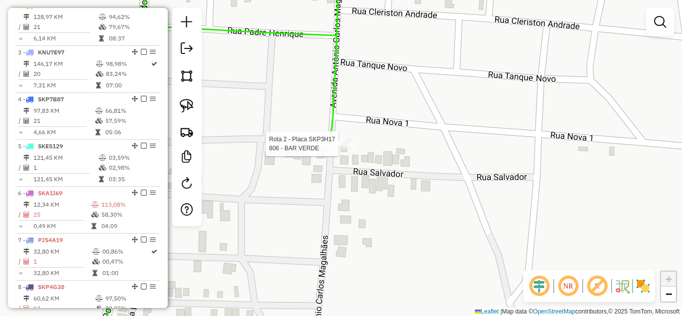
select select "*********"
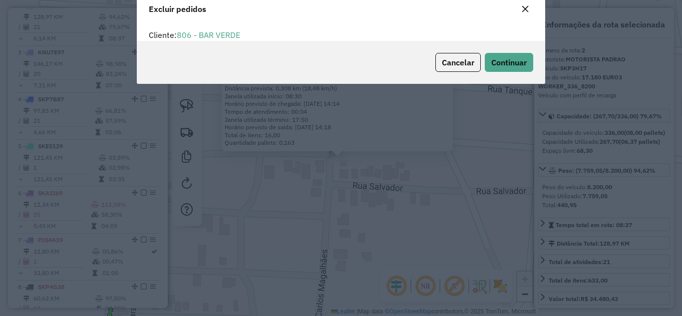
scroll to position [6, 3]
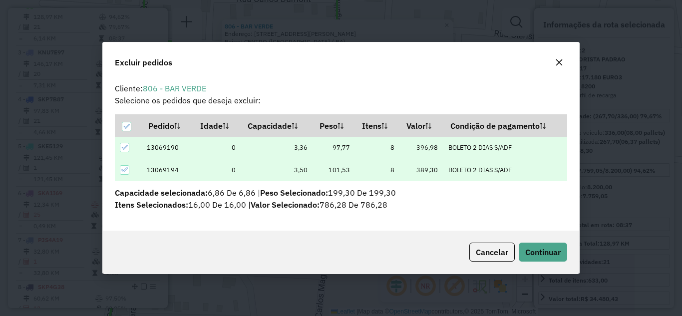
click at [120, 144] on div at bounding box center [124, 147] width 9 height 9
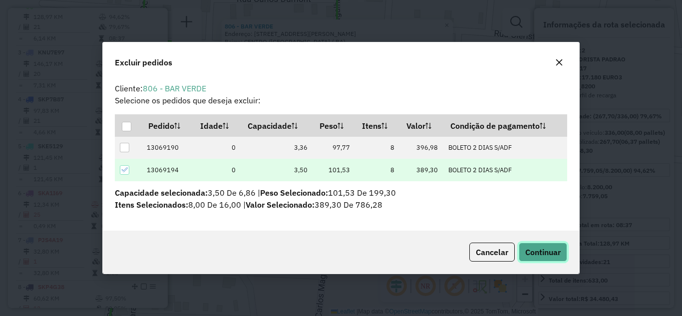
click at [546, 249] on span "Continuar" at bounding box center [543, 252] width 35 height 10
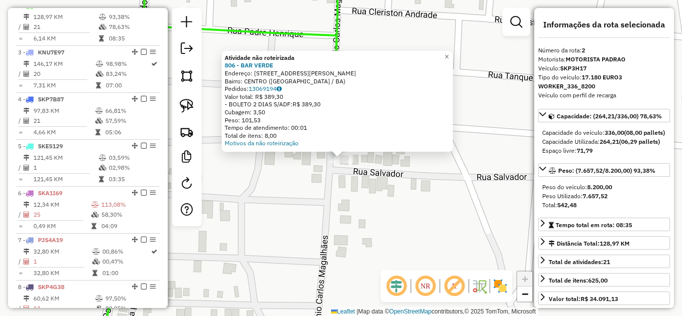
click at [358, 194] on div "Atividade não roteirizada 806 - BAR VERDE Endereço: [STREET_ADDRESS][PERSON_NAM…" at bounding box center [341, 158] width 682 height 316
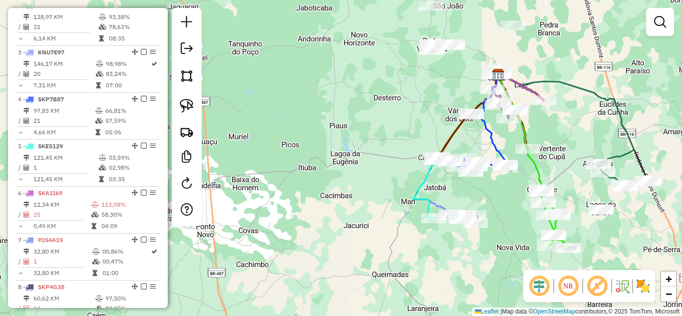
drag, startPoint x: 462, startPoint y: 85, endPoint x: 578, endPoint y: 163, distance: 139.5
click at [578, 163] on div "Janela de atendimento Grade de atendimento Capacidade Transportadoras Veículos …" at bounding box center [341, 158] width 682 height 316
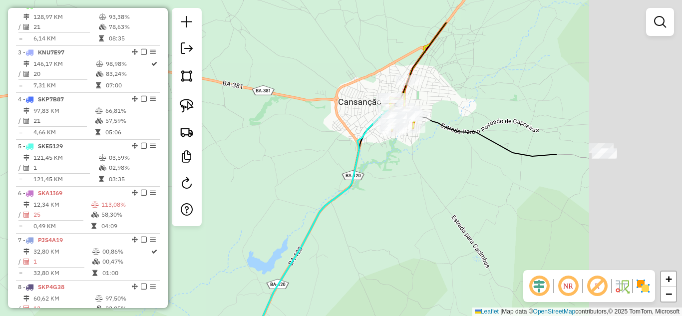
drag, startPoint x: 617, startPoint y: 141, endPoint x: 424, endPoint y: 196, distance: 201.1
click at [424, 195] on div "Rota 1 - Placa SKP1H29 288 - MERC [PERSON_NAME] 1 - Placa SKP1H29 545 - BAR ESP…" at bounding box center [341, 158] width 682 height 316
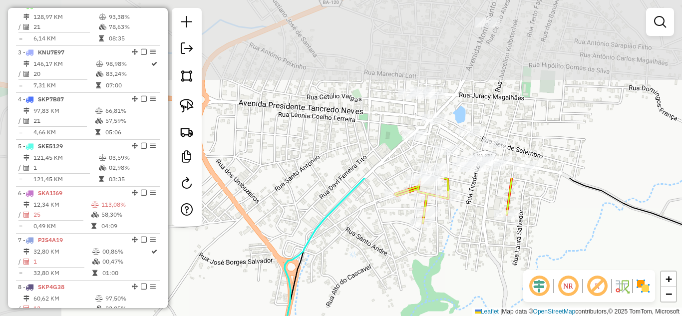
drag, startPoint x: 423, startPoint y: 149, endPoint x: 521, endPoint y: 330, distance: 206.3
click at [521, 316] on html "Aguarde... Pop-up bloqueado! Seu navegador bloqueou automáticamente a abertura …" at bounding box center [341, 158] width 682 height 316
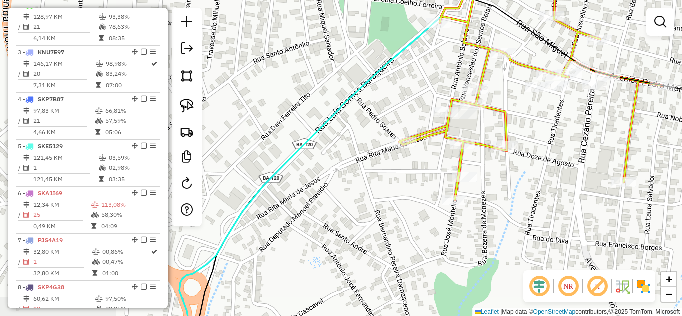
drag, startPoint x: 436, startPoint y: 222, endPoint x: 552, endPoint y: 209, distance: 117.1
click at [552, 209] on div "Rota 1 - Placa SKP1H29 288 - MERC [PERSON_NAME] 1 - Placa SKP1H29 545 - BAR ESP…" at bounding box center [341, 158] width 682 height 316
click at [188, 105] on img at bounding box center [187, 106] width 14 height 14
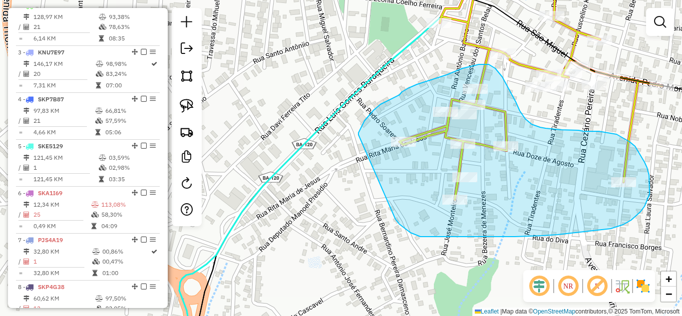
drag, startPoint x: 359, startPoint y: 135, endPoint x: 395, endPoint y: 219, distance: 91.3
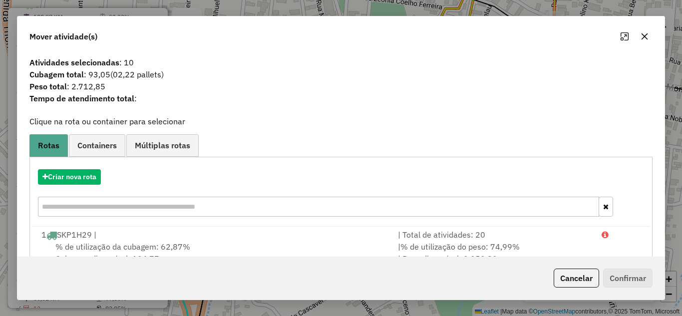
click at [634, 35] on div at bounding box center [635, 36] width 36 height 16
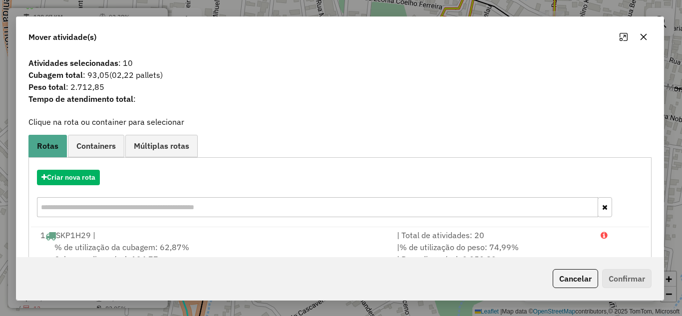
click at [650, 38] on button "button" at bounding box center [644, 37] width 16 height 16
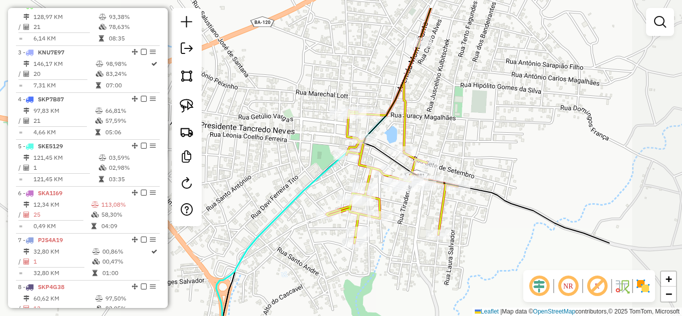
drag, startPoint x: 569, startPoint y: 89, endPoint x: 429, endPoint y: 138, distance: 148.1
click at [429, 138] on div "Janela de atendimento Grade de atendimento Capacidade Transportadoras Veículos …" at bounding box center [341, 158] width 682 height 316
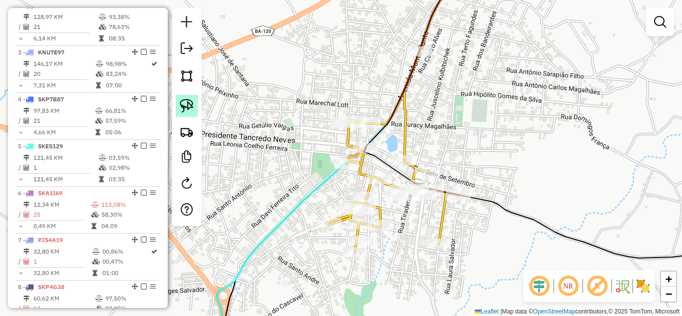
click at [184, 105] on img at bounding box center [187, 106] width 14 height 14
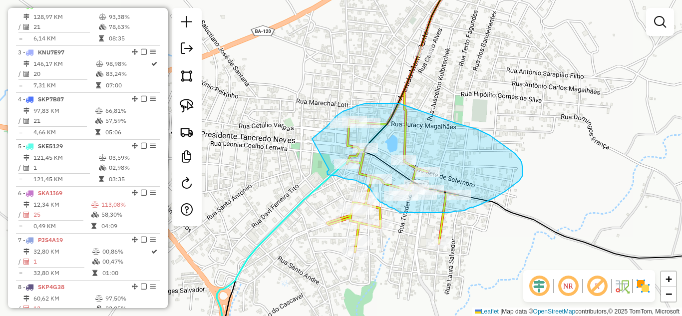
drag, startPoint x: 312, startPoint y: 139, endPoint x: 330, endPoint y: 170, distance: 35.6
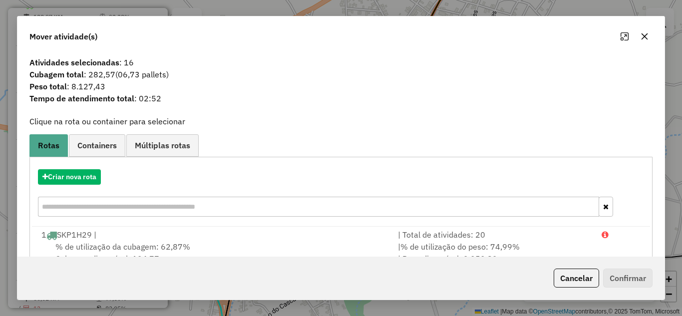
click at [644, 34] on icon "button" at bounding box center [645, 36] width 8 height 8
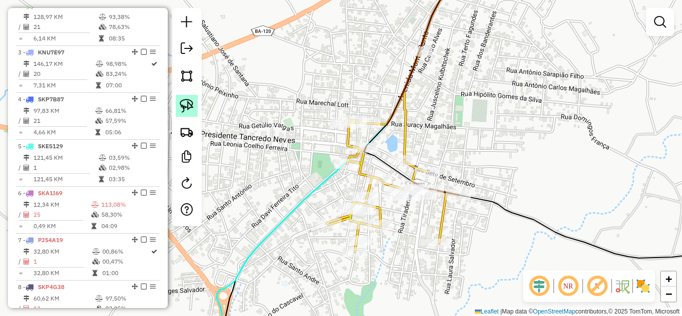
click at [185, 102] on img at bounding box center [187, 106] width 14 height 14
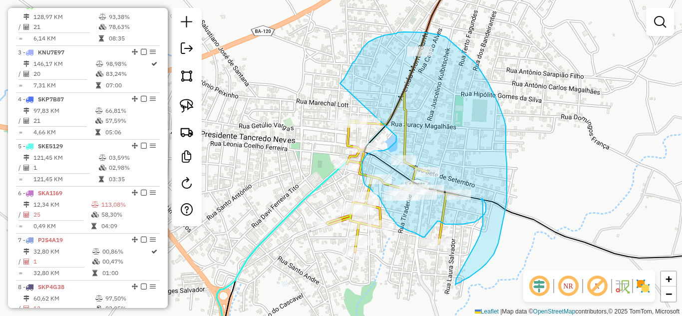
drag, startPoint x: 340, startPoint y: 83, endPoint x: 397, endPoint y: 136, distance: 77.4
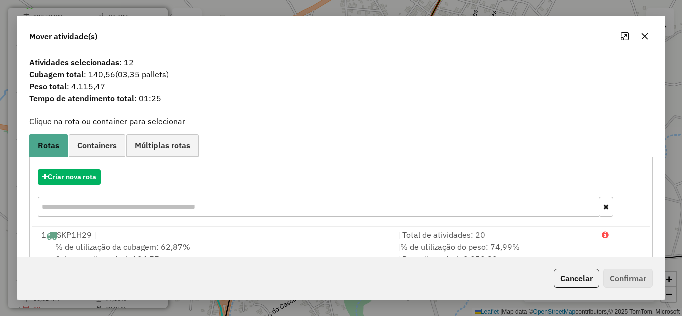
click at [645, 36] on icon "button" at bounding box center [645, 36] width 6 height 6
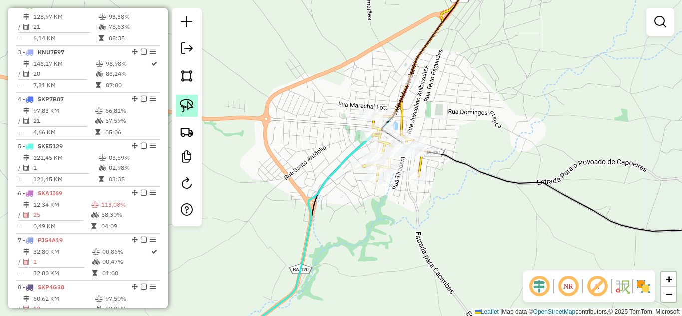
click at [187, 104] on img at bounding box center [187, 106] width 14 height 14
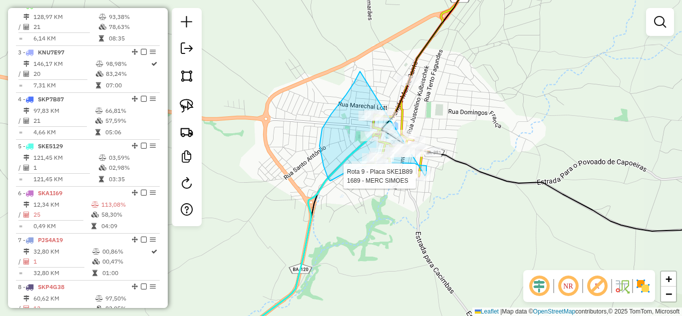
click at [425, 176] on div "Rota 9 - Placa SKE1B89 1689 - MERC SIMOES Janela de atendimento Grade de atendi…" at bounding box center [341, 158] width 682 height 316
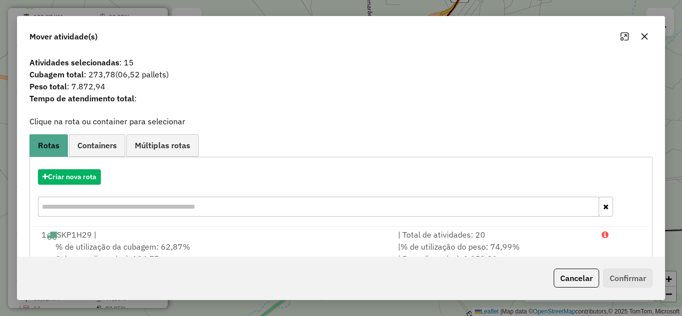
click at [642, 36] on icon "button" at bounding box center [645, 36] width 8 height 8
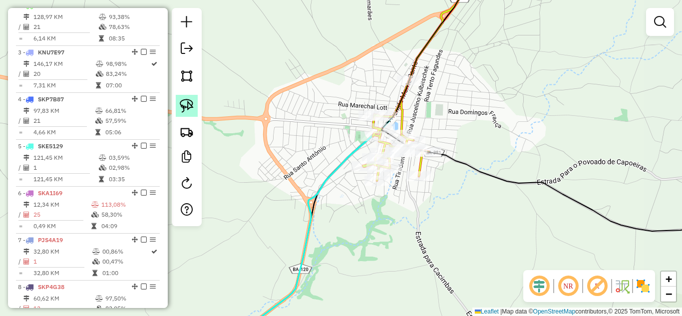
click at [183, 103] on img at bounding box center [187, 106] width 14 height 14
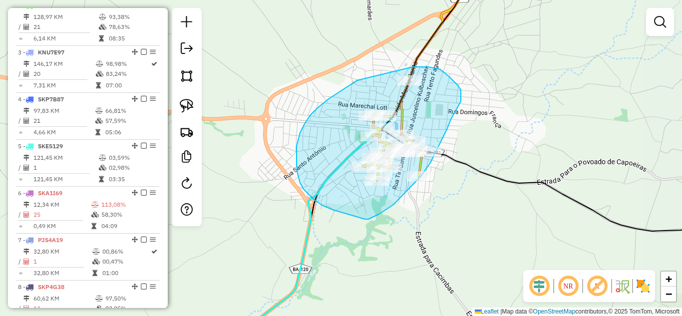
drag, startPoint x: 348, startPoint y: 86, endPoint x: 413, endPoint y: 67, distance: 67.7
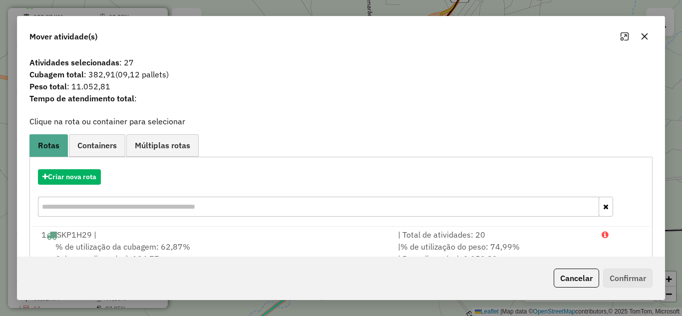
click at [646, 32] on icon "button" at bounding box center [645, 36] width 8 height 8
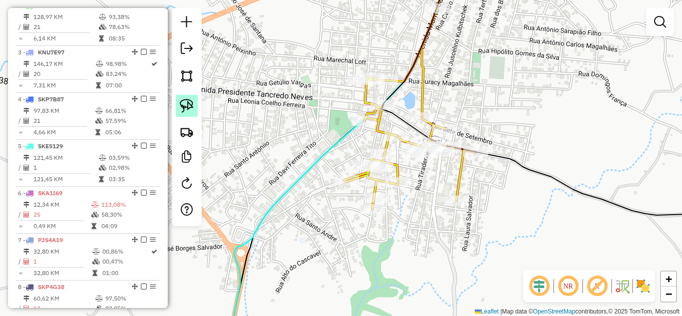
click at [189, 106] on img at bounding box center [187, 106] width 14 height 14
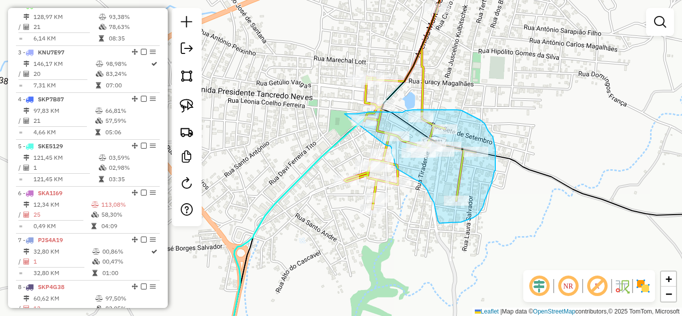
drag, startPoint x: 345, startPoint y: 114, endPoint x: 385, endPoint y: 144, distance: 50.3
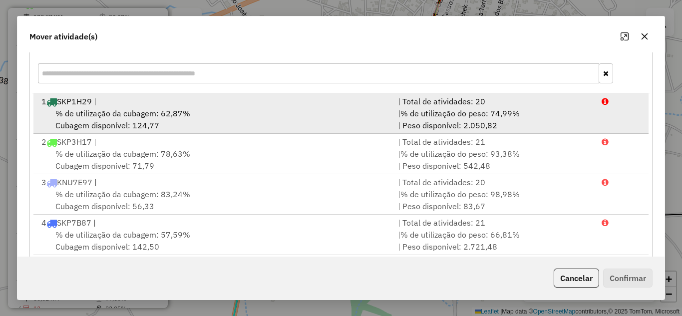
scroll to position [0, 0]
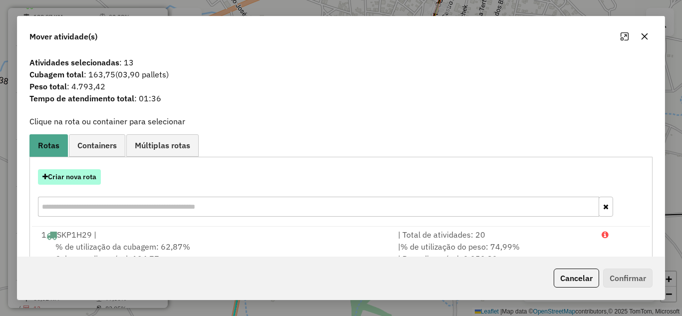
click at [74, 173] on button "Criar nova rota" at bounding box center [69, 176] width 63 height 15
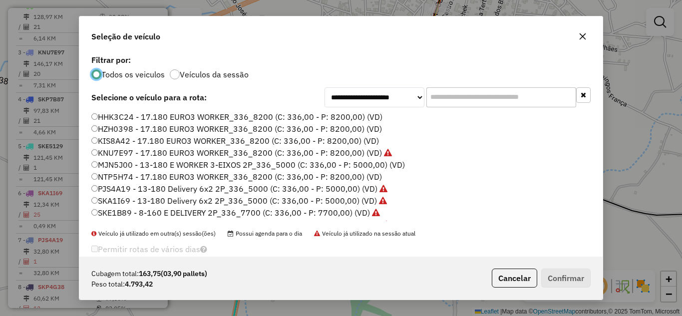
scroll to position [94, 0]
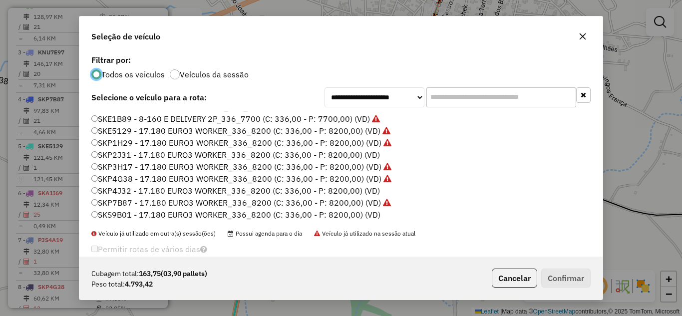
click at [200, 154] on label "SKP2J31 - 17.180 EURO3 WORKER_336_8200 (C: 336,00 - P: 8200,00) (VD)" at bounding box center [235, 155] width 289 height 12
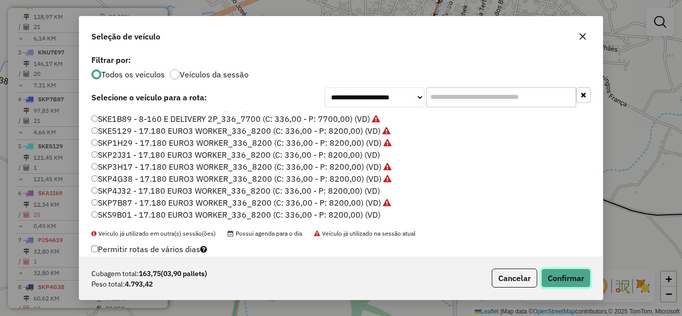
click at [551, 273] on button "Confirmar" at bounding box center [566, 278] width 49 height 19
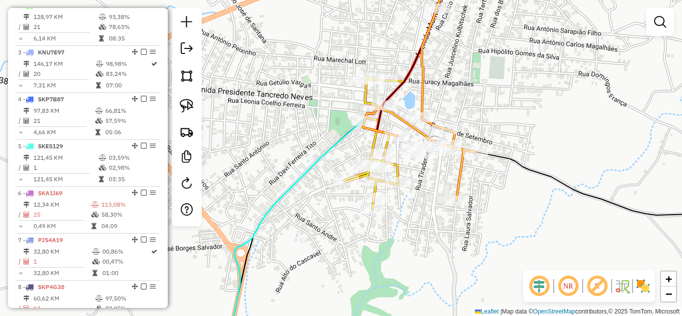
scroll to position [601, 0]
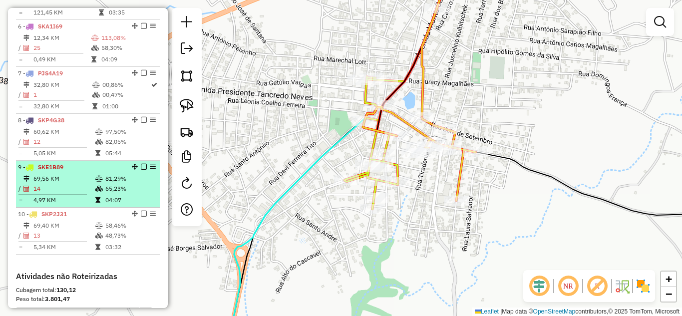
click at [76, 228] on li "10 - SKP2J31 69,40 KM 58,46% / 13 48,73% = 5,34 KM 03:32" at bounding box center [88, 231] width 144 height 47
select select "*********"
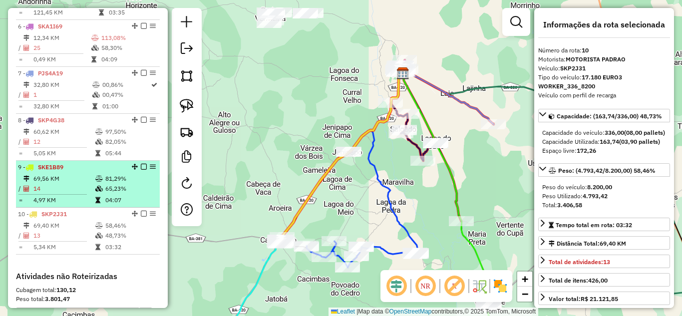
click at [77, 193] on td "14" at bounding box center [64, 189] width 62 height 10
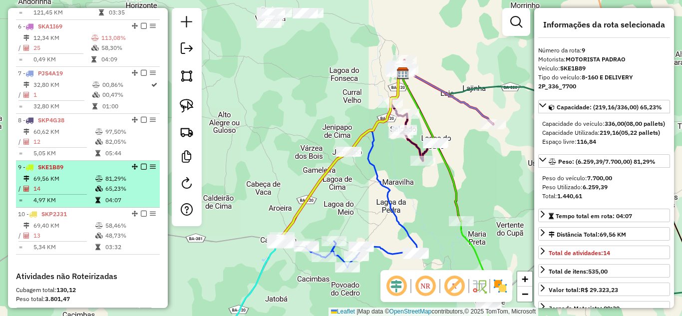
click at [78, 208] on li "9 - SKE1B89 69,56 KM 81,29% / 14 65,23% = 4,97 KM 04:07" at bounding box center [88, 184] width 144 height 47
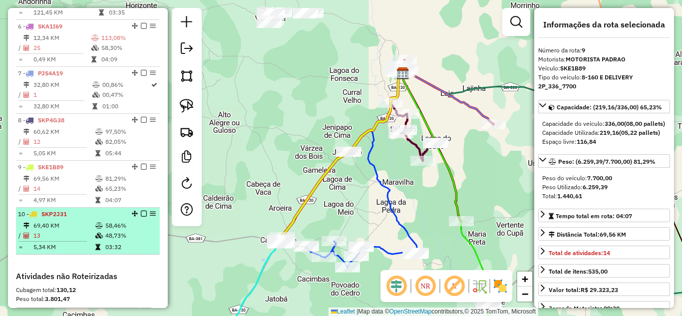
click at [82, 231] on td "69,40 KM" at bounding box center [64, 226] width 62 height 10
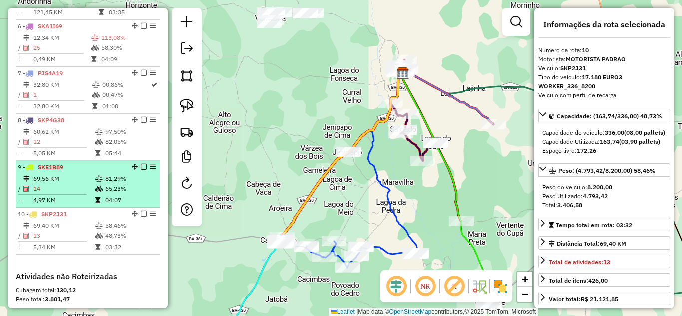
click at [83, 204] on td "4,97 KM" at bounding box center [64, 200] width 62 height 10
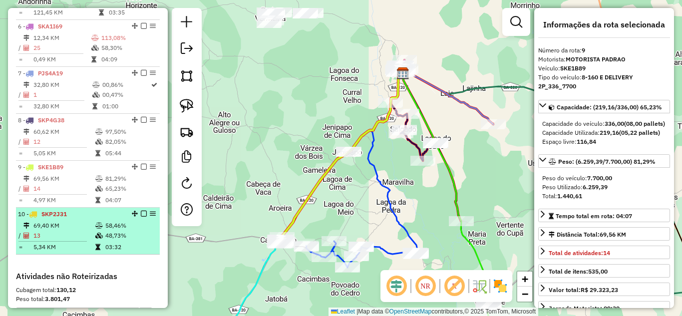
click at [89, 240] on td "13" at bounding box center [64, 236] width 62 height 10
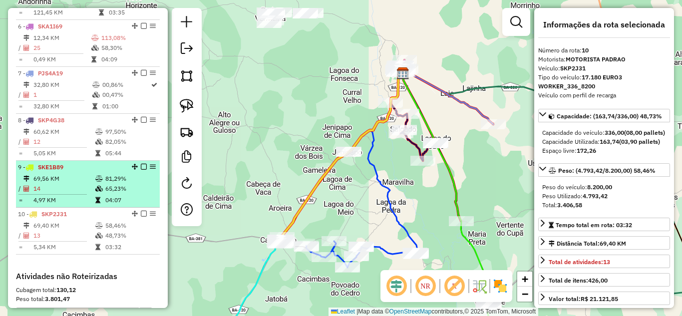
click at [83, 194] on td "14" at bounding box center [64, 189] width 62 height 10
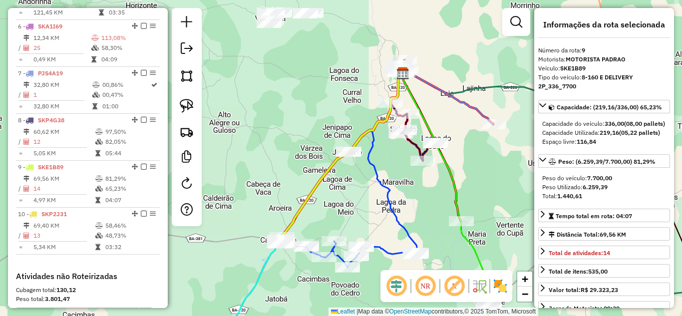
drag, startPoint x: 248, startPoint y: 279, endPoint x: 237, endPoint y: 140, distance: 138.8
click at [237, 140] on div "Janela de atendimento Grade de atendimento Capacidade Transportadoras Veículos …" at bounding box center [341, 158] width 682 height 316
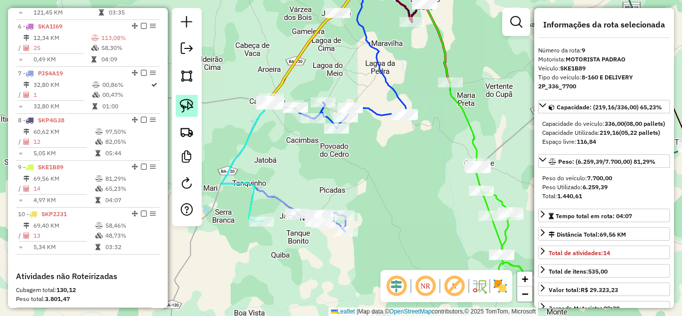
click at [186, 100] on img at bounding box center [187, 106] width 14 height 14
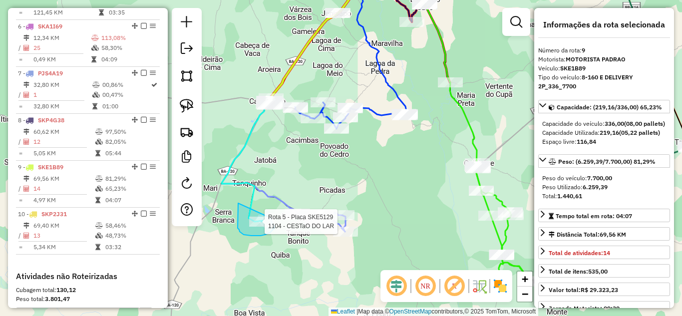
click at [271, 218] on div "Rota 5 - Placa SKE5129 1104 - CESTaO DO LAR Janela de atendimento Grade de aten…" at bounding box center [341, 158] width 682 height 316
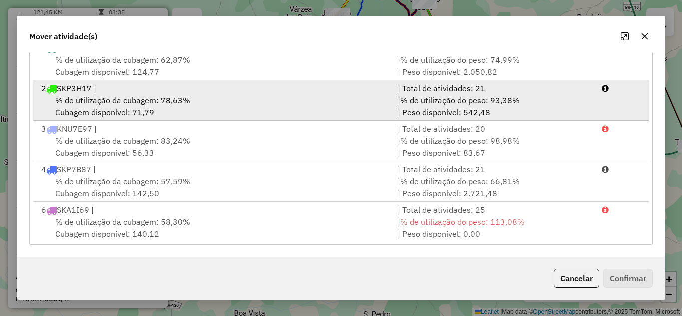
scroll to position [53, 0]
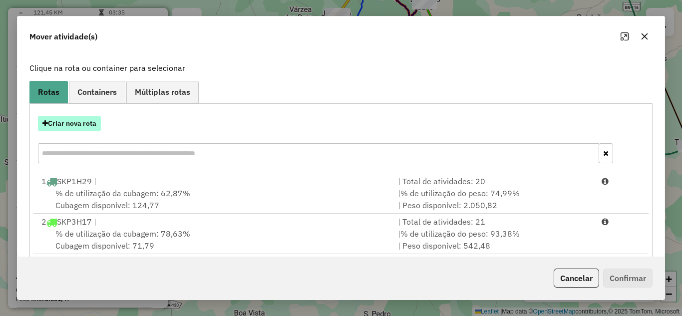
click at [89, 117] on button "Criar nova rota" at bounding box center [69, 123] width 63 height 15
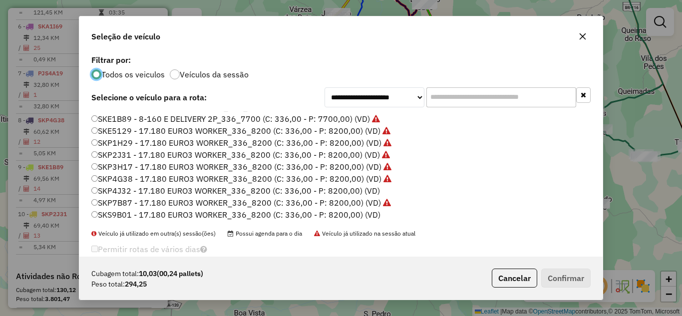
scroll to position [16, 0]
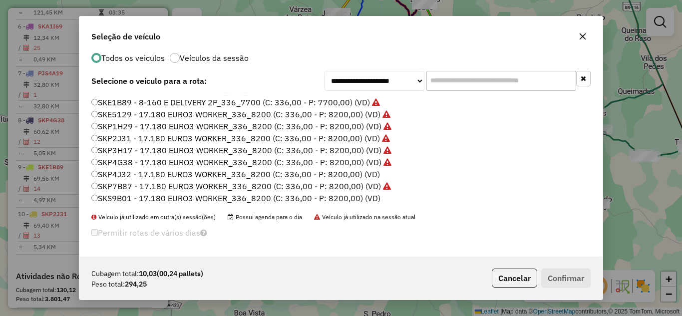
click at [150, 141] on label "SKP2J31 - 17.180 EURO3 WORKER_336_8200 (C: 336,00 - P: 8200,00) (VD)" at bounding box center [240, 138] width 299 height 12
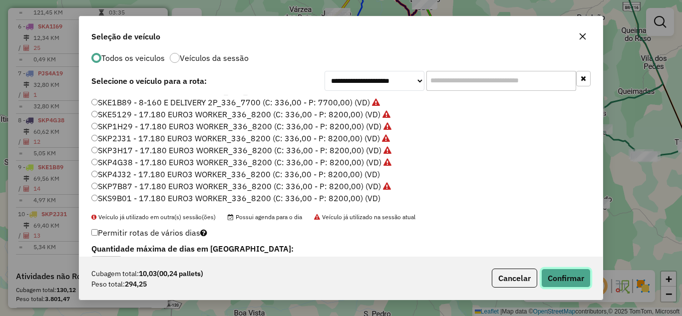
click at [576, 274] on button "Confirmar" at bounding box center [566, 278] width 49 height 19
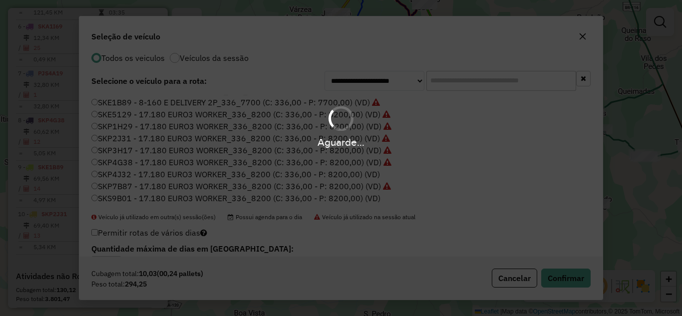
scroll to position [554, 0]
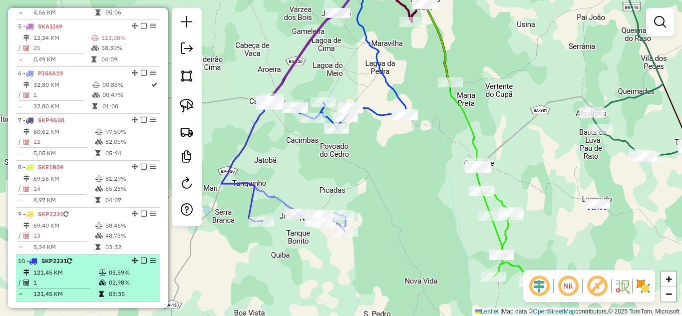
click at [102, 276] on icon at bounding box center [102, 273] width 7 height 6
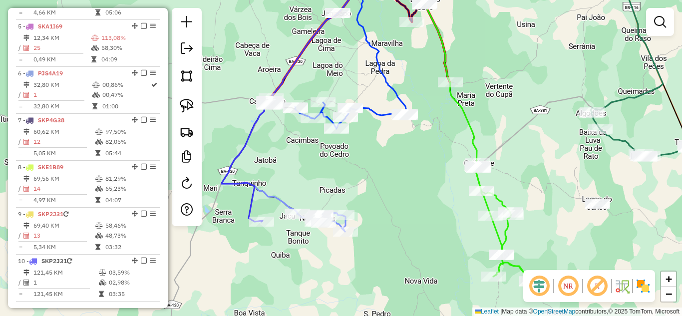
select select "*********"
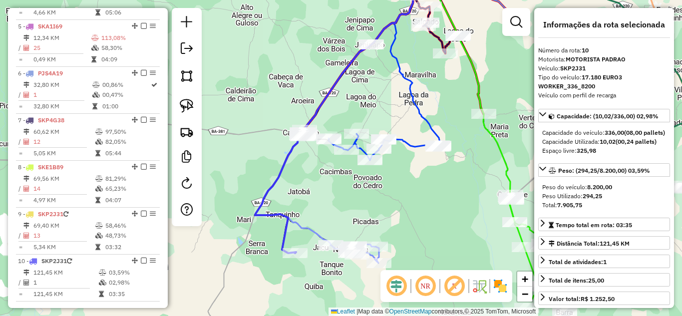
drag, startPoint x: 301, startPoint y: 244, endPoint x: 300, endPoint y: 195, distance: 48.5
click at [300, 195] on div "Janela de atendimento Grade de atendimento Capacidade Transportadoras Veículos …" at bounding box center [341, 158] width 682 height 316
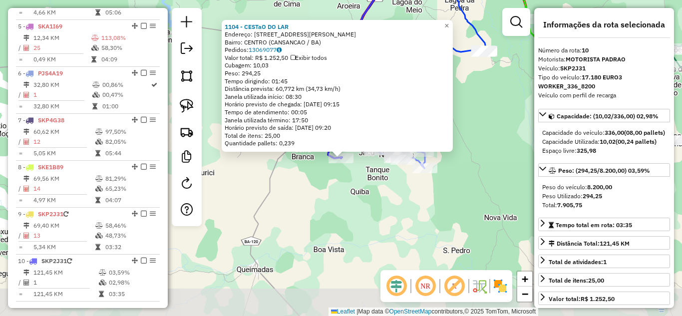
scroll to position [753, 0]
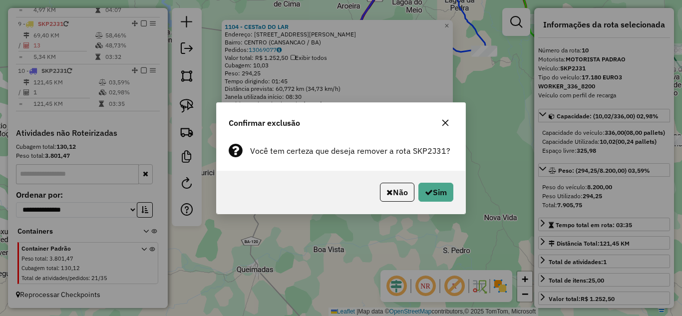
click at [436, 181] on div "Não Sim" at bounding box center [341, 192] width 249 height 43
click at [434, 184] on button "Sim" at bounding box center [436, 192] width 35 height 19
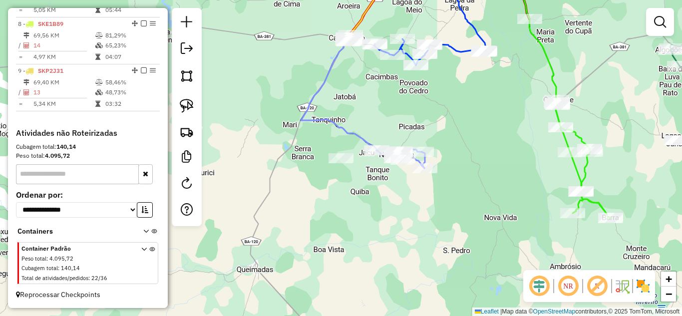
scroll to position [706, 0]
click at [188, 109] on img at bounding box center [187, 106] width 14 height 14
drag, startPoint x: 326, startPoint y: 133, endPoint x: 359, endPoint y: 167, distance: 47.0
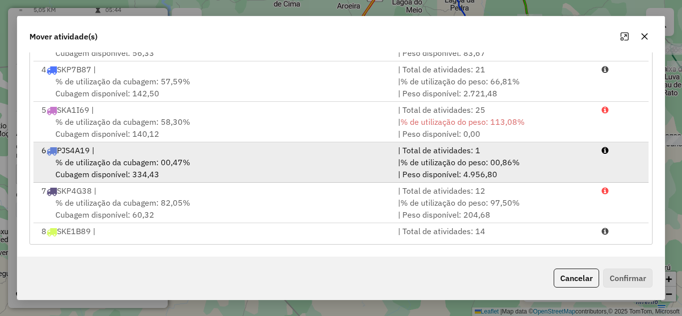
scroll to position [164, 0]
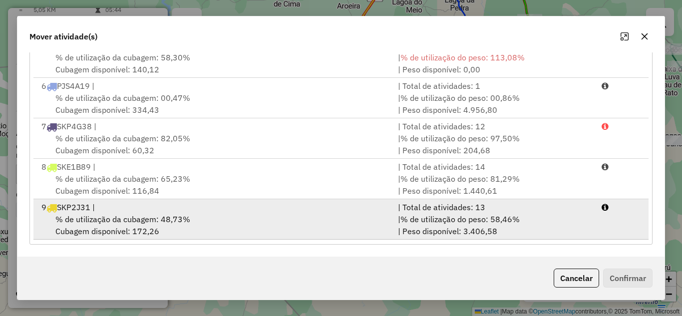
click at [283, 219] on div "% de utilização da cubagem: 48,73% Cubagem disponível: 172,26" at bounding box center [213, 225] width 357 height 24
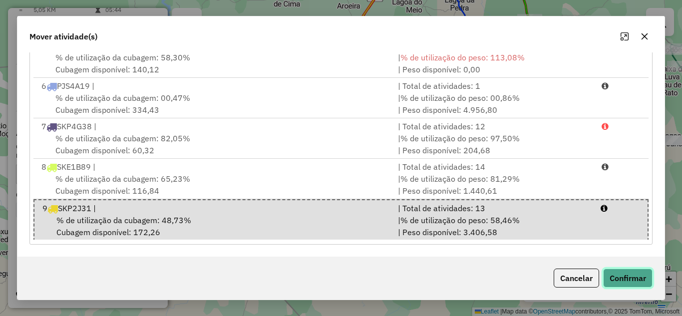
click at [626, 276] on button "Confirmar" at bounding box center [628, 278] width 49 height 19
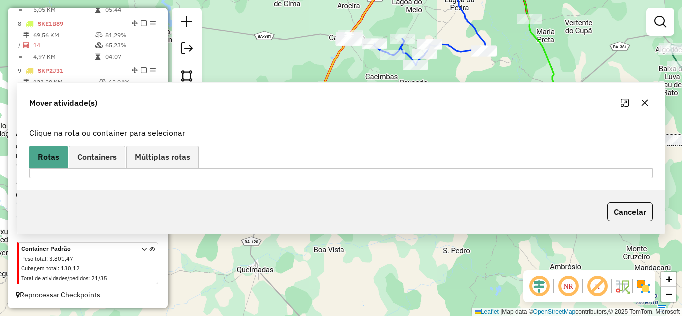
scroll to position [0, 0]
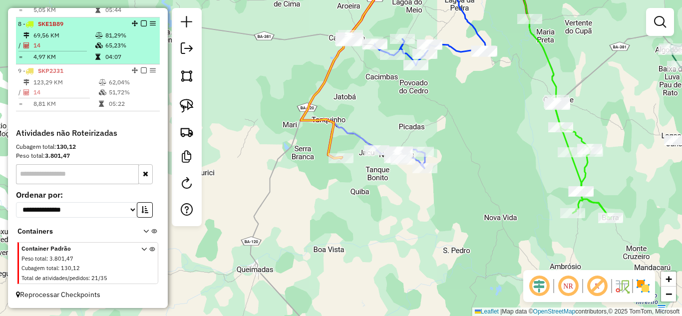
click at [53, 41] on td "14" at bounding box center [64, 45] width 62 height 10
select select "*********"
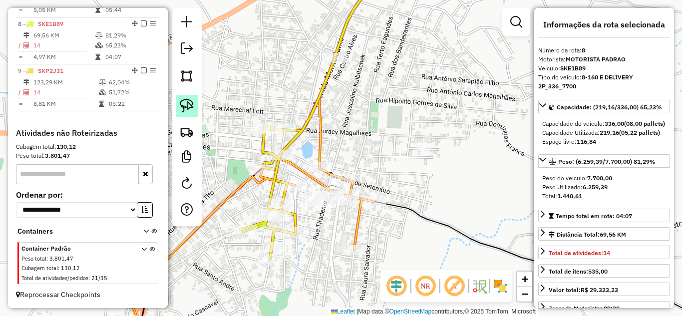
click at [190, 101] on img at bounding box center [187, 106] width 14 height 14
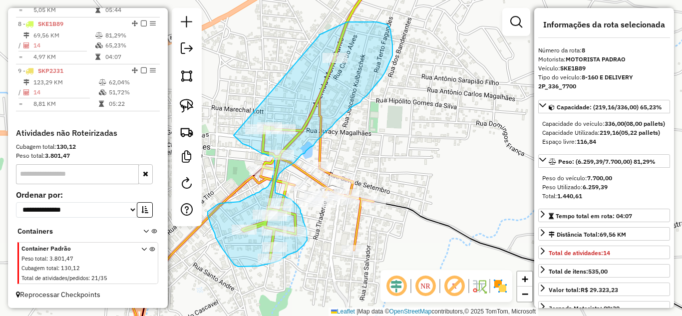
drag, startPoint x: 319, startPoint y: 36, endPoint x: 234, endPoint y: 135, distance: 131.1
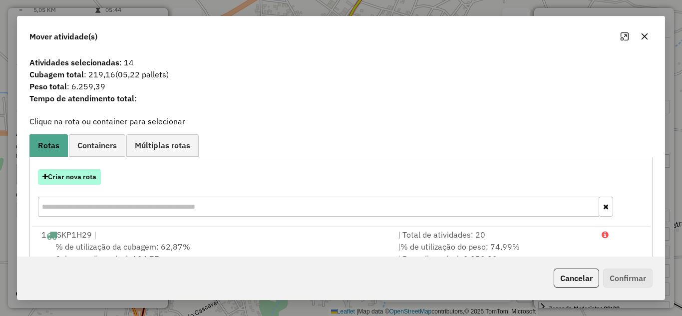
click at [82, 179] on button "Criar nova rota" at bounding box center [69, 176] width 63 height 15
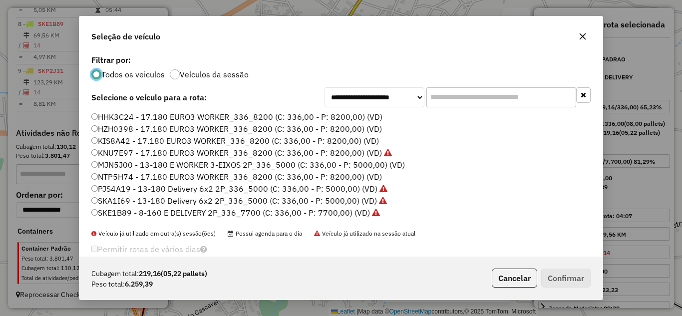
scroll to position [33, 0]
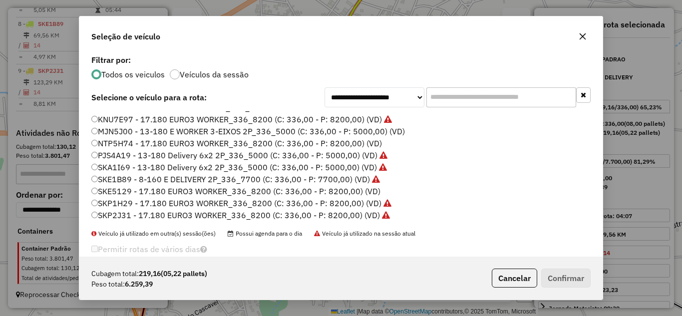
click at [181, 192] on label "SKE5129 - 17.180 EURO3 WORKER_336_8200 (C: 336,00 - P: 8200,00) (VD)" at bounding box center [235, 191] width 289 height 12
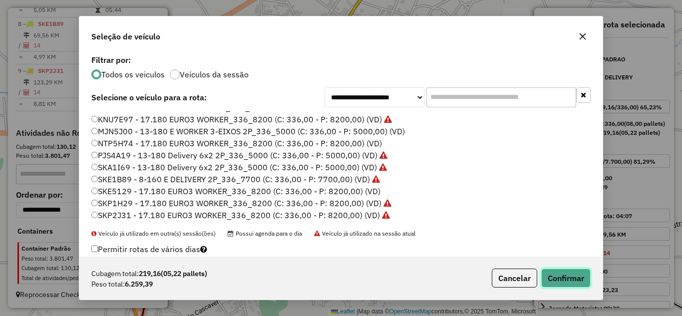
click at [553, 283] on button "Confirmar" at bounding box center [566, 278] width 49 height 19
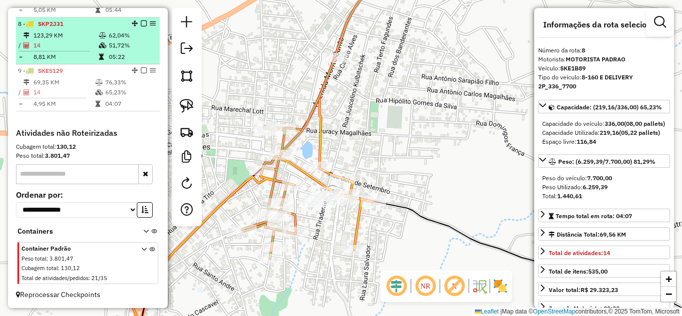
click at [65, 39] on td "123,29 KM" at bounding box center [65, 35] width 65 height 10
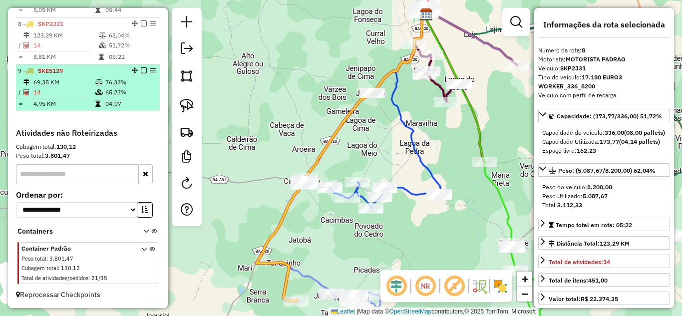
click at [56, 82] on td "69,35 KM" at bounding box center [64, 82] width 62 height 10
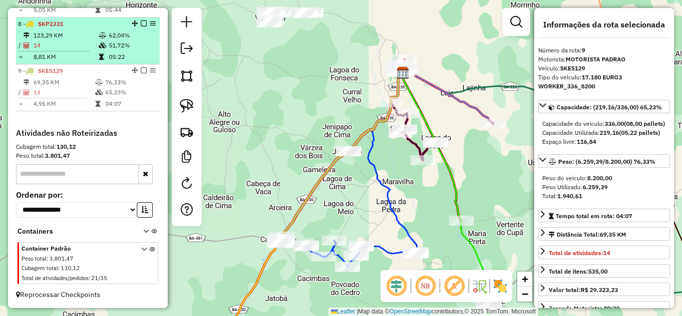
click at [63, 41] on td "14" at bounding box center [65, 45] width 65 height 10
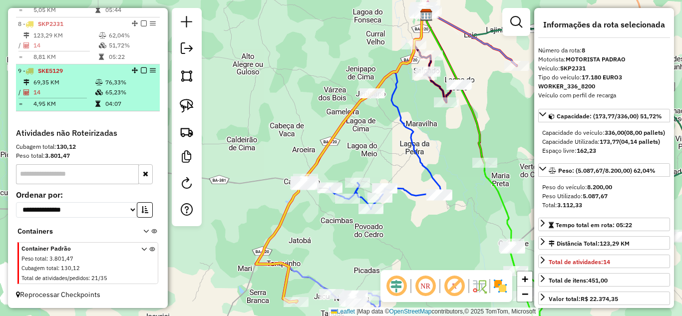
click at [62, 93] on td "14" at bounding box center [64, 92] width 62 height 10
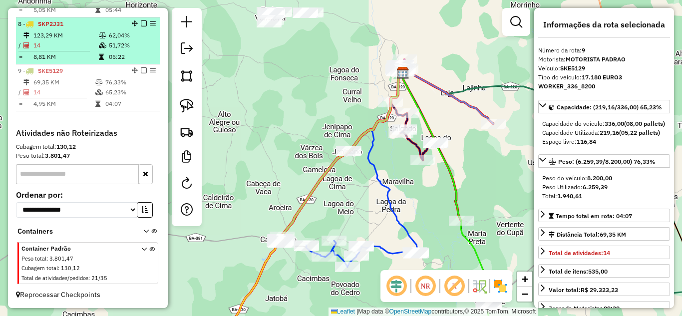
click at [65, 52] on td "8,81 KM" at bounding box center [65, 57] width 65 height 10
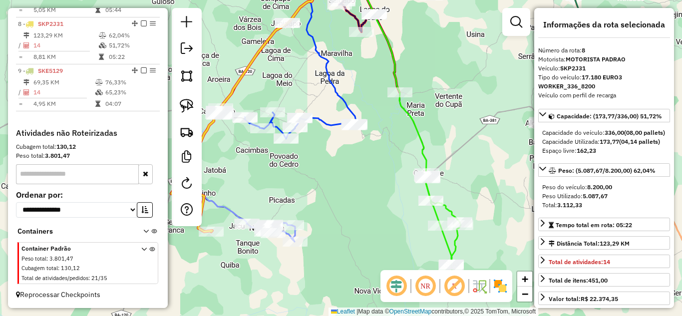
drag, startPoint x: 380, startPoint y: 137, endPoint x: 282, endPoint y: 50, distance: 130.9
click at [282, 52] on div "Janela de atendimento Grade de atendimento Capacidade Transportadoras Veículos …" at bounding box center [341, 158] width 682 height 316
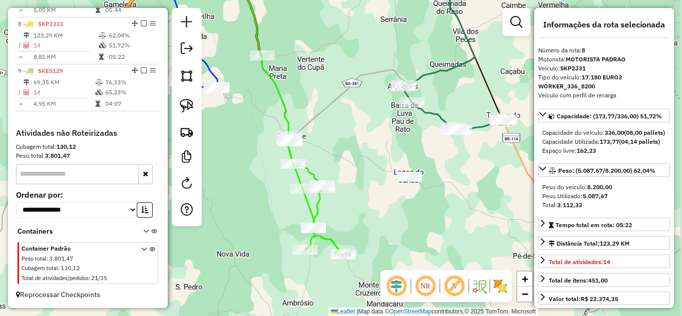
drag, startPoint x: 434, startPoint y: 72, endPoint x: 372, endPoint y: 91, distance: 65.1
click at [307, 39] on div "Janela de atendimento Grade de atendimento Capacidade Transportadoras Veículos …" at bounding box center [341, 158] width 682 height 316
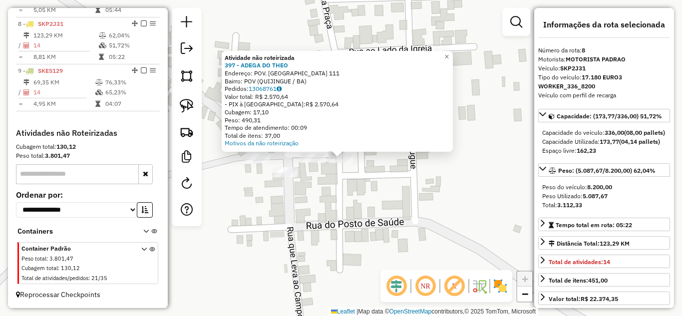
click at [341, 198] on div "Atividade não roteirizada 397 - ADEGA DO THEO Endereço: POV. LAGOA DO JUNCO 111…" at bounding box center [341, 158] width 682 height 316
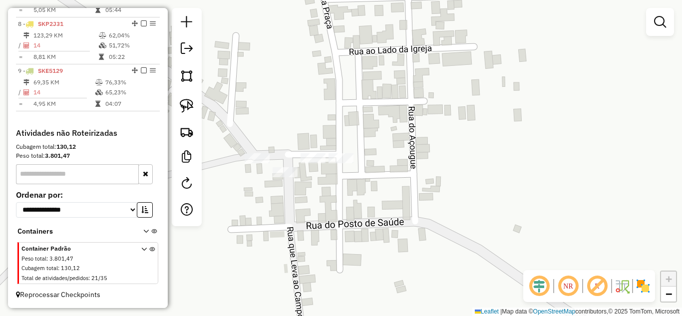
click at [315, 163] on div at bounding box center [313, 158] width 25 height 10
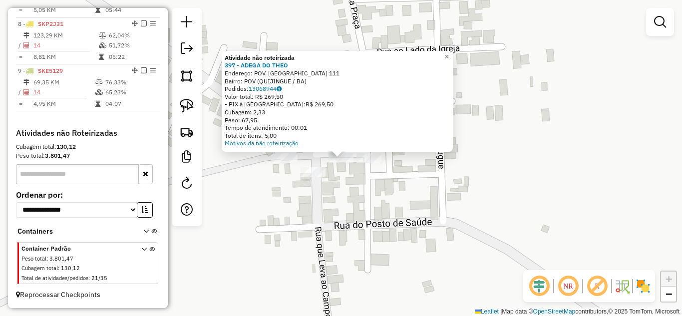
click at [314, 177] on div at bounding box center [313, 172] width 25 height 10
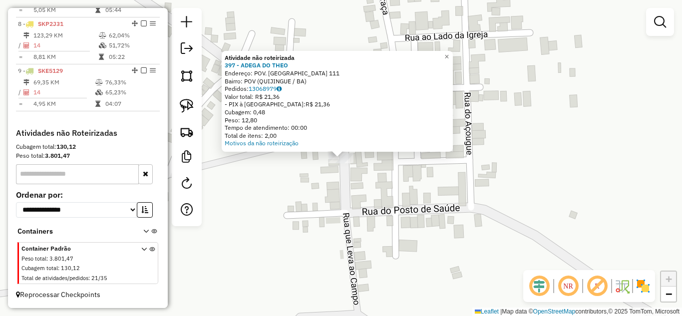
click at [298, 178] on div "Atividade não roteirizada 397 - ADEGA DO THEO Endereço: POV. LAGOA DO JUNCO 111…" at bounding box center [341, 158] width 682 height 316
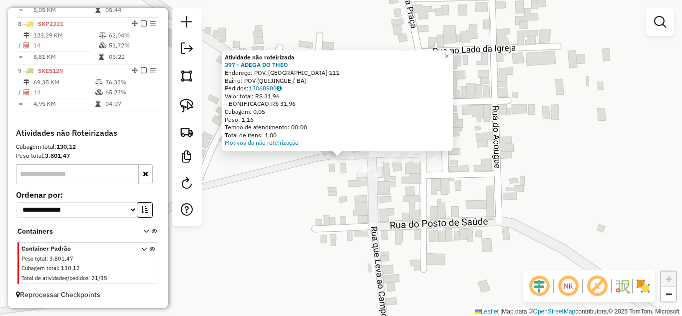
click at [353, 219] on div "Atividade não roteirizada 397 - ADEGA DO THEO Endereço: POV. LAGOA DO JUNCO 111…" at bounding box center [341, 158] width 682 height 316
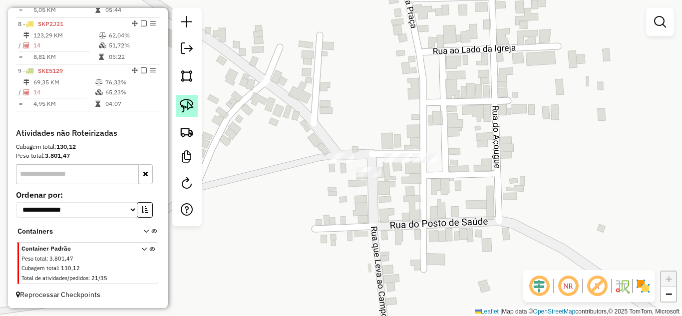
click at [182, 109] on img at bounding box center [187, 106] width 14 height 14
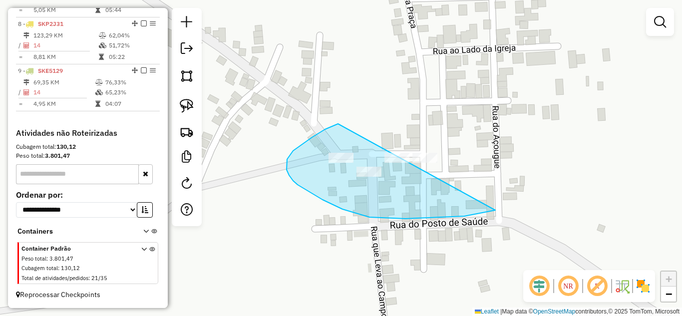
drag, startPoint x: 338, startPoint y: 124, endPoint x: 604, endPoint y: 144, distance: 266.5
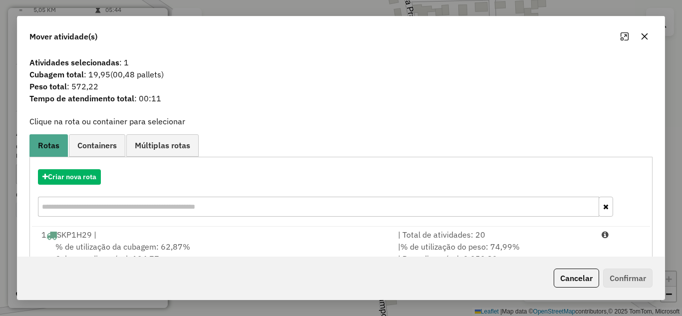
click at [640, 31] on button "button" at bounding box center [645, 36] width 16 height 16
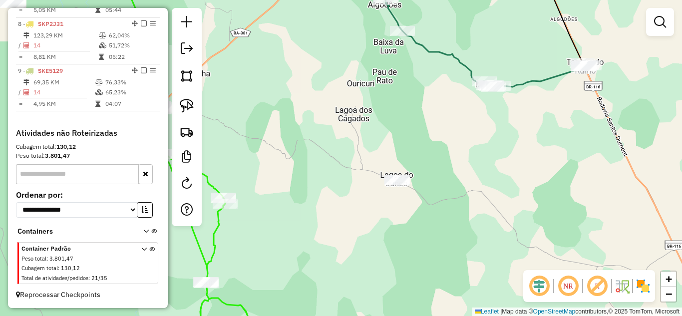
drag, startPoint x: 364, startPoint y: 216, endPoint x: 410, endPoint y: 190, distance: 53.2
click at [406, 198] on div "Janela de atendimento Grade de atendimento Capacidade Transportadoras Veículos …" at bounding box center [341, 158] width 682 height 316
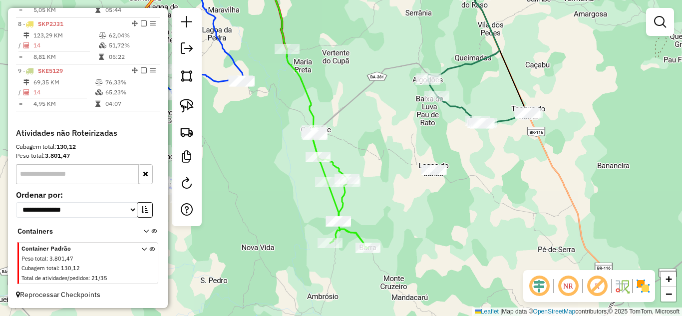
drag, startPoint x: 384, startPoint y: 202, endPoint x: 411, endPoint y: 189, distance: 30.4
click at [411, 189] on div "Janela de atendimento Grade de atendimento Capacidade Transportadoras Veículos …" at bounding box center [341, 158] width 682 height 316
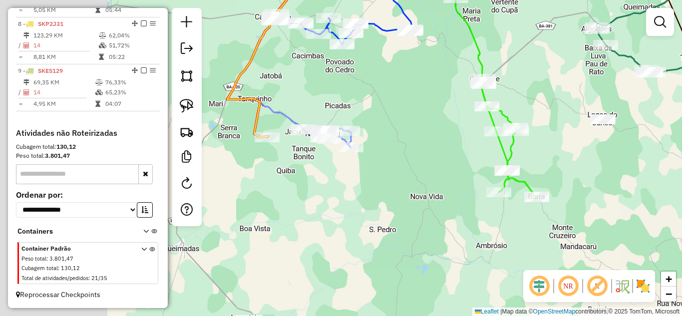
drag, startPoint x: 406, startPoint y: 190, endPoint x: 563, endPoint y: 146, distance: 163.1
click at [561, 147] on div "Janela de atendimento Grade de atendimento Capacidade Transportadoras Veículos …" at bounding box center [341, 158] width 682 height 316
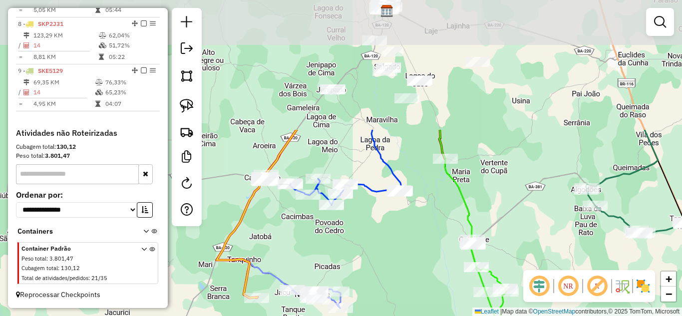
drag, startPoint x: 422, startPoint y: 148, endPoint x: 411, endPoint y: 309, distance: 161.8
click at [411, 309] on div "Janela de atendimento Grade de atendimento Capacidade Transportadoras Veículos …" at bounding box center [341, 158] width 682 height 316
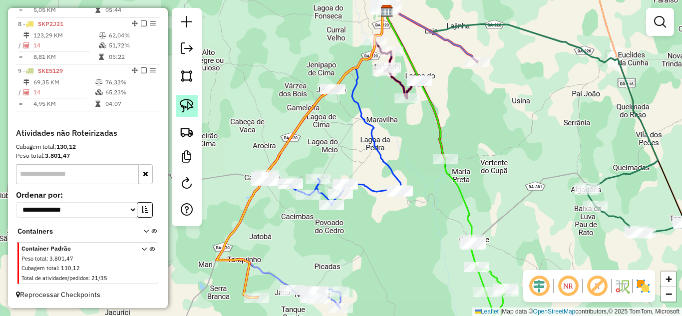
click at [186, 104] on img at bounding box center [187, 106] width 14 height 14
drag, startPoint x: 308, startPoint y: 54, endPoint x: 357, endPoint y: 88, distance: 59.9
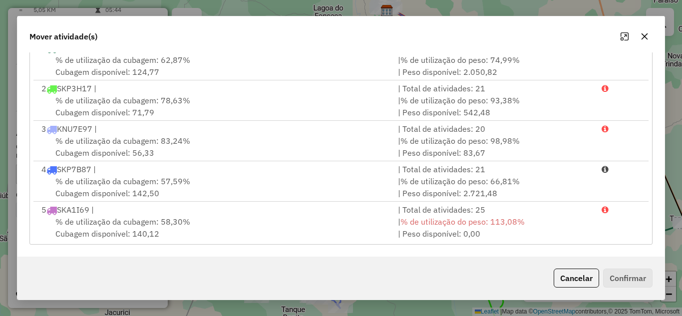
scroll to position [164, 0]
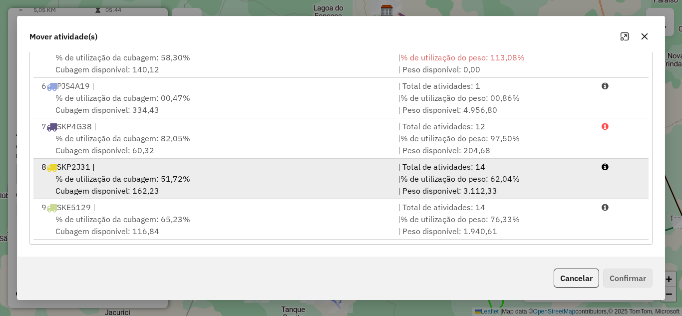
click at [242, 186] on div "% de utilização da cubagem: 51,72% Cubagem disponível: 162,23" at bounding box center [213, 185] width 357 height 24
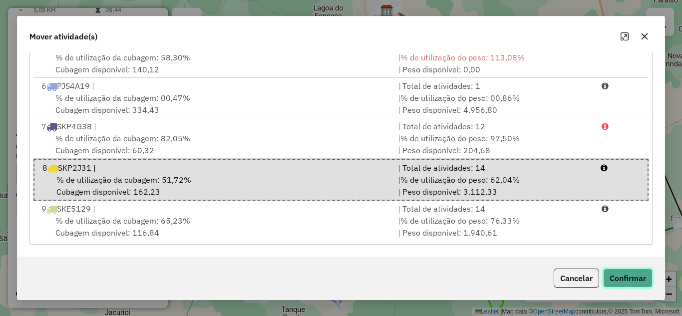
click at [617, 273] on button "Confirmar" at bounding box center [628, 278] width 49 height 19
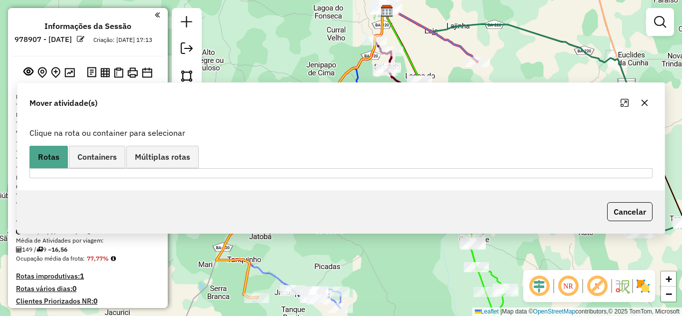
scroll to position [706, 0]
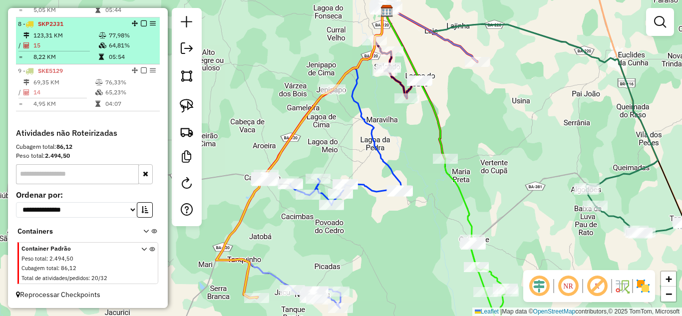
click at [68, 46] on td "15" at bounding box center [65, 45] width 65 height 10
select select "*********"
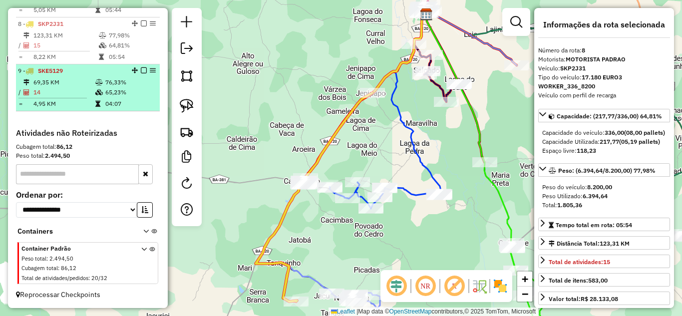
click at [34, 76] on li "9 - SKE5129 69,35 KM 76,33% / 14 65,23% = 4,95 KM 04:07" at bounding box center [88, 87] width 144 height 47
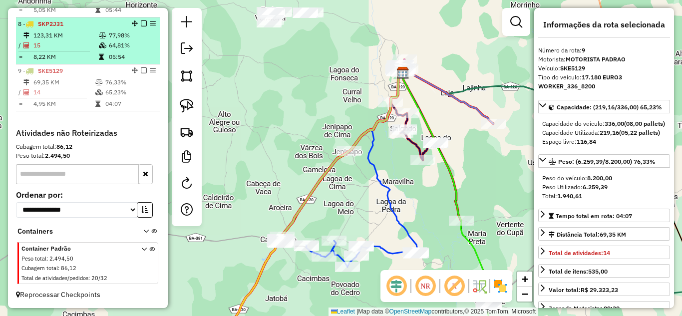
click at [76, 54] on td "8,22 KM" at bounding box center [65, 57] width 65 height 10
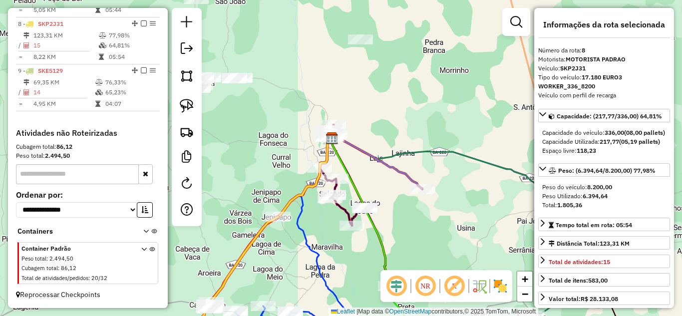
drag, startPoint x: 383, startPoint y: 140, endPoint x: 291, endPoint y: 260, distance: 151.4
click at [289, 263] on div "Janela de atendimento Grade de atendimento Capacidade Transportadoras Veículos …" at bounding box center [341, 158] width 682 height 316
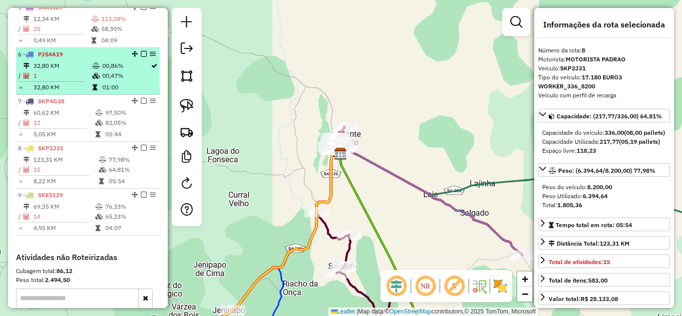
scroll to position [506, 0]
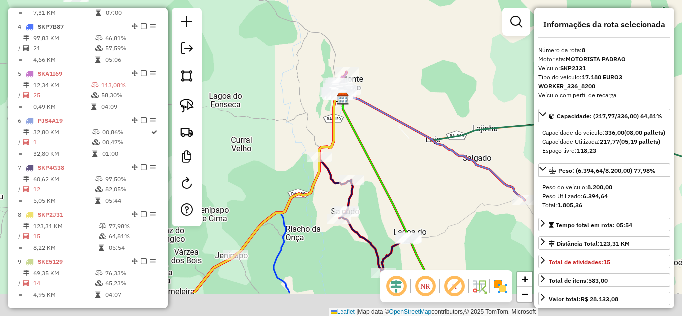
drag, startPoint x: 275, startPoint y: 140, endPoint x: 284, endPoint y: -5, distance: 146.1
click at [284, 0] on html "Aguarde... Pop-up bloqueado! Seu navegador bloqueou automáticamente a abertura …" at bounding box center [341, 158] width 682 height 316
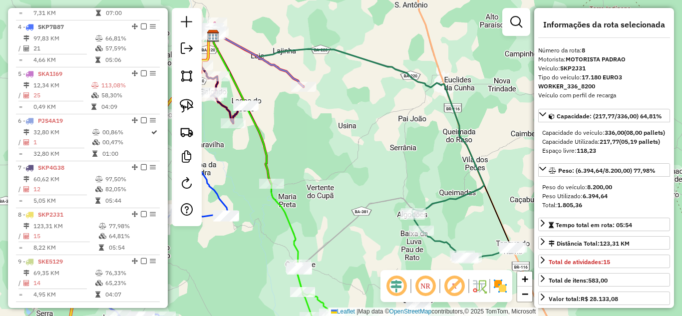
drag, startPoint x: 359, startPoint y: 128, endPoint x: 173, endPoint y: 96, distance: 188.7
click at [174, 98] on hb-router-mapa "Informações da Sessão 978907 - 14/08/2025 Criação: 13/08/2025 17:13 Depósito: D…" at bounding box center [341, 158] width 682 height 316
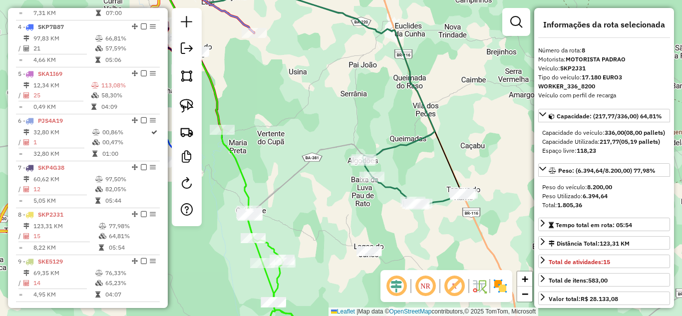
drag, startPoint x: 411, startPoint y: 108, endPoint x: 494, endPoint y: 117, distance: 83.4
click at [487, 115] on div "Janela de atendimento Grade de atendimento Capacidade Transportadoras Veículos …" at bounding box center [341, 158] width 682 height 316
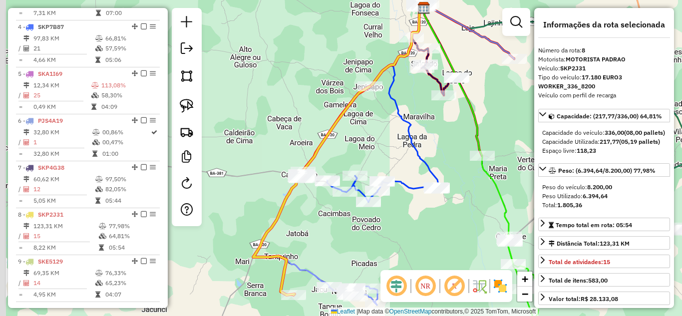
drag, startPoint x: 355, startPoint y: 139, endPoint x: 410, endPoint y: 189, distance: 75.0
click at [408, 189] on div "Janela de atendimento Grade de atendimento Capacidade Transportadoras Veículos …" at bounding box center [341, 158] width 682 height 316
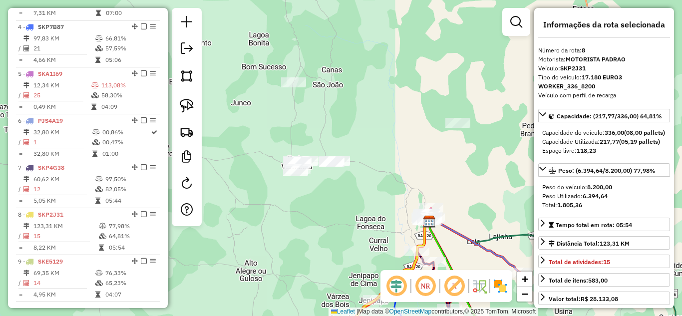
drag, startPoint x: 311, startPoint y: 86, endPoint x: 258, endPoint y: 247, distance: 169.4
click at [258, 247] on div "Janela de atendimento Grade de atendimento Capacidade Transportadoras Veículos …" at bounding box center [341, 158] width 682 height 316
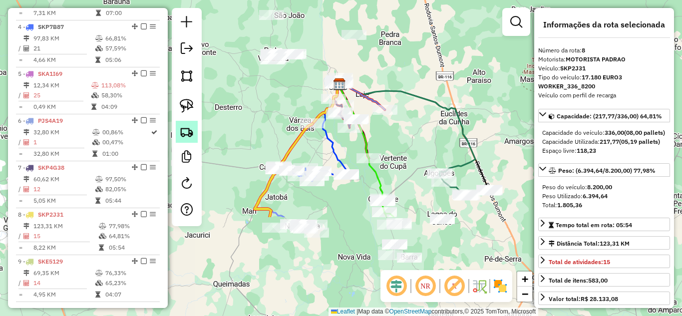
drag, startPoint x: 272, startPoint y: 228, endPoint x: 184, endPoint y: 134, distance: 128.7
click at [257, 97] on div "Janela de atendimento Grade de atendimento Capacidade Transportadoras Veículos …" at bounding box center [341, 158] width 682 height 316
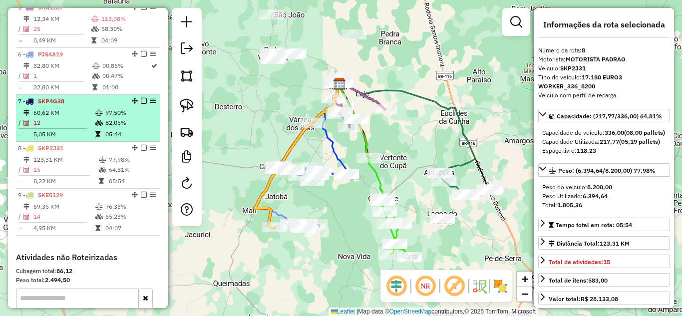
scroll to position [606, 0]
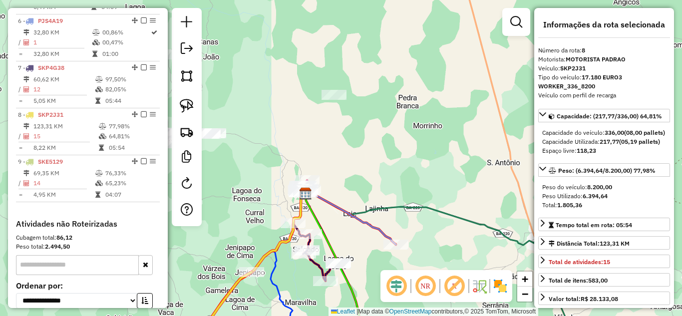
drag, startPoint x: 338, startPoint y: 40, endPoint x: 249, endPoint y: 138, distance: 132.7
click at [302, 135] on div "Janela de atendimento Grade de atendimento Capacidade Transportadoras Veículos …" at bounding box center [341, 158] width 682 height 316
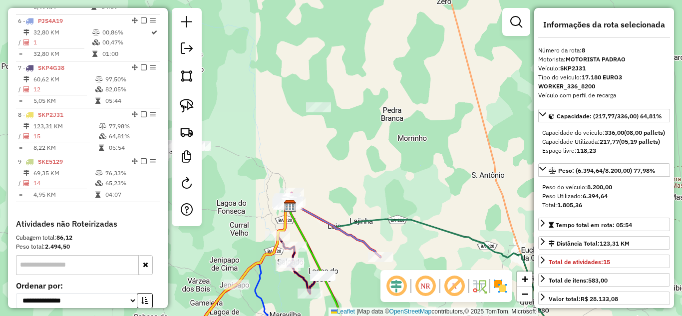
drag, startPoint x: 184, startPoint y: 101, endPoint x: 236, endPoint y: 86, distance: 53.6
click at [186, 101] on img at bounding box center [187, 106] width 14 height 14
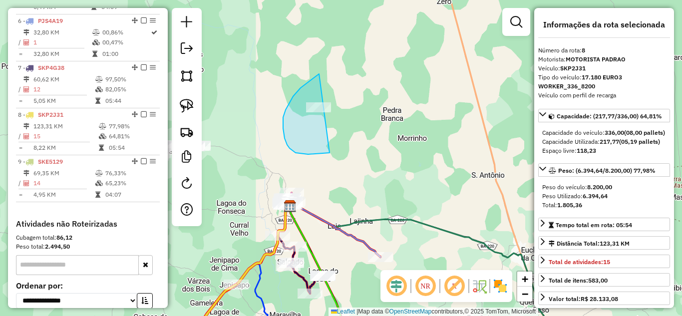
drag, startPoint x: 283, startPoint y: 128, endPoint x: 396, endPoint y: 116, distance: 113.1
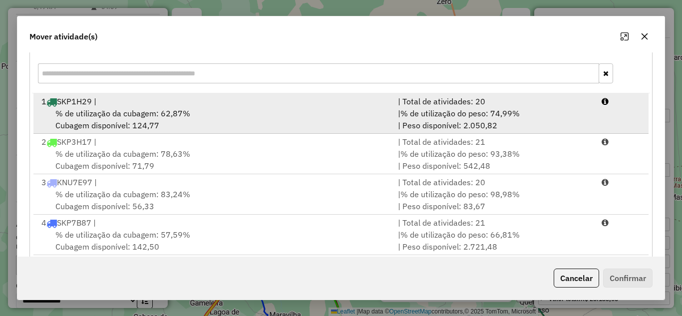
scroll to position [0, 0]
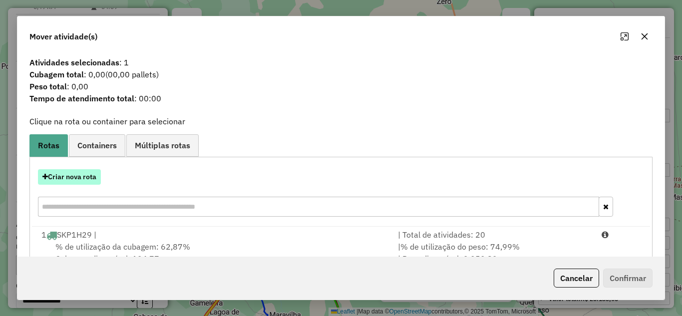
click at [75, 178] on button "Criar nova rota" at bounding box center [69, 176] width 63 height 15
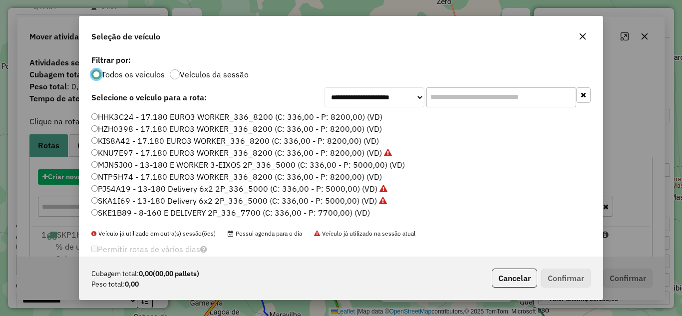
scroll to position [5, 3]
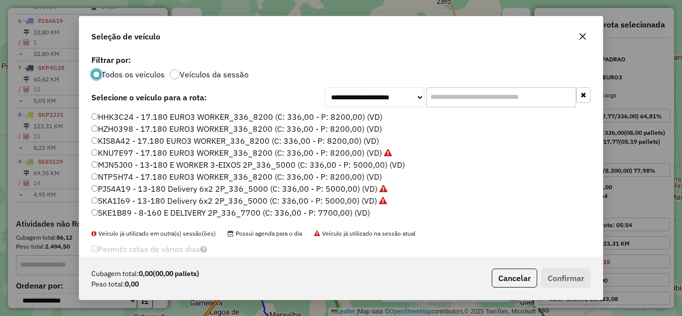
click at [138, 160] on label "MJN5J00 - 13-180 E WORKER 3-EIXOS 2P_336_5000 (C: 336,00 - P: 5000,00) (VD)" at bounding box center [248, 165] width 314 height 12
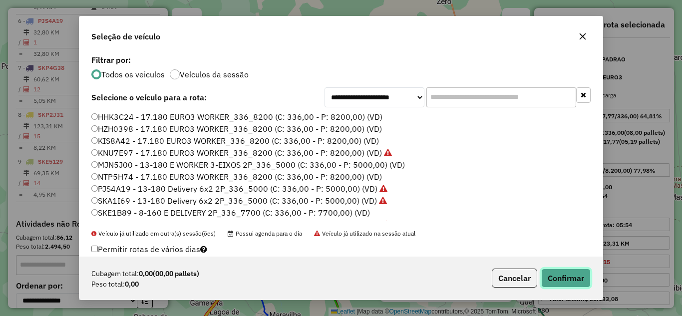
click at [559, 278] on button "Confirmar" at bounding box center [566, 278] width 49 height 19
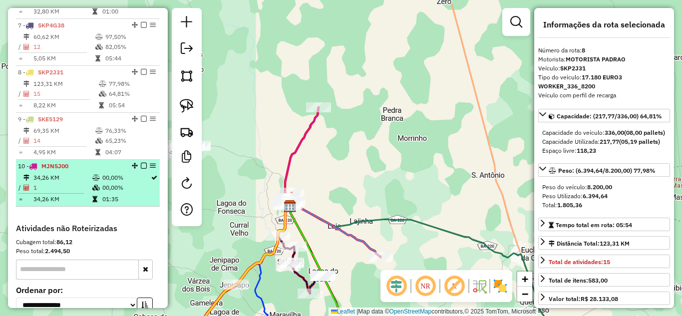
scroll to position [616, 0]
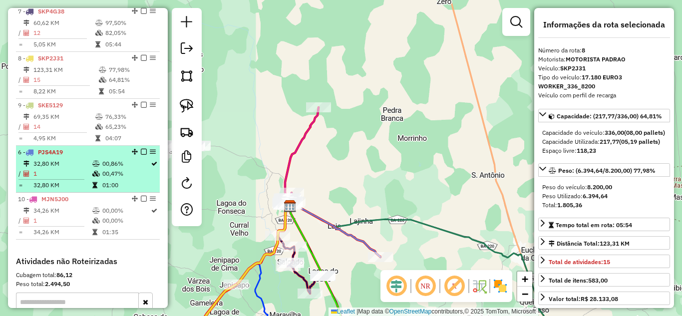
drag, startPoint x: 131, startPoint y: 19, endPoint x: 123, endPoint y: 184, distance: 165.0
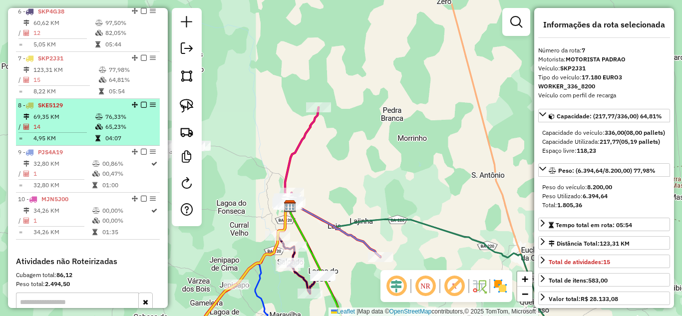
click at [52, 119] on li "8 - SKE5129 69,35 KM 76,33% / 14 65,23% = 4,95 KM 04:07" at bounding box center [88, 122] width 144 height 47
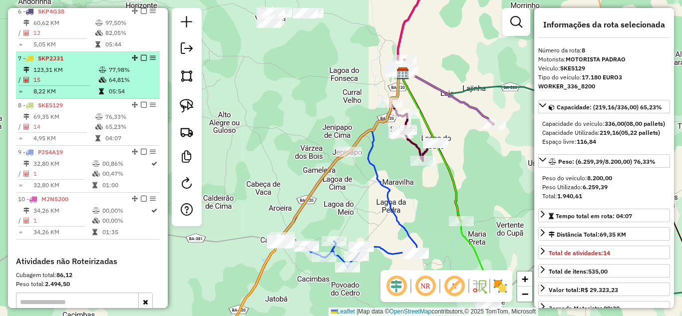
click at [53, 84] on td "15" at bounding box center [65, 80] width 65 height 10
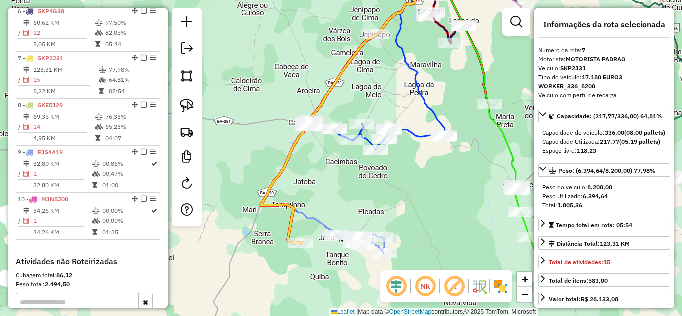
drag, startPoint x: 306, startPoint y: 240, endPoint x: 311, endPoint y: 173, distance: 67.2
click at [311, 175] on div "Janela de atendimento Grade de atendimento Capacidade Transportadoras Veículos …" at bounding box center [341, 158] width 682 height 316
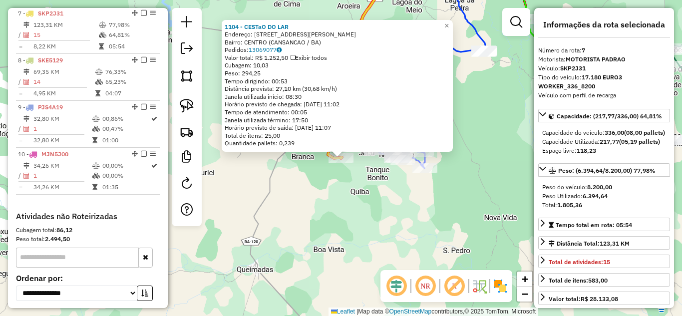
scroll to position [668, 0]
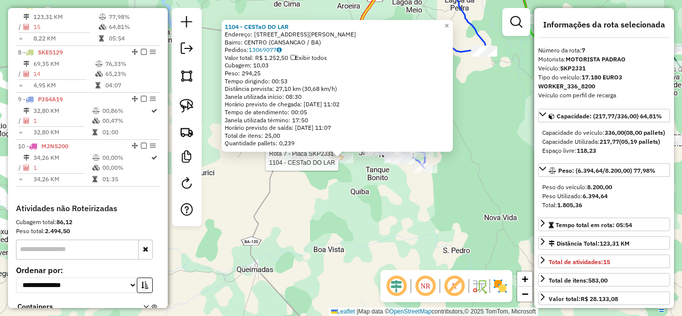
click at [318, 229] on div "Rota 7 - Placa SKP2J31 1104 - CESTaO DO LAR 1104 - CESTaO DO LAR Endereço: RUA …" at bounding box center [341, 158] width 682 height 316
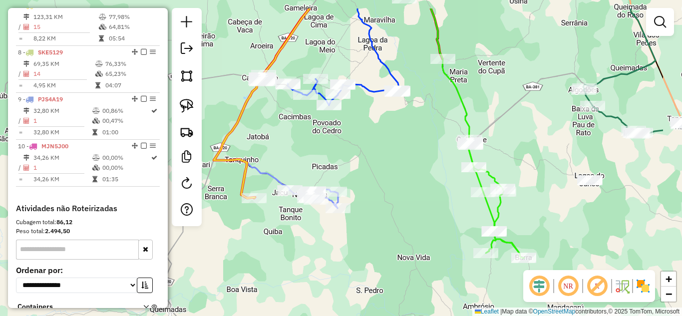
drag, startPoint x: 296, startPoint y: 217, endPoint x: 173, endPoint y: 147, distance: 141.2
click at [176, 150] on hb-router-mapa "Informações da Sessão 978907 - 14/08/2025 Criação: 13/08/2025 17:13 Depósito: D…" at bounding box center [341, 158] width 682 height 316
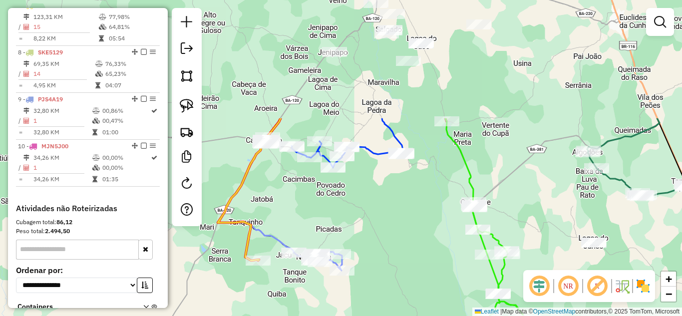
drag, startPoint x: 324, startPoint y: 118, endPoint x: 389, endPoint y: 278, distance: 172.6
click at [389, 277] on div "Janela de atendimento Grade de atendimento Capacidade Transportadoras Veículos …" at bounding box center [341, 158] width 682 height 316
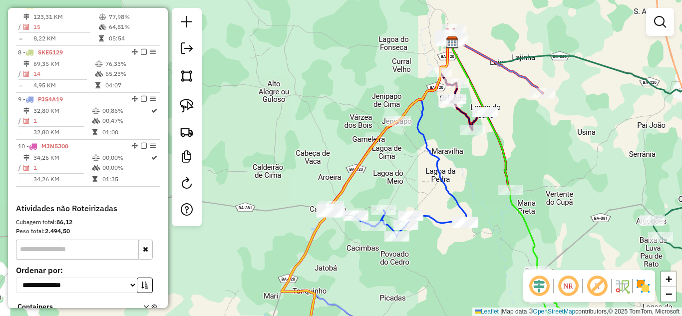
drag, startPoint x: 344, startPoint y: 214, endPoint x: 407, endPoint y: 278, distance: 89.7
click at [407, 278] on div "Janela de atendimento Grade de atendimento Capacidade Transportadoras Veículos …" at bounding box center [341, 158] width 682 height 316
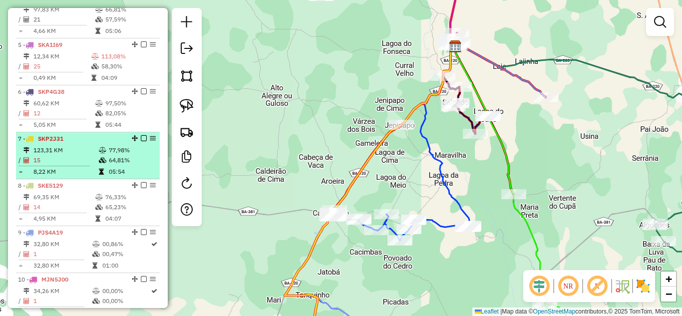
scroll to position [402, 0]
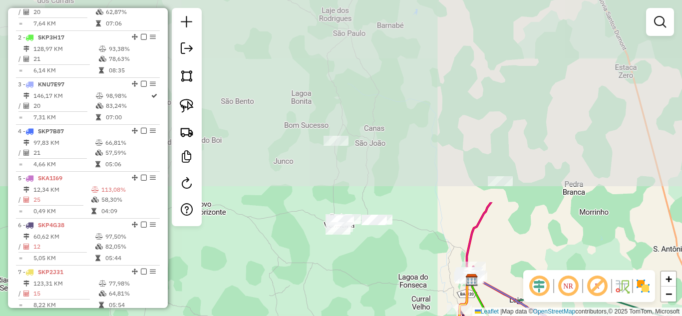
drag, startPoint x: 350, startPoint y: 106, endPoint x: 369, endPoint y: 340, distance: 234.6
click at [369, 316] on html "Aguarde... Pop-up bloqueado! Seu navegador bloqueou automáticamente a abertura …" at bounding box center [341, 158] width 682 height 316
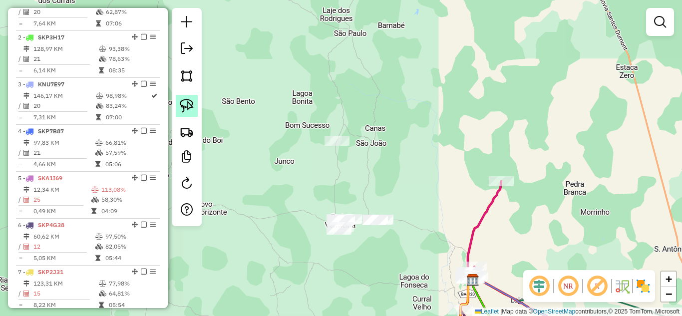
click at [182, 107] on img at bounding box center [187, 106] width 14 height 14
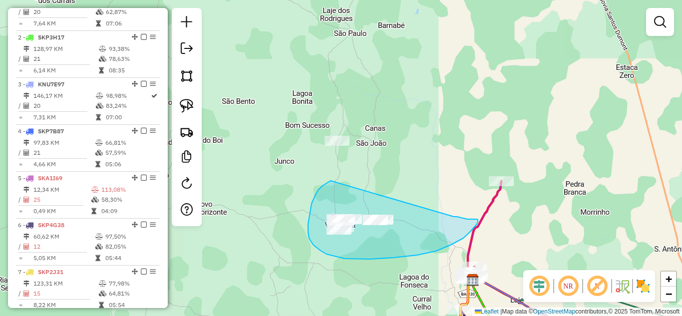
drag, startPoint x: 329, startPoint y: 181, endPoint x: 454, endPoint y: 216, distance: 129.7
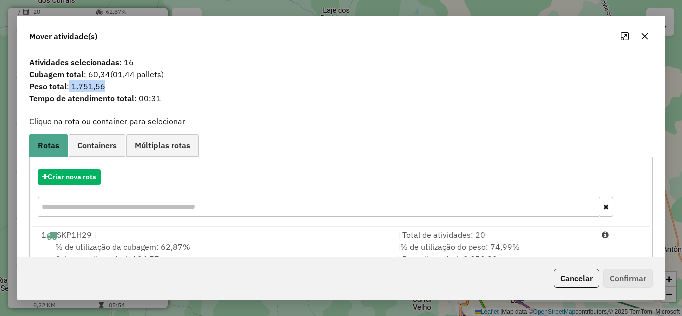
drag, startPoint x: 69, startPoint y: 89, endPoint x: 132, endPoint y: 88, distance: 63.0
click at [137, 90] on span "Peso total : 1.751,56" at bounding box center [341, 86] width 636 height 12
click at [642, 39] on icon "button" at bounding box center [645, 36] width 6 height 6
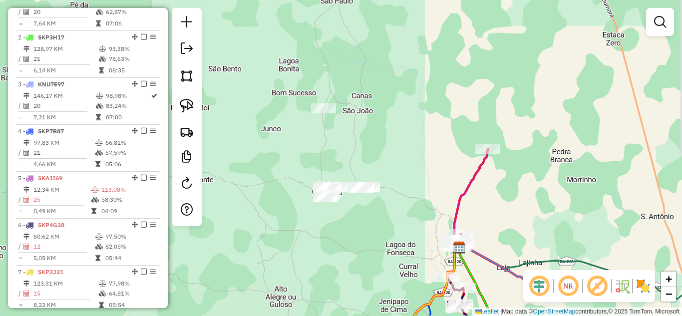
drag, startPoint x: 384, startPoint y: 179, endPoint x: 313, endPoint y: 57, distance: 141.5
click at [346, 89] on div "Janela de atendimento Grade de atendimento Capacidade Transportadoras Veículos …" at bounding box center [341, 158] width 682 height 316
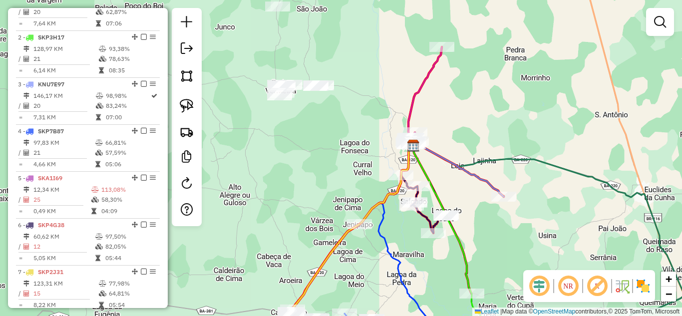
drag, startPoint x: 322, startPoint y: 152, endPoint x: 277, endPoint y: 59, distance: 103.0
click at [281, 66] on div "Janela de atendimento Grade de atendimento Capacidade Transportadoras Veículos …" at bounding box center [341, 158] width 682 height 316
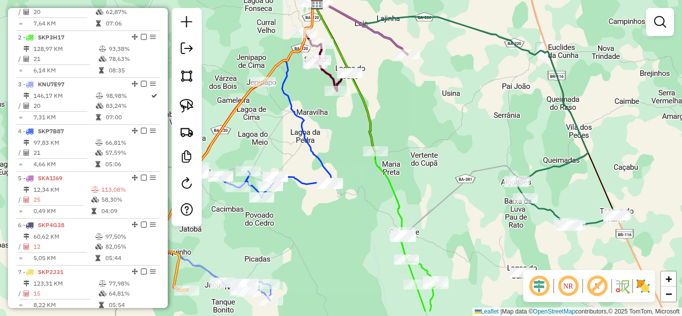
drag, startPoint x: 501, startPoint y: 162, endPoint x: 436, endPoint y: 101, distance: 89.1
click at [436, 101] on div "Janela de atendimento Grade de atendimento Capacidade Transportadoras Veículos …" at bounding box center [341, 158] width 682 height 316
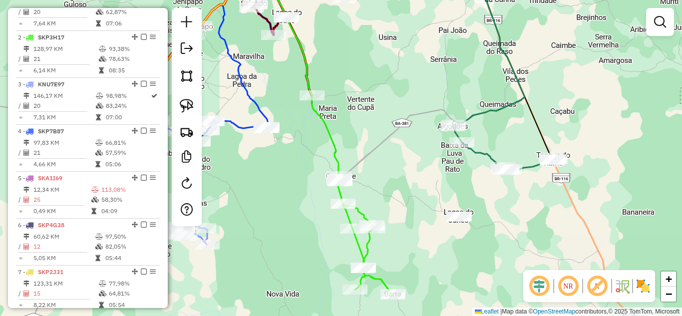
drag, startPoint x: 458, startPoint y: 142, endPoint x: 393, endPoint y: 105, distance: 74.3
click at [396, 106] on div "Janela de atendimento Grade de atendimento Capacidade Transportadoras Veículos …" at bounding box center [341, 158] width 682 height 316
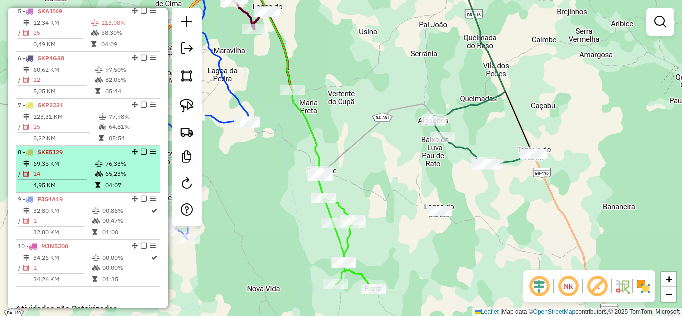
scroll to position [502, 0]
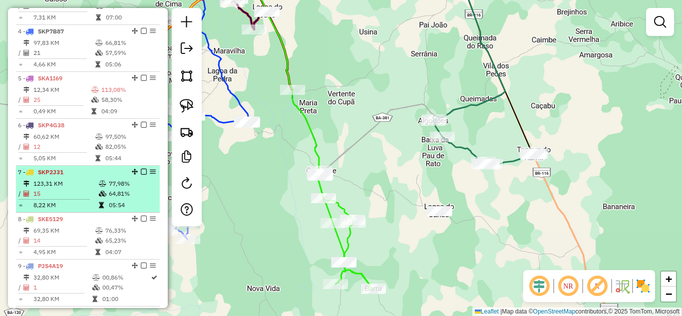
click at [68, 189] on td "123,31 KM" at bounding box center [65, 184] width 65 height 10
select select "*********"
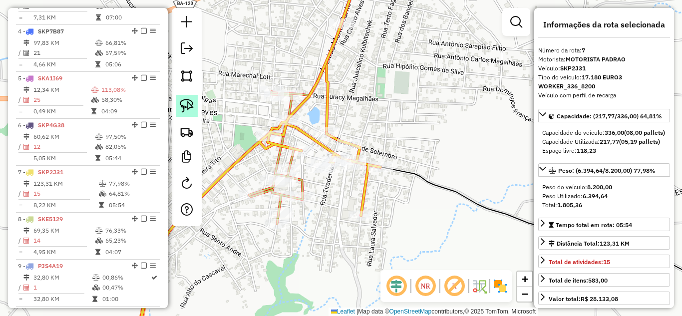
click at [187, 100] on img at bounding box center [187, 106] width 14 height 14
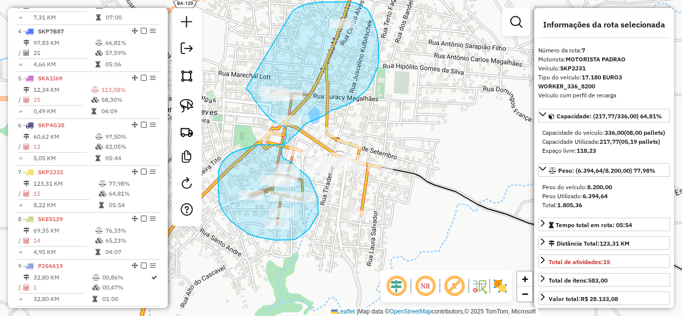
drag, startPoint x: 291, startPoint y: 13, endPoint x: 246, endPoint y: 88, distance: 87.4
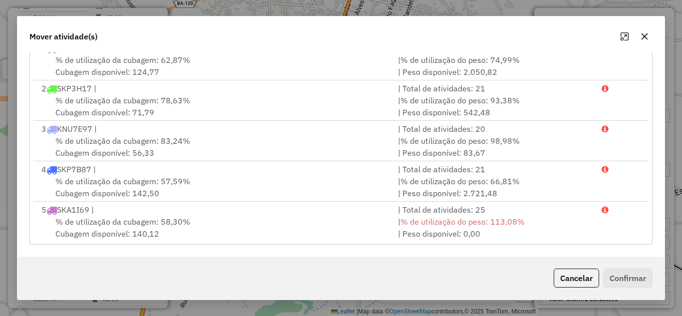
scroll to position [20, 0]
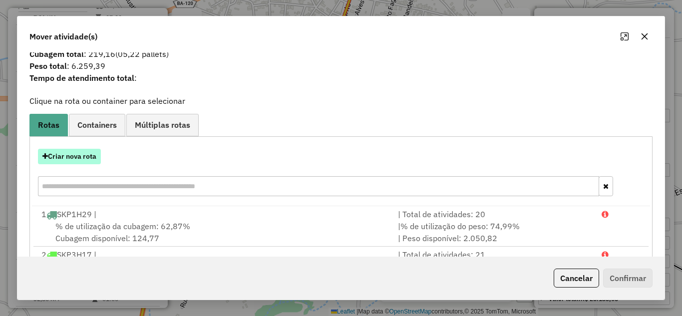
click at [58, 153] on button "Criar nova rota" at bounding box center [69, 156] width 63 height 15
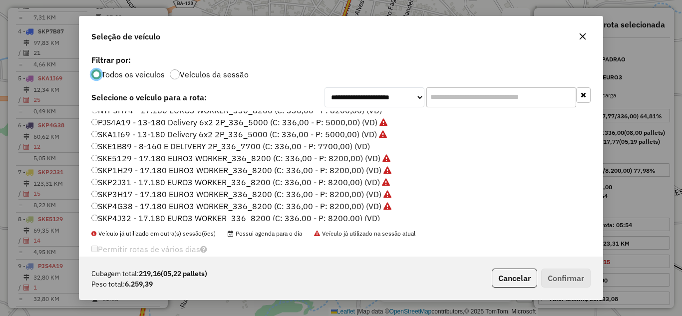
scroll to position [94, 0]
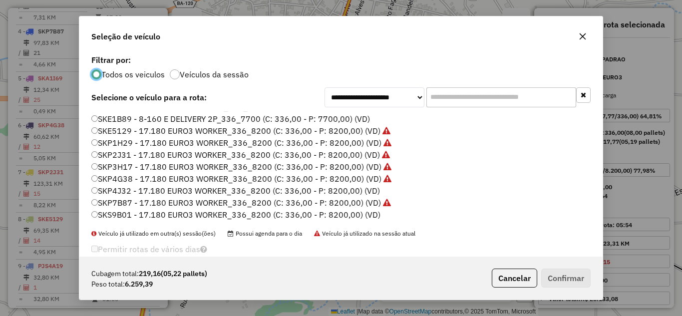
click at [133, 190] on label "SKP4J32 - 17.180 EURO3 WORKER_336_8200 (C: 336,00 - P: 8200,00) (VD)" at bounding box center [235, 191] width 289 height 12
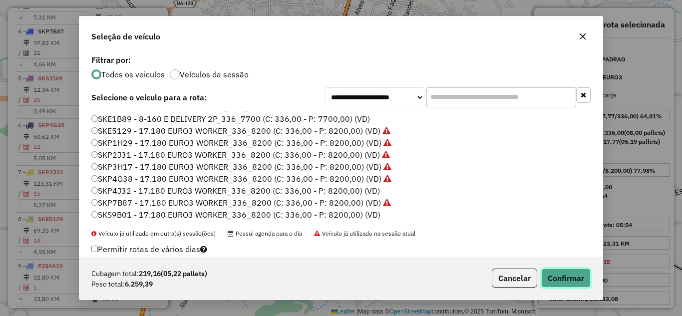
click at [559, 275] on button "Confirmar" at bounding box center [566, 278] width 49 height 19
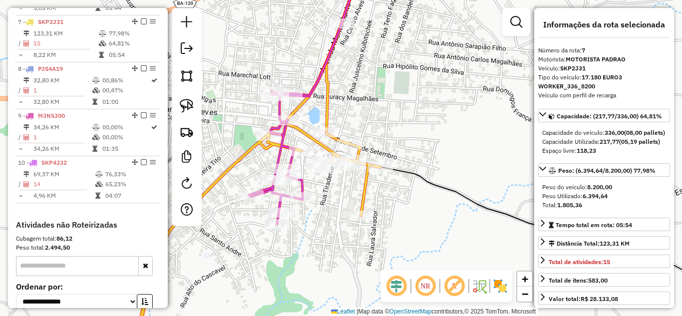
scroll to position [668, 0]
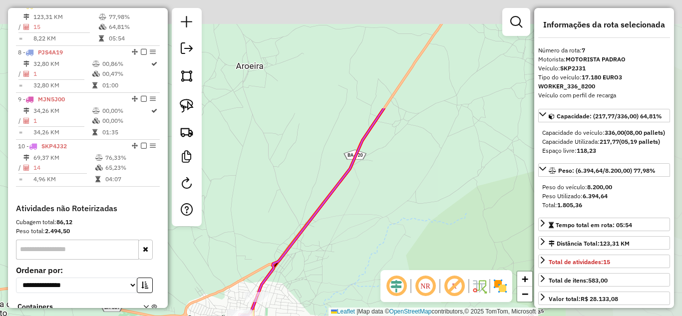
drag, startPoint x: 481, startPoint y: 106, endPoint x: 223, endPoint y: 316, distance: 332.4
click at [223, 316] on html "Aguarde... Pop-up bloqueado! Seu navegador bloqueou automáticamente a abertura …" at bounding box center [341, 158] width 682 height 316
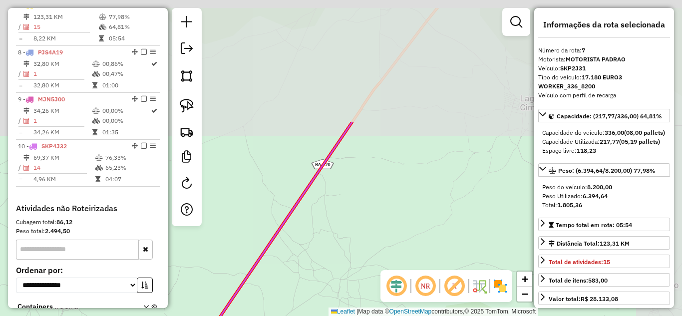
drag, startPoint x: 381, startPoint y: 121, endPoint x: 303, endPoint y: 279, distance: 176.3
click at [314, 276] on div "Janela de atendimento Grade de atendimento Capacidade Transportadoras Veículos …" at bounding box center [341, 158] width 682 height 316
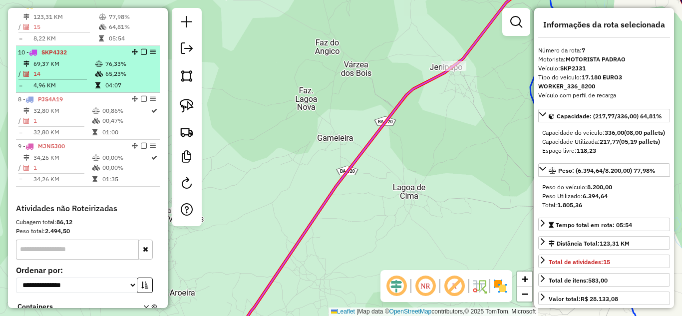
drag, startPoint x: 132, startPoint y: 157, endPoint x: 120, endPoint y: 75, distance: 82.9
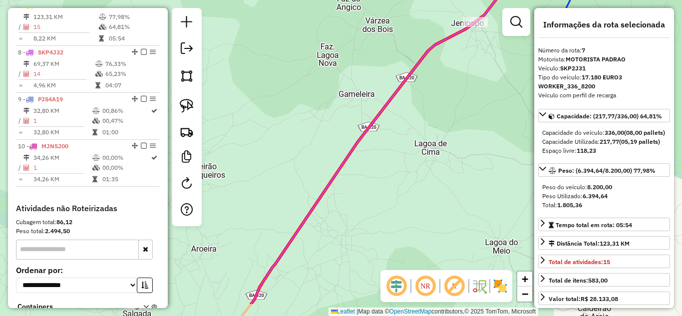
drag, startPoint x: 279, startPoint y: 194, endPoint x: 288, endPoint y: 95, distance: 99.3
click at [326, 120] on div "Janela de atendimento Grade de atendimento Capacidade Transportadoras Veículos …" at bounding box center [341, 158] width 682 height 316
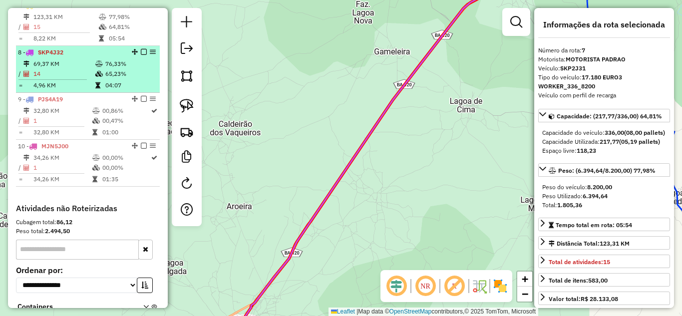
click at [38, 78] on td "14" at bounding box center [64, 74] width 62 height 10
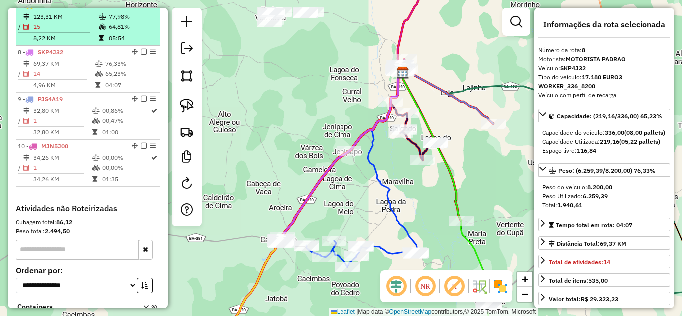
click at [56, 32] on td "15" at bounding box center [65, 27] width 65 height 10
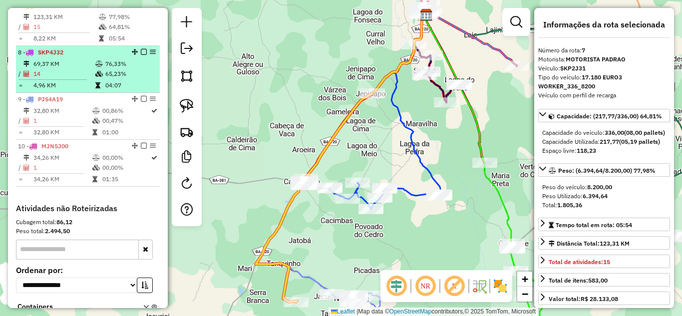
click at [63, 80] on hr at bounding box center [52, 79] width 68 height 0
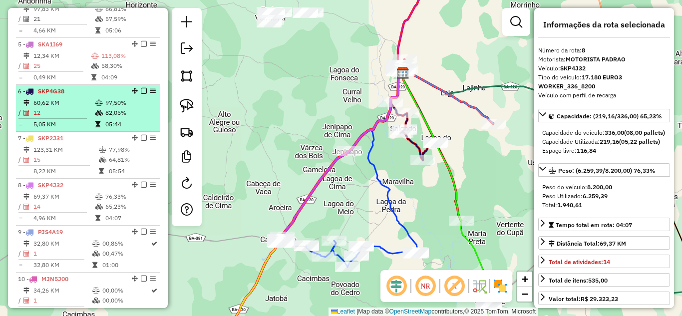
scroll to position [436, 0]
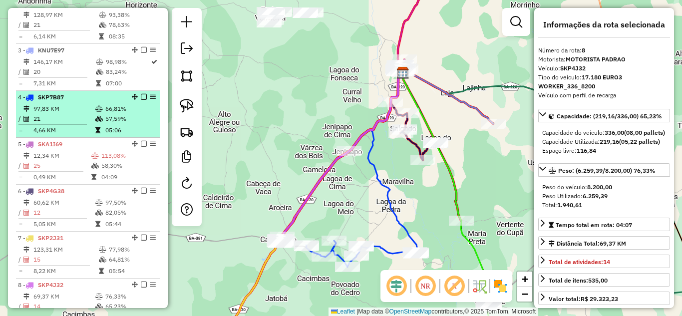
click at [71, 112] on li "4 - SKP7B87 97,83 KM 66,81% / 21 57,59% = 4,66 KM 05:06" at bounding box center [88, 114] width 144 height 47
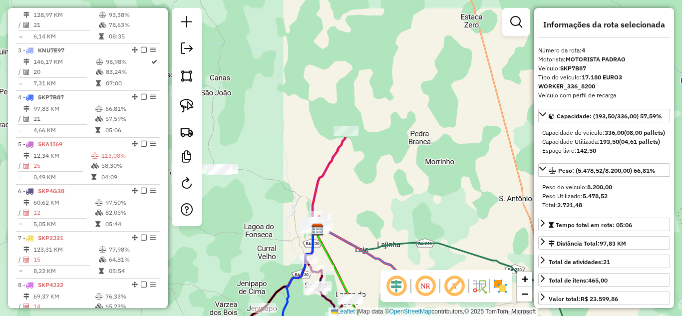
drag, startPoint x: 318, startPoint y: 86, endPoint x: 241, endPoint y: 247, distance: 178.8
click at [240, 249] on div "Janela de atendimento Grade de atendimento Capacidade Transportadoras Veículos …" at bounding box center [341, 158] width 682 height 316
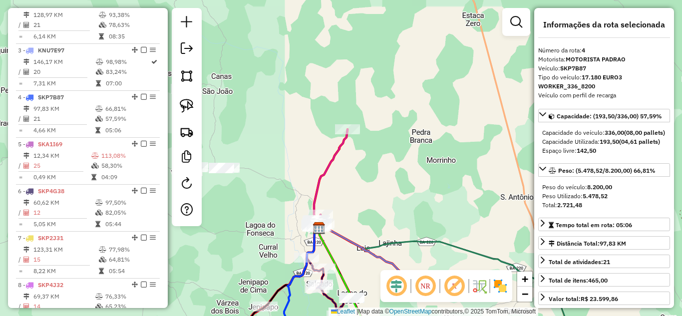
drag, startPoint x: 356, startPoint y: 212, endPoint x: 336, endPoint y: 148, distance: 66.5
click at [342, 163] on div "Janela de atendimento Grade de atendimento Capacidade Transportadoras Veículos …" at bounding box center [341, 158] width 682 height 316
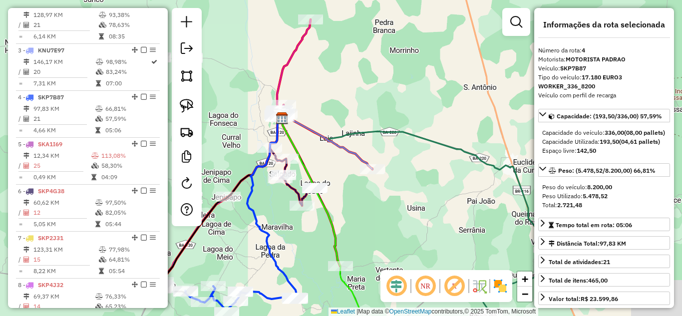
drag, startPoint x: 378, startPoint y: 265, endPoint x: 344, endPoint y: 102, distance: 165.9
click at [344, 104] on div "Janela de atendimento Grade de atendimento Capacidade Transportadoras Veículos …" at bounding box center [341, 158] width 682 height 316
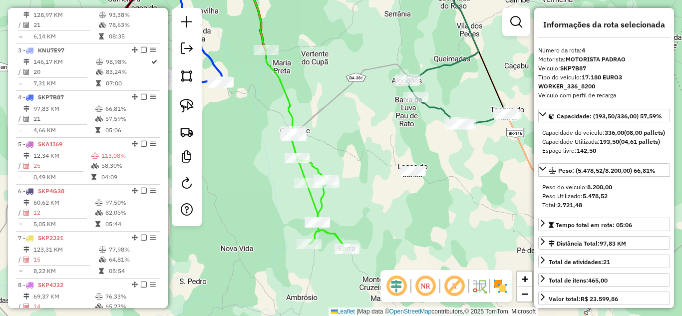
drag, startPoint x: 455, startPoint y: 107, endPoint x: 384, endPoint y: -12, distance: 138.5
click at [384, 0] on html "Aguarde... Pop-up bloqueado! Seu navegador bloqueou automáticamente a abertura …" at bounding box center [341, 158] width 682 height 316
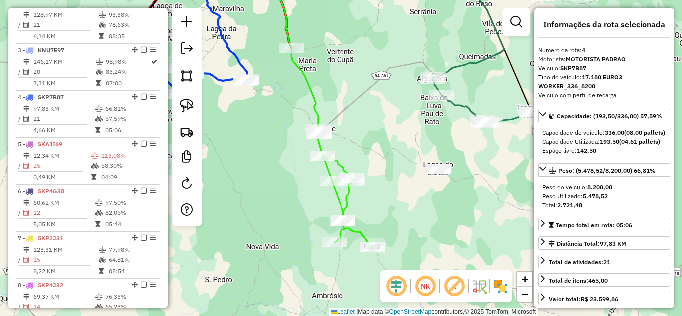
drag, startPoint x: 349, startPoint y: 87, endPoint x: 475, endPoint y: 165, distance: 148.1
click at [472, 162] on div "Janela de atendimento Grade de atendimento Capacidade Transportadoras Veículos …" at bounding box center [341, 158] width 682 height 316
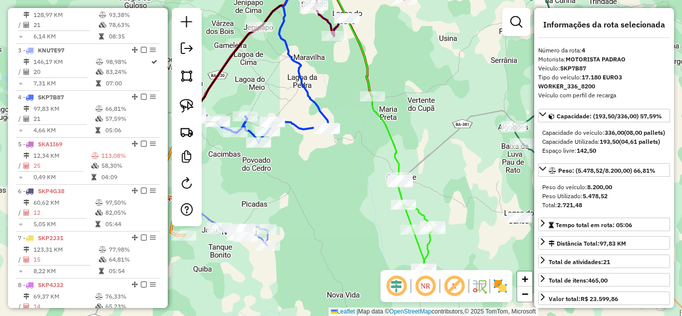
drag, startPoint x: 425, startPoint y: 140, endPoint x: 410, endPoint y: 38, distance: 103.6
click at [410, 41] on div "Janela de atendimento Grade de atendimento Capacidade Transportadoras Veículos …" at bounding box center [341, 158] width 682 height 316
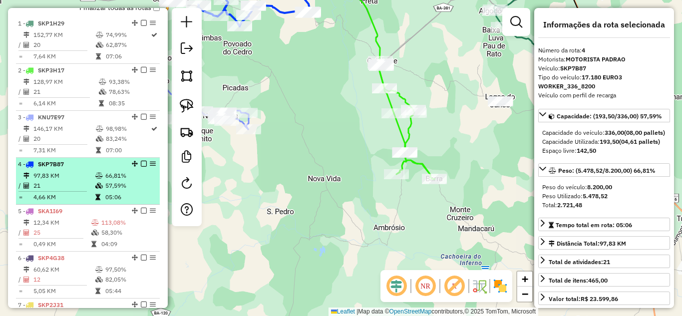
scroll to position [236, 0]
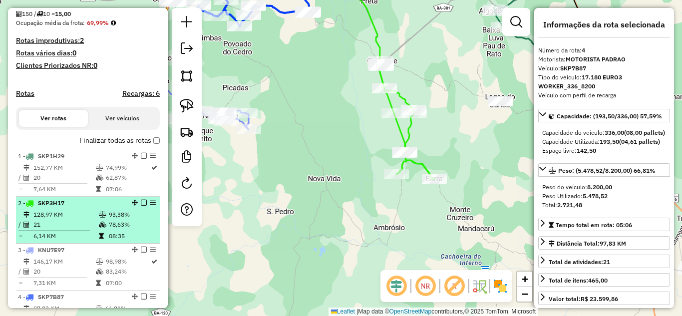
click at [61, 230] on td "21" at bounding box center [65, 225] width 65 height 10
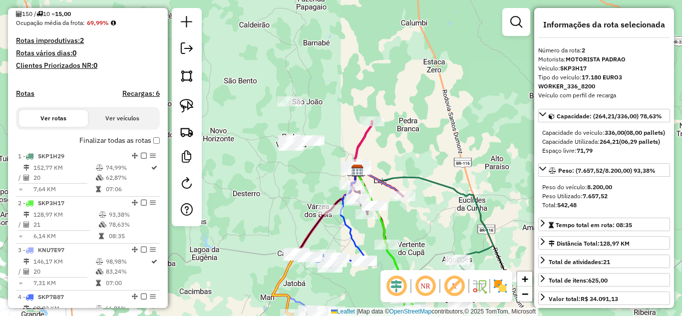
drag, startPoint x: 378, startPoint y: 113, endPoint x: 356, endPoint y: 202, distance: 91.6
click at [428, 209] on div "Janela de atendimento Grade de atendimento Capacidade Transportadoras Veículos …" at bounding box center [341, 158] width 682 height 316
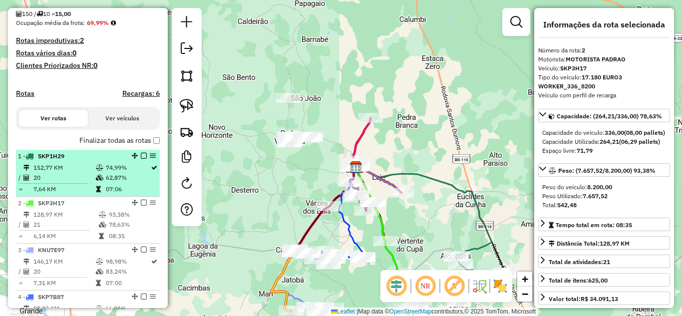
scroll to position [269, 0]
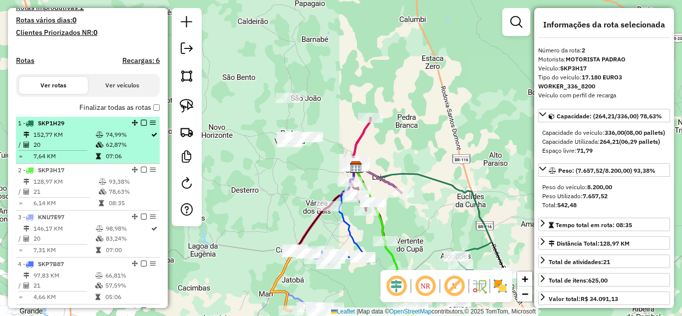
click at [45, 140] on td "152,77 KM" at bounding box center [64, 135] width 62 height 10
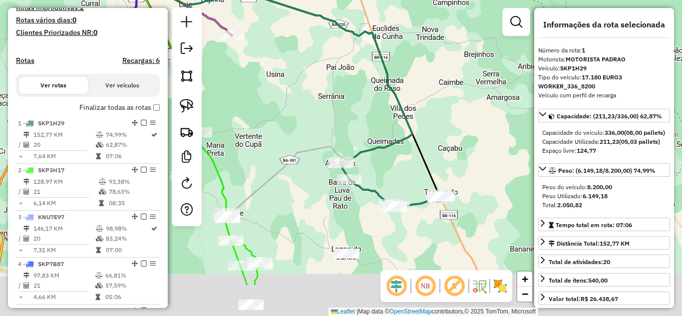
drag, startPoint x: 425, startPoint y: 169, endPoint x: 361, endPoint y: 80, distance: 109.2
click at [363, 84] on div "Janela de atendimento Grade de atendimento Capacidade Transportadoras Veículos …" at bounding box center [341, 158] width 682 height 316
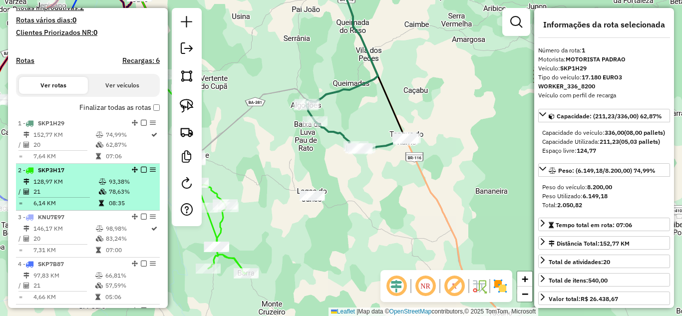
click at [70, 197] on td "21" at bounding box center [65, 192] width 65 height 10
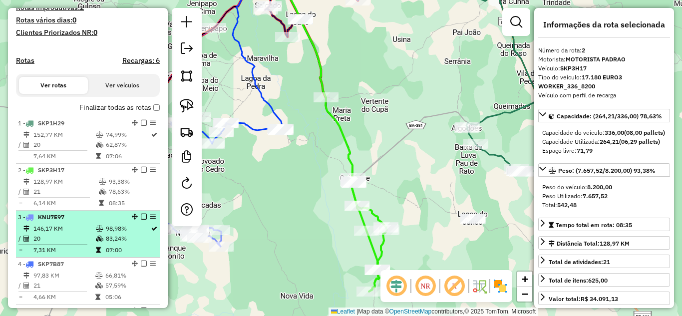
click at [80, 233] on td "146,17 KM" at bounding box center [64, 229] width 62 height 10
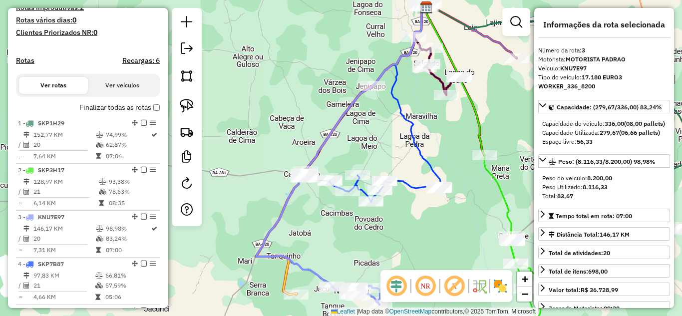
drag, startPoint x: 343, startPoint y: 243, endPoint x: 281, endPoint y: 133, distance: 126.6
click at [282, 135] on div "Janela de atendimento Grade de atendimento Capacidade Transportadoras Veículos …" at bounding box center [341, 158] width 682 height 316
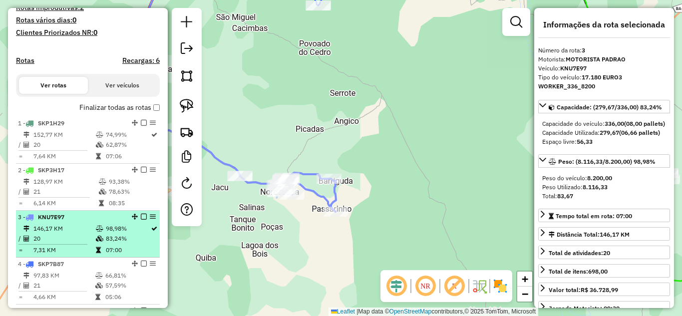
scroll to position [336, 0]
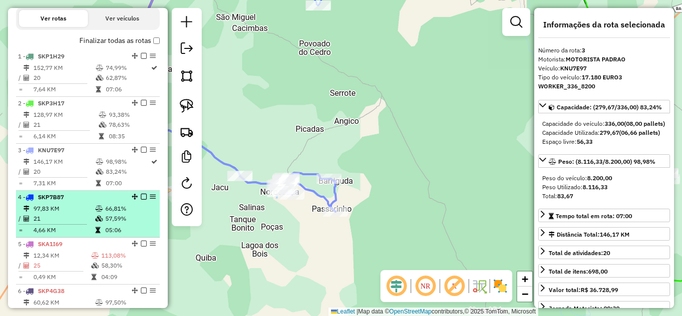
click at [75, 212] on li "4 - SKP7B87 97,83 KM 66,81% / 21 57,59% = 4,66 KM 05:06" at bounding box center [88, 214] width 144 height 47
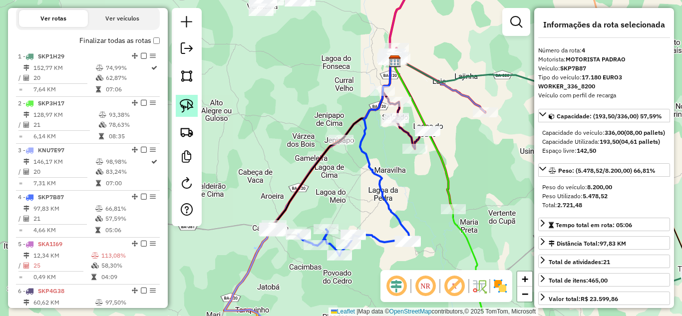
click at [189, 104] on img at bounding box center [187, 106] width 14 height 14
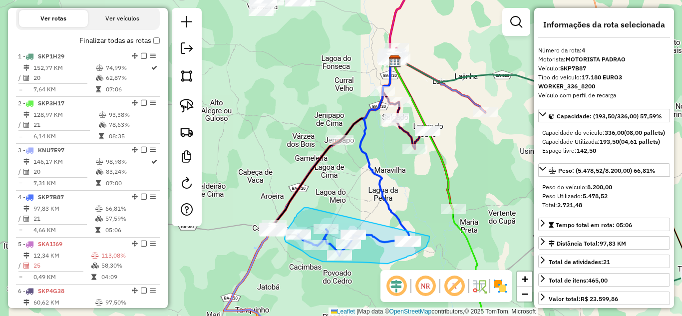
drag, startPoint x: 308, startPoint y: 208, endPoint x: 430, endPoint y: 236, distance: 124.7
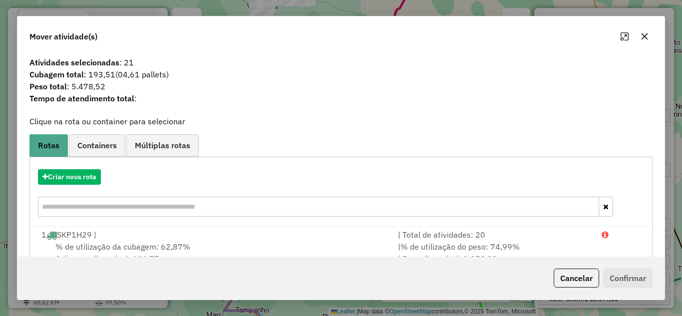
click at [646, 34] on icon "button" at bounding box center [645, 36] width 8 height 8
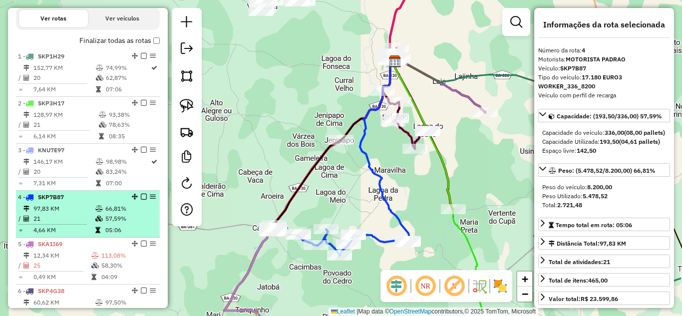
scroll to position [436, 0]
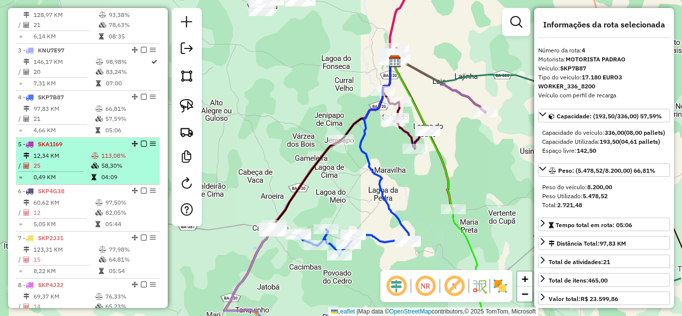
click at [61, 161] on td "12,34 KM" at bounding box center [62, 156] width 58 height 10
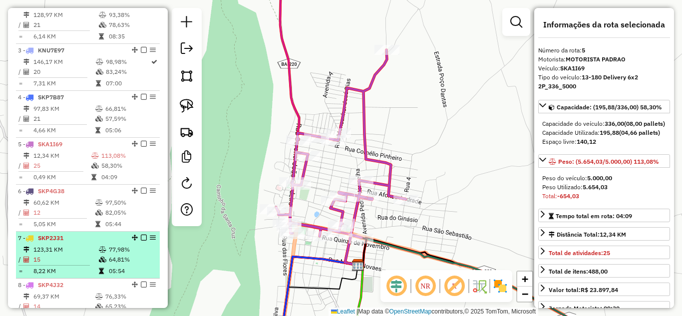
scroll to position [502, 0]
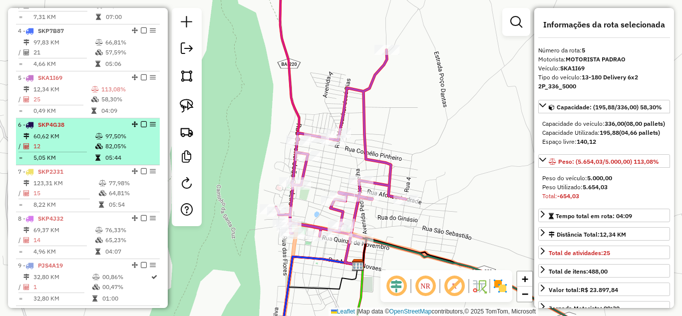
click at [61, 128] on span "SKP4G38" at bounding box center [51, 124] width 26 height 7
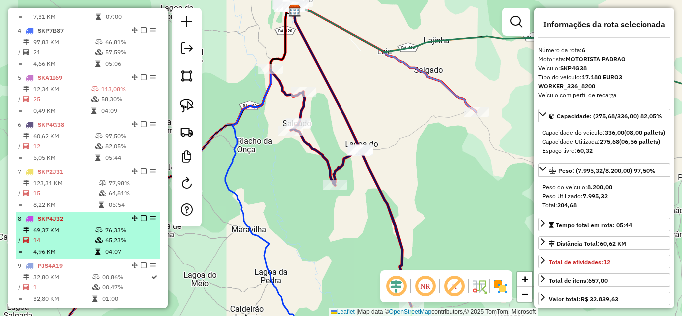
scroll to position [536, 0]
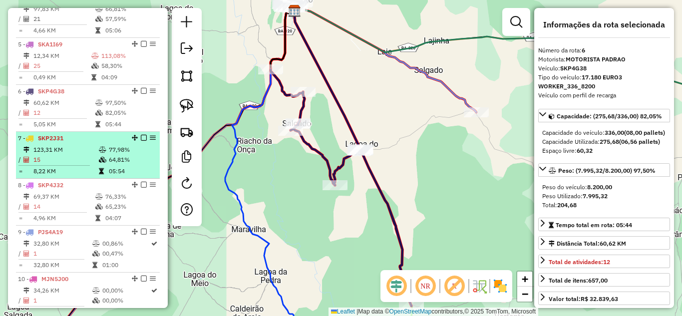
click at [62, 165] on td "15" at bounding box center [65, 160] width 65 height 10
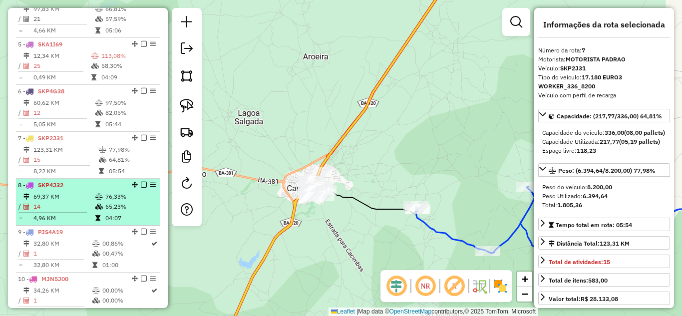
click at [50, 202] on td "69,37 KM" at bounding box center [64, 197] width 62 height 10
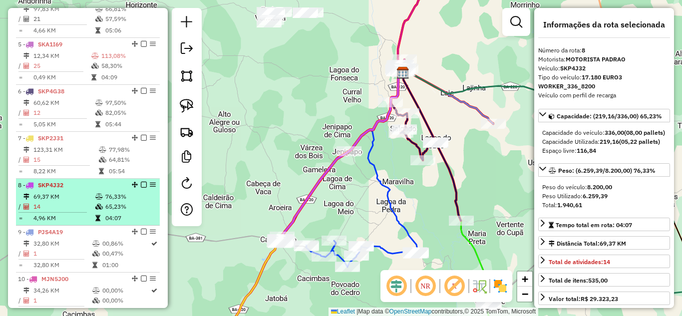
scroll to position [602, 0]
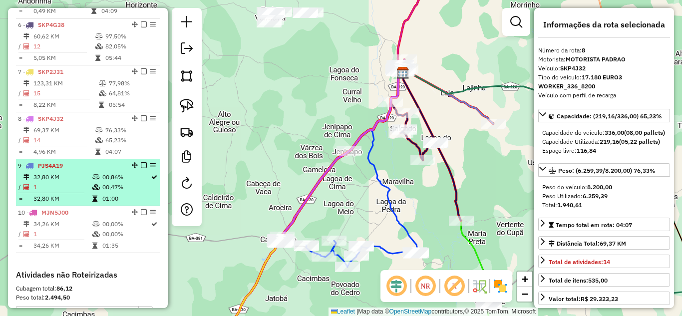
click at [66, 192] on td "1" at bounding box center [62, 187] width 59 height 10
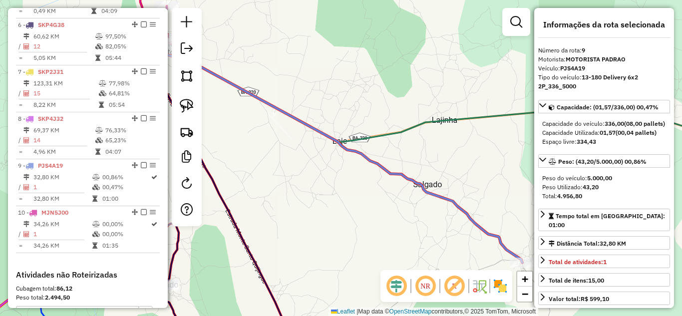
drag, startPoint x: 371, startPoint y: 224, endPoint x: 292, endPoint y: 164, distance: 98.7
click at [316, 180] on div "Janela de atendimento Grade de atendimento Capacidade Transportadoras Veículos …" at bounding box center [341, 158] width 682 height 316
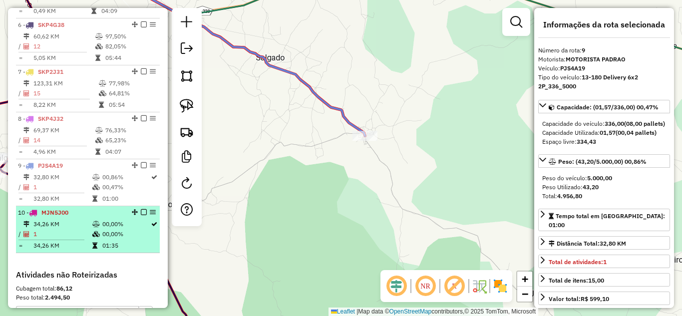
click at [47, 239] on td "1" at bounding box center [62, 234] width 59 height 10
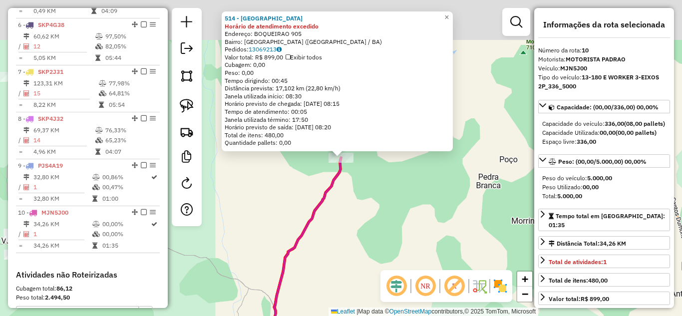
scroll to position [753, 0]
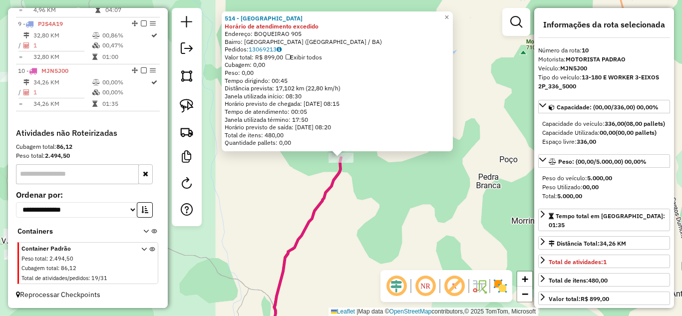
click at [373, 198] on div "514 - BAR DO ISRAEL Horário de atendimento excedido Endereço: BOQUEIRAO 905 Bai…" at bounding box center [341, 158] width 682 height 316
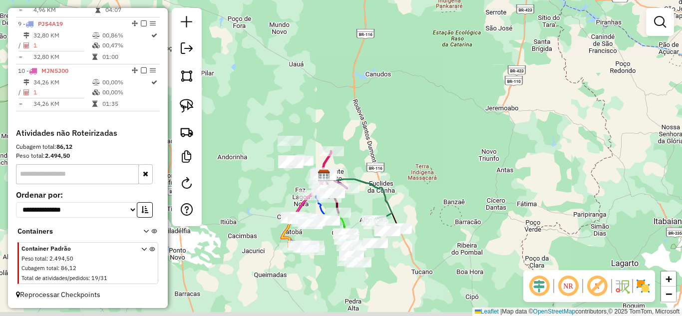
drag, startPoint x: 363, startPoint y: 194, endPoint x: 372, endPoint y: 122, distance: 73.1
click at [372, 122] on div "Janela de atendimento Grade de atendimento Capacidade Transportadoras Veículos …" at bounding box center [341, 158] width 682 height 316
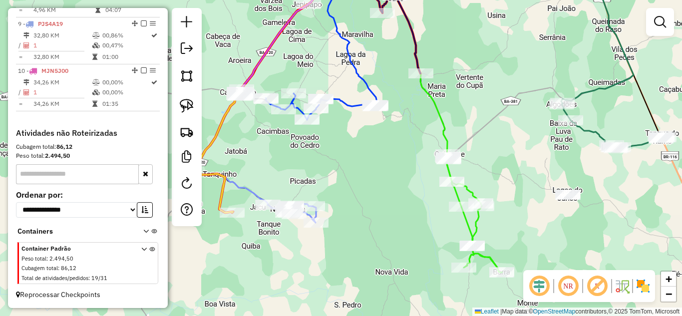
drag, startPoint x: 467, startPoint y: 244, endPoint x: 411, endPoint y: 177, distance: 87.3
click at [411, 177] on div "Janela de atendimento Grade de atendimento Capacidade Transportadoras Veículos …" at bounding box center [341, 158] width 682 height 316
click at [180, 49] on link at bounding box center [187, 49] width 20 height 22
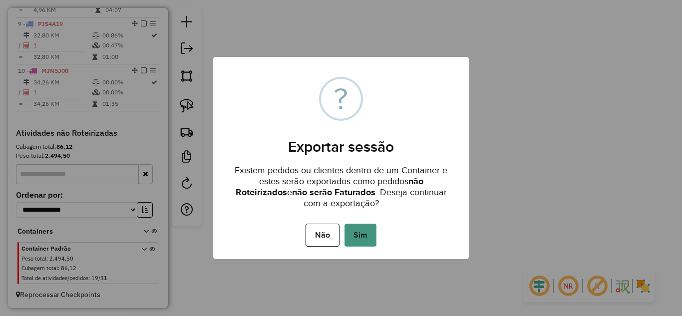
click at [362, 238] on button "Sim" at bounding box center [361, 235] width 32 height 23
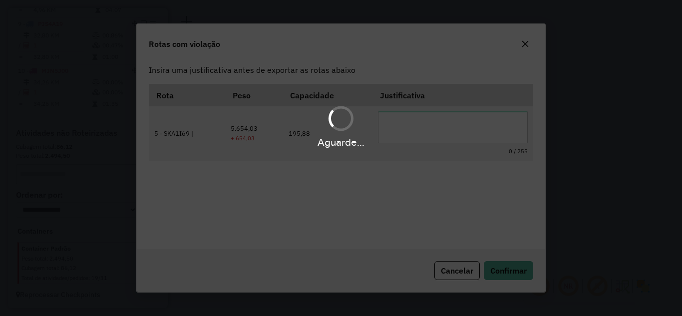
scroll to position [22, 0]
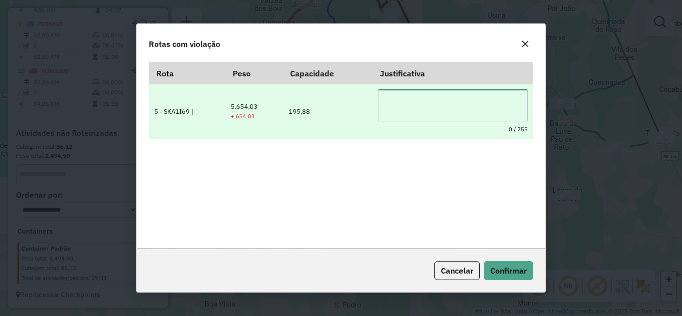
click at [455, 103] on textarea at bounding box center [453, 105] width 150 height 32
click at [459, 104] on textarea "**********" at bounding box center [453, 105] width 150 height 32
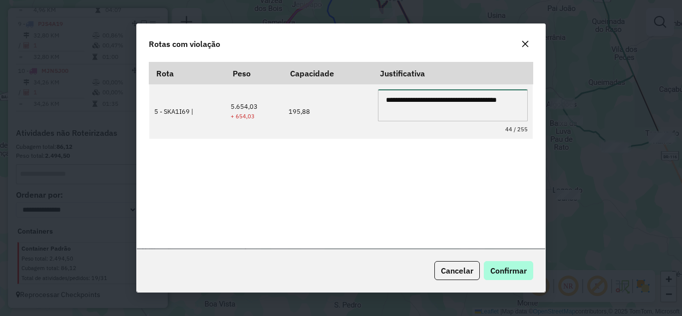
type textarea "**********"
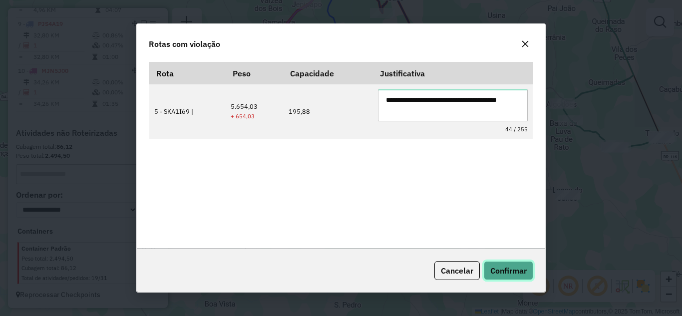
click at [510, 278] on button "Confirmar" at bounding box center [508, 270] width 49 height 19
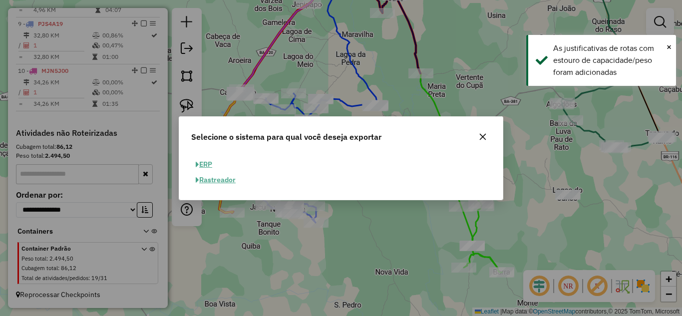
click at [210, 162] on button "ERP" at bounding box center [203, 164] width 25 height 15
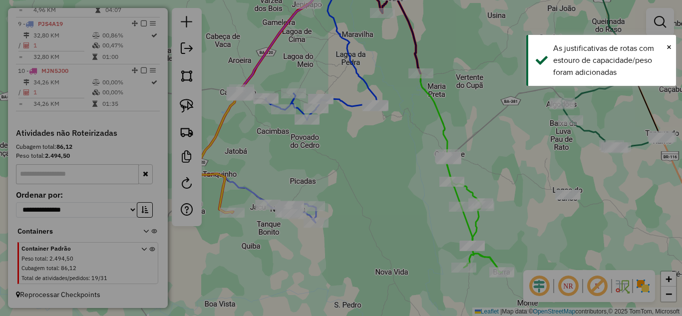
select select "**"
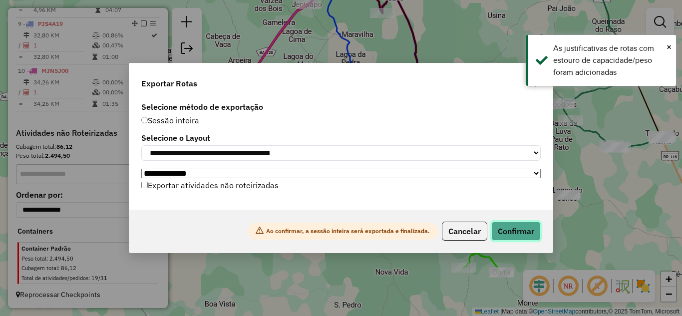
click at [531, 235] on button "Confirmar" at bounding box center [516, 231] width 49 height 19
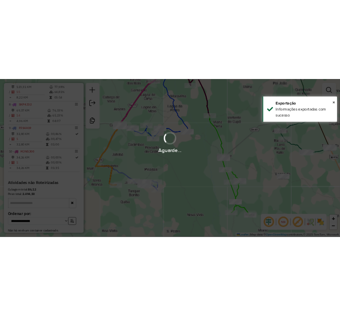
scroll to position [737, 0]
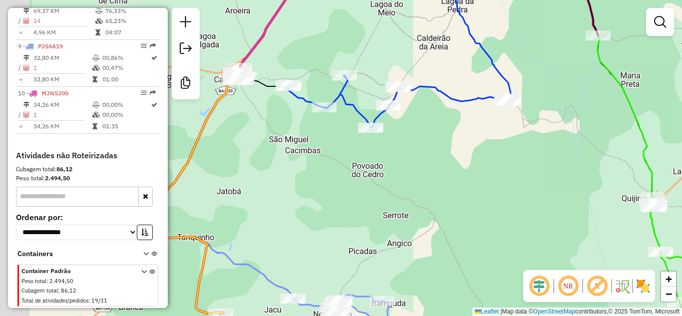
drag, startPoint x: 330, startPoint y: 164, endPoint x: 427, endPoint y: 175, distance: 97.0
click at [418, 174] on div "Janela de atendimento Grade de atendimento Capacidade Transportadoras Veículos …" at bounding box center [341, 158] width 682 height 316
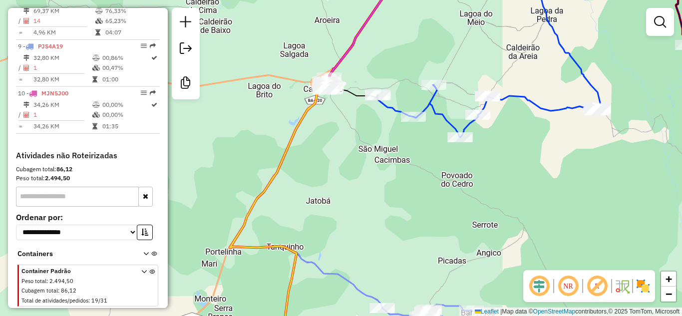
drag, startPoint x: 345, startPoint y: 113, endPoint x: 283, endPoint y: 54, distance: 85.2
click at [301, 69] on div "Janela de atendimento Grade de atendimento Capacidade Transportadoras Veículos …" at bounding box center [341, 158] width 682 height 316
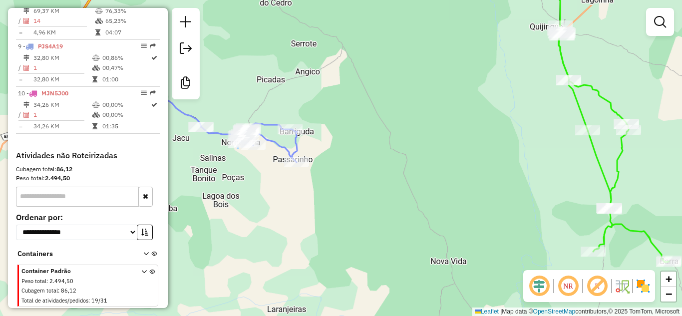
drag, startPoint x: 287, startPoint y: 81, endPoint x: 352, endPoint y: 158, distance: 100.6
click at [348, 154] on div "Janela de atendimento Grade de atendimento Capacidade Transportadoras Veículos …" at bounding box center [341, 158] width 682 height 316
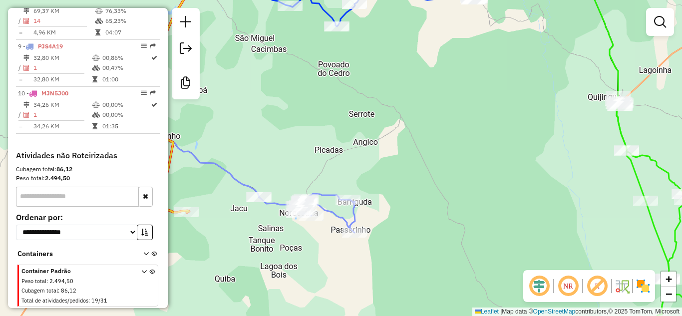
drag, startPoint x: 327, startPoint y: 95, endPoint x: 395, endPoint y: 162, distance: 95.7
click at [394, 160] on div "Janela de atendimento Grade de atendimento Capacidade Transportadoras Veículos …" at bounding box center [341, 158] width 682 height 316
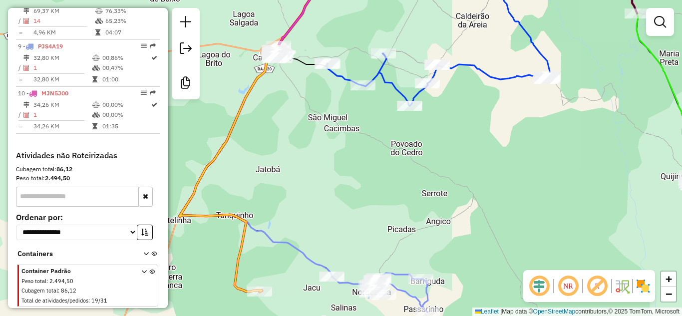
drag, startPoint x: 399, startPoint y: 140, endPoint x: 328, endPoint y: 164, distance: 75.5
click at [376, 157] on div "Janela de atendimento Grade de atendimento Capacidade Transportadoras Veículos …" at bounding box center [341, 158] width 682 height 316
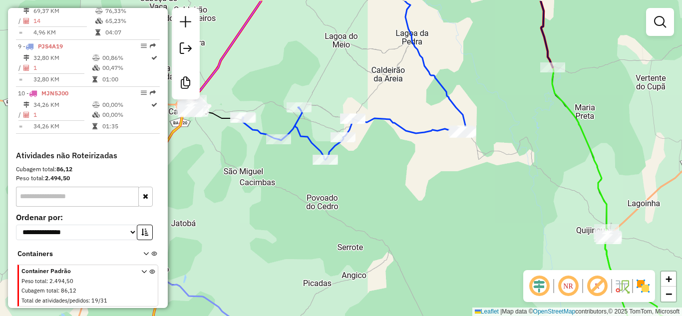
drag, startPoint x: 383, startPoint y: 176, endPoint x: 310, endPoint y: 194, distance: 74.8
click at [377, 179] on div "Janela de atendimento Grade de atendimento Capacidade Transportadoras Veículos …" at bounding box center [341, 158] width 682 height 316
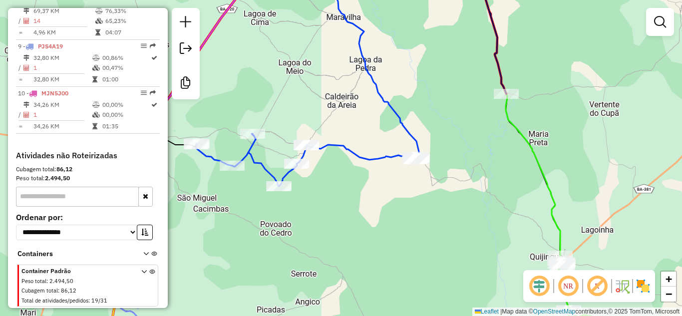
drag, startPoint x: 373, startPoint y: 168, endPoint x: 336, endPoint y: 210, distance: 55.6
click at [349, 207] on div "Janela de atendimento Grade de atendimento Capacidade Transportadoras Veículos …" at bounding box center [341, 158] width 682 height 316
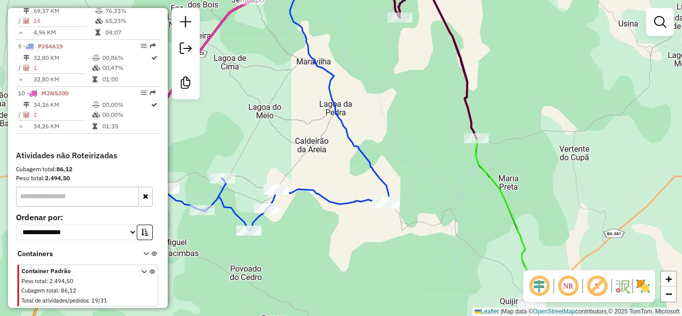
drag, startPoint x: 436, startPoint y: 132, endPoint x: 328, endPoint y: 33, distance: 146.1
click at [366, 68] on div "Janela de atendimento Grade de atendimento Capacidade Transportadoras Veículos …" at bounding box center [341, 158] width 682 height 316
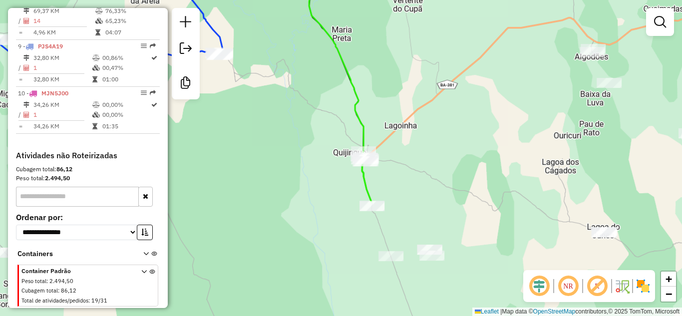
drag, startPoint x: 422, startPoint y: 90, endPoint x: 589, endPoint y: 173, distance: 186.8
click at [580, 173] on div "Janela de atendimento Grade de atendimento Capacidade Transportadoras Veículos …" at bounding box center [341, 158] width 682 height 316
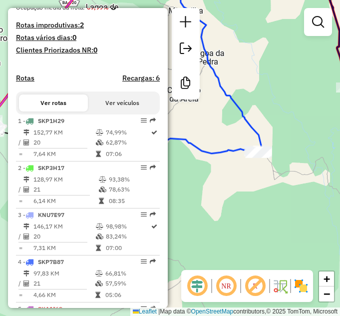
scroll to position [233, 0]
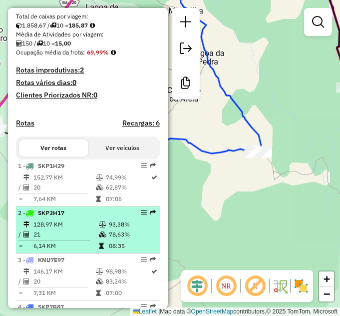
click at [57, 229] on td "128,97 KM" at bounding box center [65, 224] width 65 height 10
select select "*********"
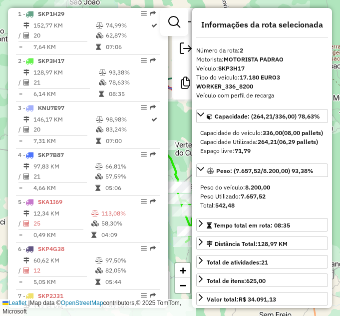
scroll to position [392, 0]
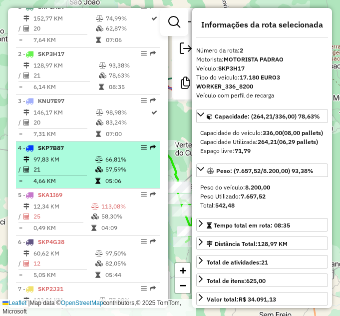
click at [58, 173] on td "21" at bounding box center [64, 169] width 62 height 10
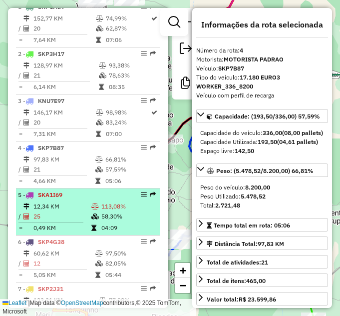
click at [59, 211] on td "12,34 KM" at bounding box center [62, 206] width 58 height 10
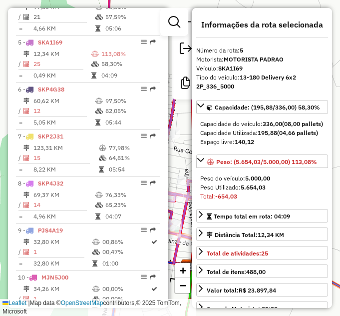
scroll to position [550, 0]
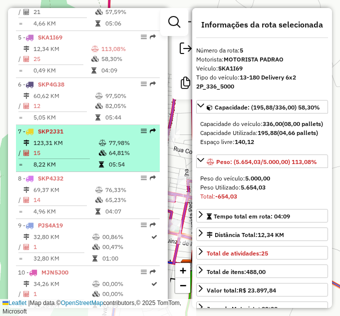
click at [73, 158] on td "15" at bounding box center [65, 153] width 65 height 10
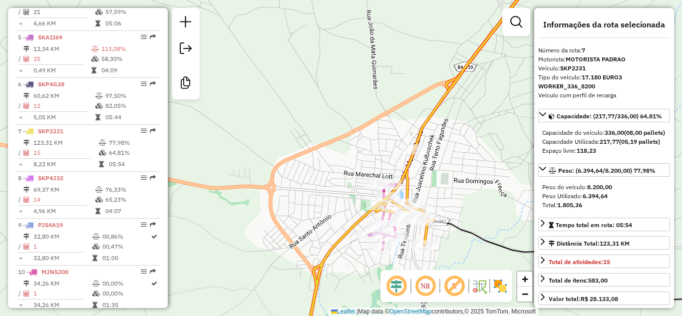
drag, startPoint x: 454, startPoint y: 189, endPoint x: 437, endPoint y: 121, distance: 69.9
click at [439, 129] on div "Janela de atendimento Grade de atendimento Capacidade Transportadoras Veículos …" at bounding box center [341, 158] width 682 height 316
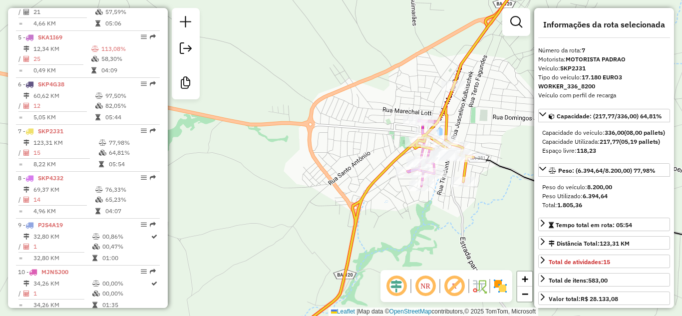
drag, startPoint x: 435, startPoint y: 161, endPoint x: 493, endPoint y: 168, distance: 58.9
click at [493, 168] on div "Janela de atendimento Grade de atendimento Capacidade Transportadoras Veículos …" at bounding box center [341, 158] width 682 height 316
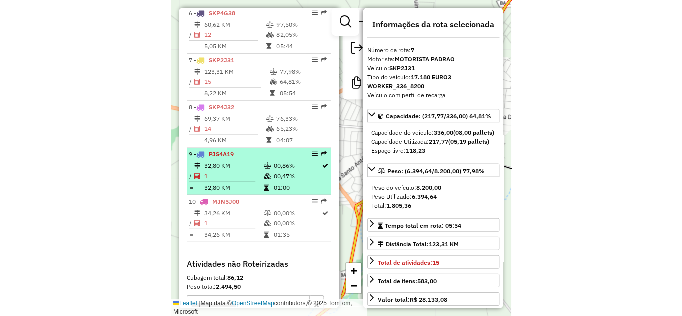
scroll to position [622, 0]
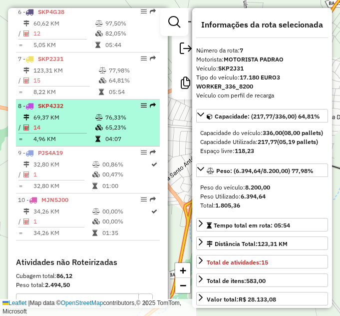
click at [83, 144] on td "4,96 KM" at bounding box center [64, 139] width 62 height 10
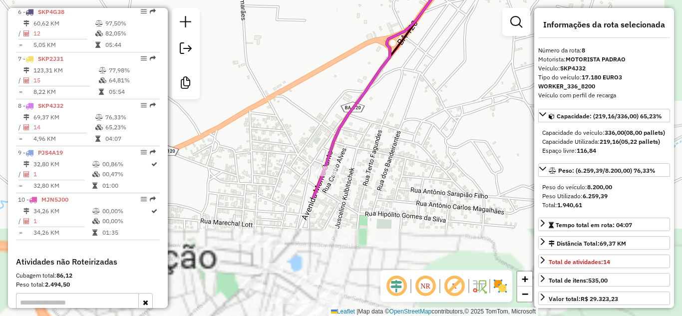
drag, startPoint x: 281, startPoint y: 236, endPoint x: 271, endPoint y: 51, distance: 185.2
click at [271, 51] on div "Janela de atendimento Grade de atendimento Capacidade Transportadoras Veículos …" at bounding box center [341, 158] width 682 height 316
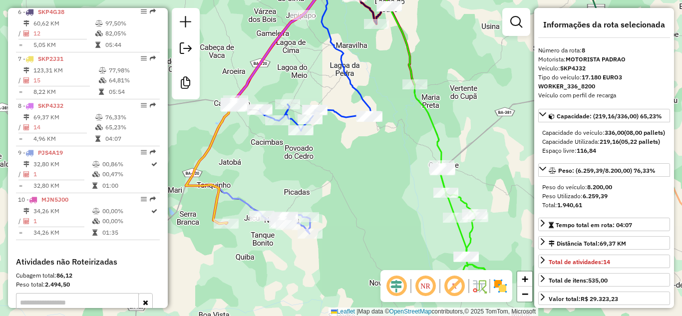
drag, startPoint x: 404, startPoint y: 135, endPoint x: 278, endPoint y: 82, distance: 136.6
click at [278, 82] on div "Janela de atendimento Grade de atendimento Capacidade Transportadoras Veículos …" at bounding box center [341, 158] width 682 height 316
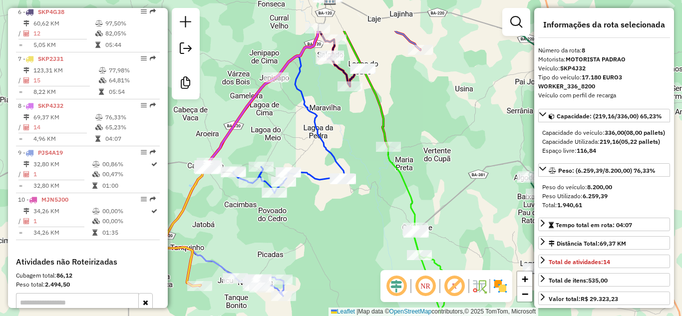
drag, startPoint x: 308, startPoint y: 177, endPoint x: 297, endPoint y: 224, distance: 48.6
click at [297, 224] on div "Janela de atendimento Grade de atendimento Capacidade Transportadoras Veículos …" at bounding box center [341, 158] width 682 height 316
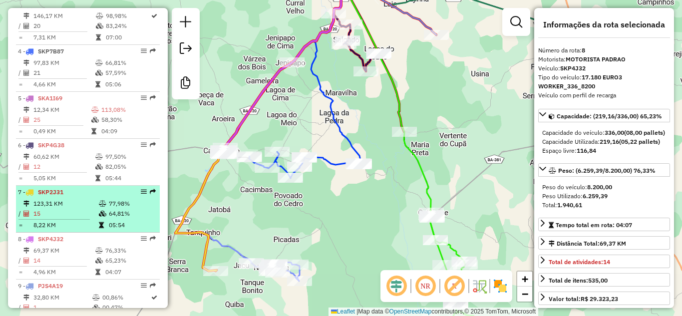
scroll to position [589, 0]
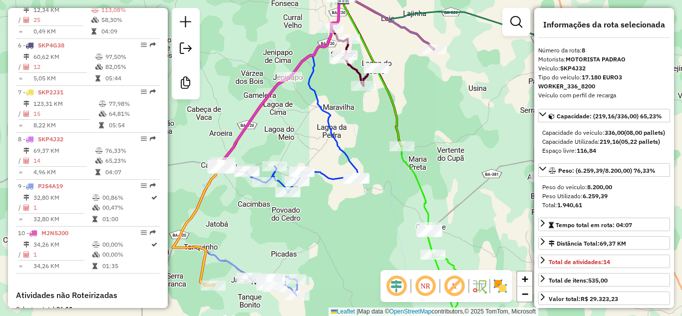
drag, startPoint x: 370, startPoint y: 213, endPoint x: 339, endPoint y: 270, distance: 64.8
click at [341, 270] on div "Janela de atendimento Grade de atendimento Capacidade Transportadoras Veículos …" at bounding box center [341, 158] width 682 height 316
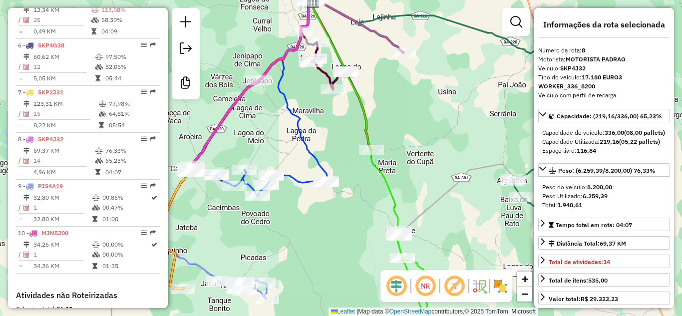
drag, startPoint x: 237, startPoint y: 281, endPoint x: 226, endPoint y: 151, distance: 130.4
click at [226, 151] on div "Janela de atendimento Grade de atendimento Capacidade Transportadoras Veículos …" at bounding box center [341, 158] width 682 height 316
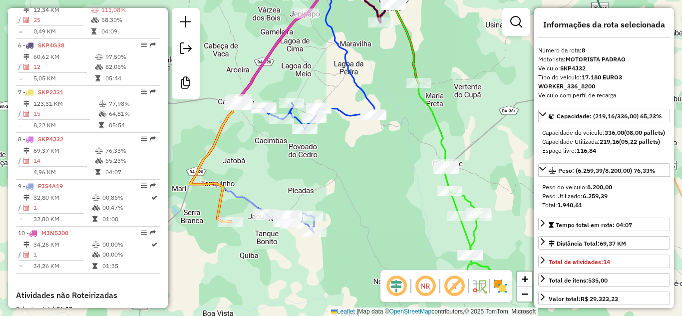
drag, startPoint x: 338, startPoint y: 187, endPoint x: 381, endPoint y: 198, distance: 44.2
click at [404, 211] on div "Janela de atendimento Grade de atendimento Capacidade Transportadoras Veículos …" at bounding box center [341, 158] width 682 height 316
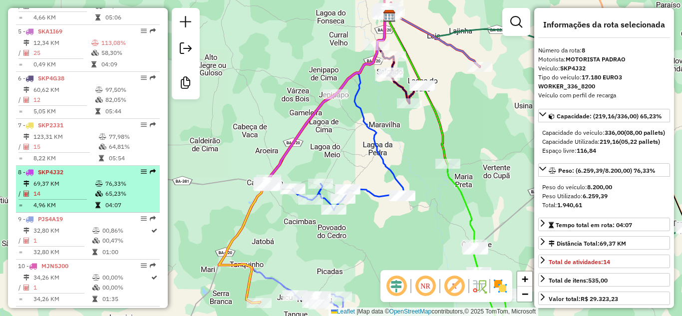
scroll to position [522, 0]
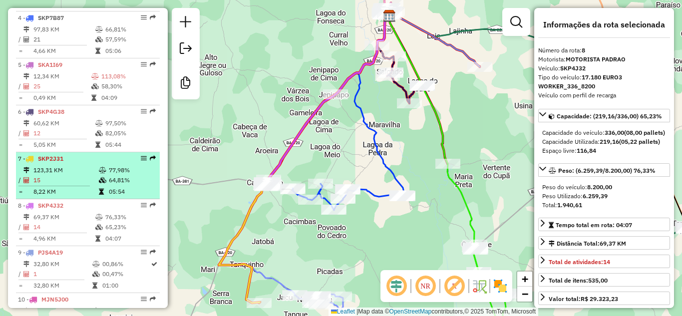
click at [60, 163] on div "7 - SKP2J31" at bounding box center [71, 158] width 106 height 9
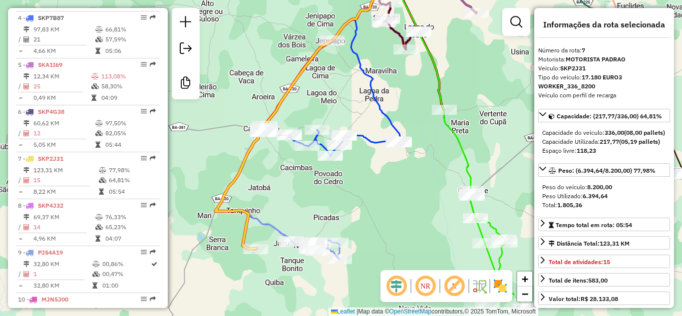
drag, startPoint x: 352, startPoint y: 149, endPoint x: 281, endPoint y: 158, distance: 71.0
click at [307, 89] on div "Janela de atendimento Grade de atendimento Capacidade Transportadoras Veículos …" at bounding box center [341, 158] width 682 height 316
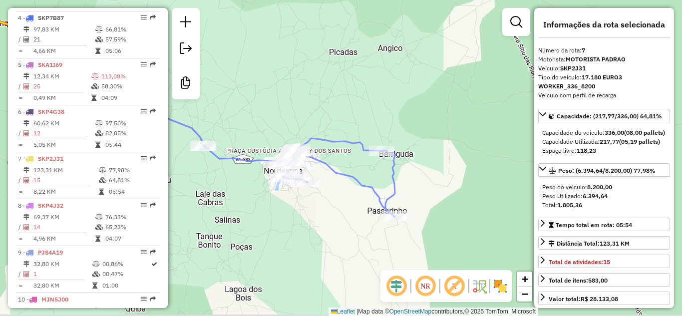
drag, startPoint x: 290, startPoint y: 279, endPoint x: 219, endPoint y: 170, distance: 130.3
click at [219, 172] on div "Janela de atendimento Grade de atendimento Capacidade Transportadoras Veículos …" at bounding box center [341, 158] width 682 height 316
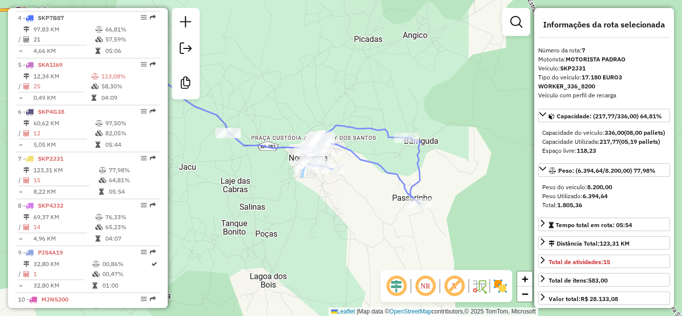
drag, startPoint x: 361, startPoint y: 232, endPoint x: 445, endPoint y: 215, distance: 85.0
click at [441, 216] on div "Janela de atendimento Grade de atendimento Capacidade Transportadoras Veículos …" at bounding box center [341, 158] width 682 height 316
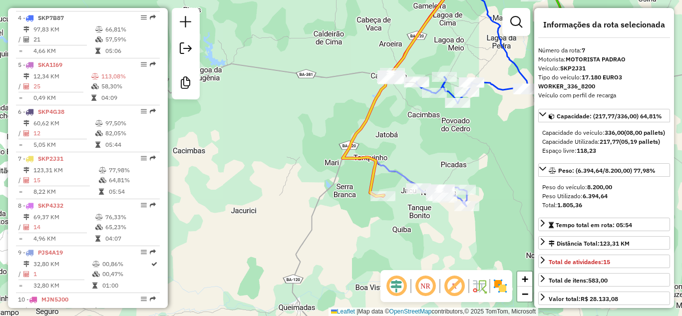
drag, startPoint x: 437, startPoint y: 148, endPoint x: 329, endPoint y: 149, distance: 108.4
click at [352, 154] on div "Janela de atendimento Grade de atendimento Capacidade Transportadoras Veículos …" at bounding box center [341, 158] width 682 height 316
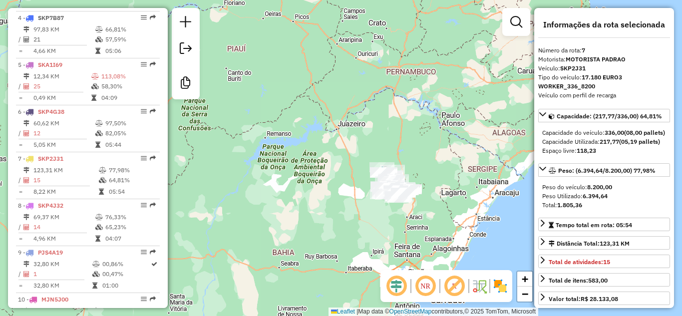
drag, startPoint x: 397, startPoint y: 233, endPoint x: 366, endPoint y: 157, distance: 82.2
click at [370, 171] on div "Janela de atendimento Grade de atendimento Capacidade Transportadoras Veículos …" at bounding box center [341, 158] width 682 height 316
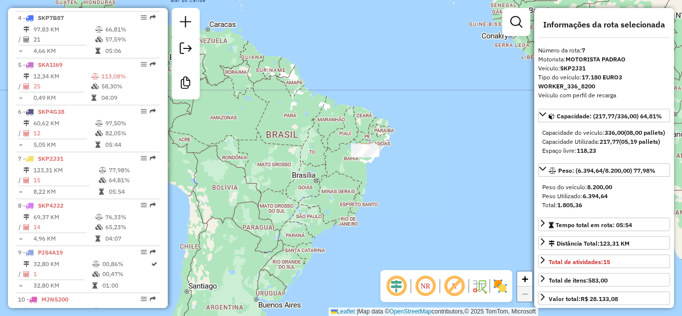
drag, startPoint x: 385, startPoint y: 187, endPoint x: 405, endPoint y: 137, distance: 53.6
click at [405, 137] on div "Janela de atendimento Grade de atendimento Capacidade Transportadoras Veículos …" at bounding box center [341, 158] width 682 height 316
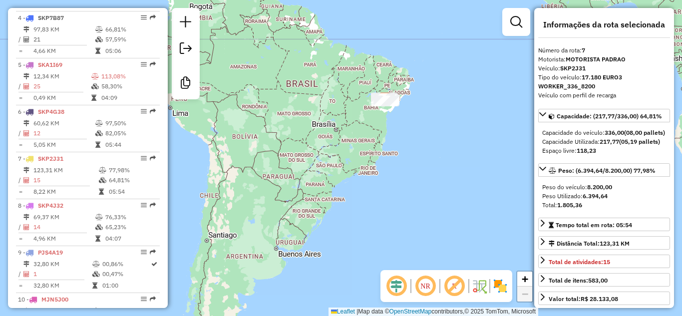
click at [490, 84] on div "Janela de atendimento Grade de atendimento Capacidade Transportadoras Veículos …" at bounding box center [341, 158] width 682 height 316
